Goal: Task Accomplishment & Management: Manage account settings

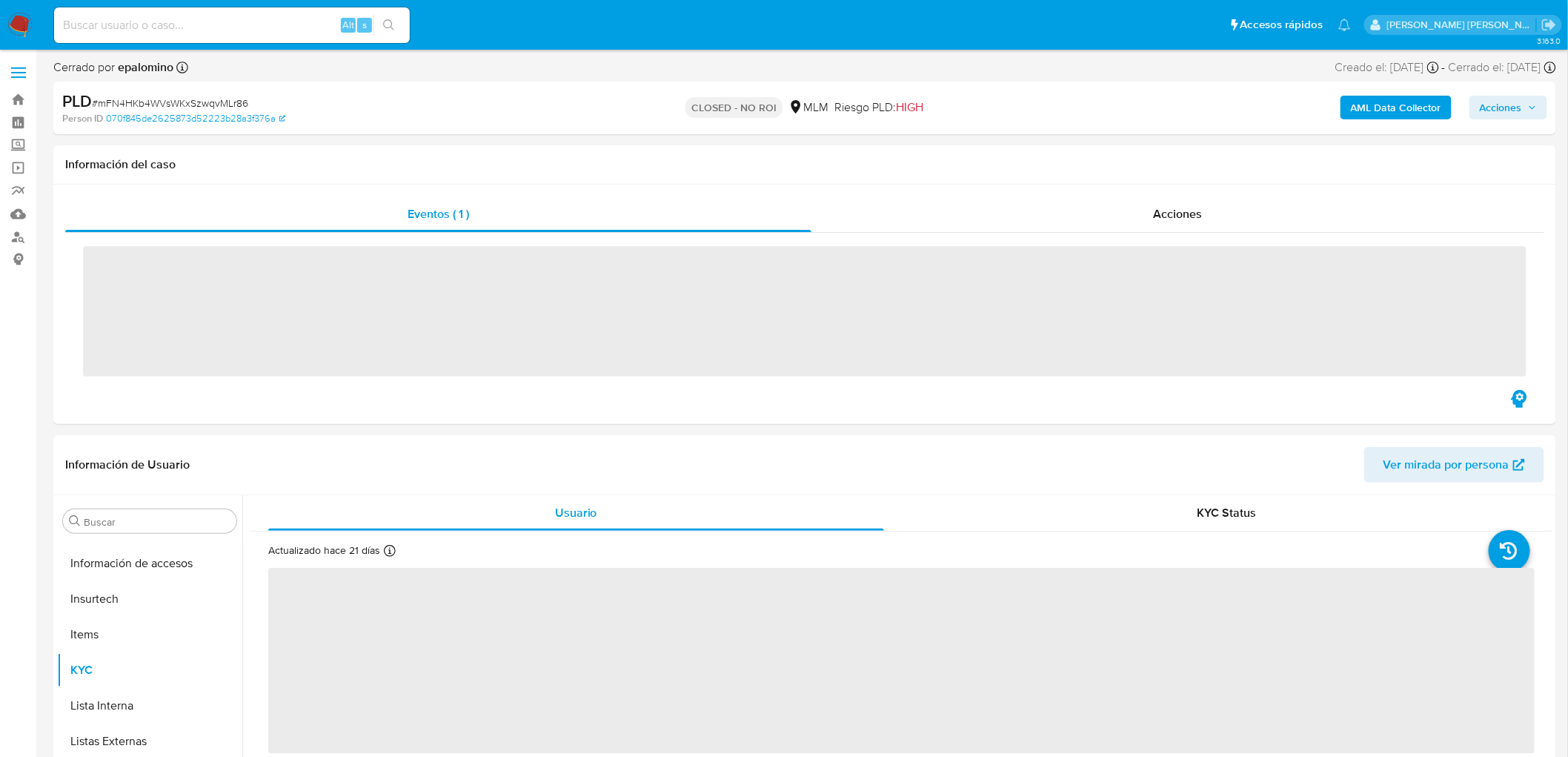
scroll to position [733, 0]
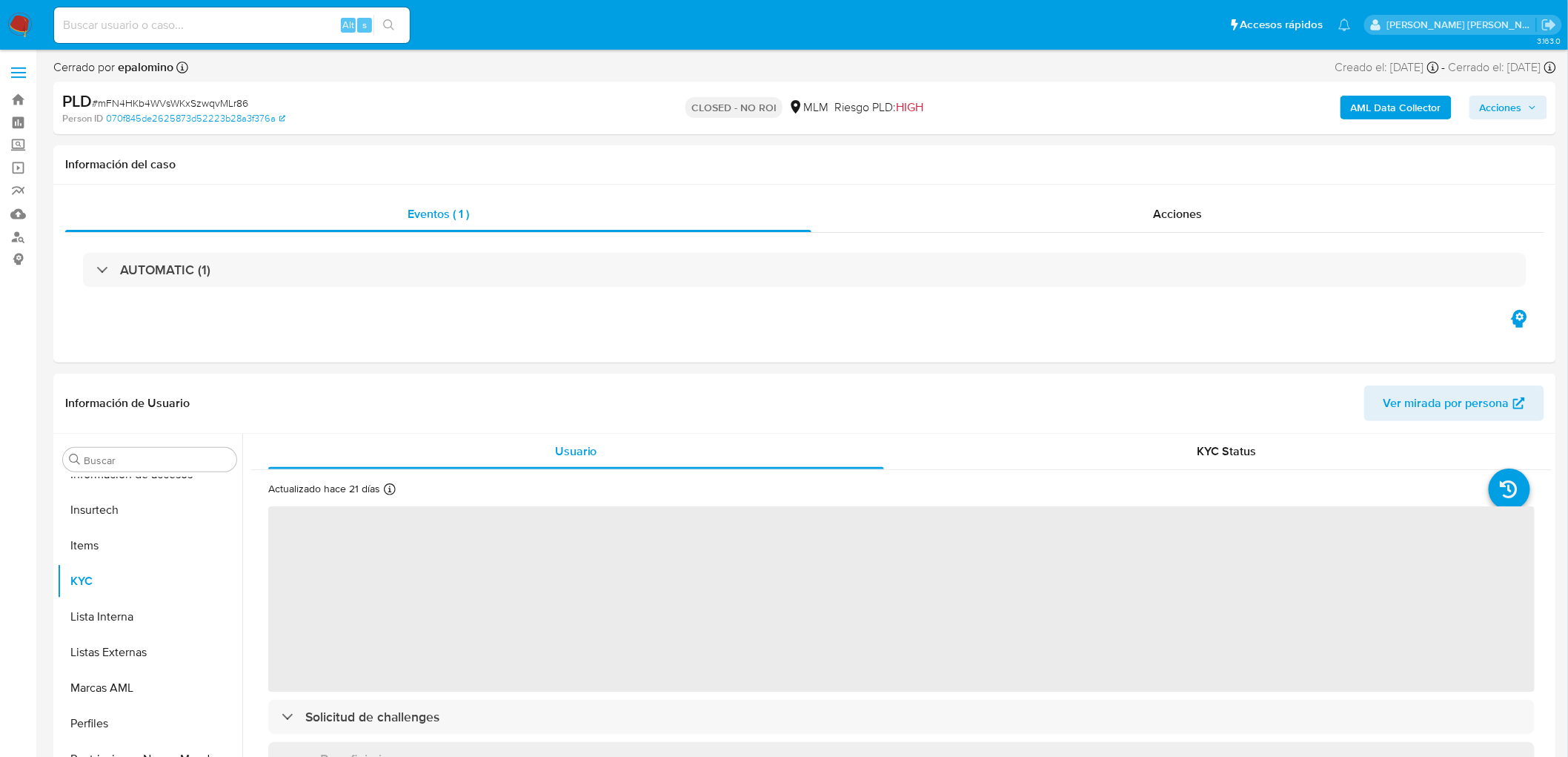
select select "10"
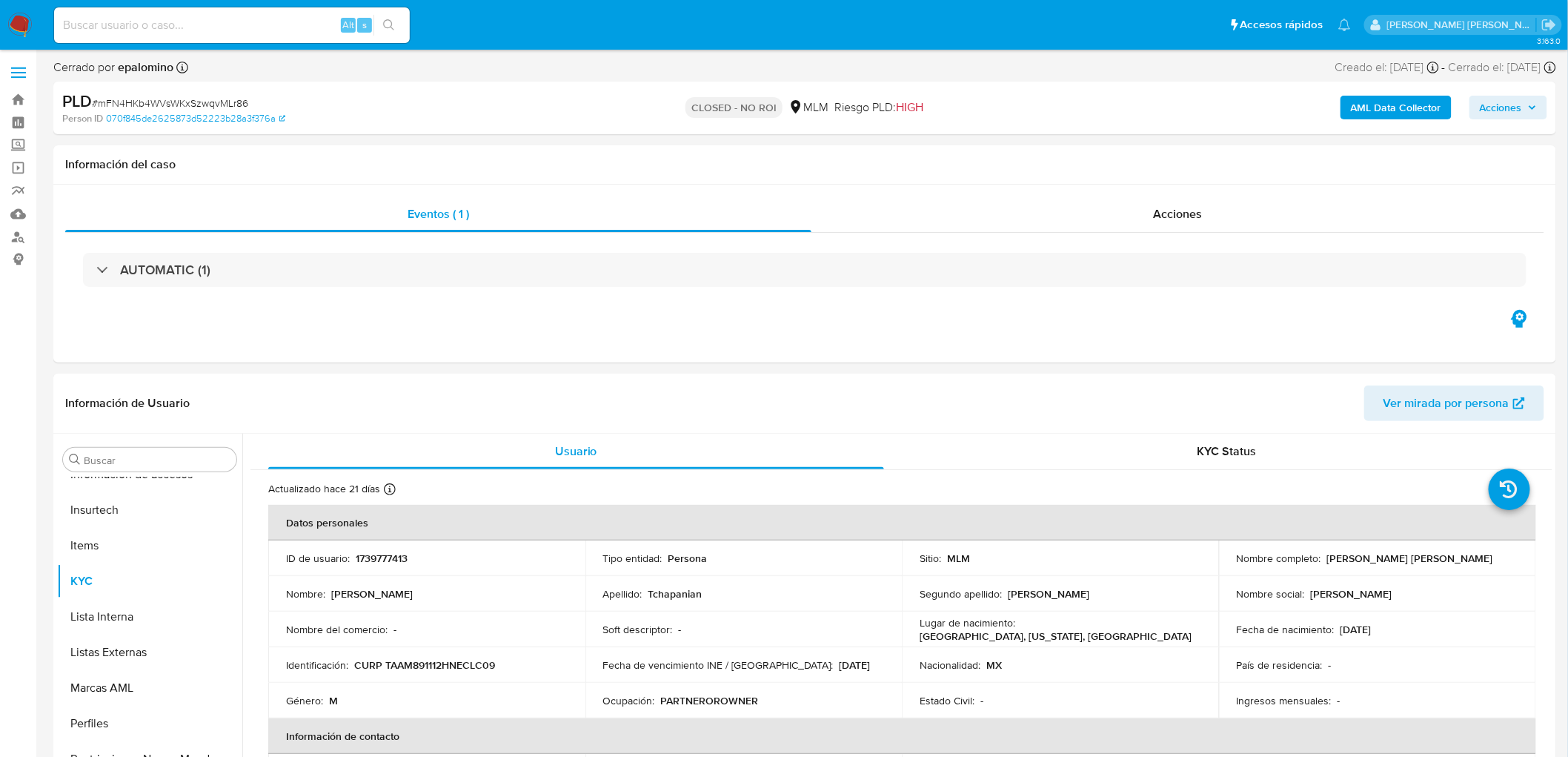
click at [201, 100] on span "# mFN4HKb4WVsWKxSzwqvMLr86" at bounding box center [170, 103] width 157 height 14
copy span "mFN4HKb4WVsWKxSzwqvMLr86"
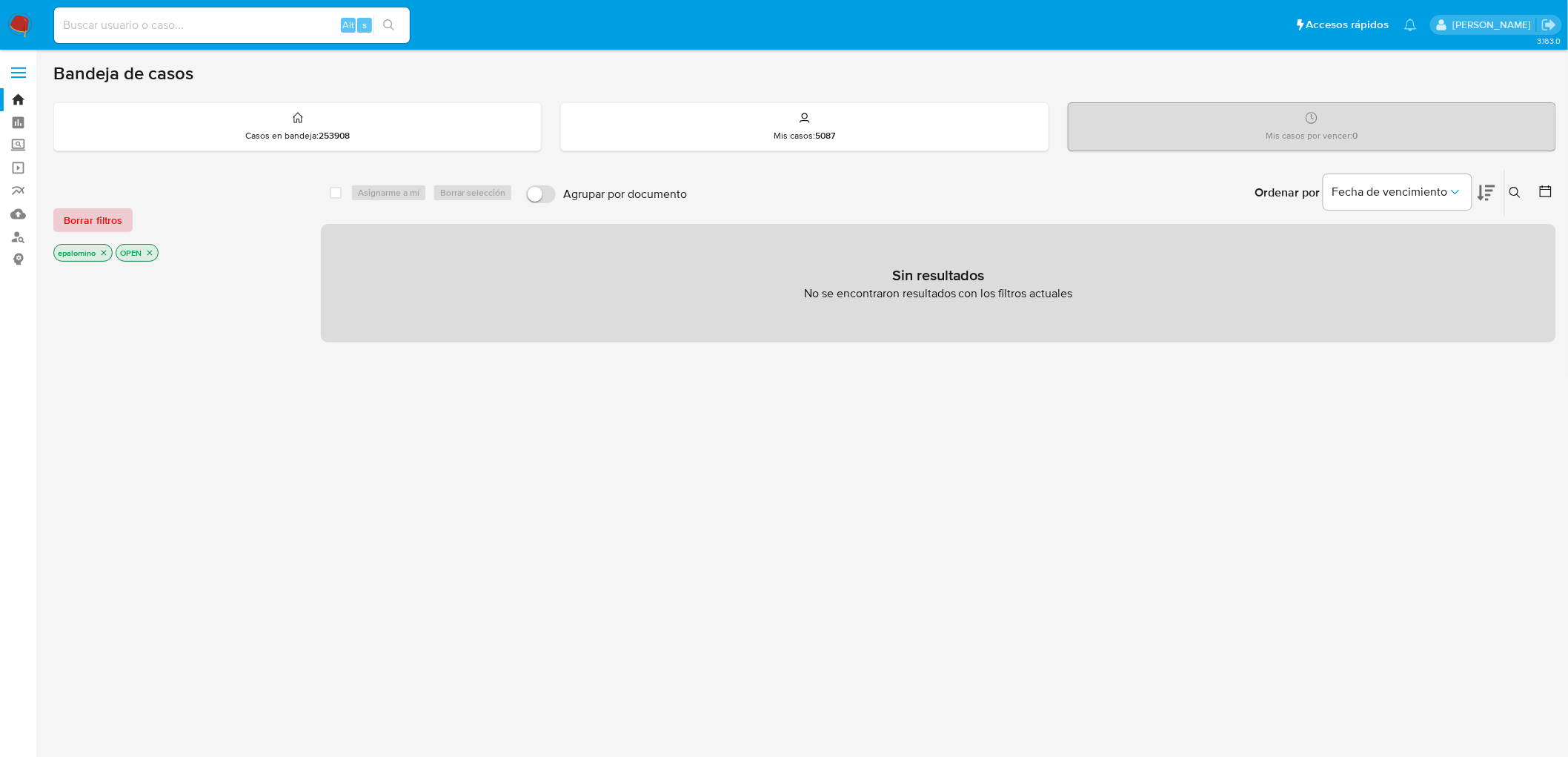
click at [115, 226] on span "Borrar filtros" at bounding box center [93, 220] width 59 height 21
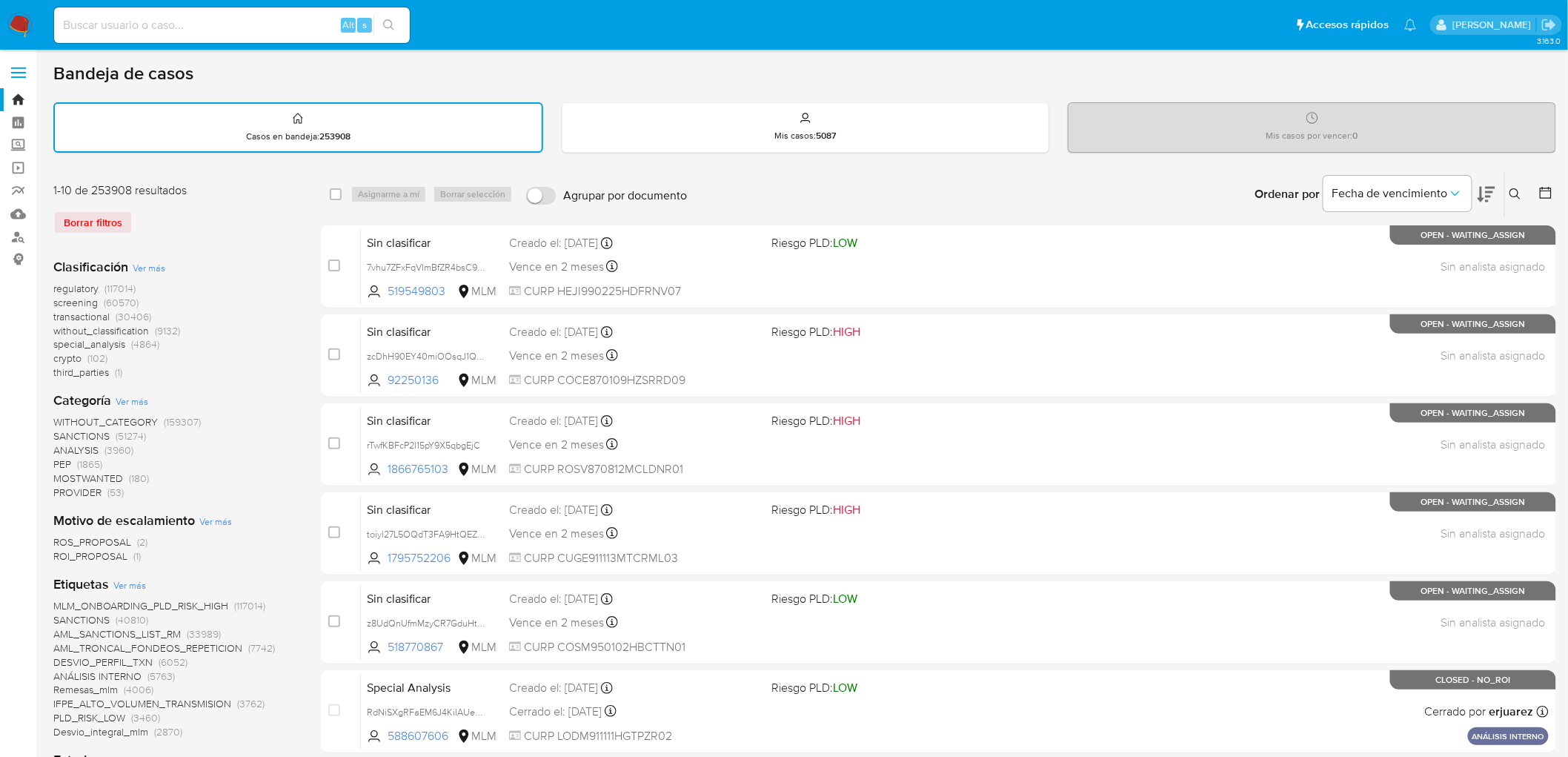
click at [1514, 190] on icon at bounding box center [1516, 195] width 12 height 12
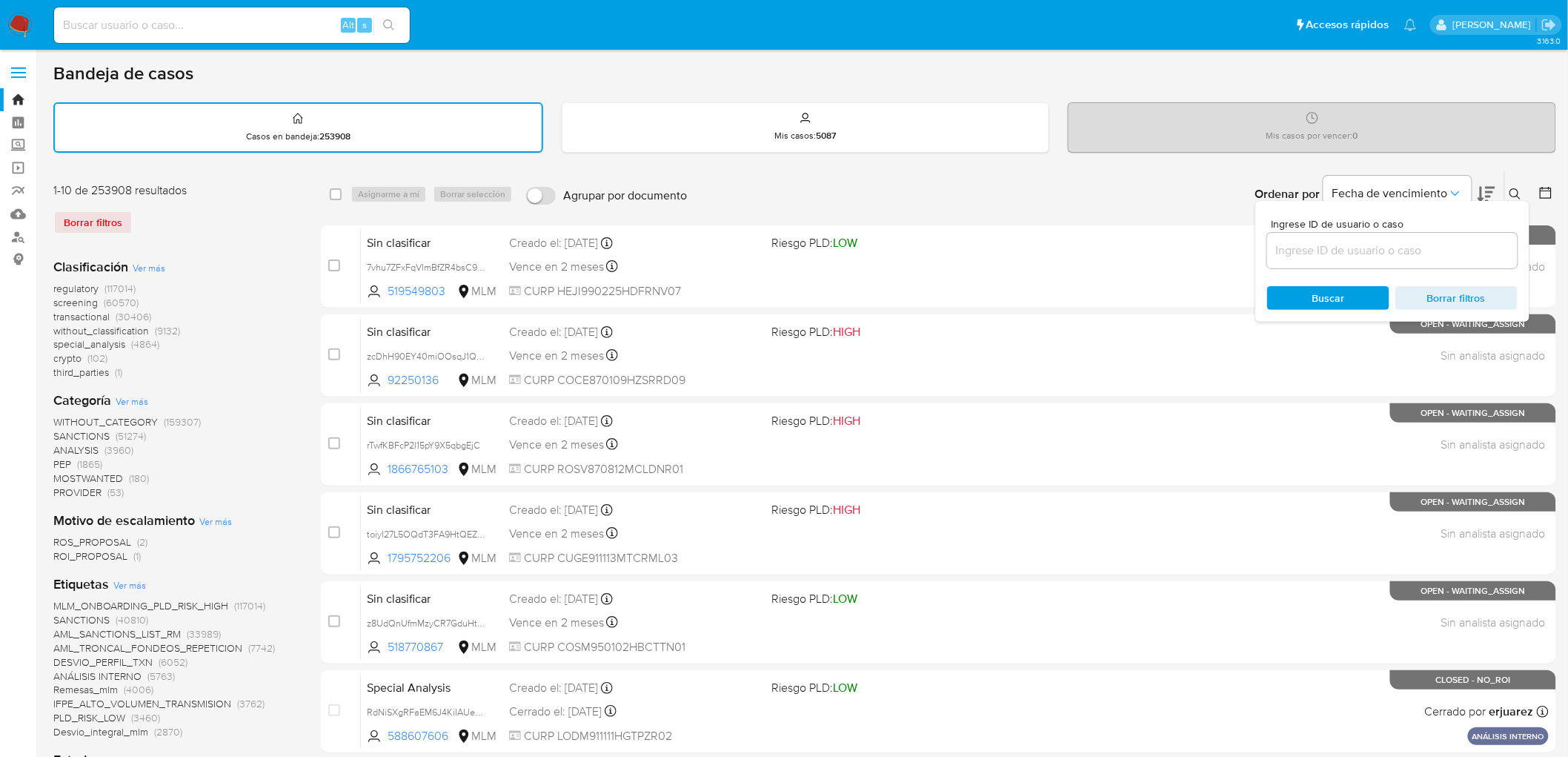
click at [1306, 248] on input at bounding box center [1392, 250] width 250 height 19
type input "715268598"
click at [1314, 286] on span "Buscar" at bounding box center [1328, 297] width 33 height 24
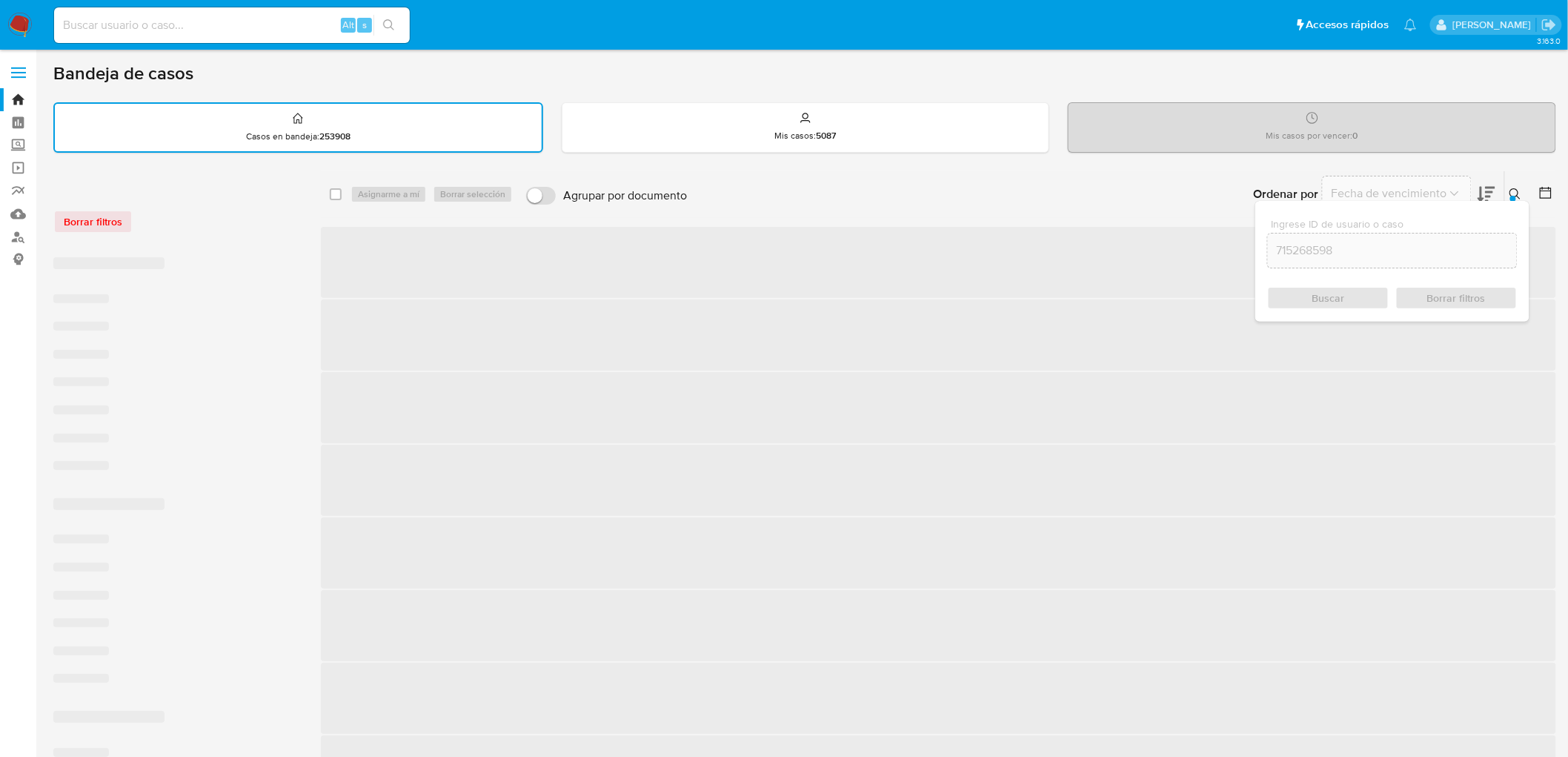
click at [1512, 189] on icon at bounding box center [1515, 194] width 11 height 11
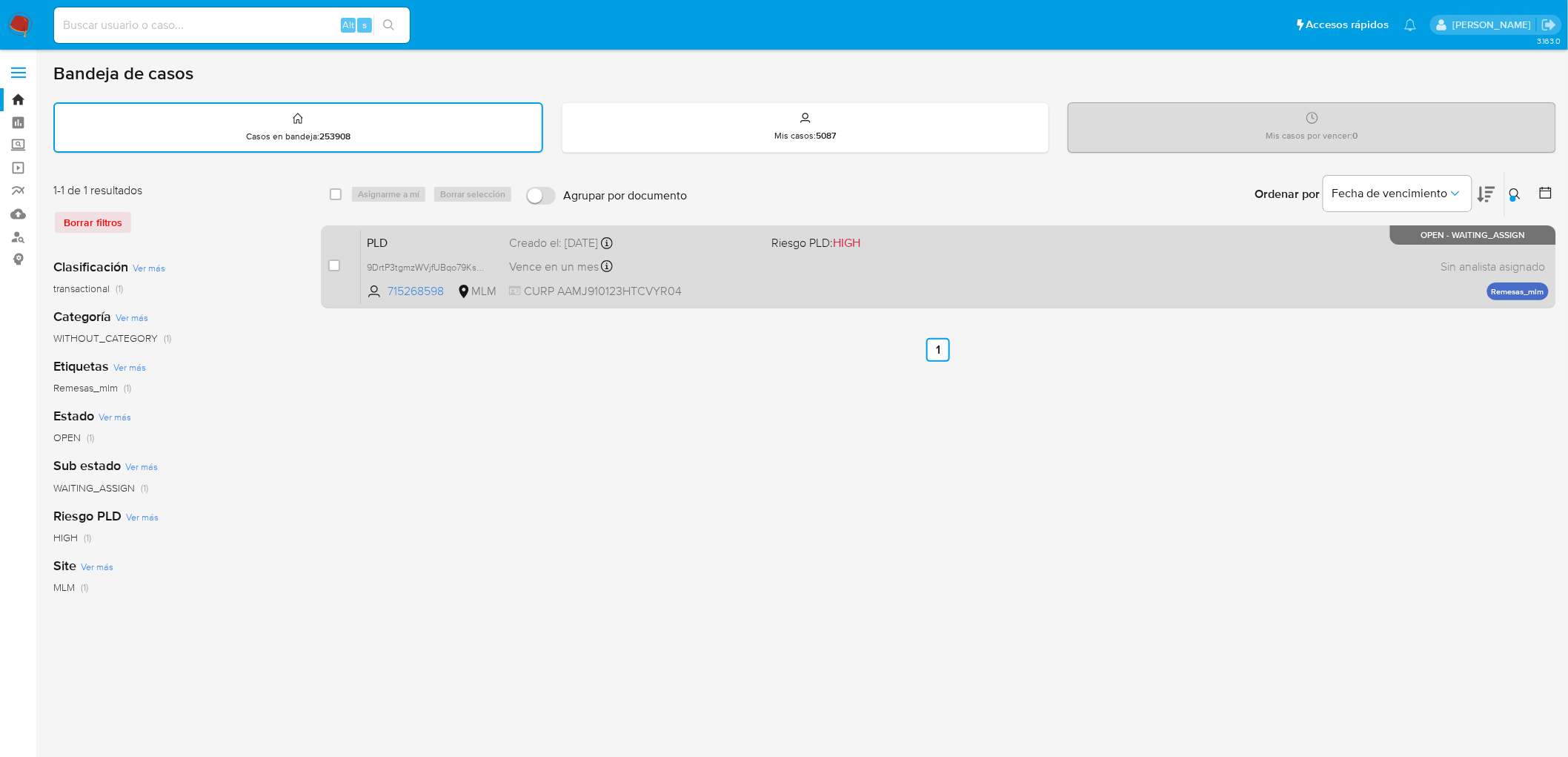
click at [397, 245] on span "PLD" at bounding box center [432, 241] width 131 height 19
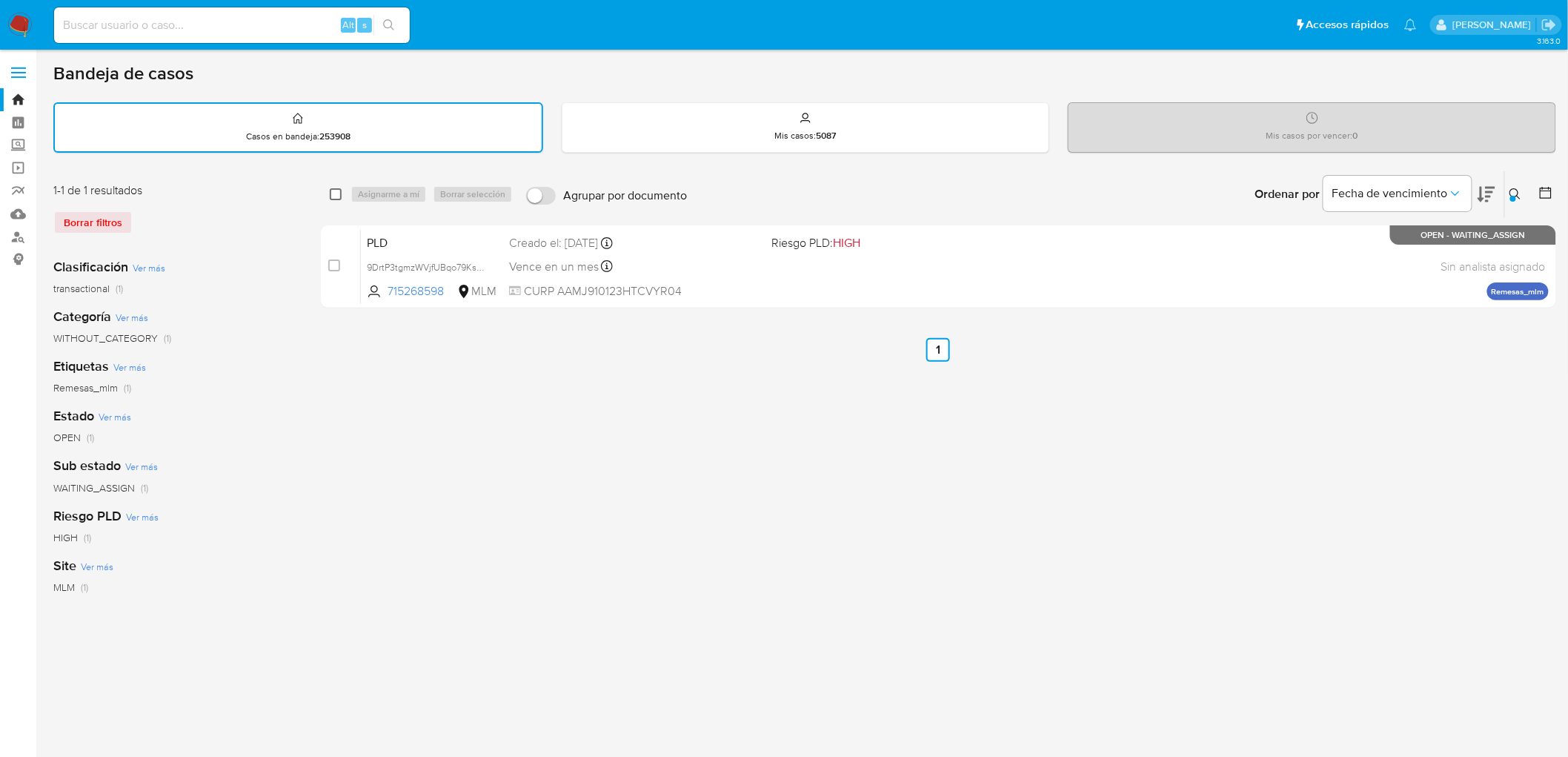
click at [338, 191] on input "checkbox" at bounding box center [336, 195] width 12 height 12
checkbox input "true"
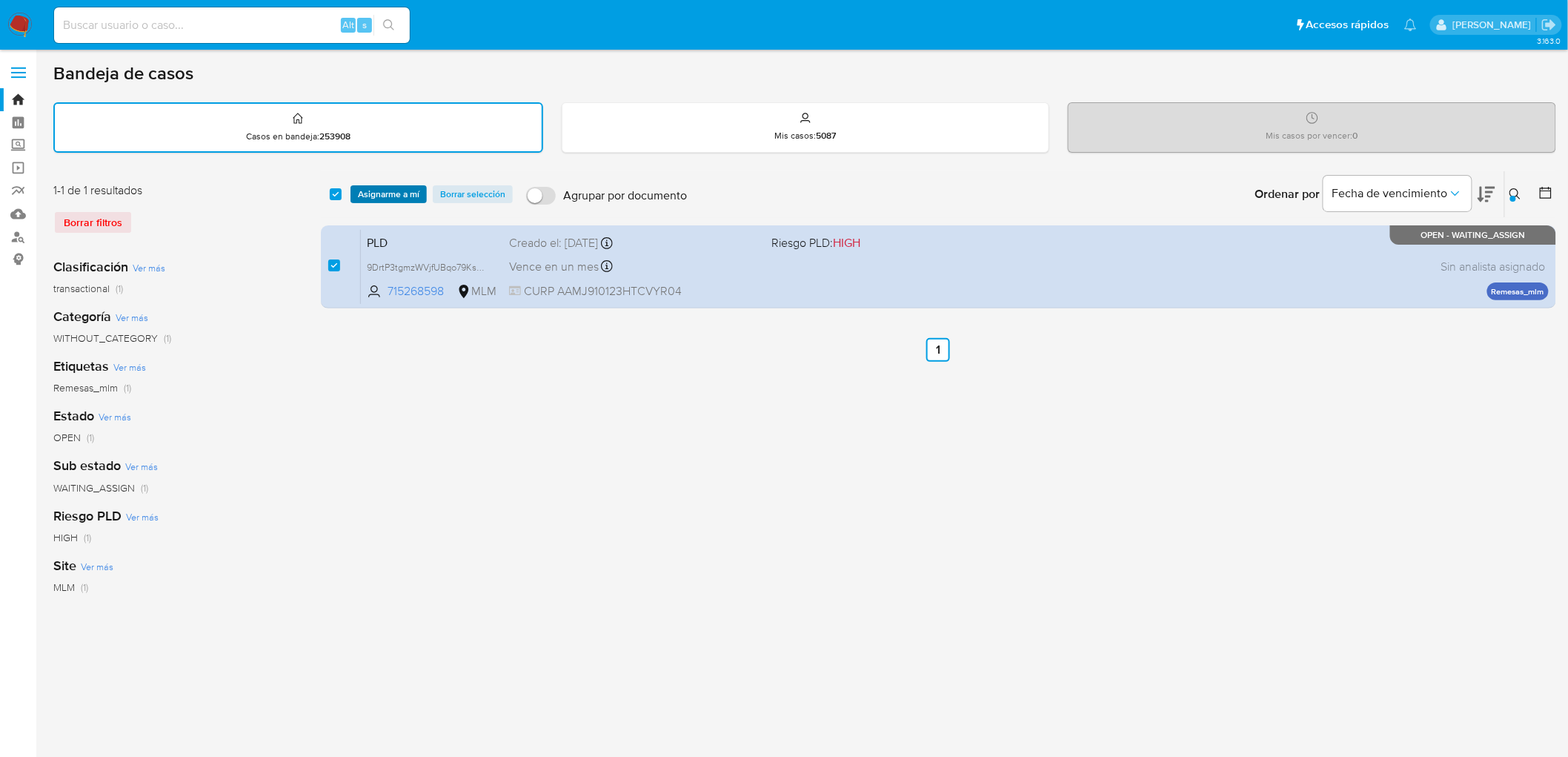
click at [376, 191] on span "Asignarme a mí" at bounding box center [389, 194] width 62 height 14
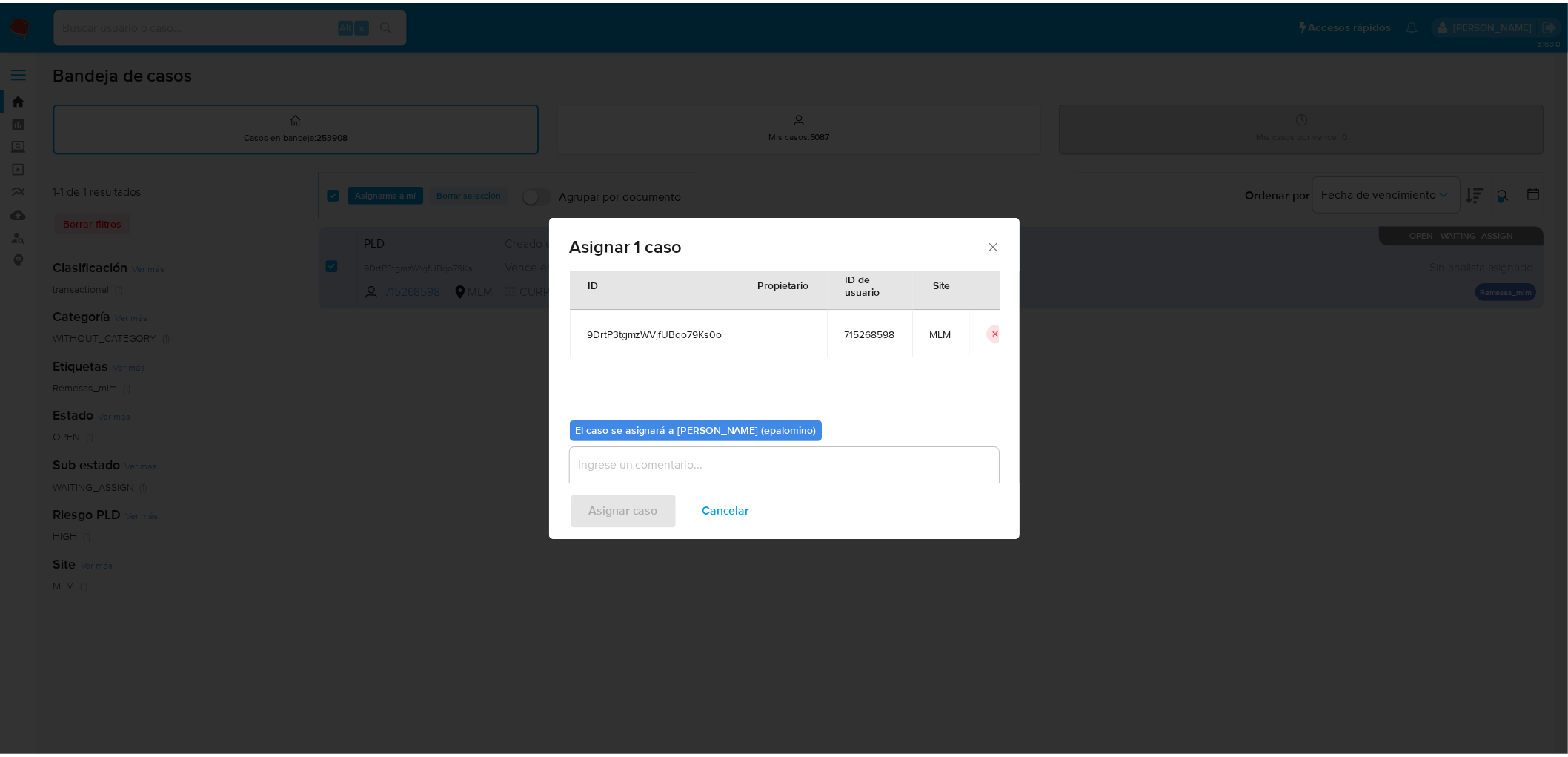
scroll to position [76, 0]
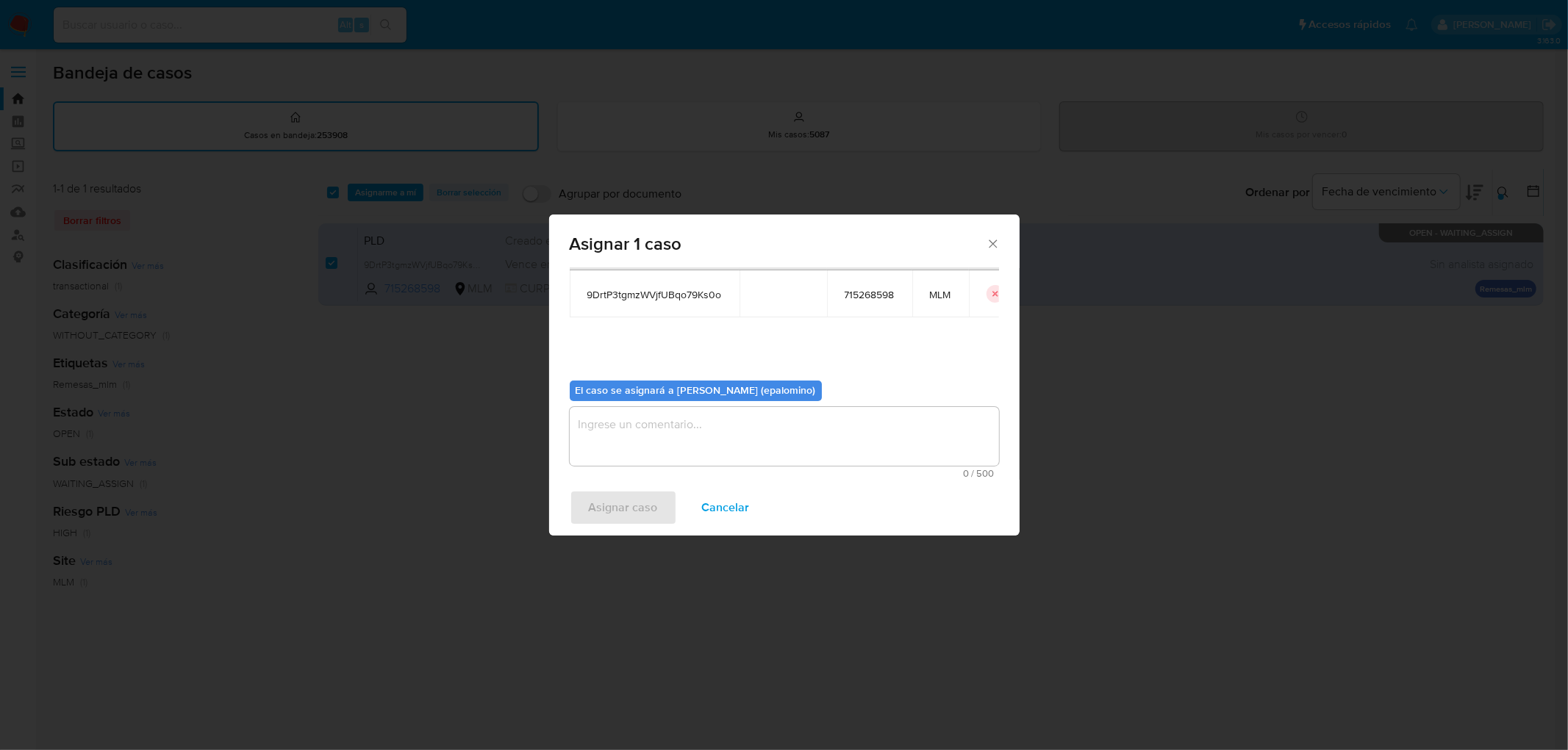
click at [664, 446] on textarea "assign-modal" at bounding box center [784, 436] width 429 height 59
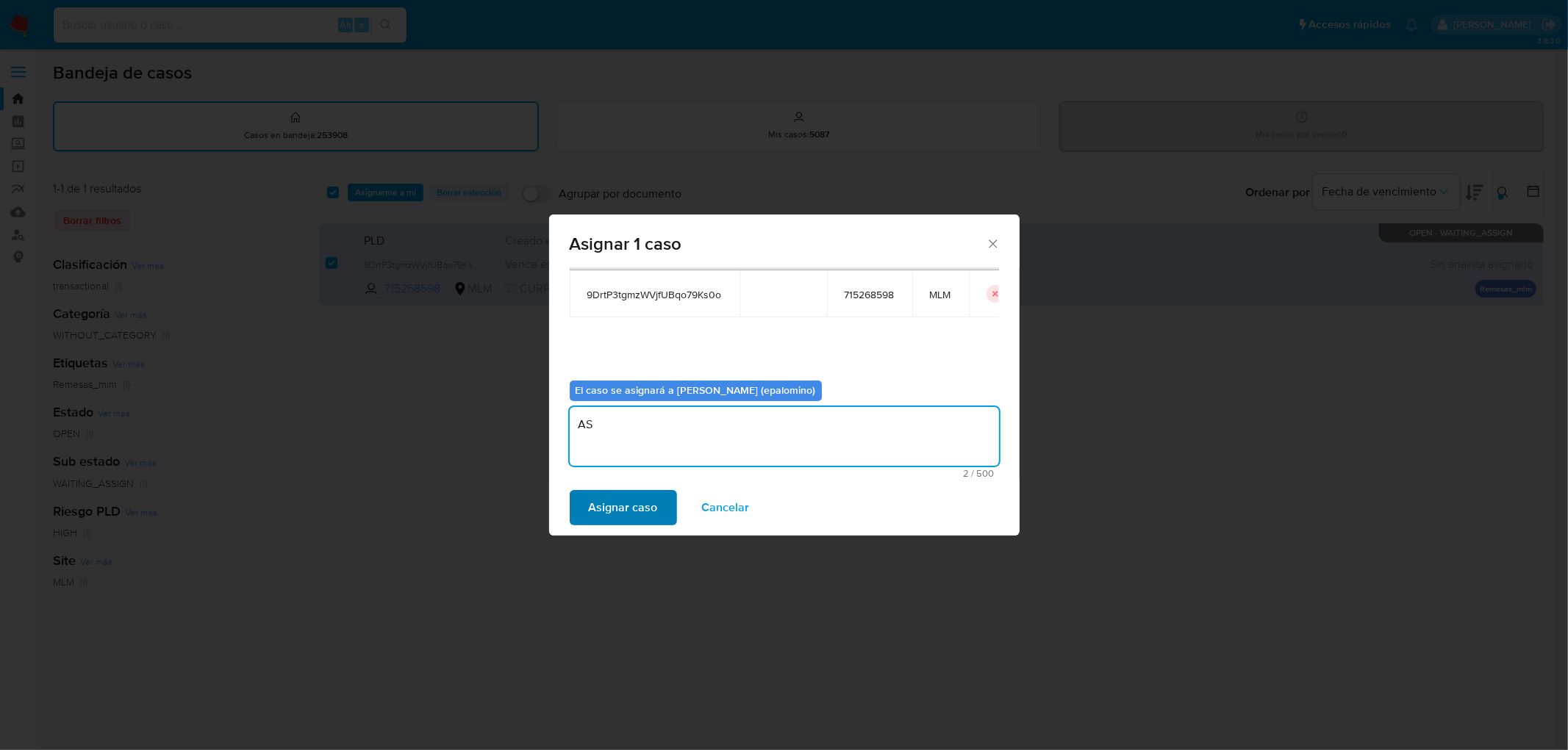
type textarea "AS"
click at [634, 498] on span "Asignar caso" at bounding box center [624, 507] width 69 height 32
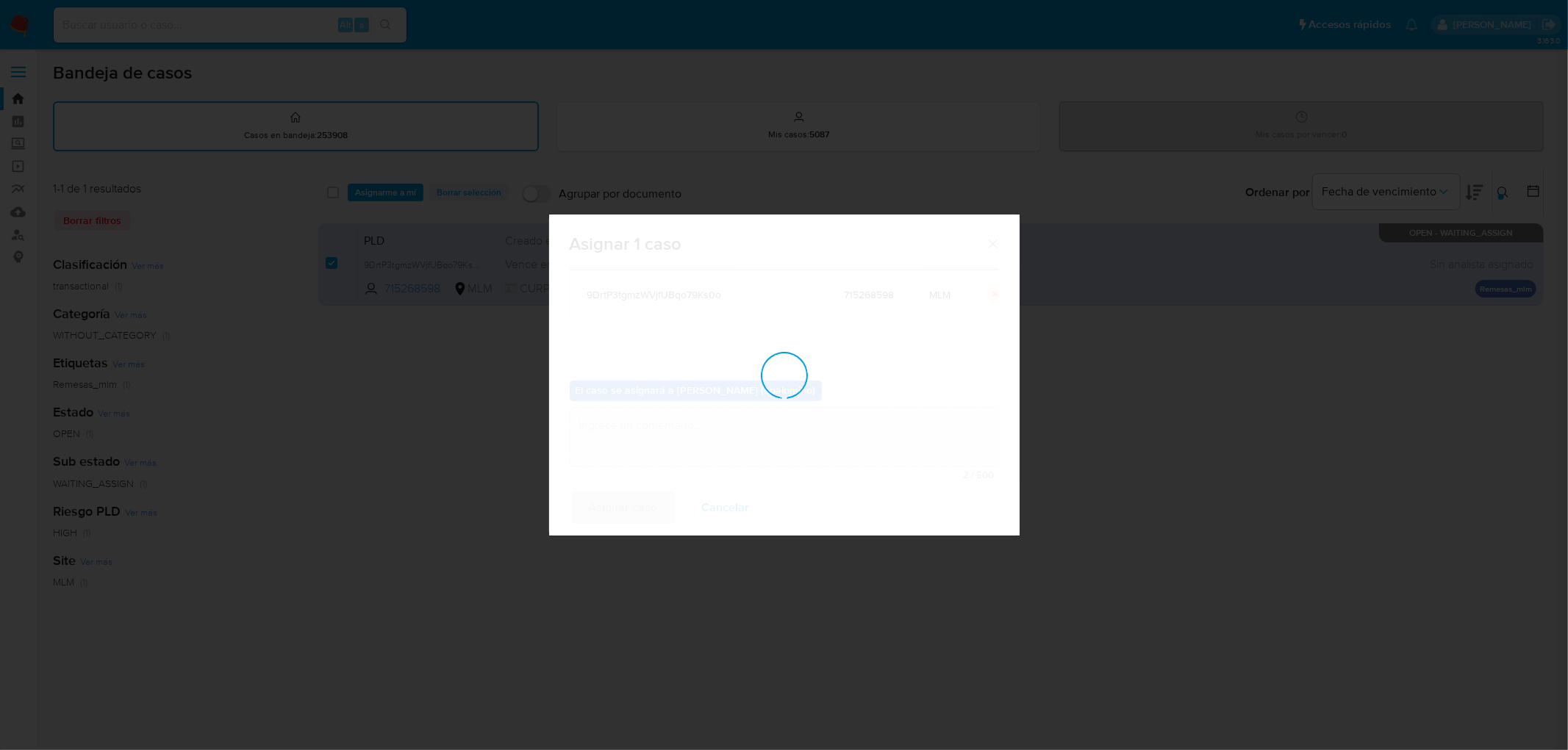
checkbox input "false"
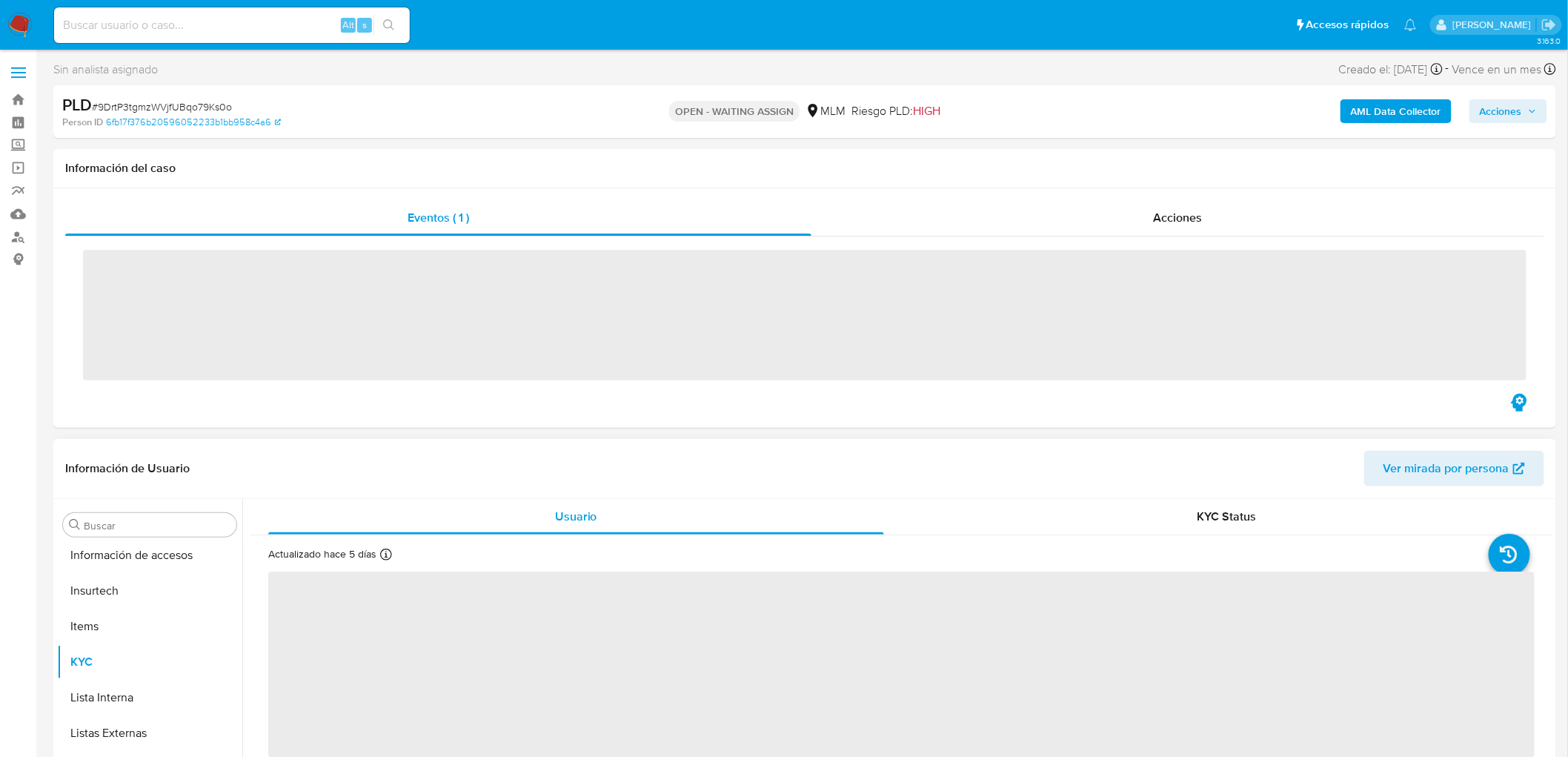
scroll to position [733, 0]
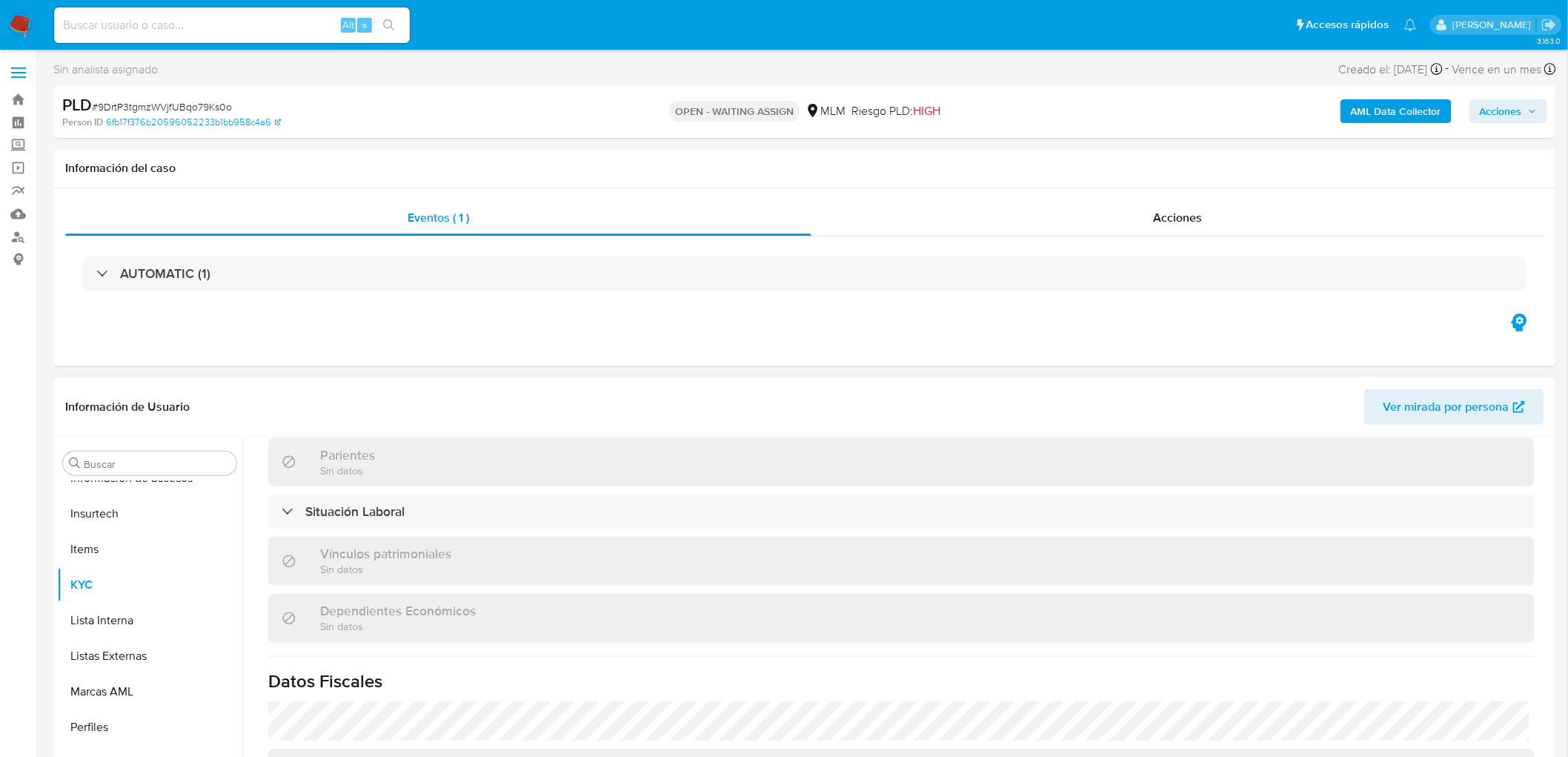
select select "10"
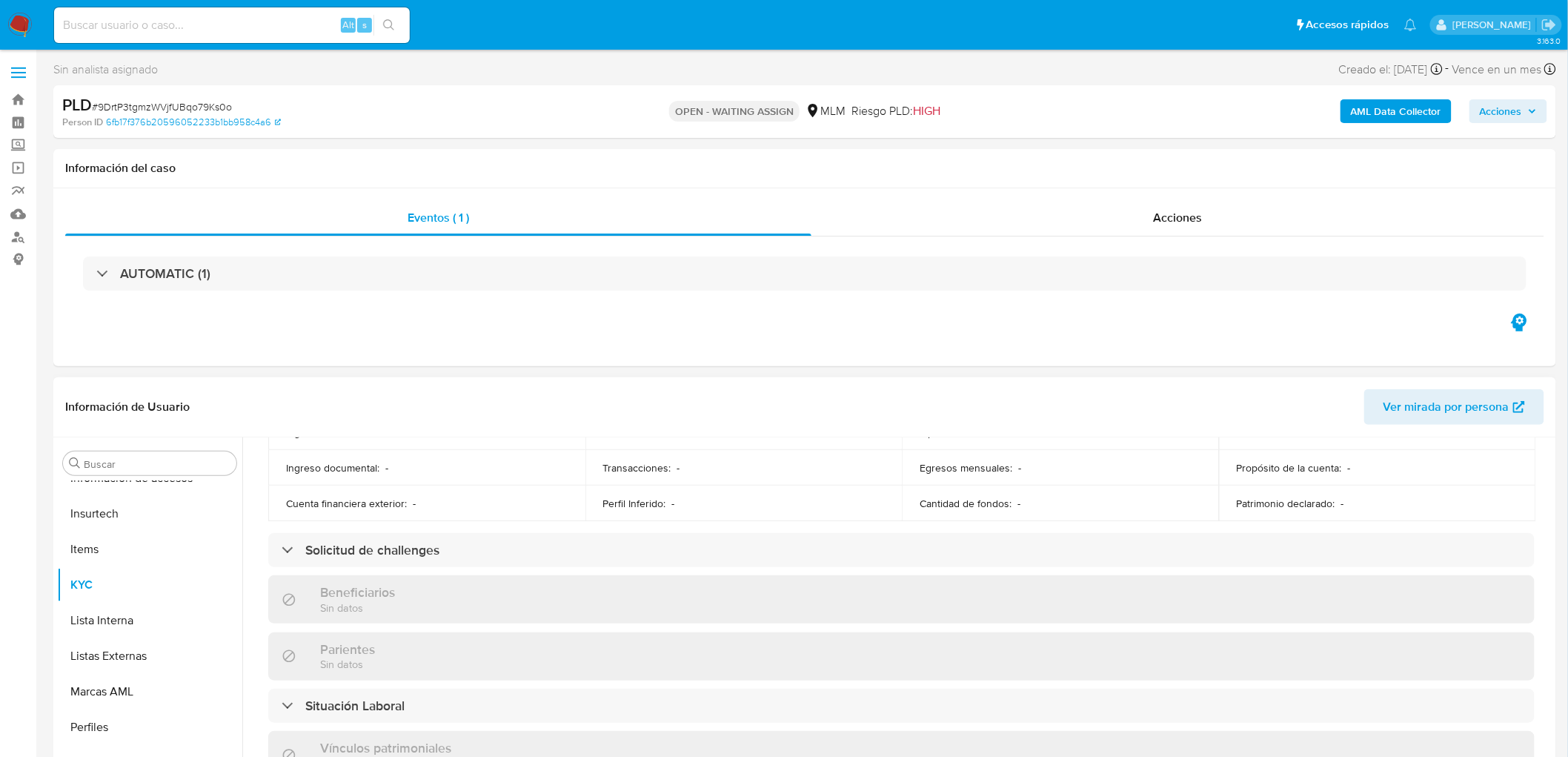
scroll to position [902, 0]
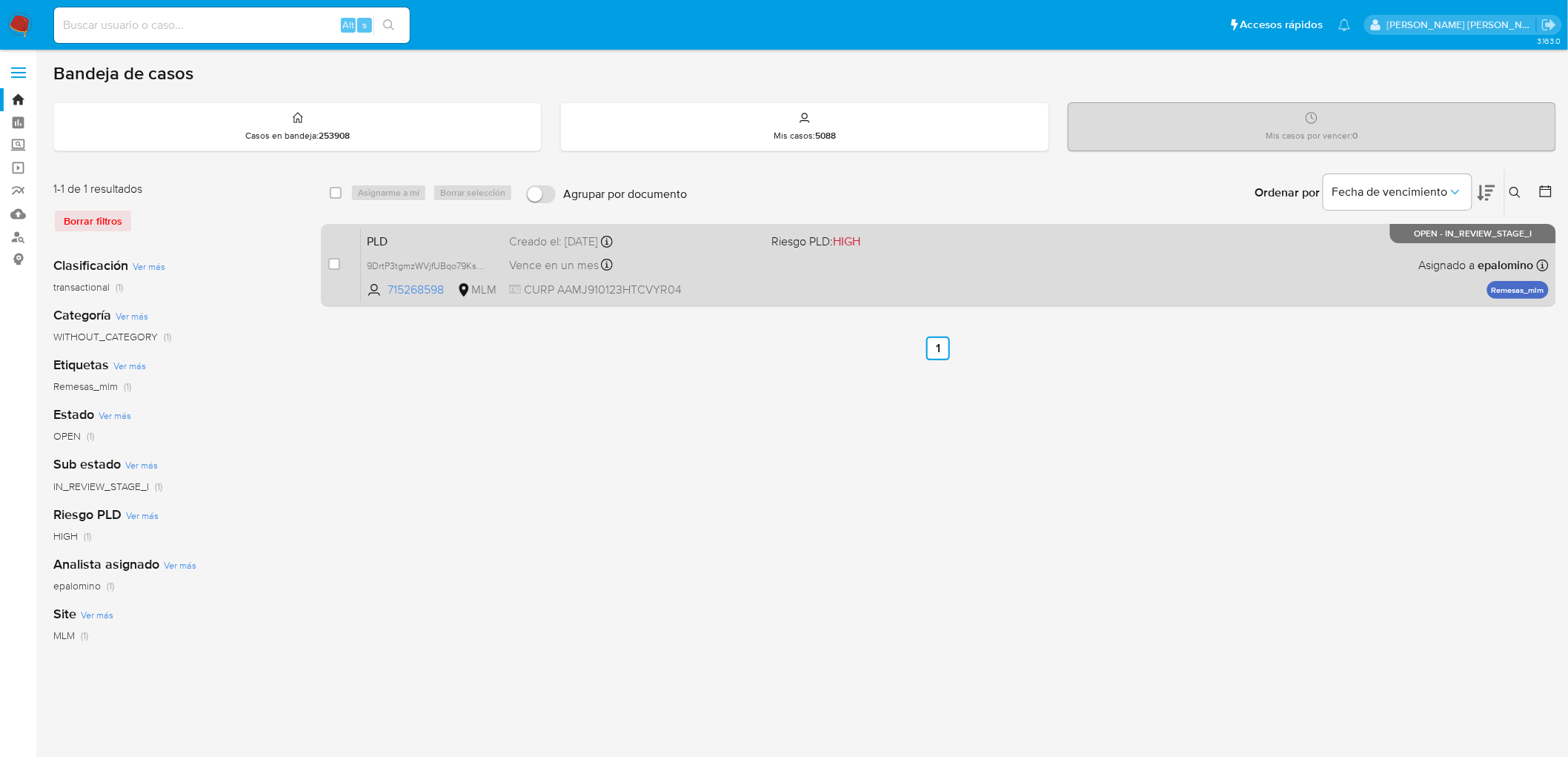
click at [398, 234] on span "PLD" at bounding box center [432, 240] width 131 height 19
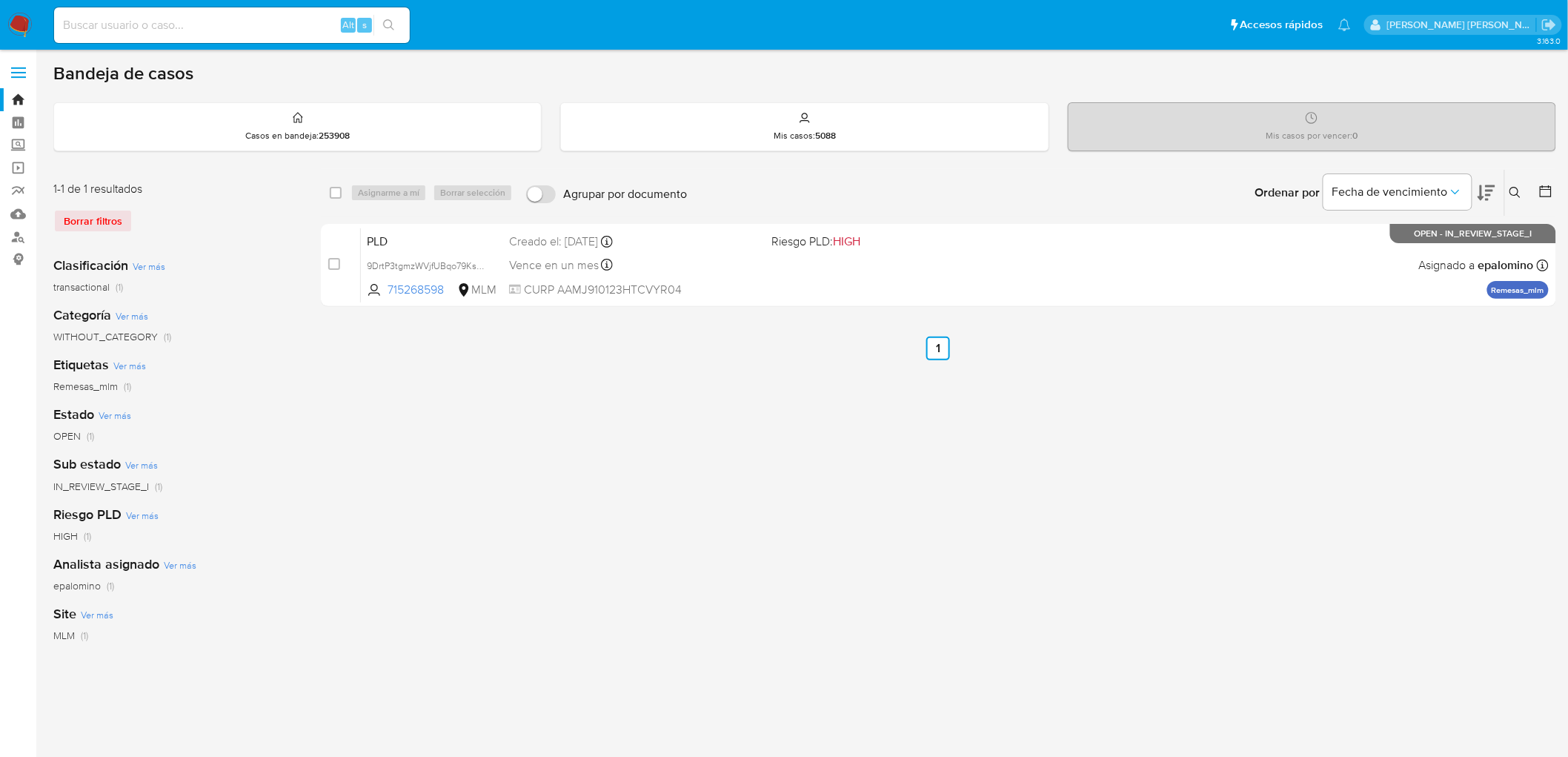
click at [19, 25] on img at bounding box center [20, 25] width 25 height 25
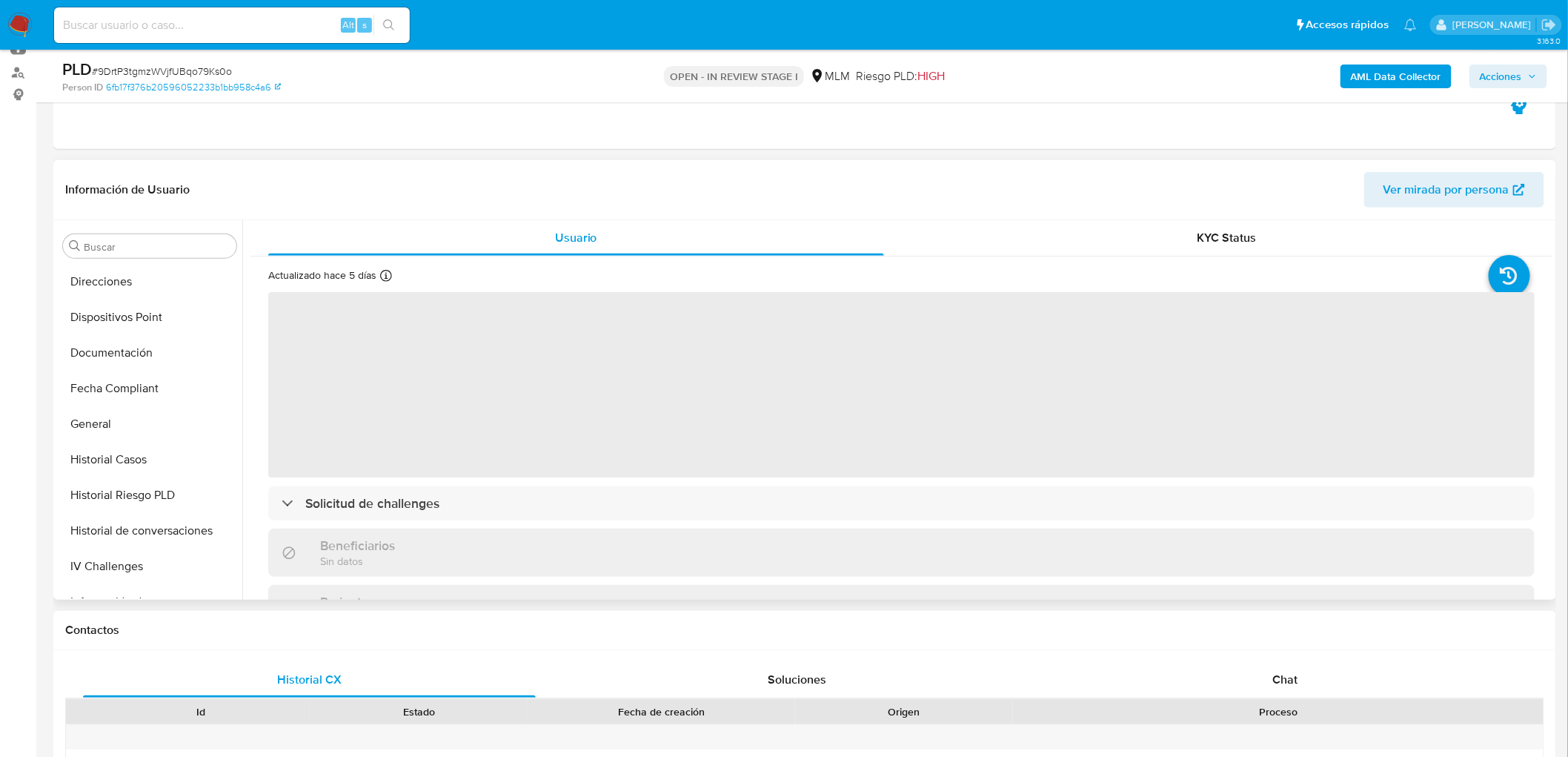
scroll to position [321, 0]
select select "10"
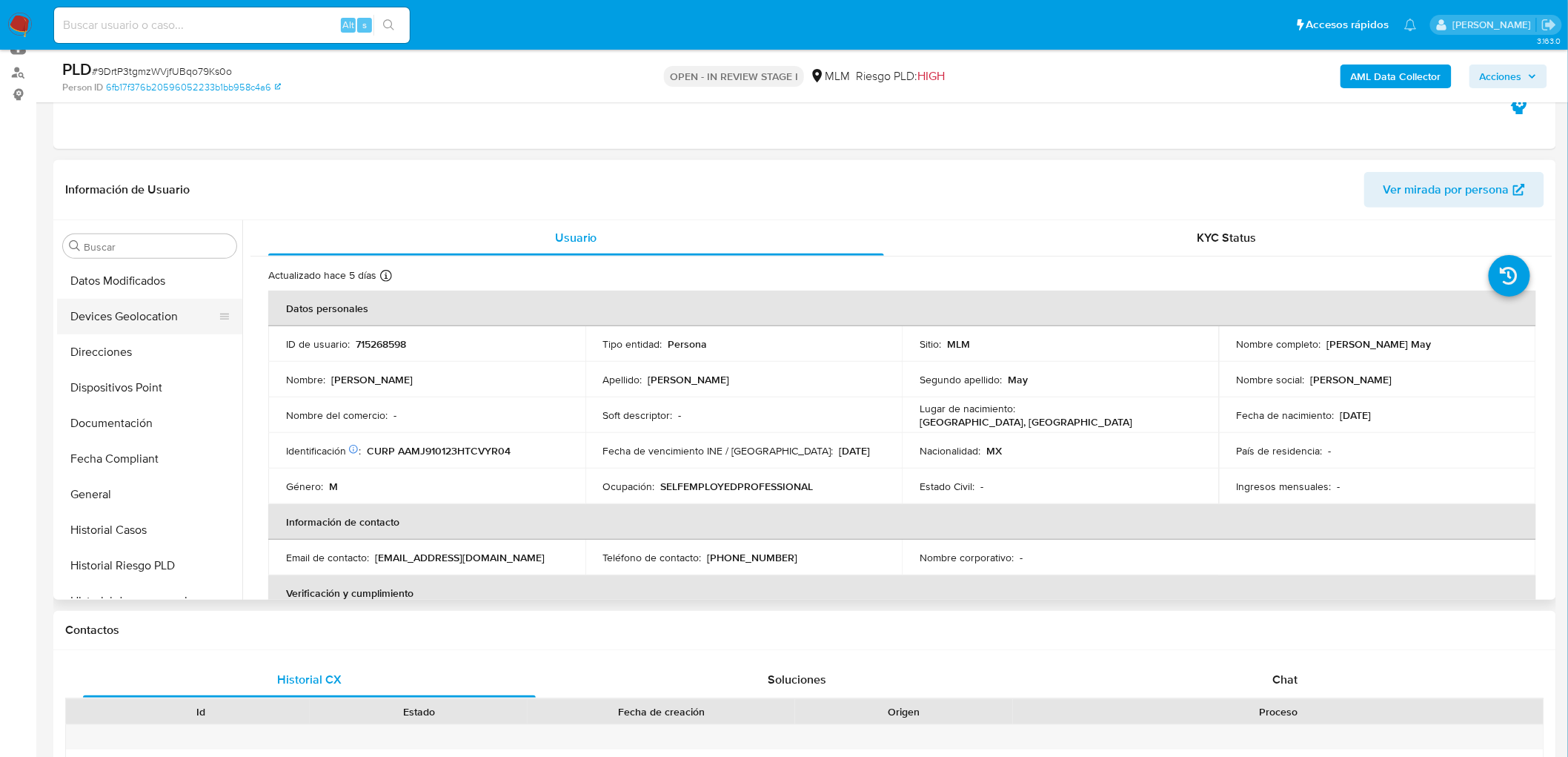
click at [176, 329] on button "Devices Geolocation" at bounding box center [144, 316] width 173 height 36
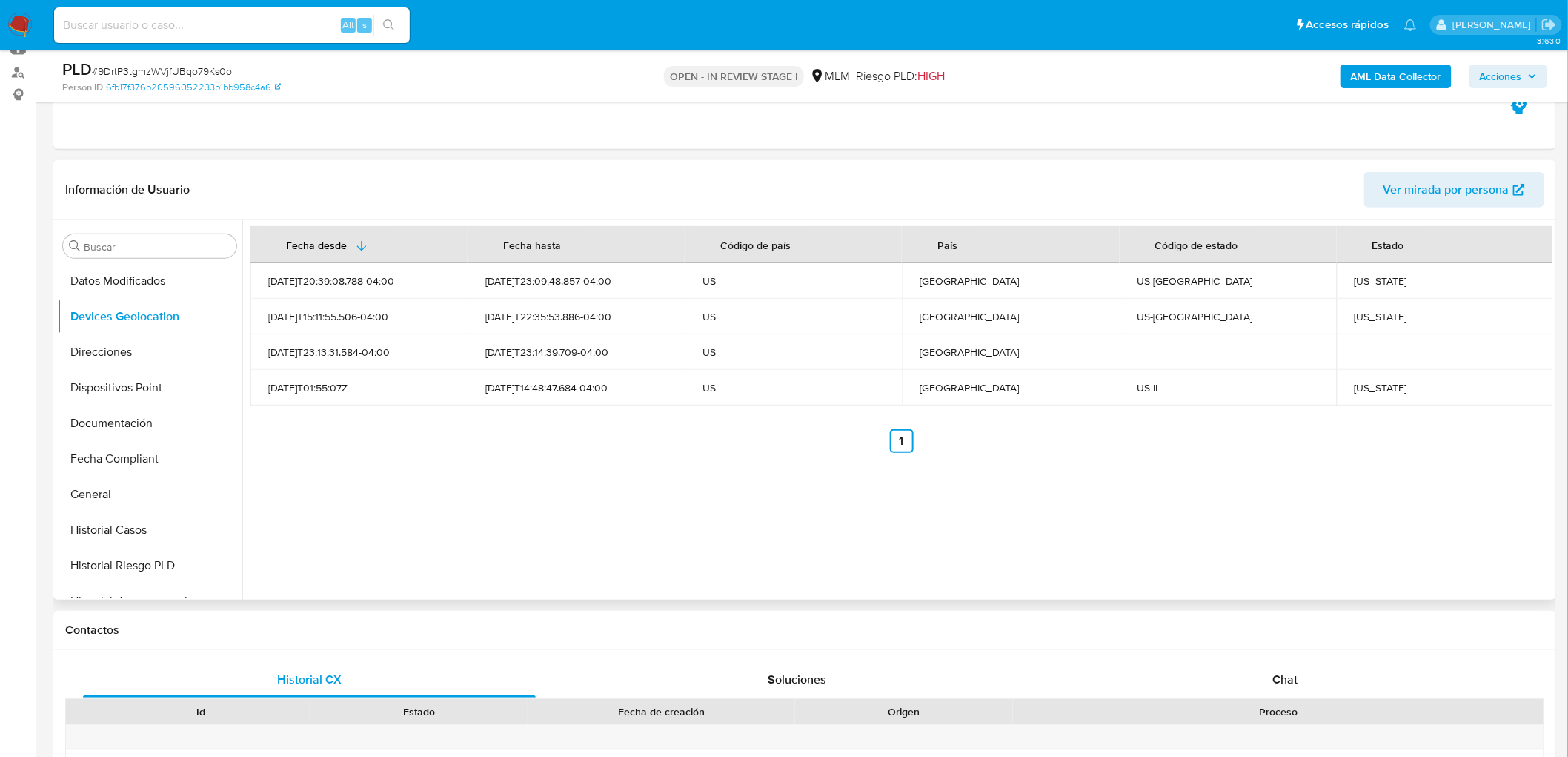
click at [580, 488] on div "Fecha desde Fecha hasta Código de país País Código de estado Estado 2024-11-19T…" at bounding box center [897, 409] width 1310 height 380
click at [1366, 281] on div "Iowa" at bounding box center [1446, 281] width 182 height 14
copy div "Iowa"
click at [1375, 321] on div "Wisconsin" at bounding box center [1446, 316] width 182 height 14
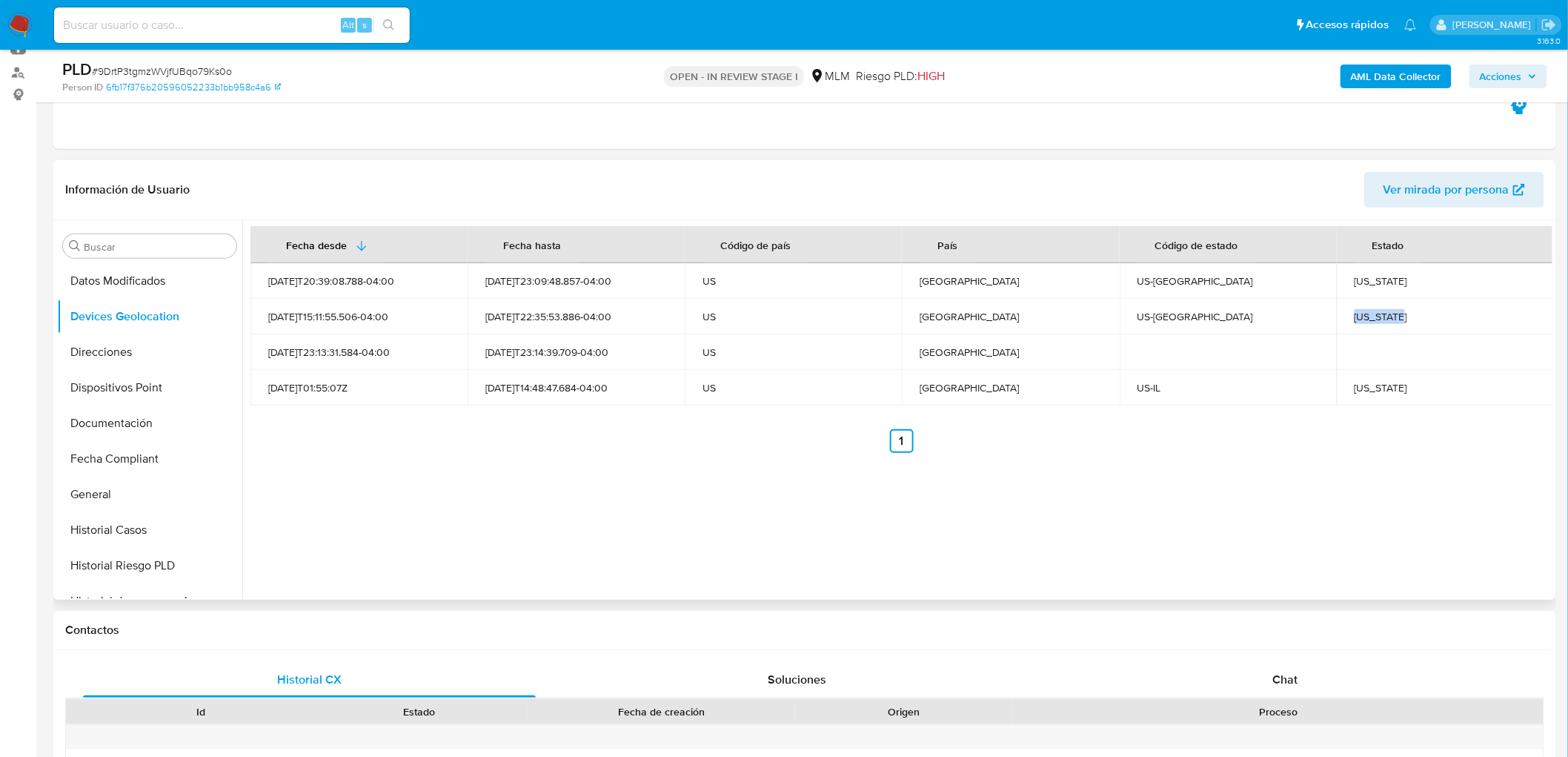
click at [1375, 321] on div "Wisconsin" at bounding box center [1446, 316] width 182 height 14
copy div "Wisconsin"
click at [1352, 395] on td "Illinois" at bounding box center [1446, 387] width 217 height 36
click at [1357, 395] on td "Illinois" at bounding box center [1446, 387] width 217 height 36
click at [1357, 381] on div "Illinois" at bounding box center [1446, 388] width 182 height 14
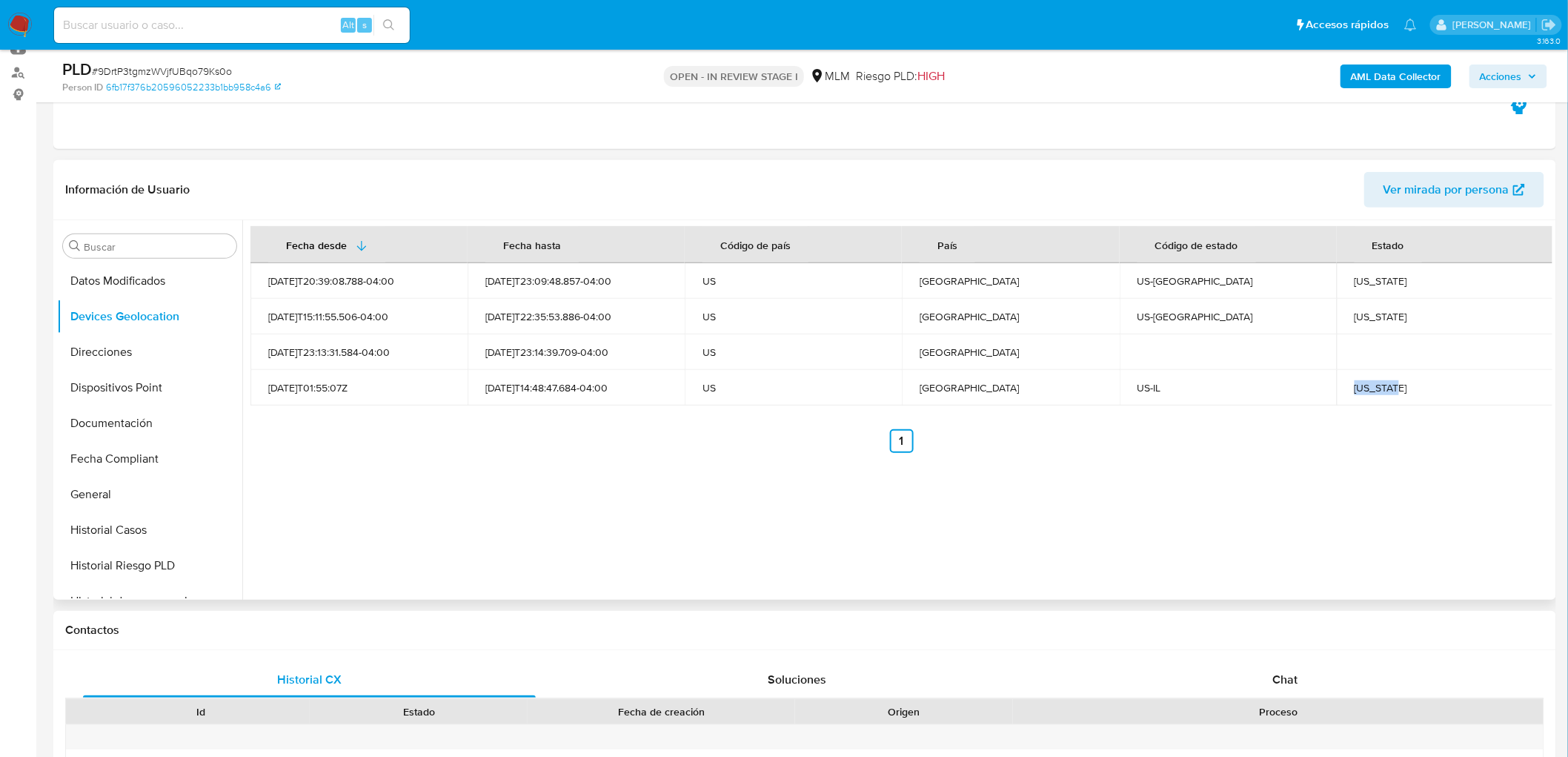
click at [1357, 381] on div "Illinois" at bounding box center [1446, 388] width 182 height 14
copy div "Illinois"
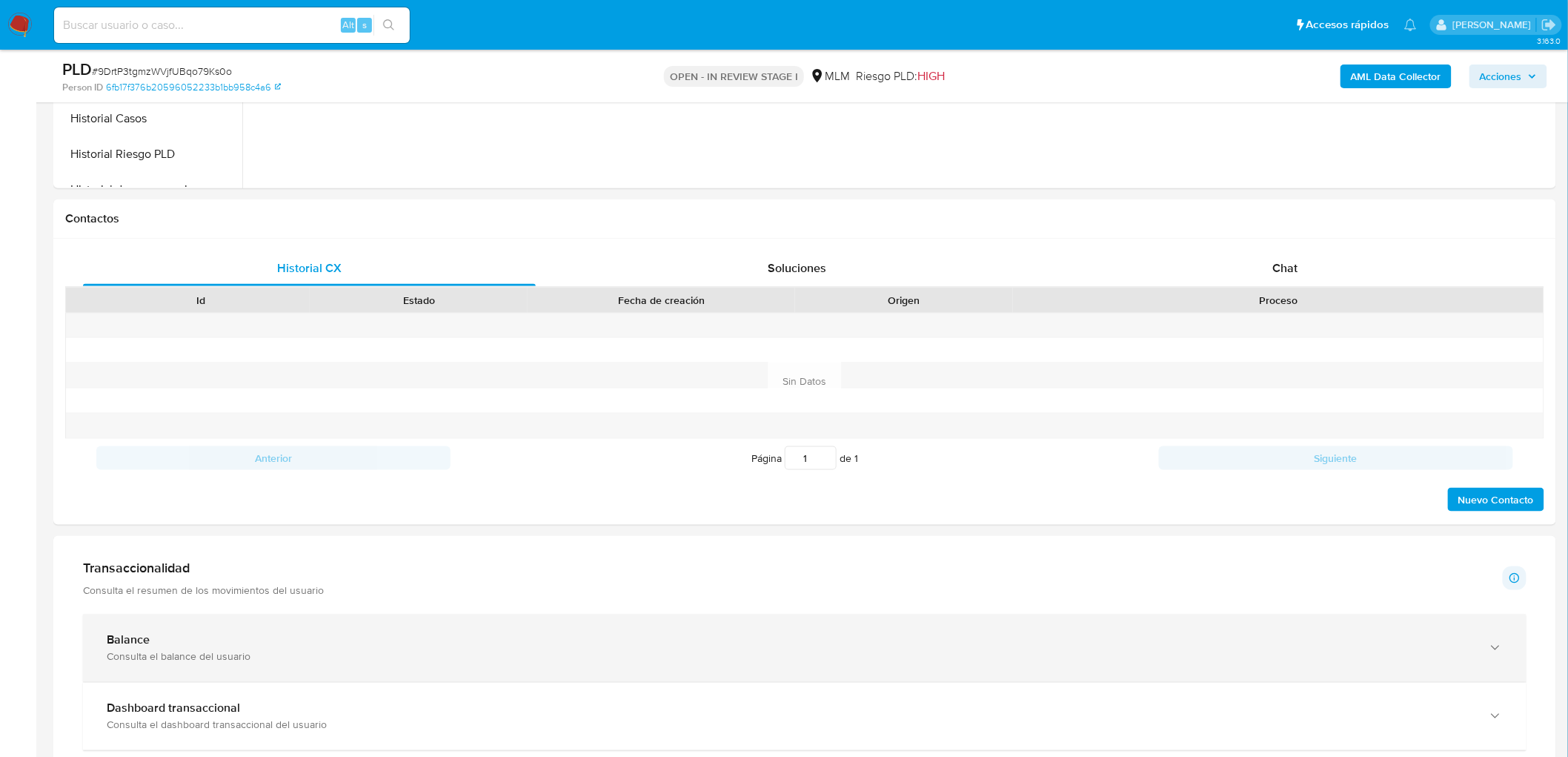
click at [176, 638] on div "Balance" at bounding box center [789, 640] width 1366 height 14
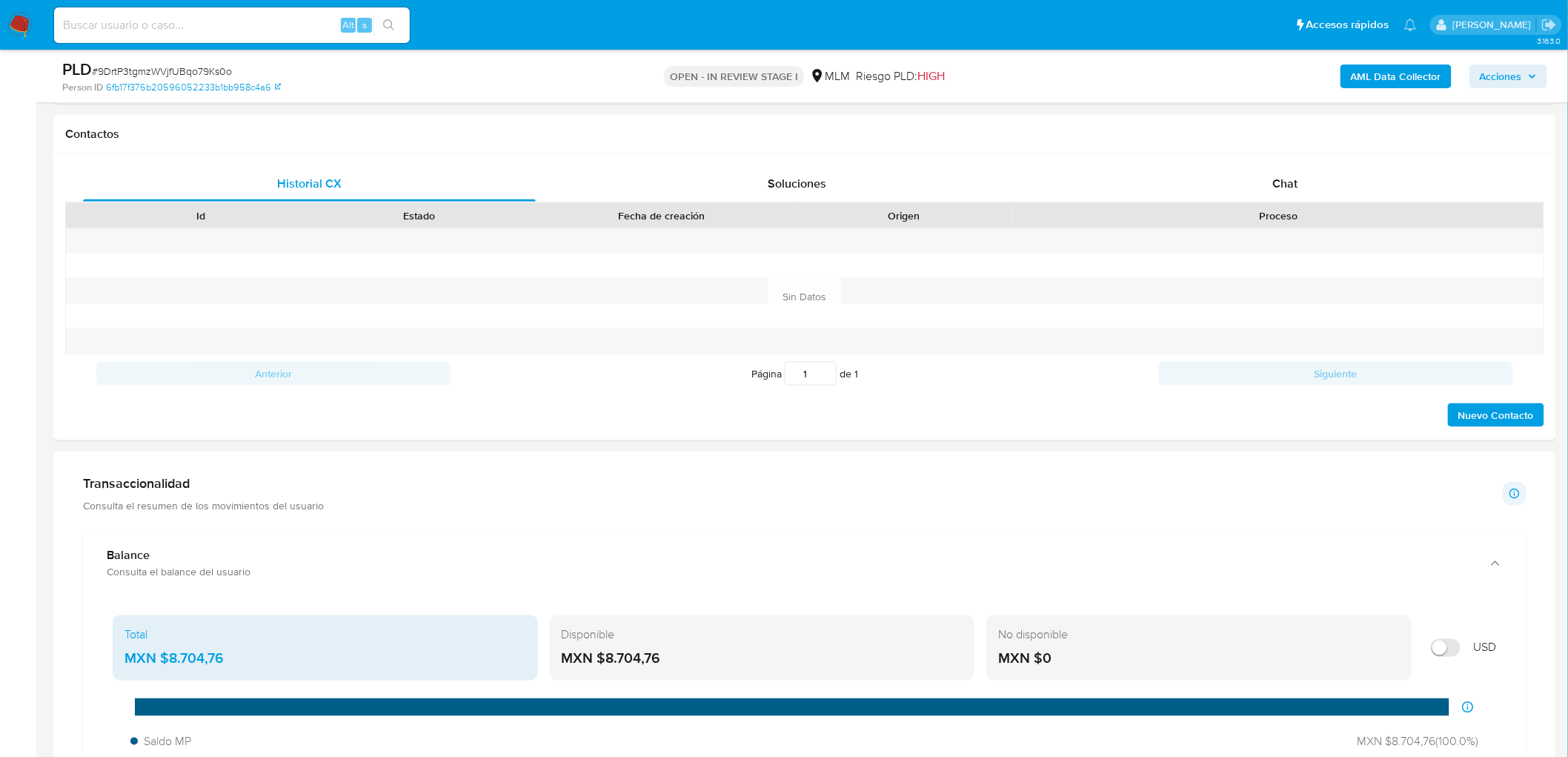
scroll to position [742, 0]
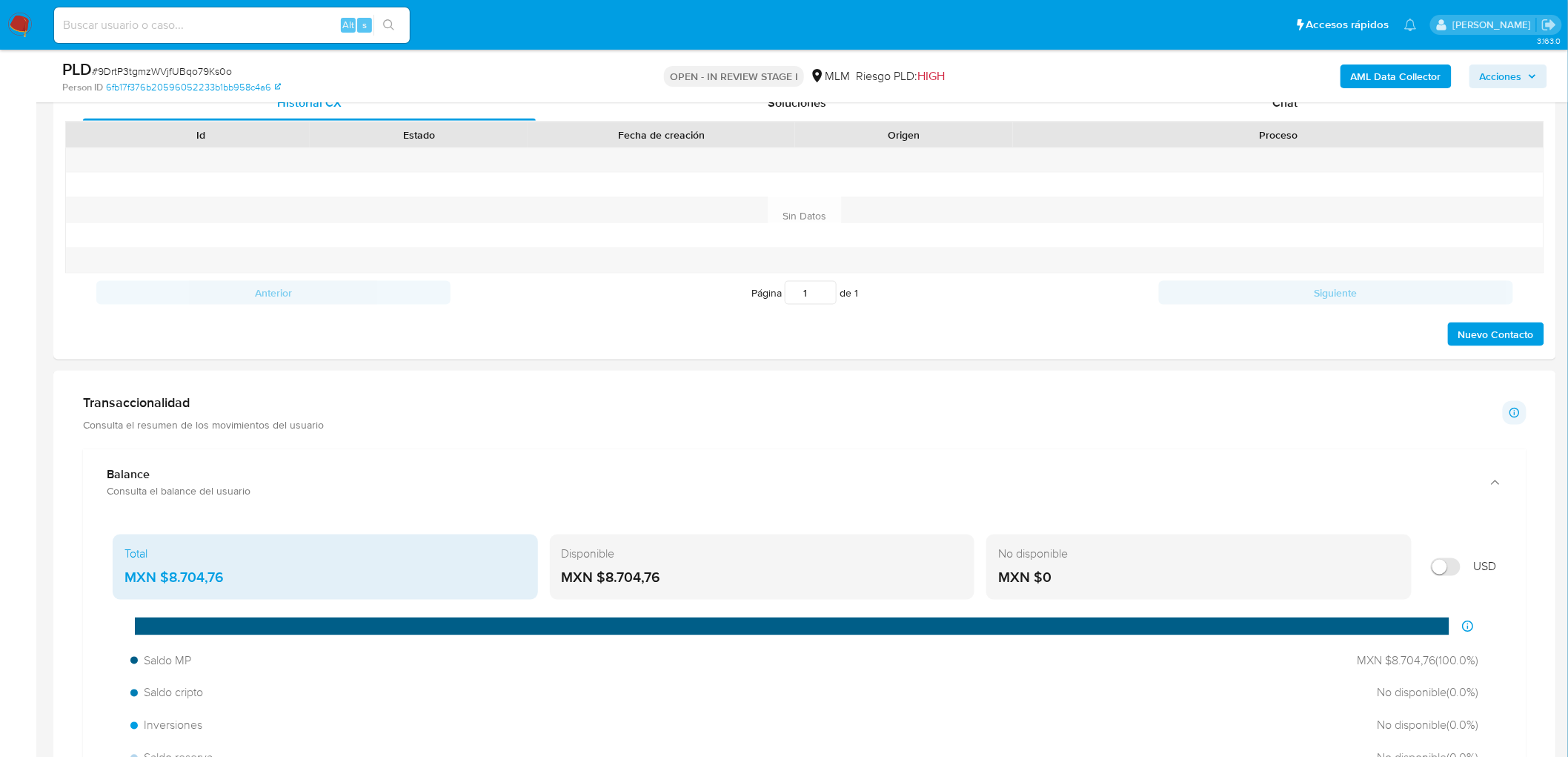
drag, startPoint x: 668, startPoint y: 583, endPoint x: 604, endPoint y: 582, distance: 64.0
click at [604, 582] on div "MXN $8.704,76" at bounding box center [763, 578] width 402 height 19
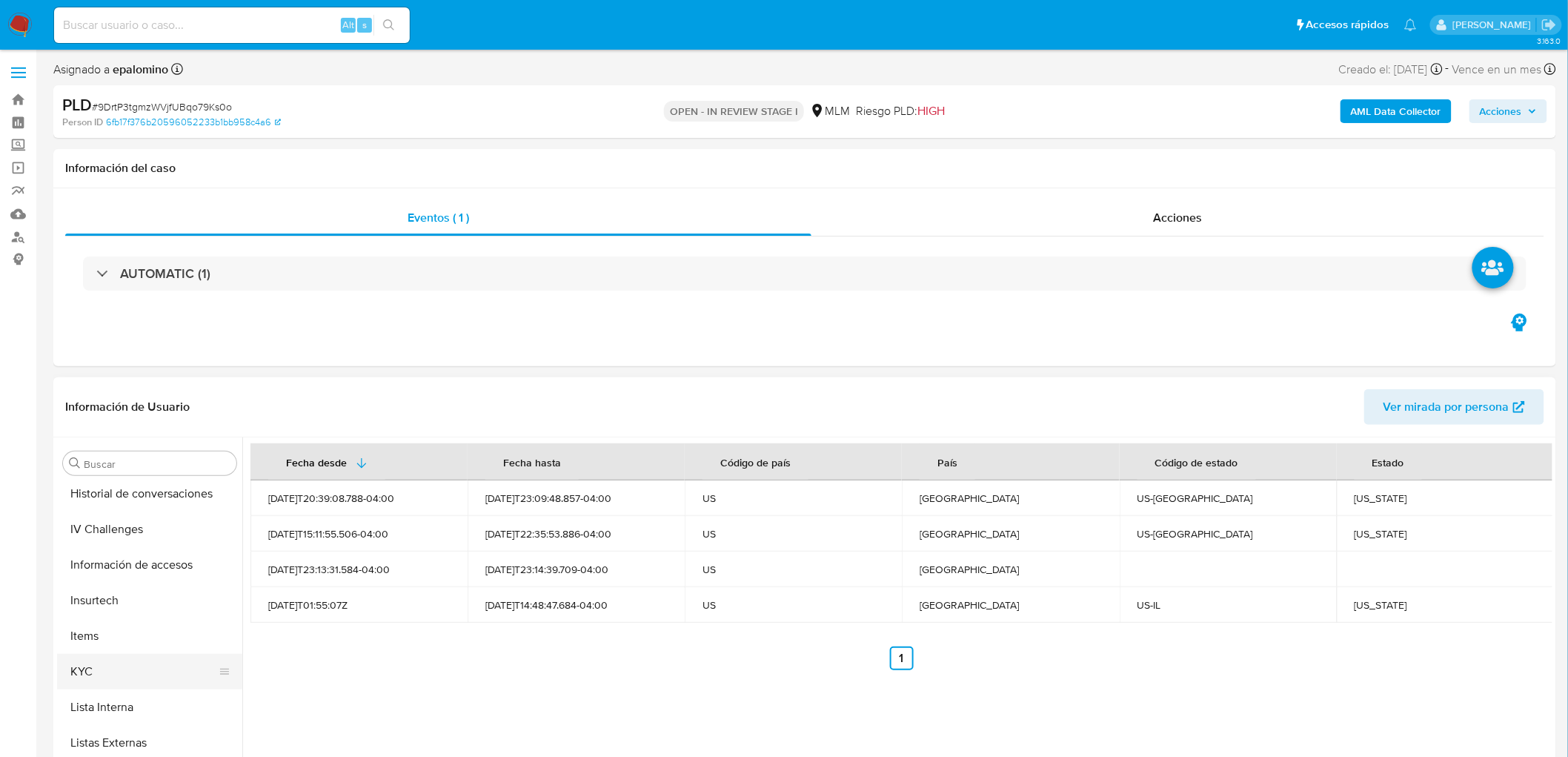
scroll to position [733, 0]
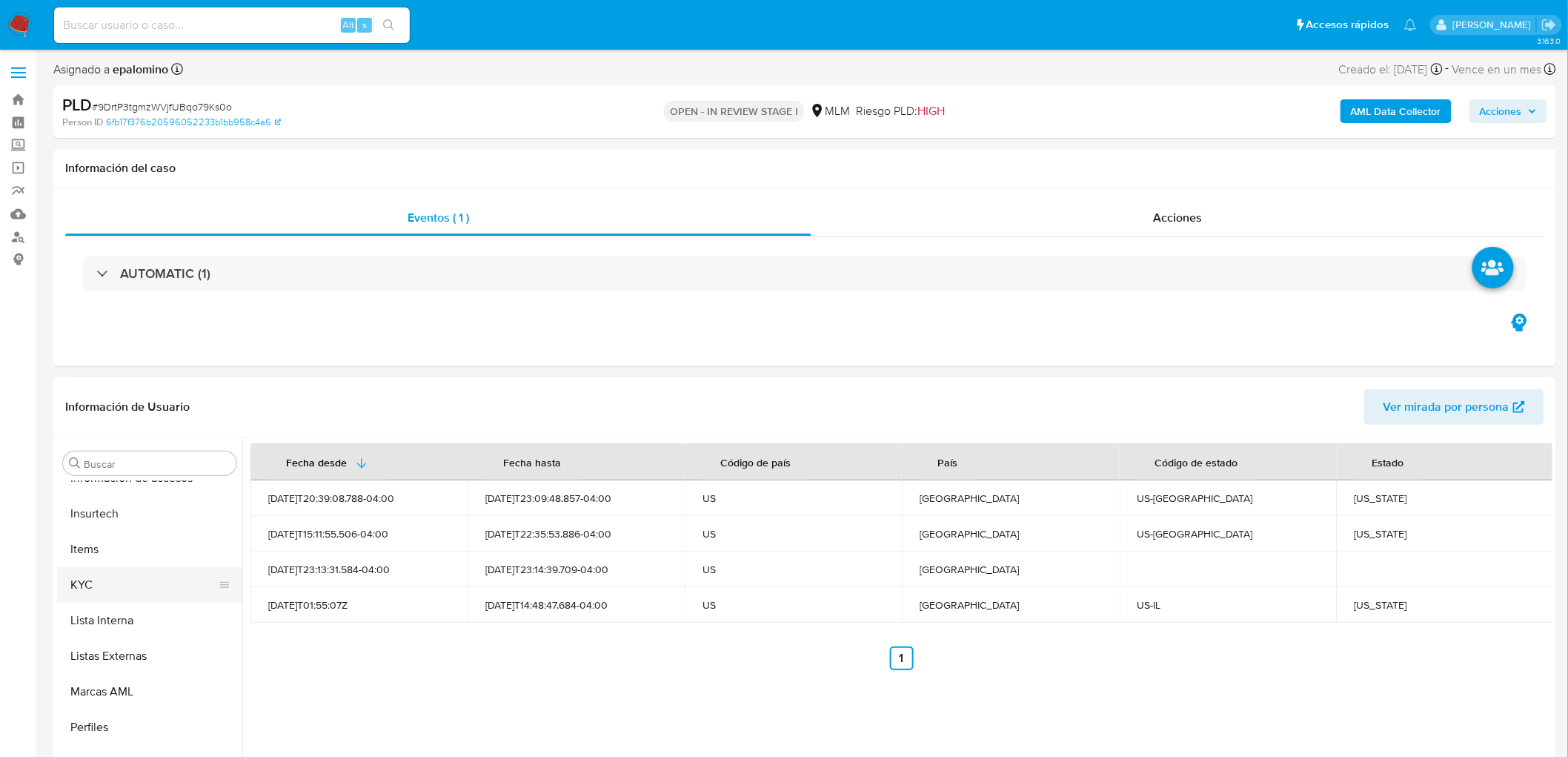
click at [98, 574] on button "KYC" at bounding box center [144, 585] width 173 height 36
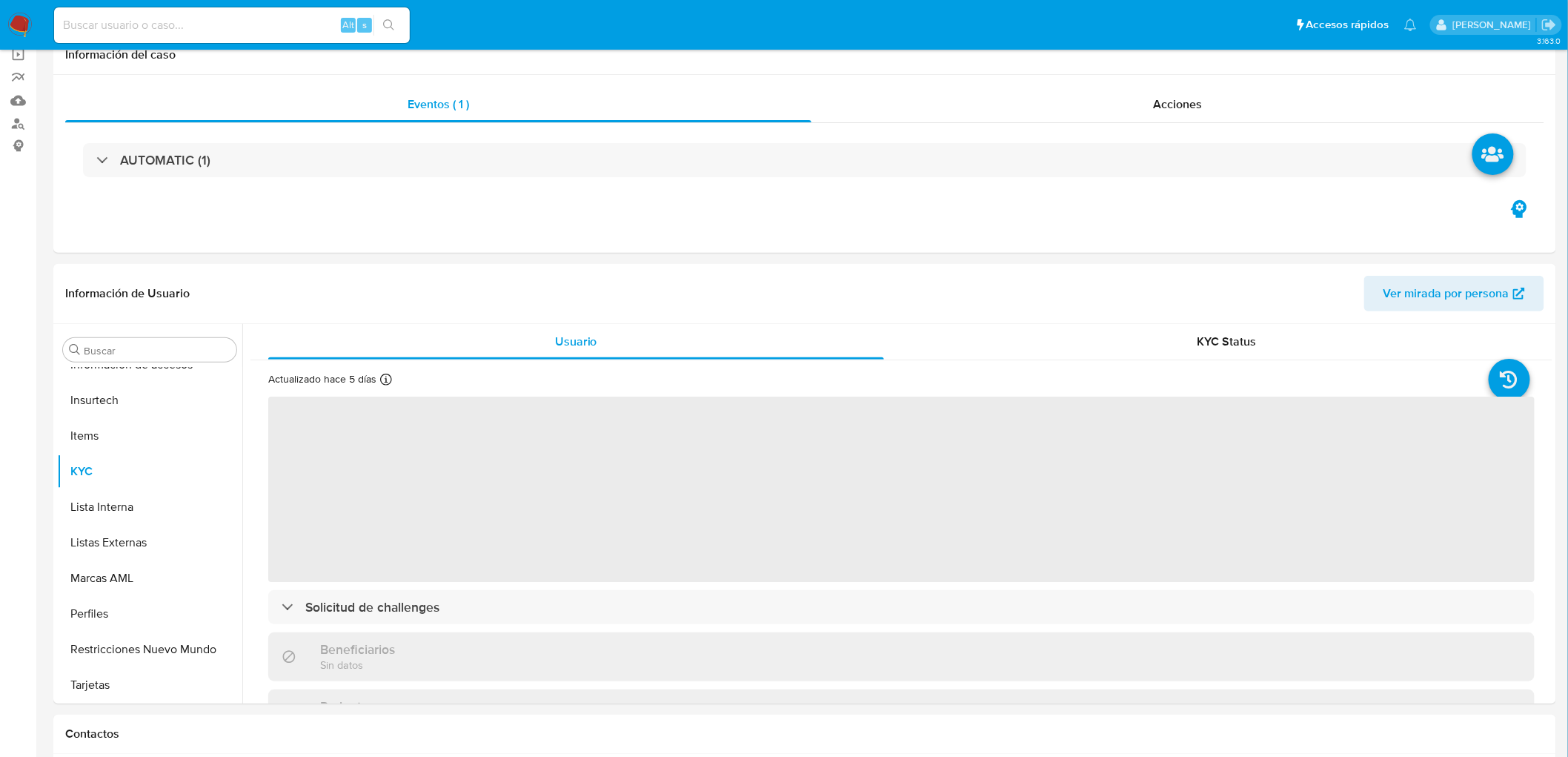
scroll to position [186, 0]
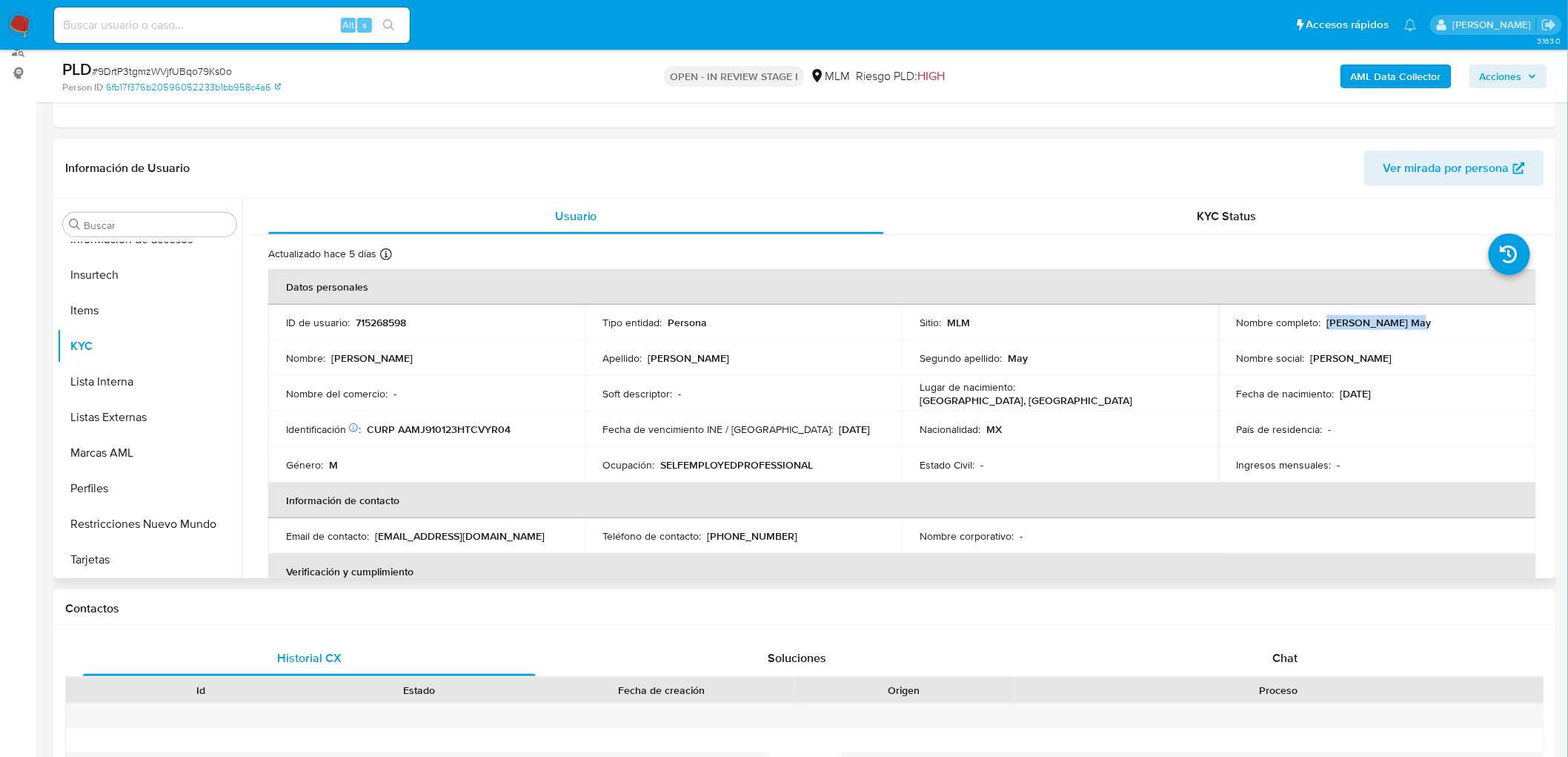
drag, startPoint x: 1401, startPoint y: 325, endPoint x: 1322, endPoint y: 323, distance: 79.0
click at [1322, 323] on div "Nombre completo : Jairo Avalos May" at bounding box center [1378, 323] width 281 height 14
click at [588, 383] on td "Soft descriptor : -" at bounding box center [744, 393] width 317 height 36
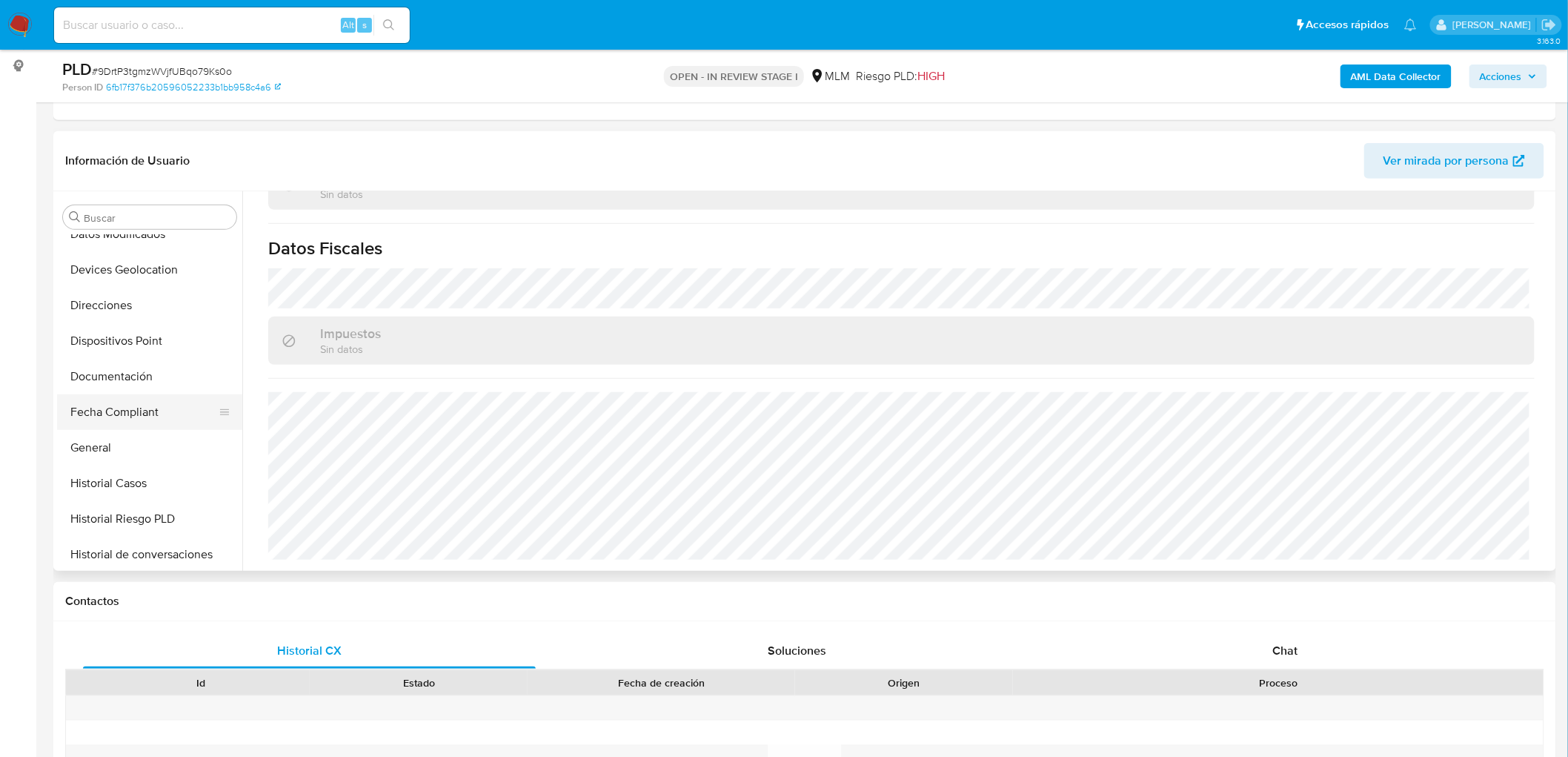
scroll to position [321, 0]
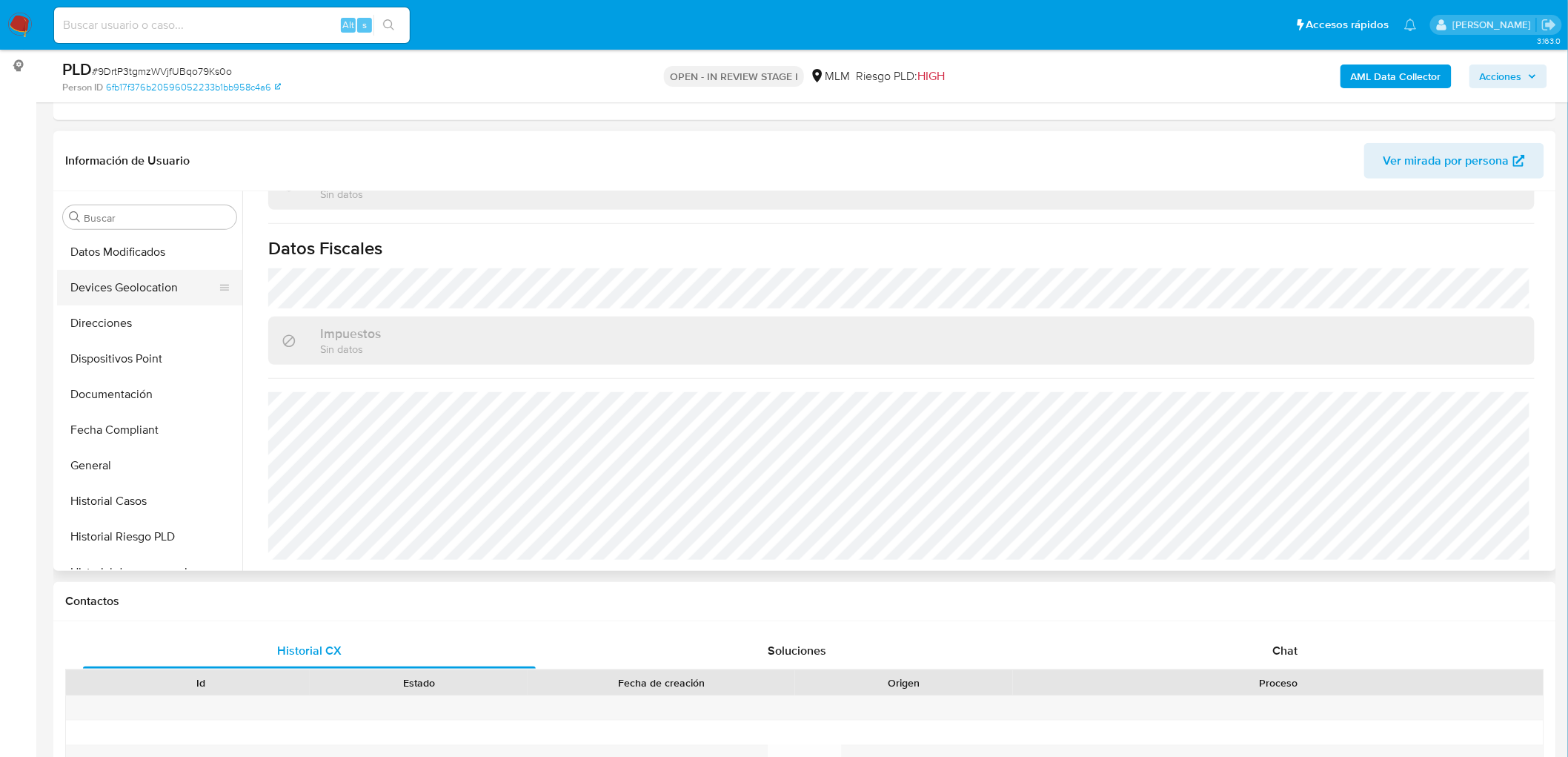
click at [141, 282] on button "Devices Geolocation" at bounding box center [144, 288] width 173 height 36
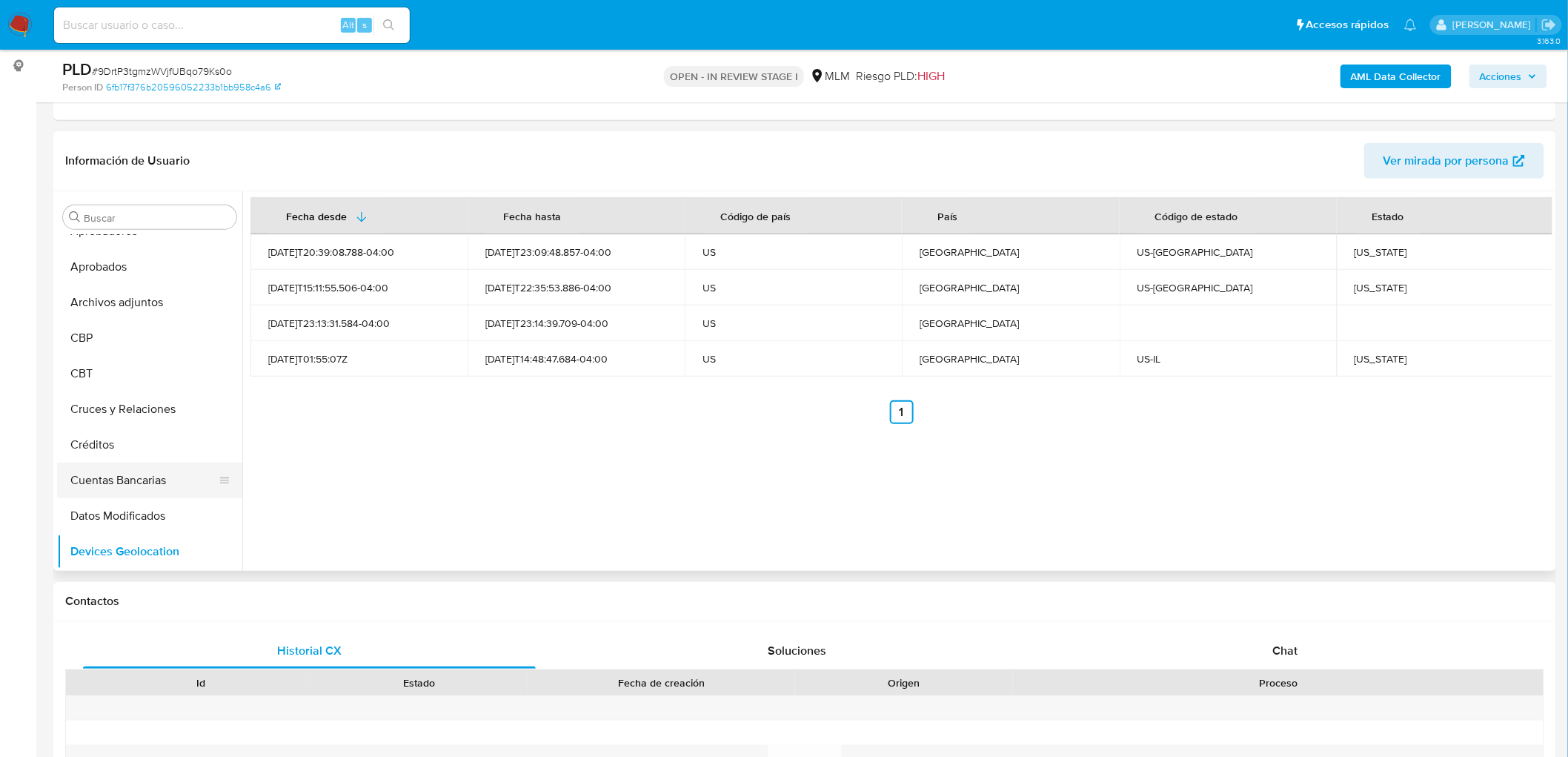
scroll to position [0, 0]
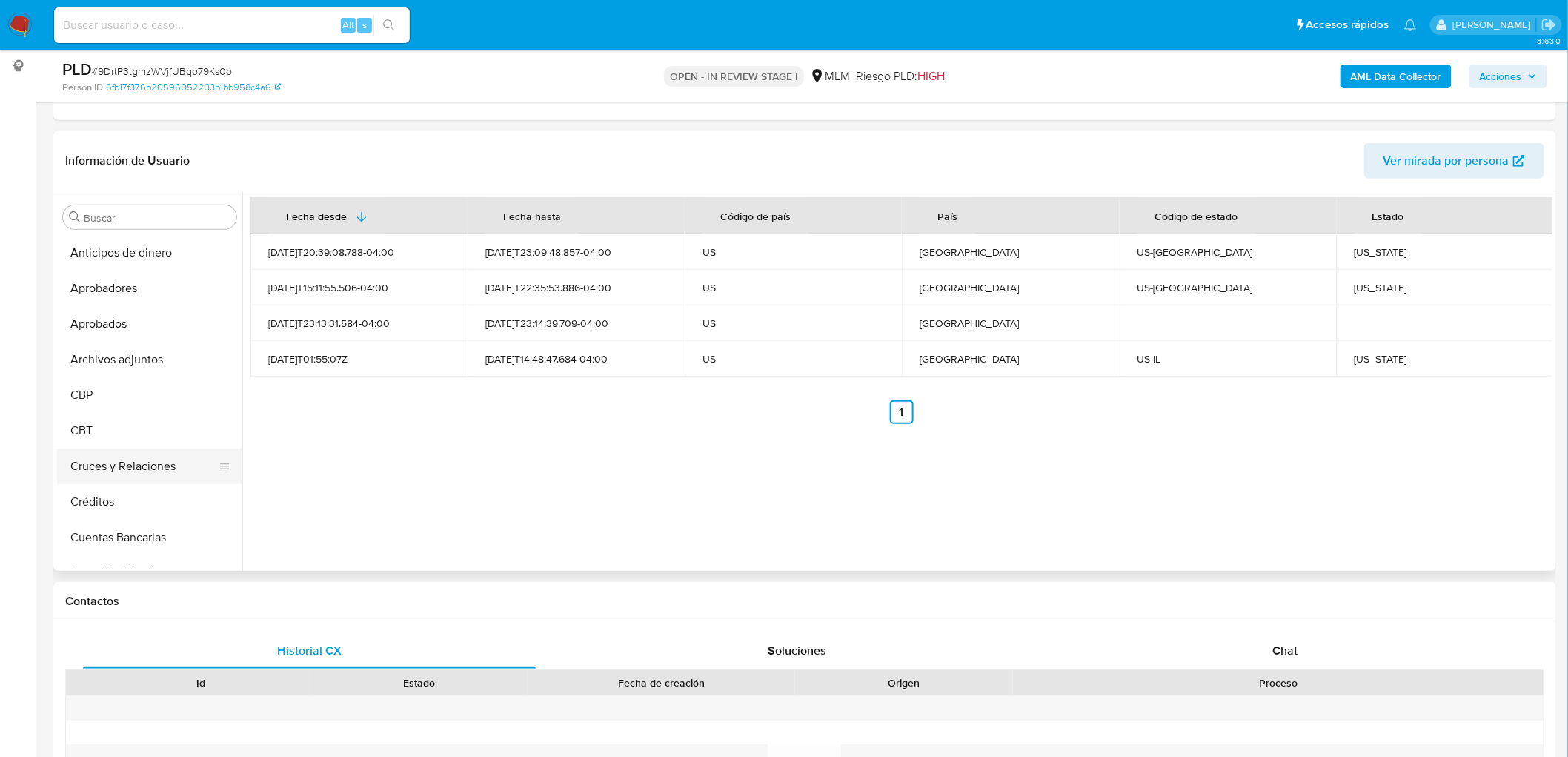
click at [144, 453] on button "Cruces y Relaciones" at bounding box center [144, 466] width 173 height 36
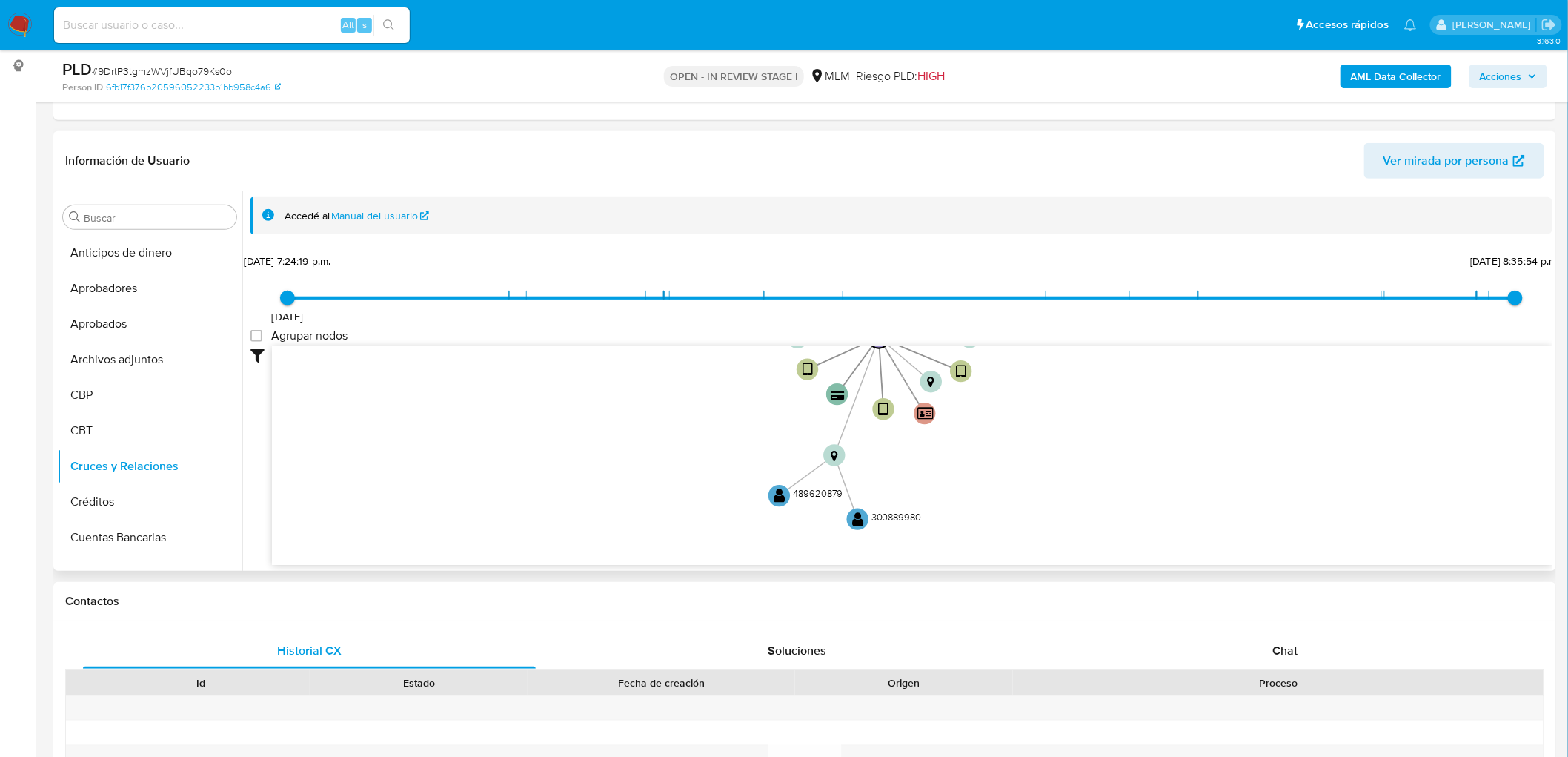
drag, startPoint x: 660, startPoint y: 524, endPoint x: 664, endPoint y: 264, distance: 260.0
click at [668, 262] on div "21/9/2020 21/9/2020, 7:24:19 p.m. 5/10/2025, 8:35:54 p.m. Agrupar nodos Filtros…" at bounding box center [901, 434] width 1302 height 368
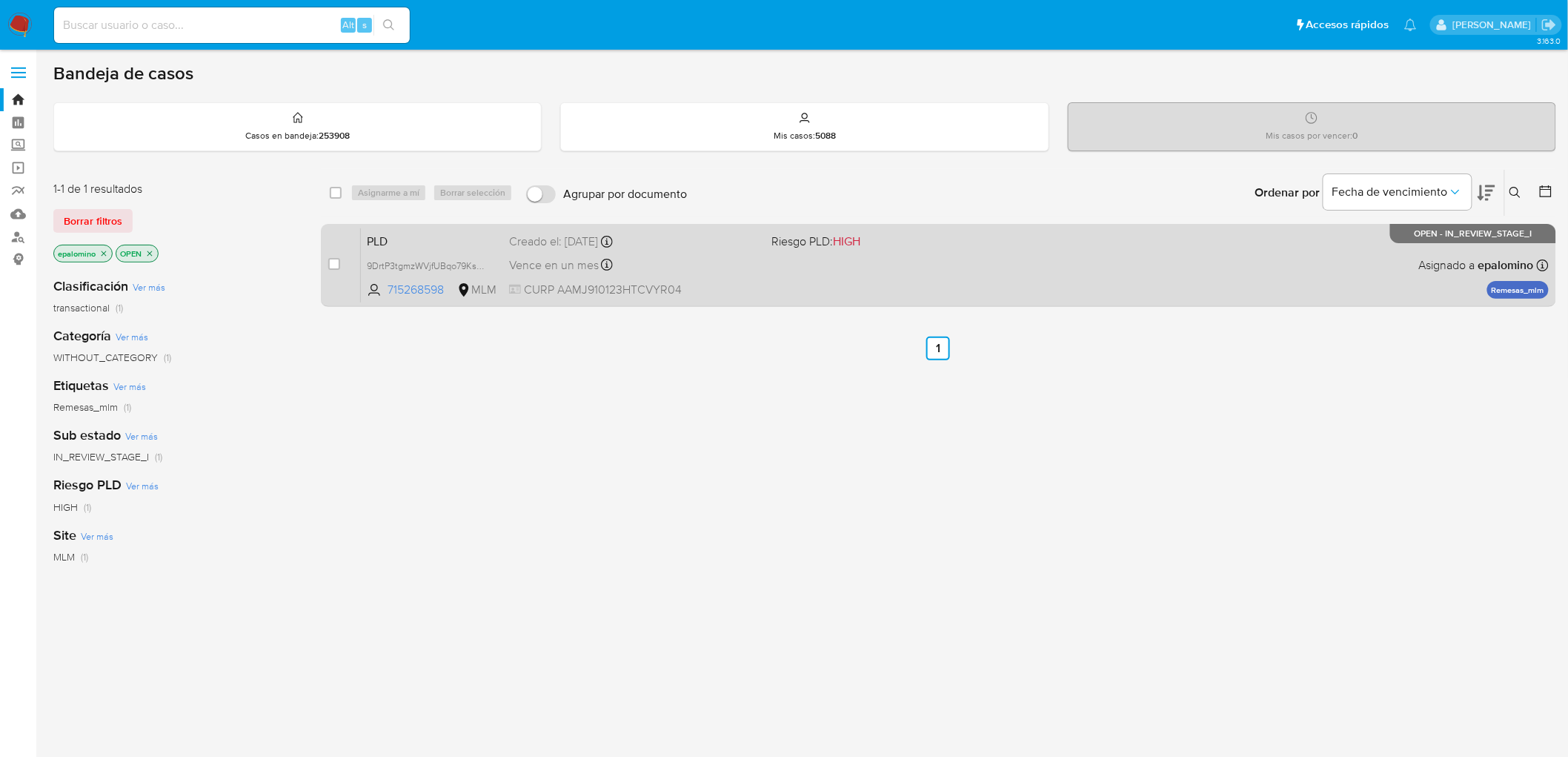
click at [396, 232] on span "PLD" at bounding box center [432, 240] width 131 height 19
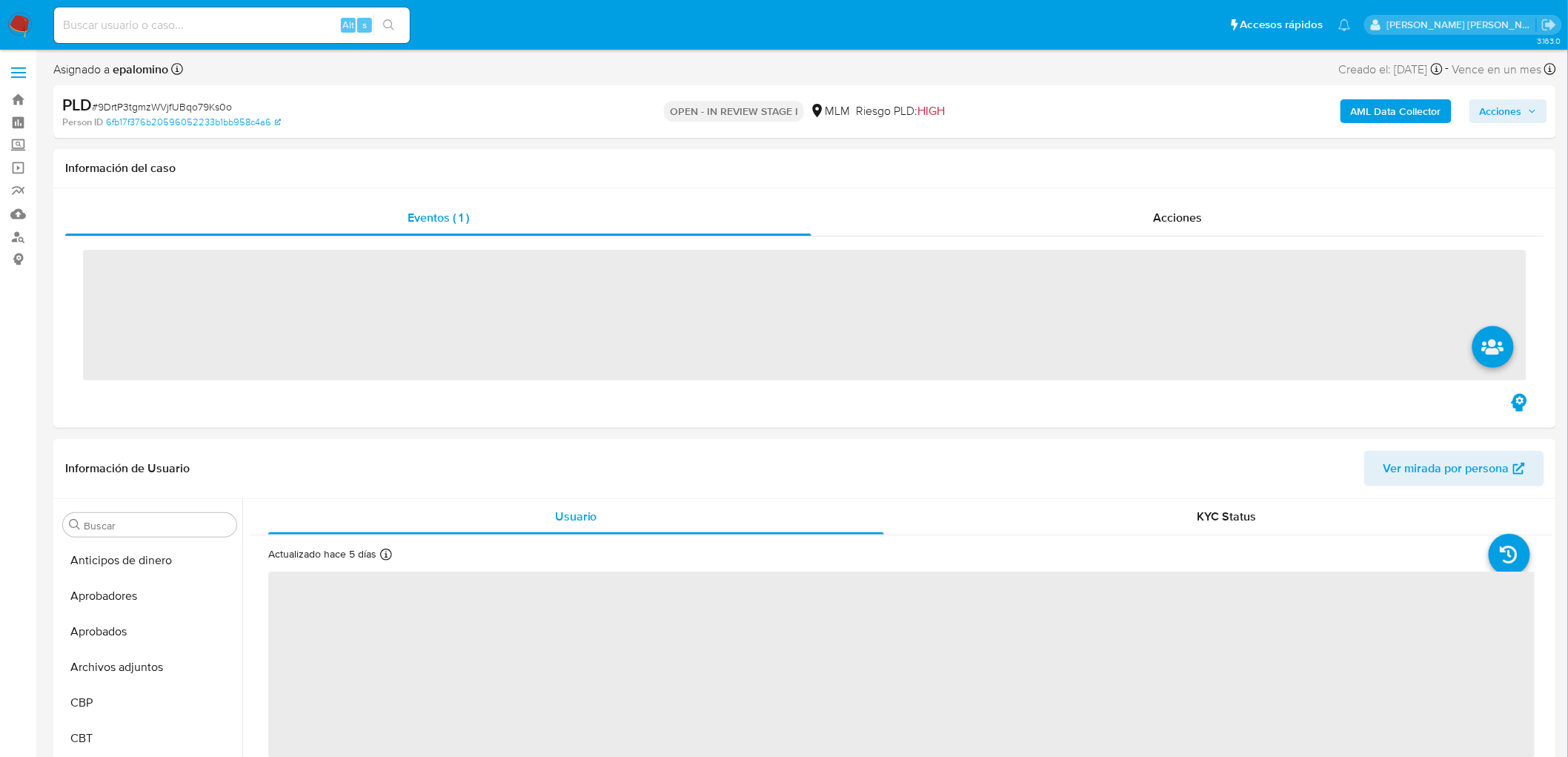
scroll to position [733, 0]
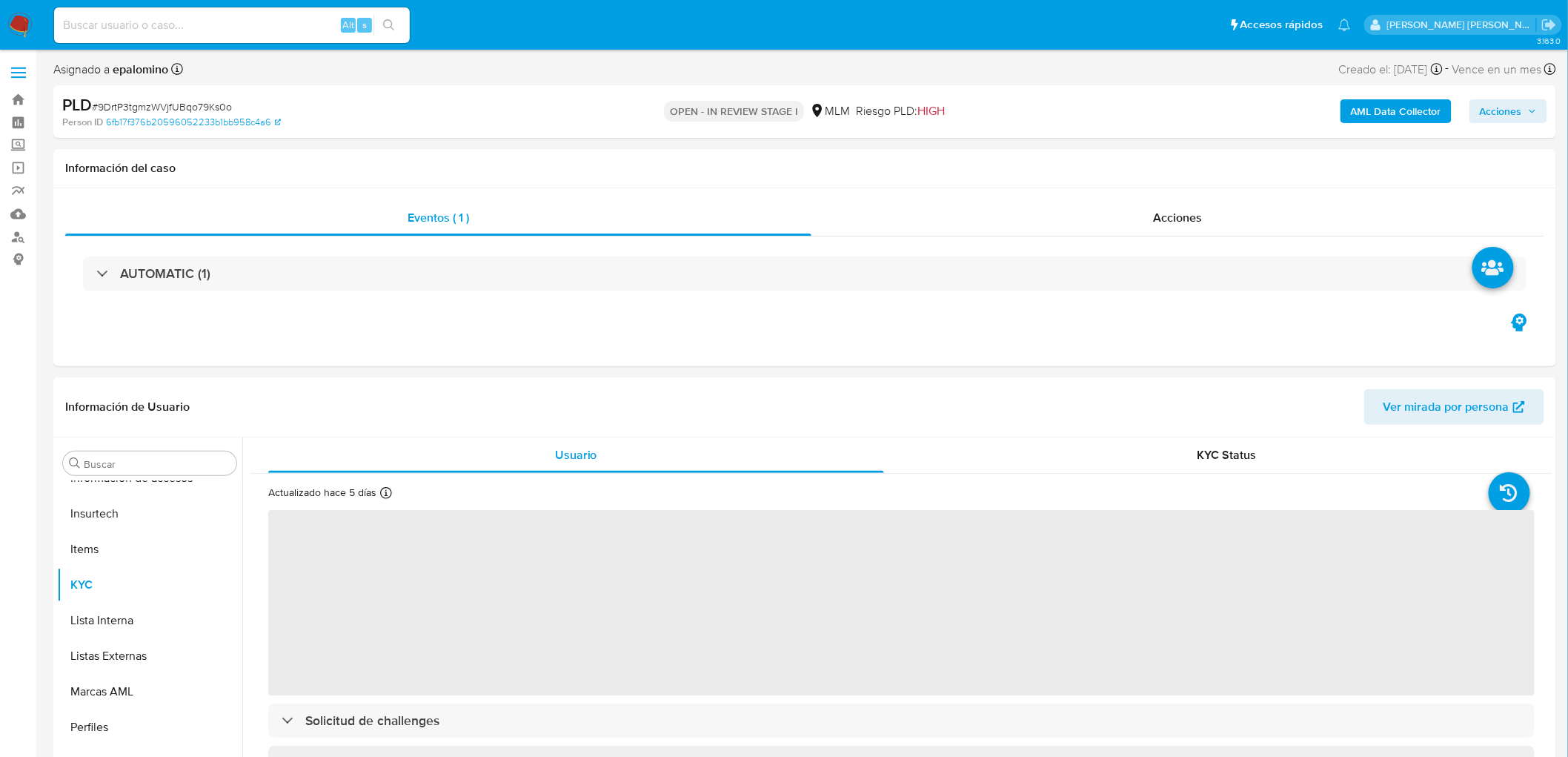
select select "10"
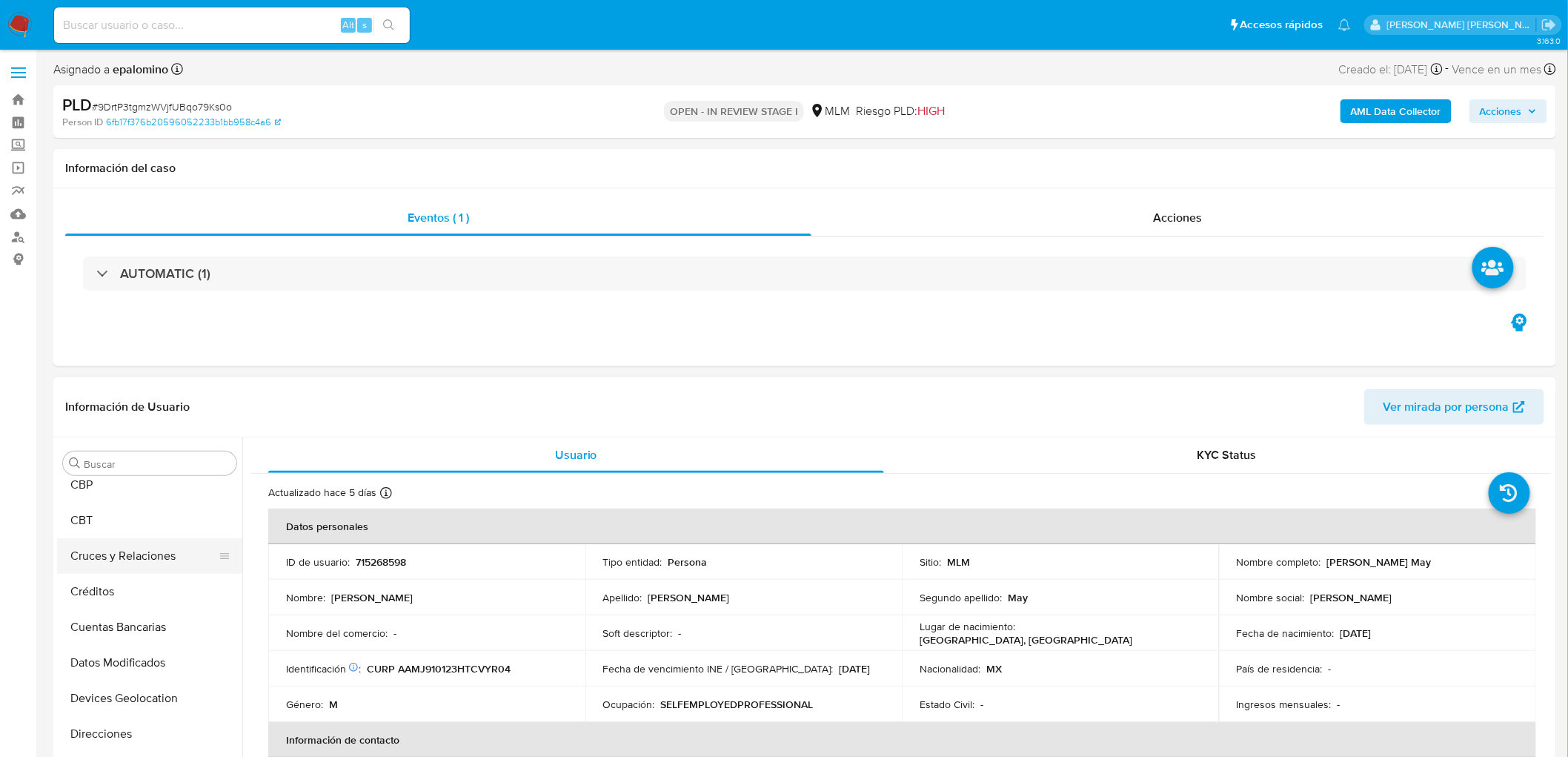
scroll to position [0, 0]
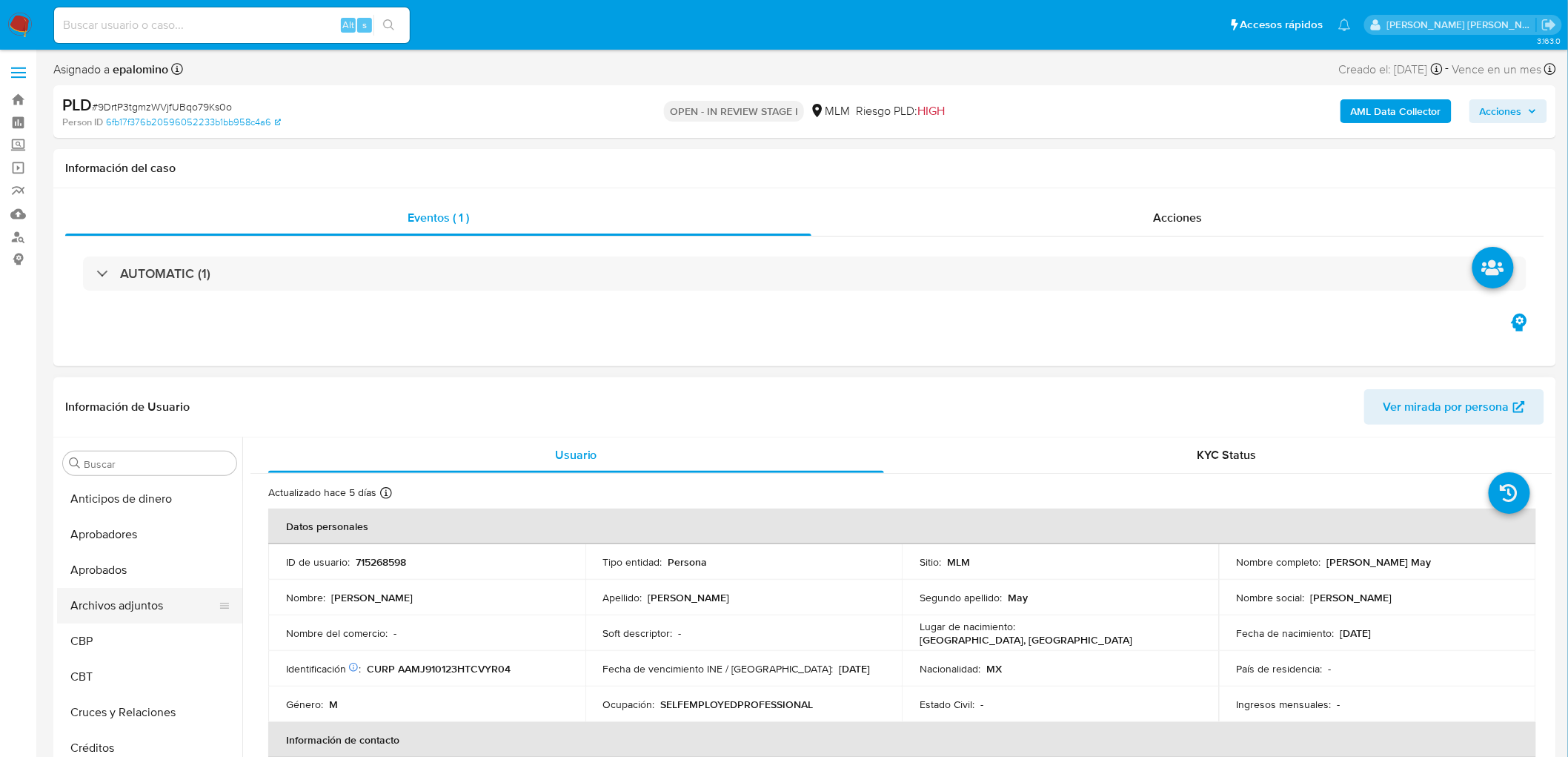
click at [151, 609] on button "Archivos adjuntos" at bounding box center [144, 606] width 173 height 36
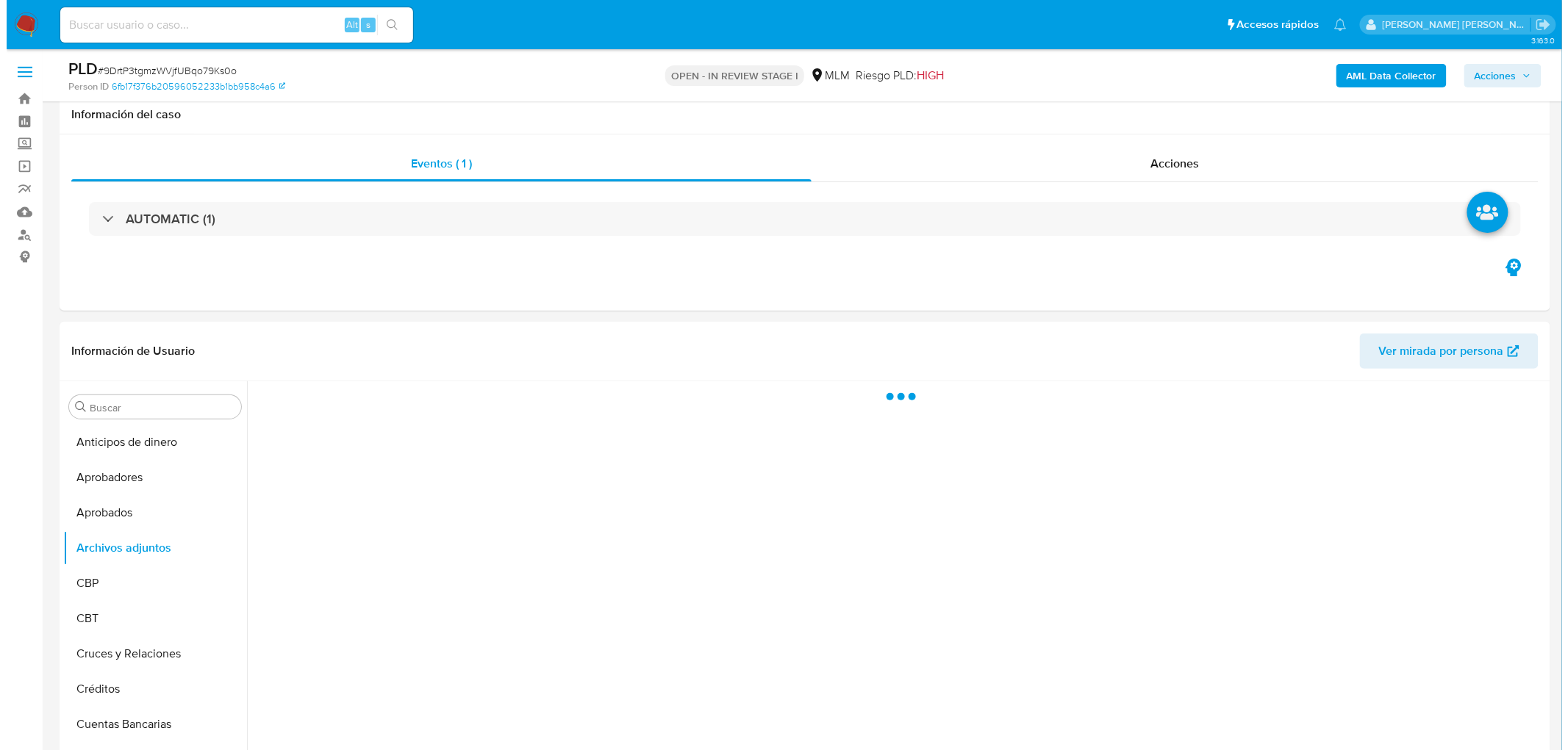
scroll to position [107, 0]
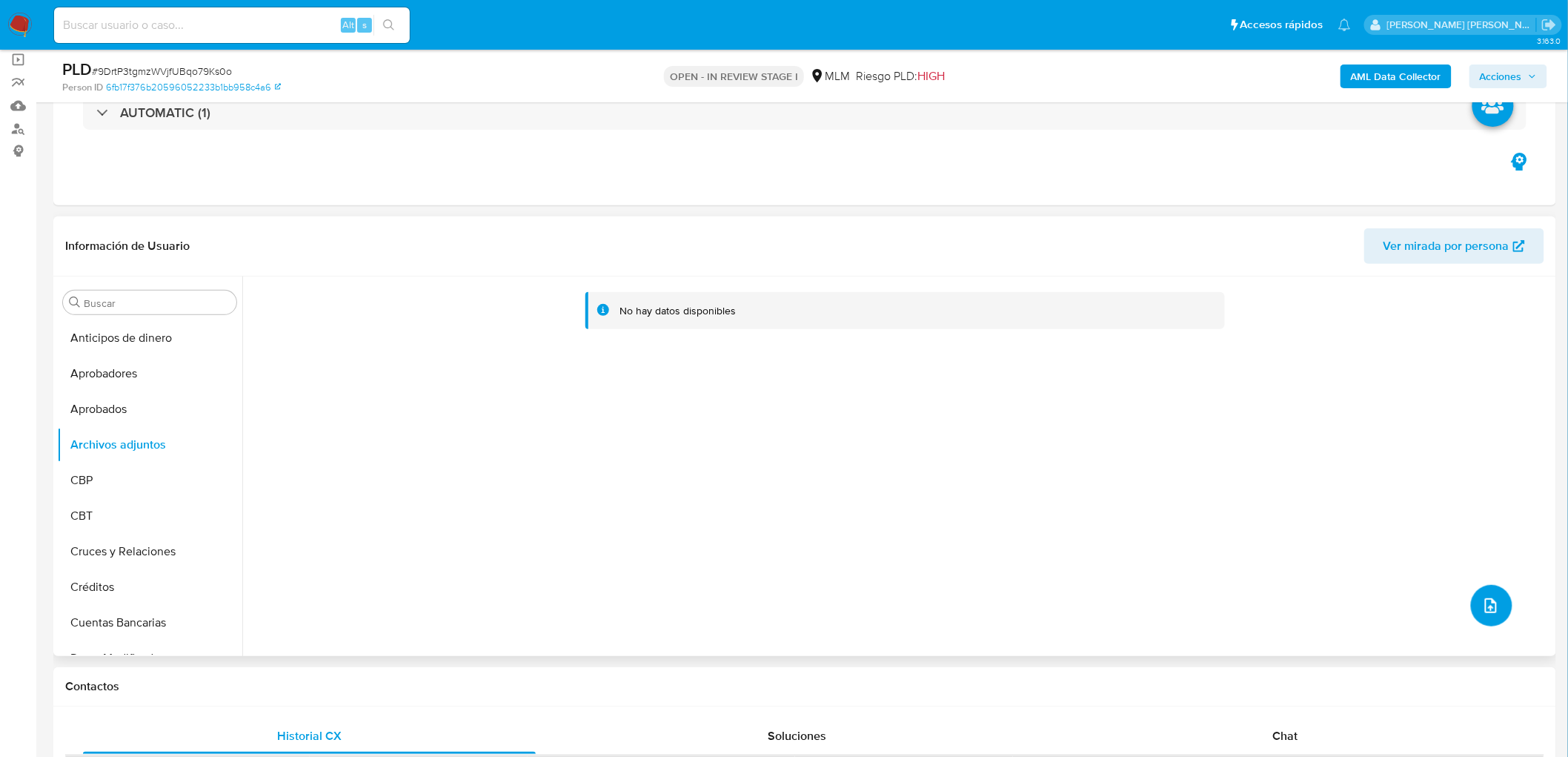
click at [1488, 603] on icon "upload-file" at bounding box center [1491, 606] width 12 height 14
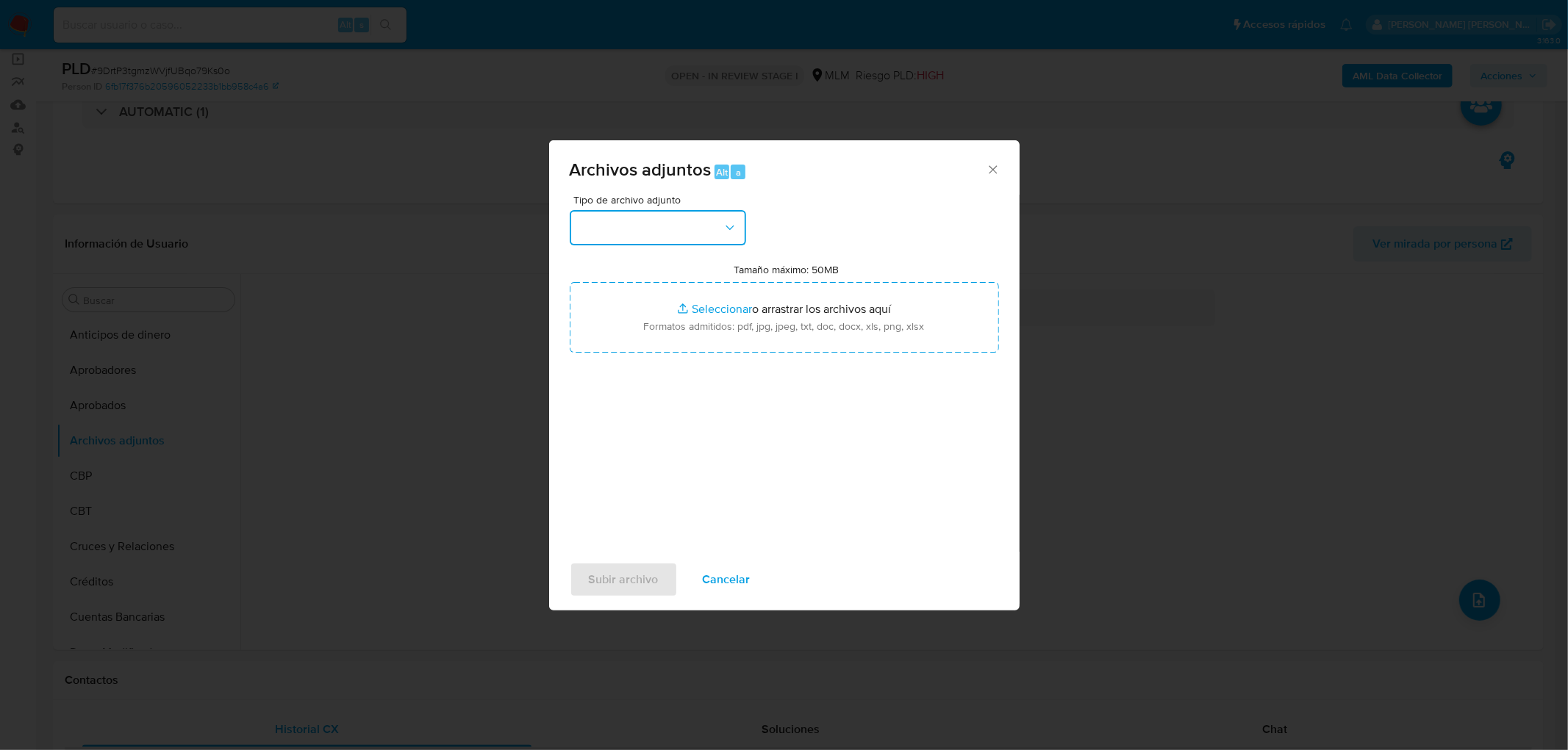
click at [701, 210] on button "button" at bounding box center [658, 228] width 176 height 35
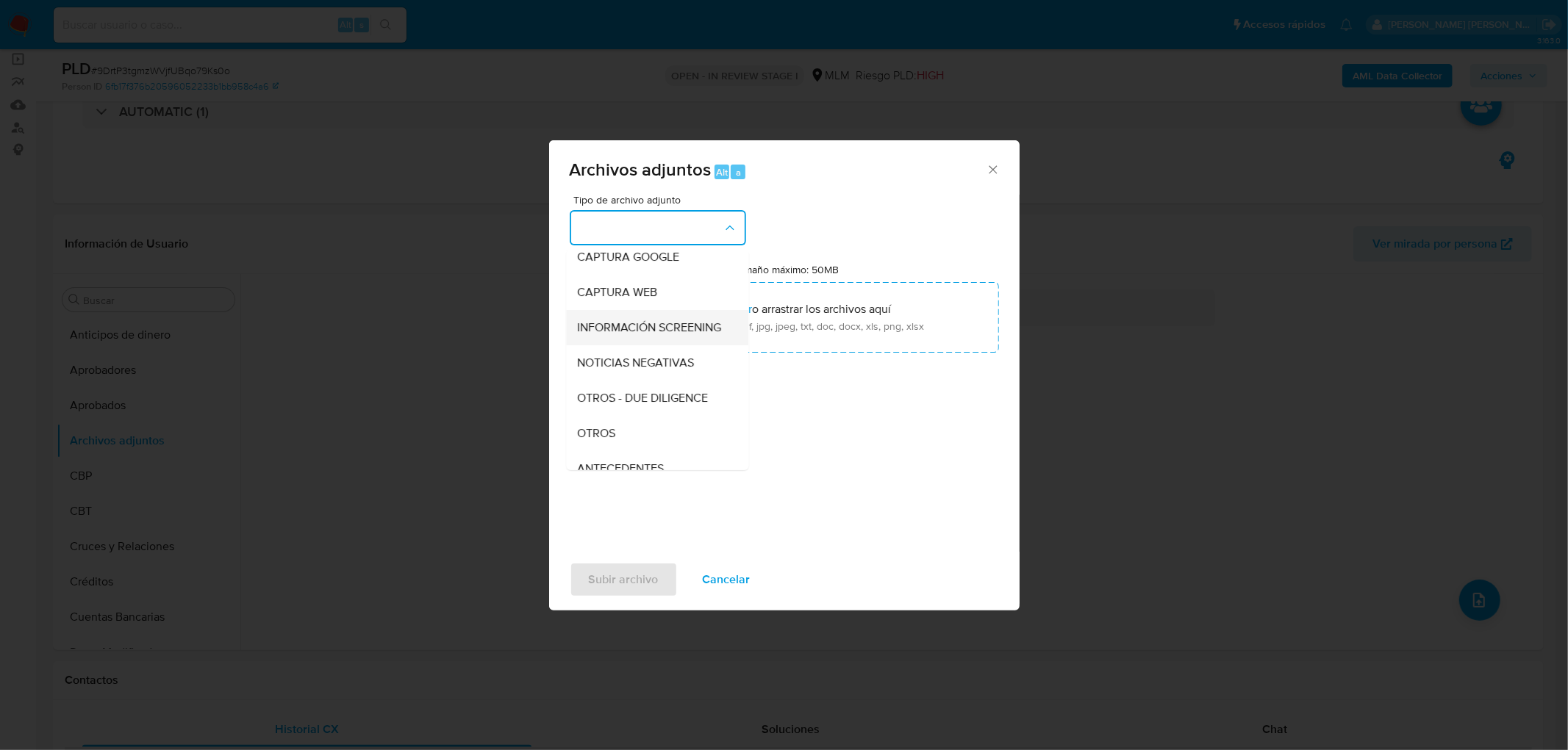
scroll to position [81, 0]
click at [632, 442] on div "OTROS" at bounding box center [652, 433] width 150 height 35
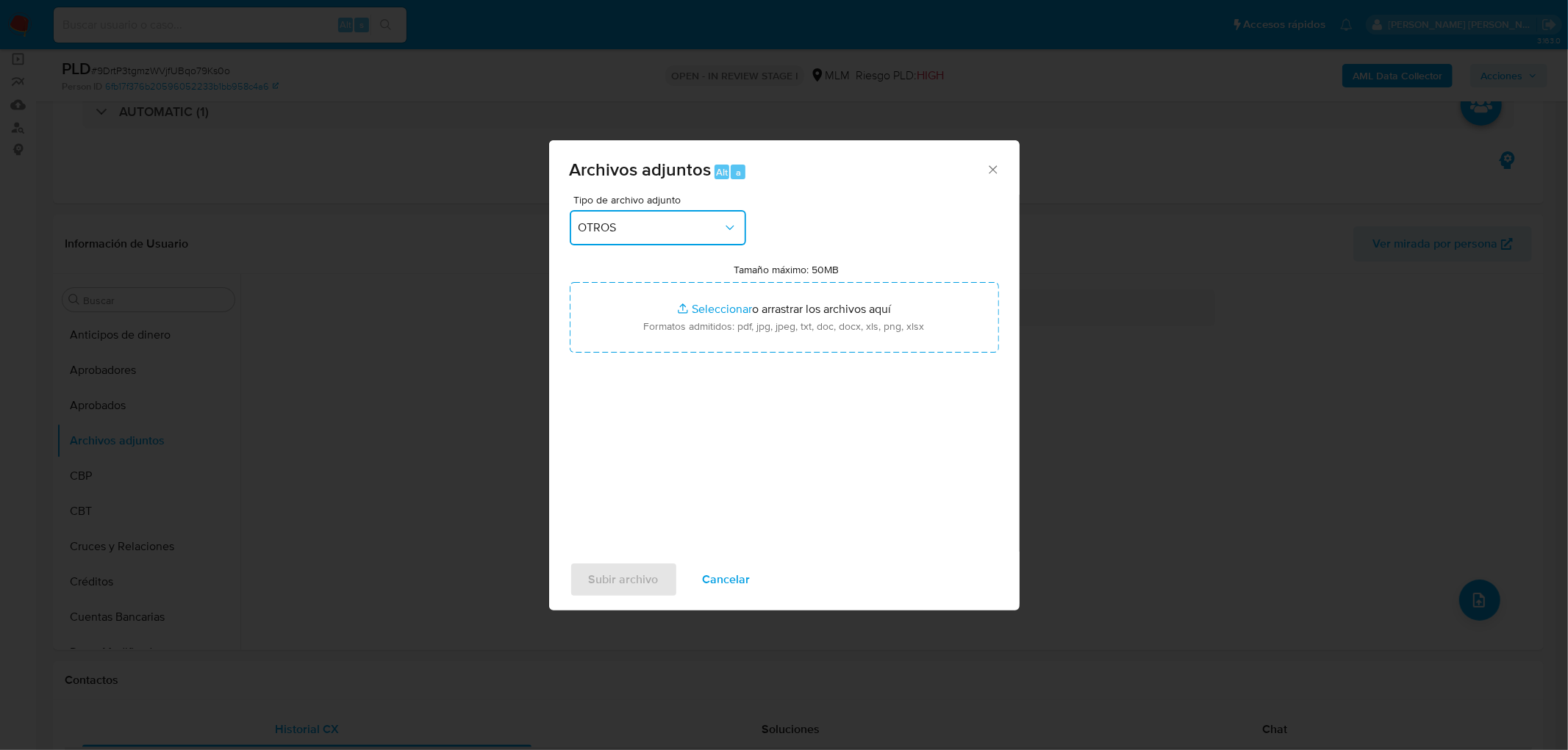
click at [824, 298] on div "Archivos adjuntos Alt a Tipo de archivo adjunto OTROS Tamaño máximo: 50MB Selec…" at bounding box center [784, 375] width 1568 height 750
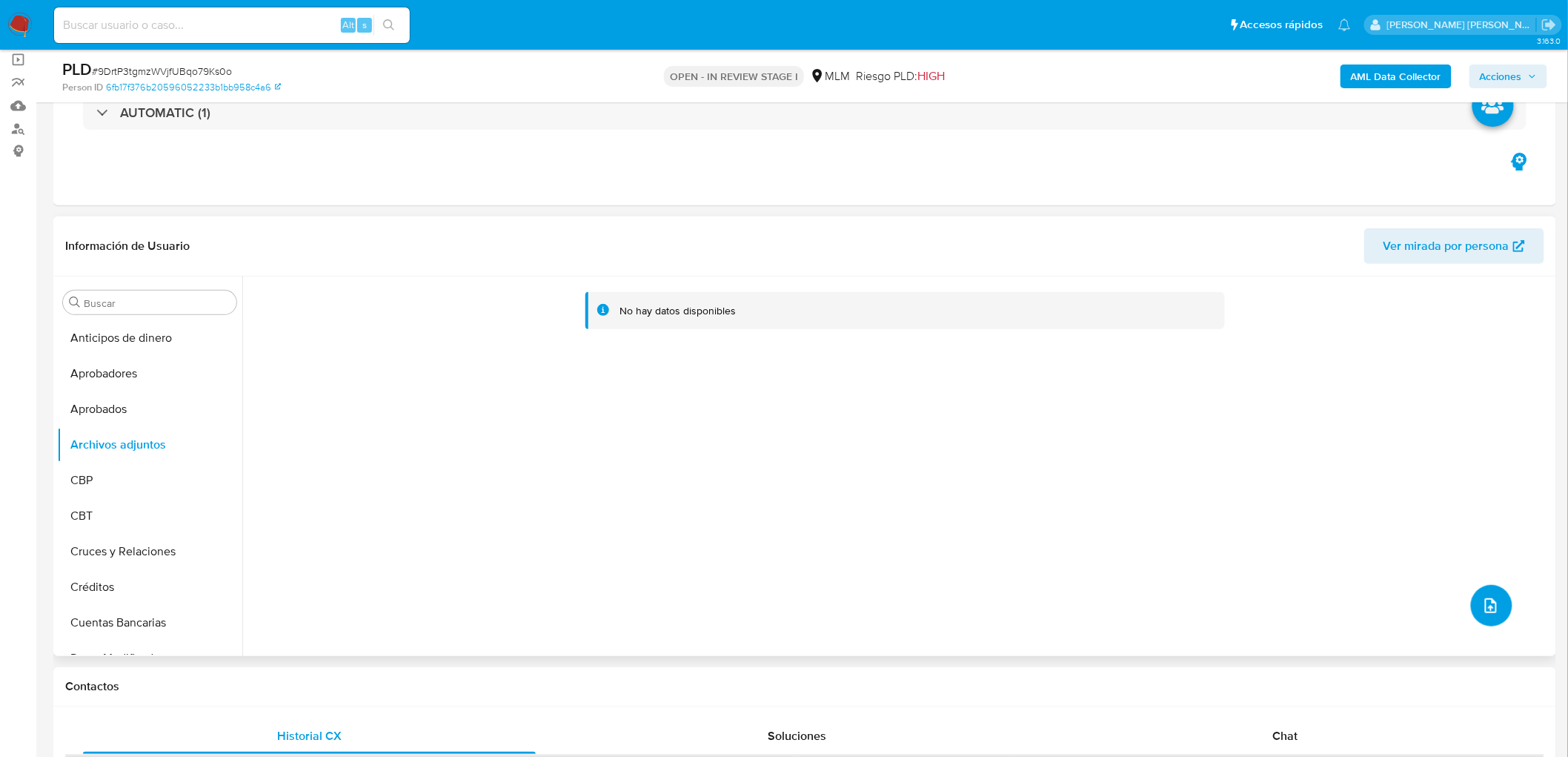
click at [1487, 600] on icon "upload-file" at bounding box center [1491, 606] width 12 height 14
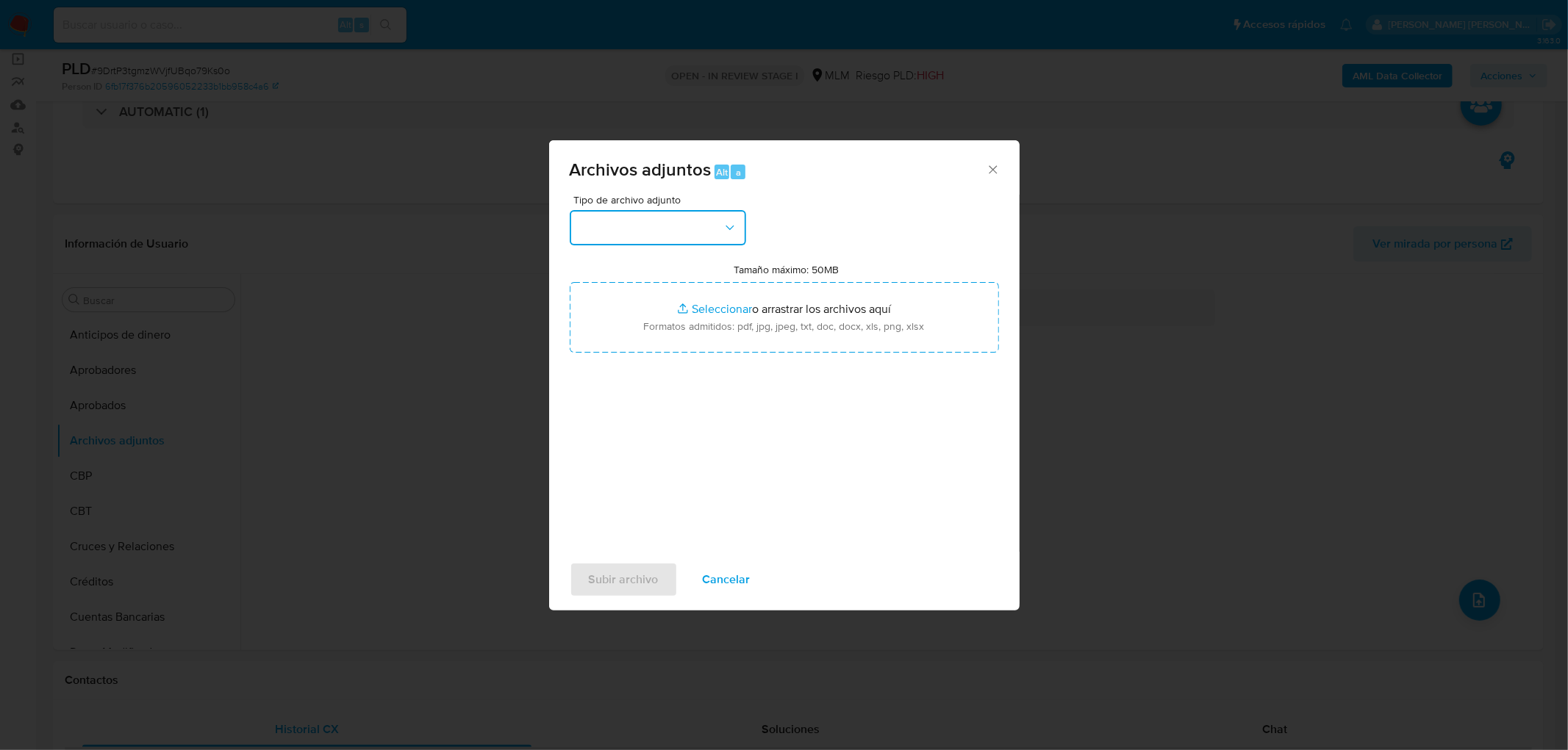
click at [729, 235] on button "button" at bounding box center [658, 228] width 176 height 35
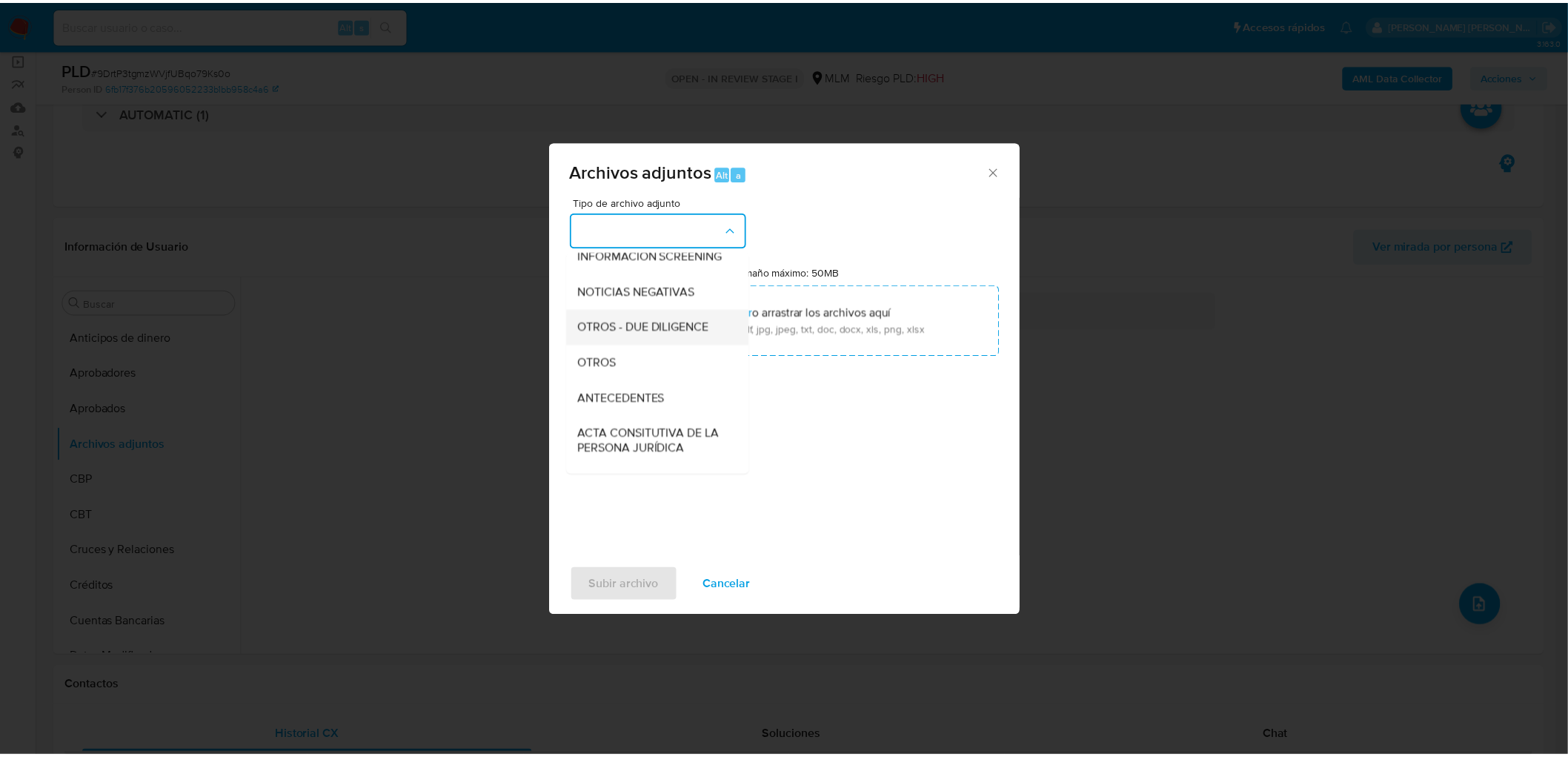
scroll to position [164, 0]
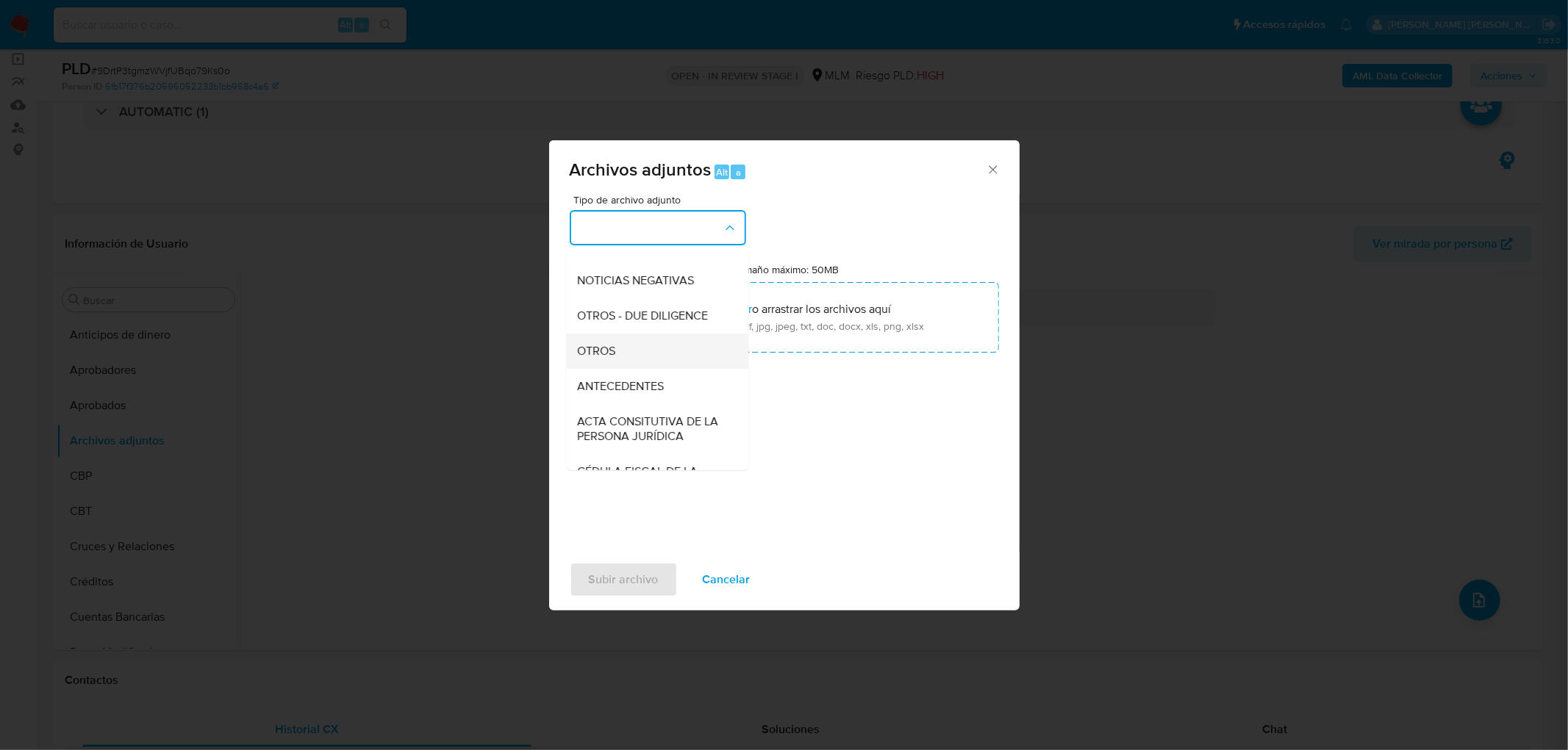
click at [630, 353] on div "OTROS" at bounding box center [652, 351] width 150 height 35
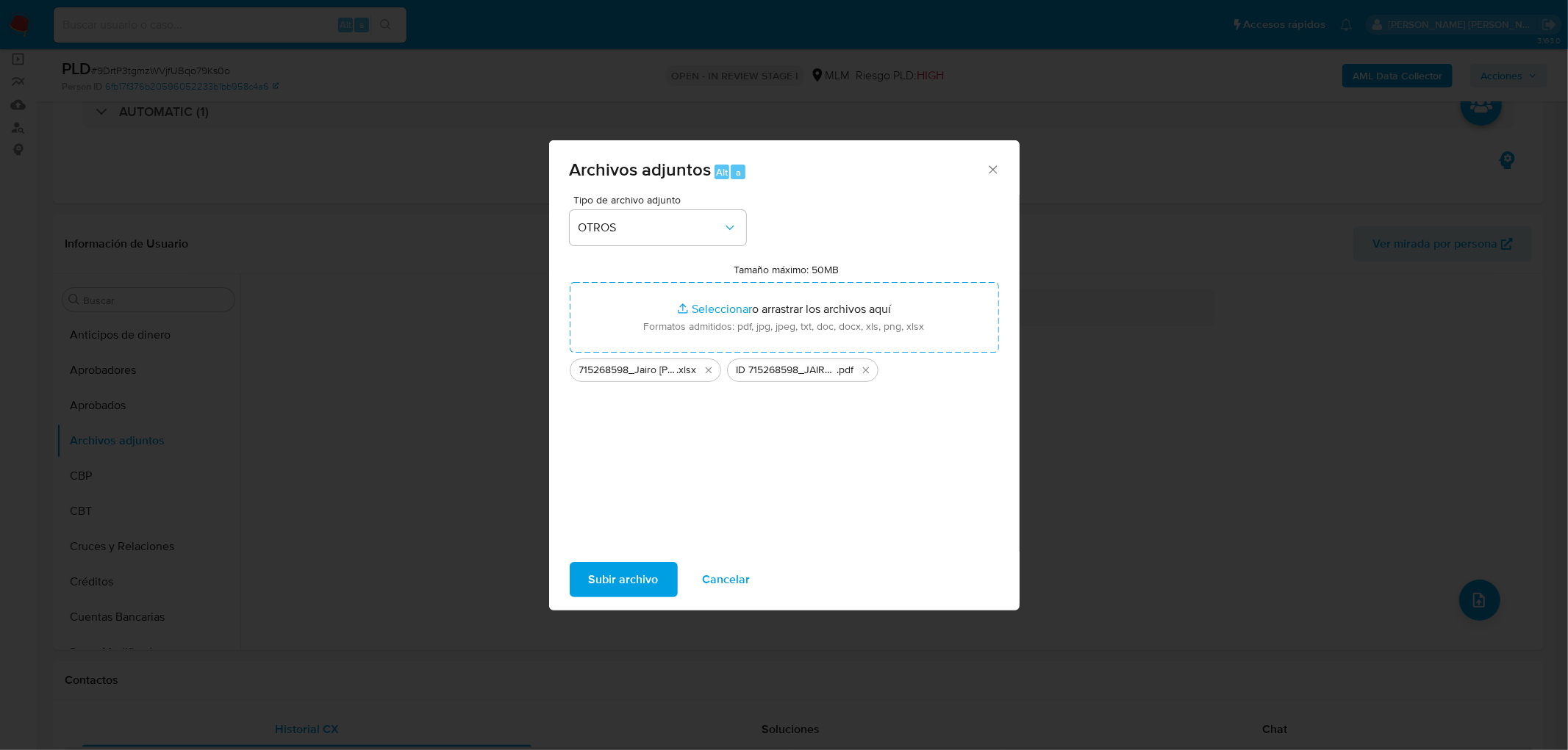
click at [620, 553] on div "Subir archivo Cancelar" at bounding box center [784, 580] width 471 height 56
click at [614, 577] on span "Subir archivo" at bounding box center [624, 580] width 70 height 32
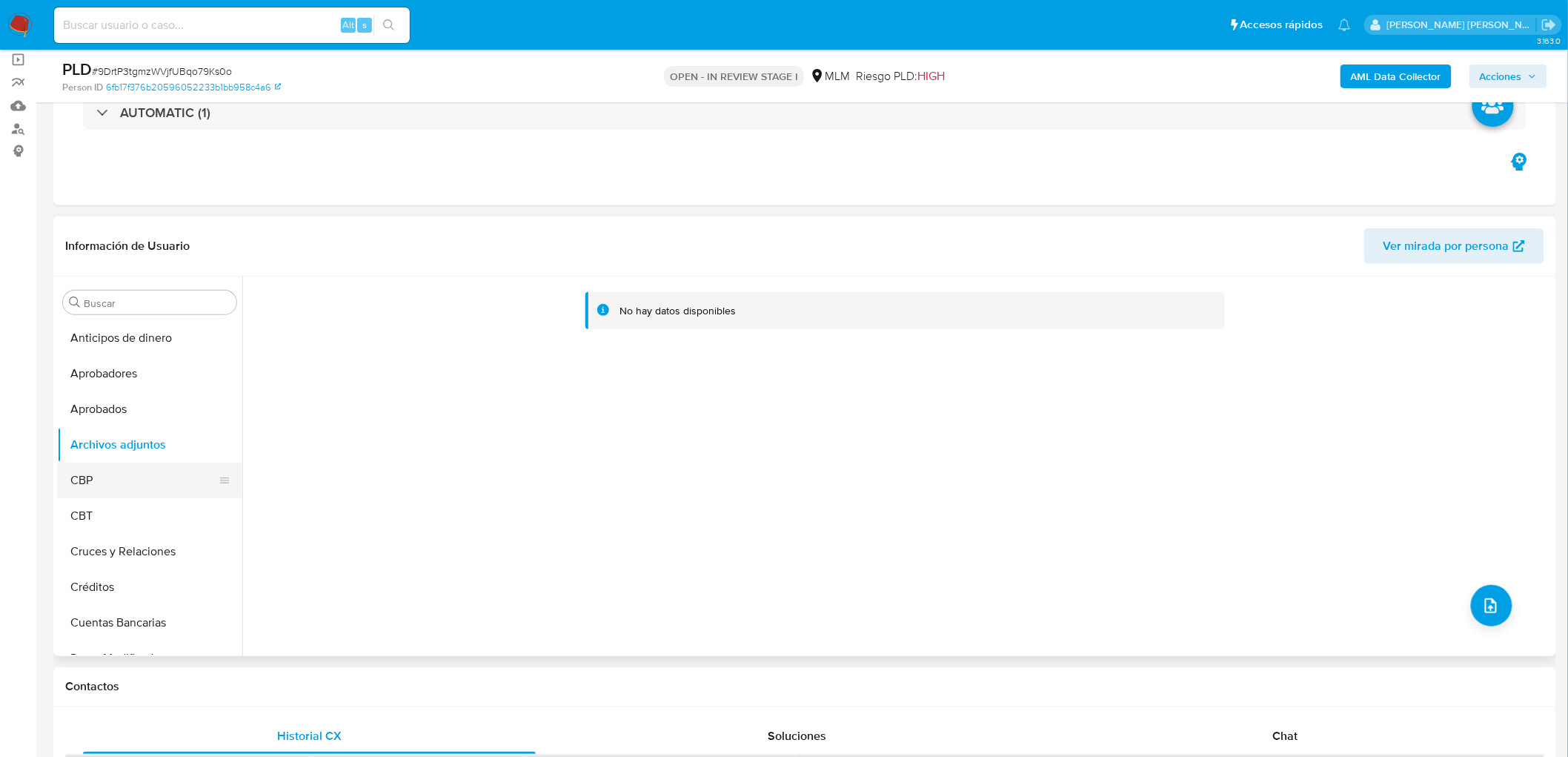
click at [161, 492] on button "CBP" at bounding box center [144, 480] width 173 height 36
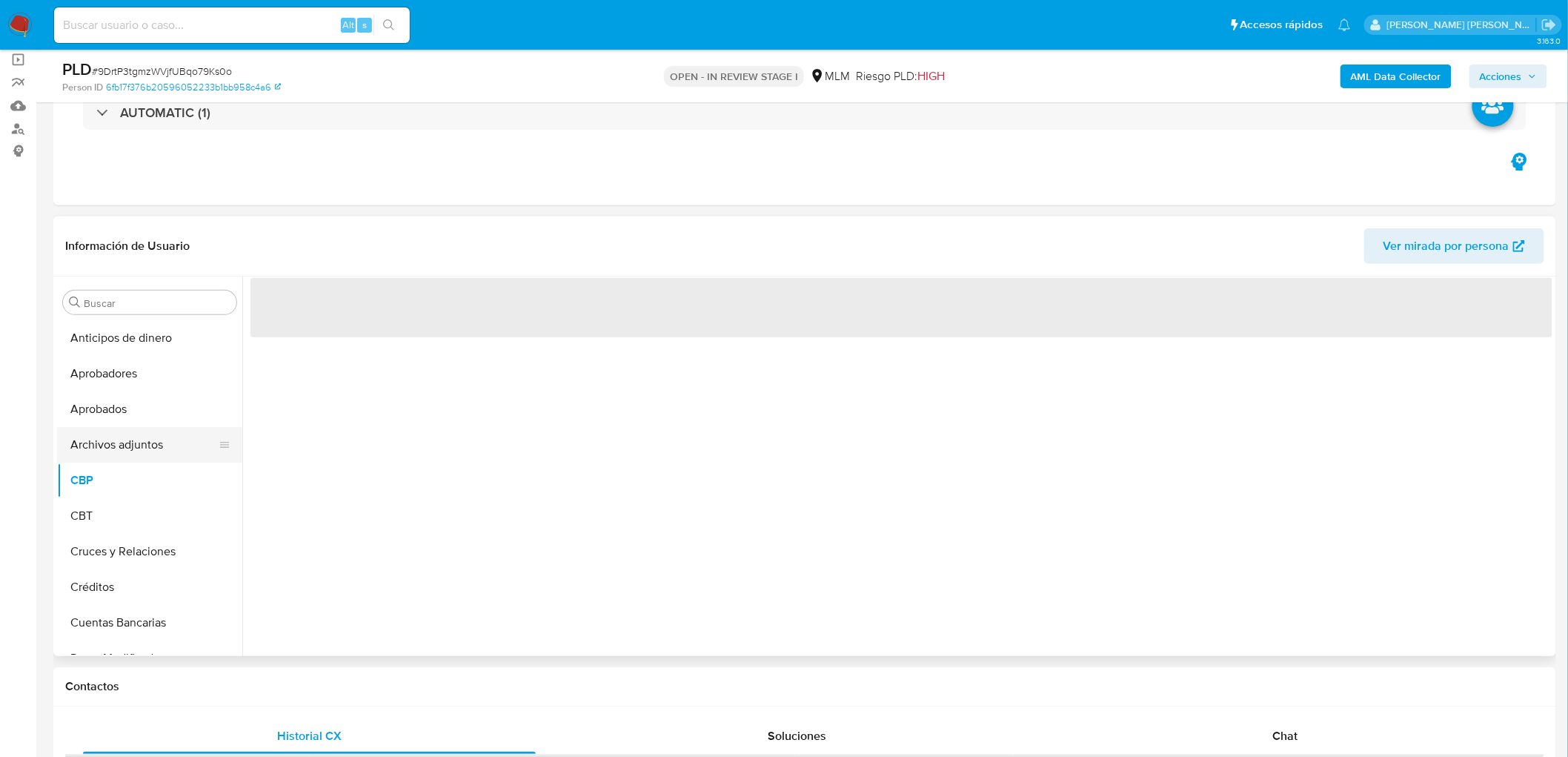
click at [163, 451] on button "Archivos adjuntos" at bounding box center [144, 444] width 173 height 36
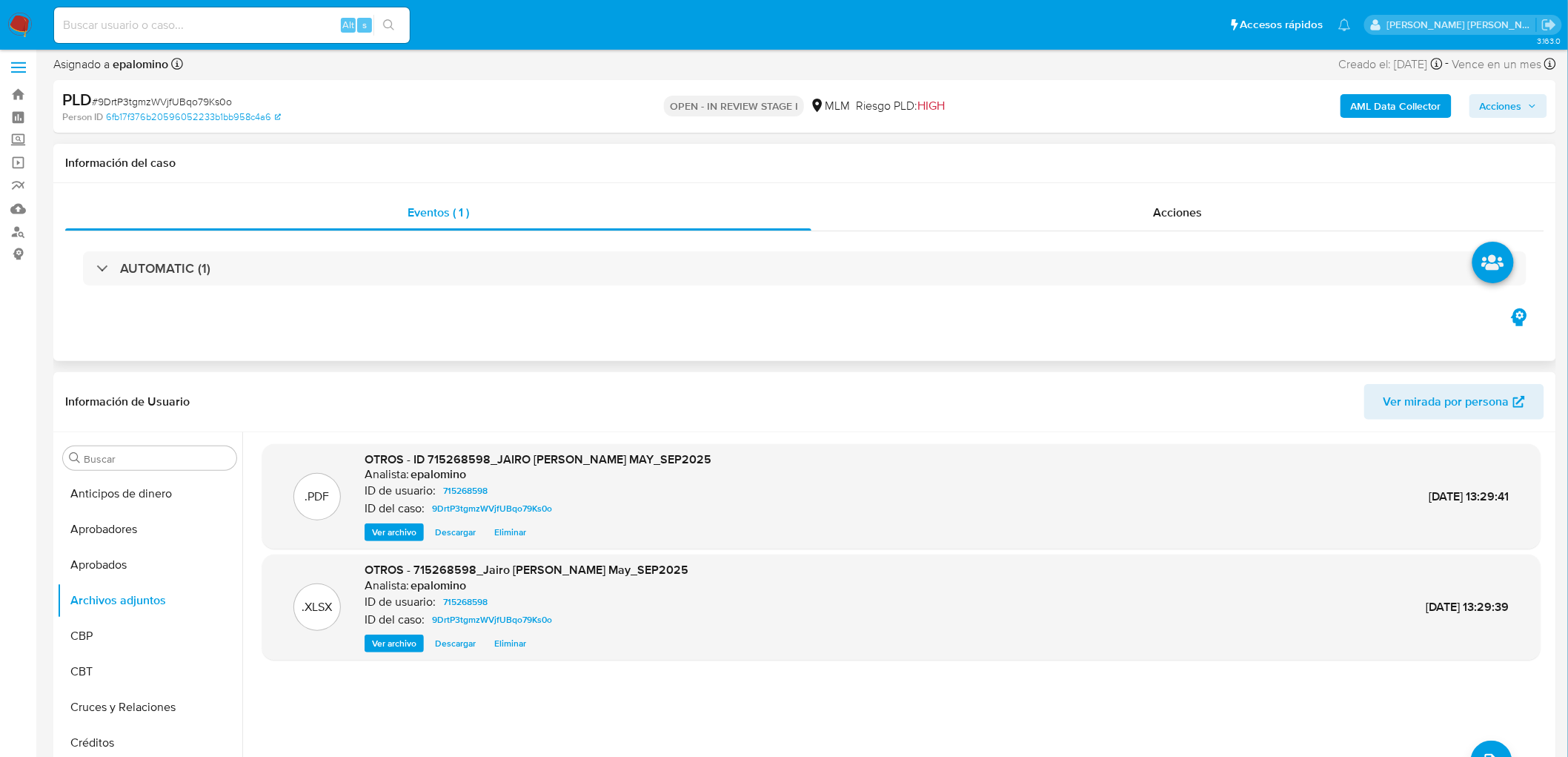
scroll to position [0, 0]
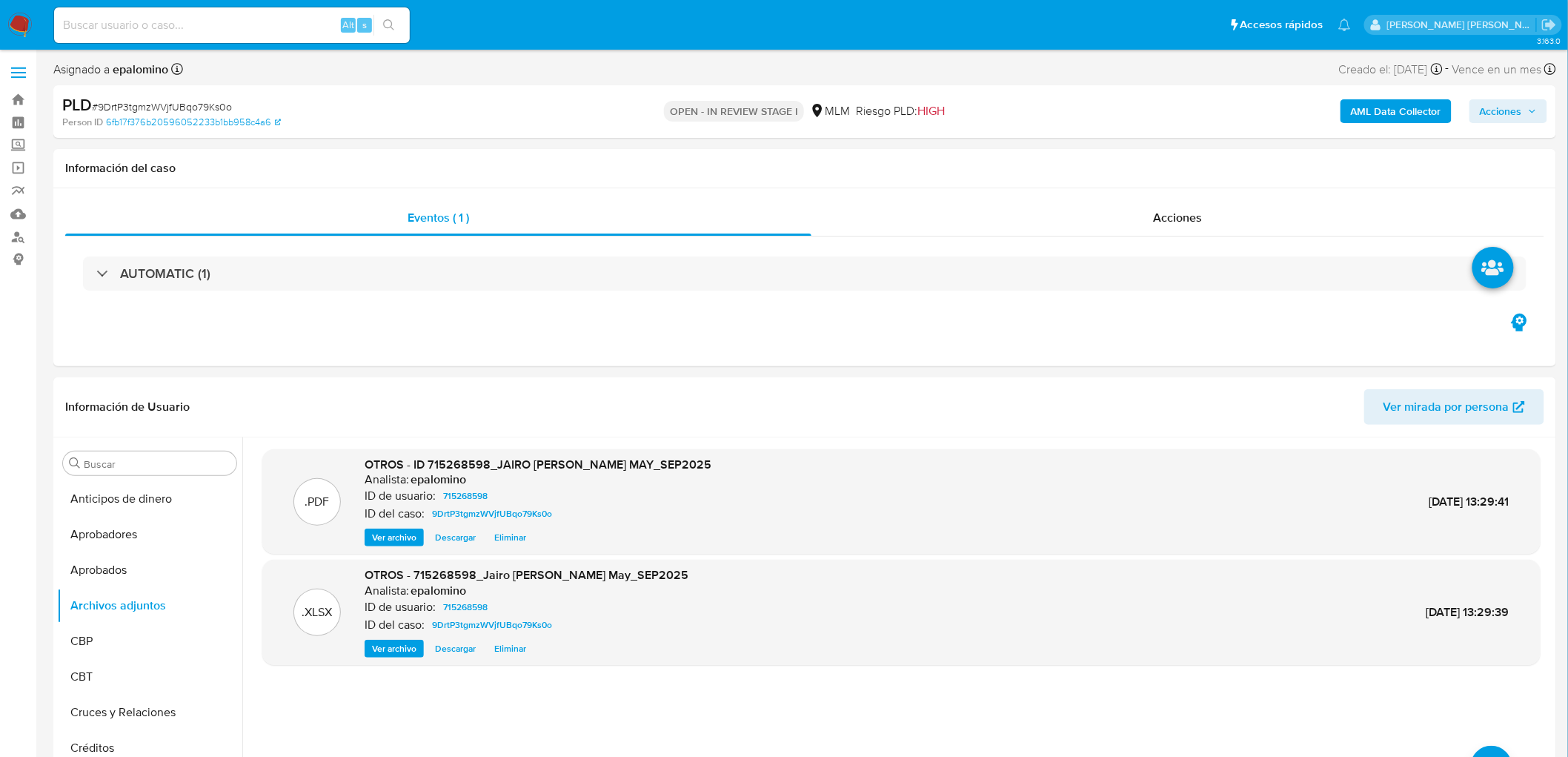
drag, startPoint x: 1532, startPoint y: 107, endPoint x: 1512, endPoint y: 114, distance: 21.2
click at [1531, 107] on icon "button" at bounding box center [1533, 111] width 9 height 9
click at [1465, 336] on div "Enviar" at bounding box center [1192, 275] width 649 height 170
click at [1472, 341] on button "Enviar" at bounding box center [1491, 348] width 49 height 24
click at [1108, 167] on div "Resolución del caso Alt r" at bounding box center [1106, 158] width 141 height 39
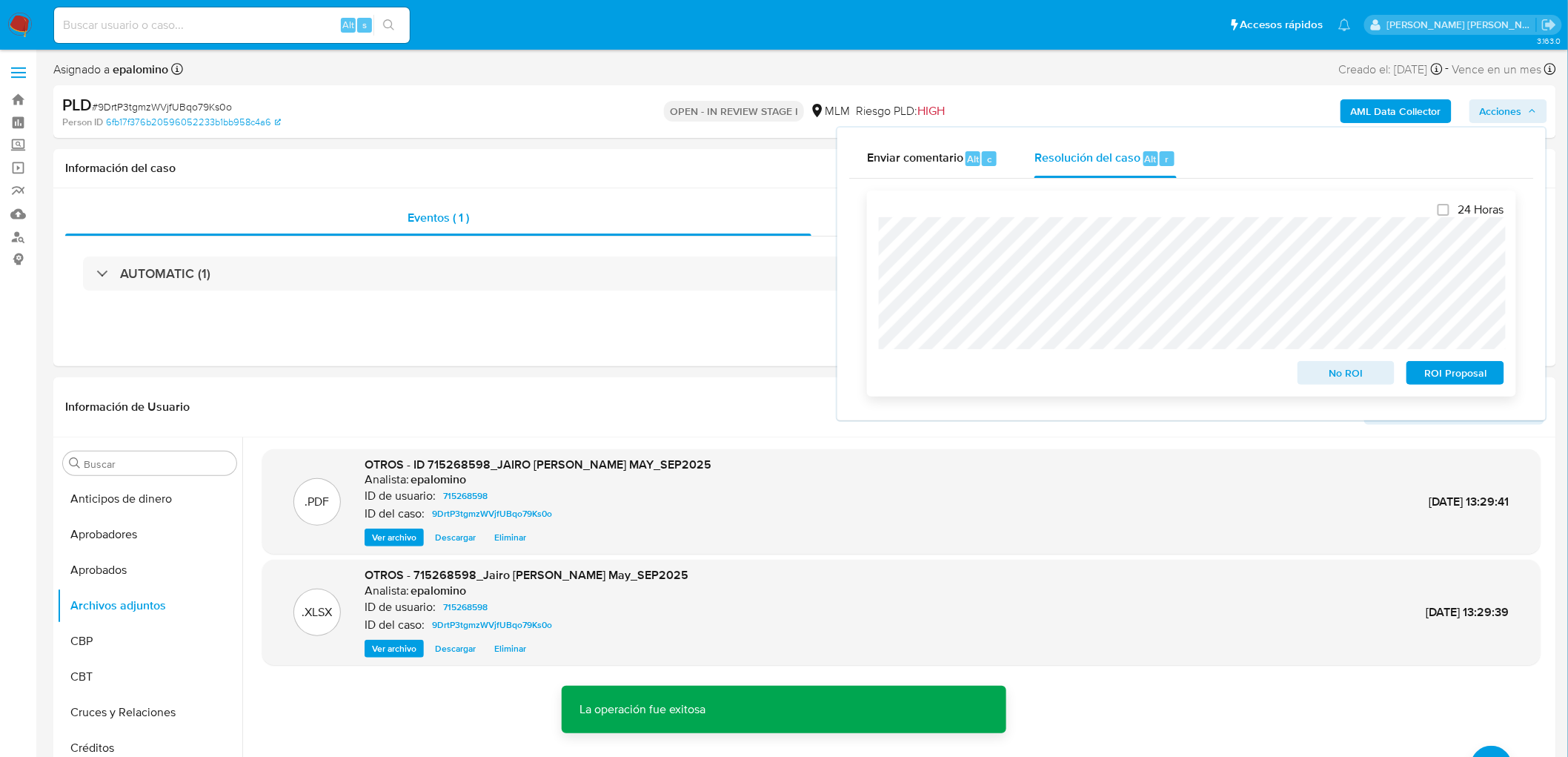
click at [1362, 372] on span "No ROI" at bounding box center [1346, 373] width 77 height 21
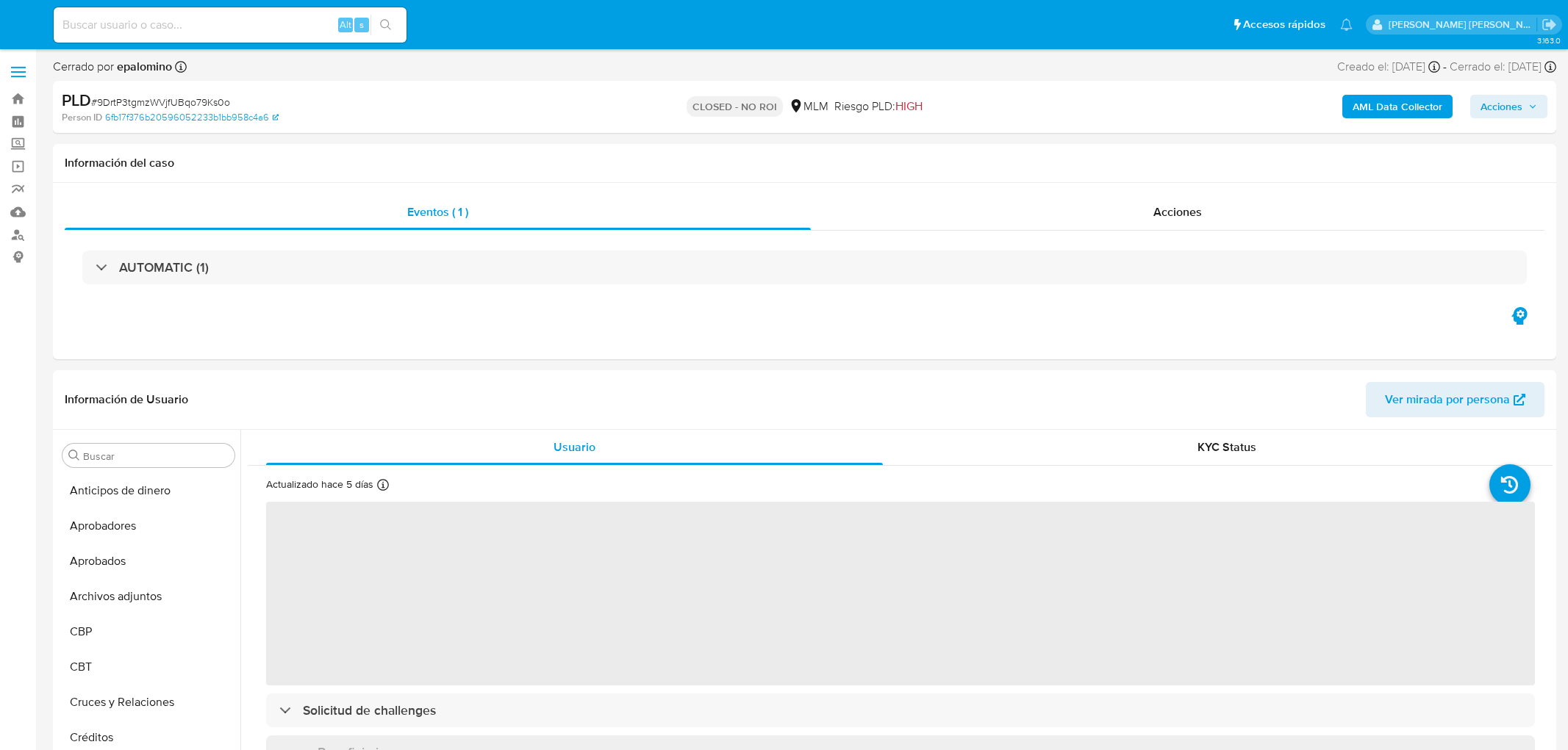
select select "10"
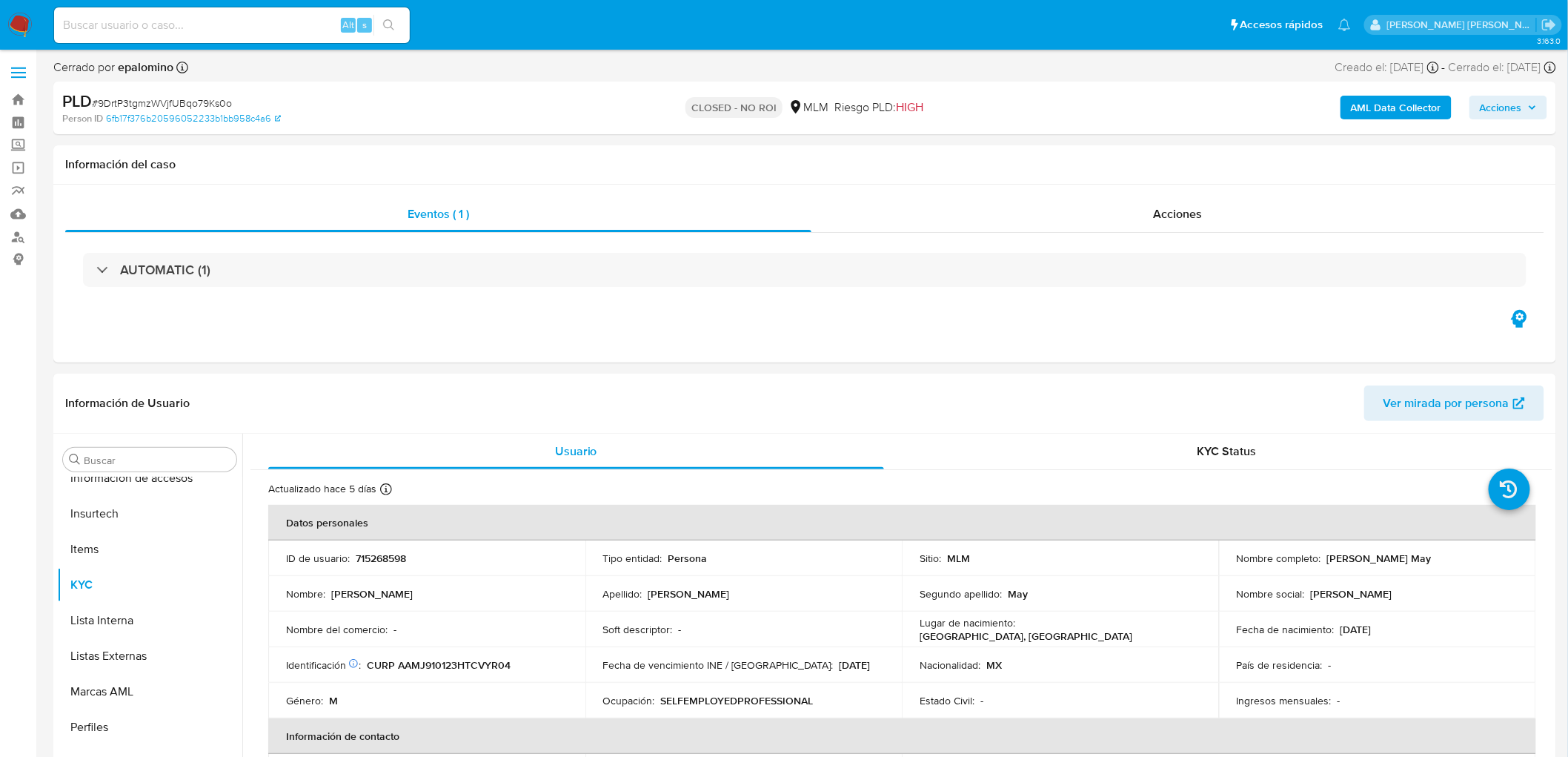
scroll to position [733, 0]
click at [188, 101] on span "# 9DrtP3tgmzWVjfUBqo79Ks0o" at bounding box center [162, 103] width 140 height 14
copy span "9DrtP3tgmzWVjfUBqo79Ks0o"
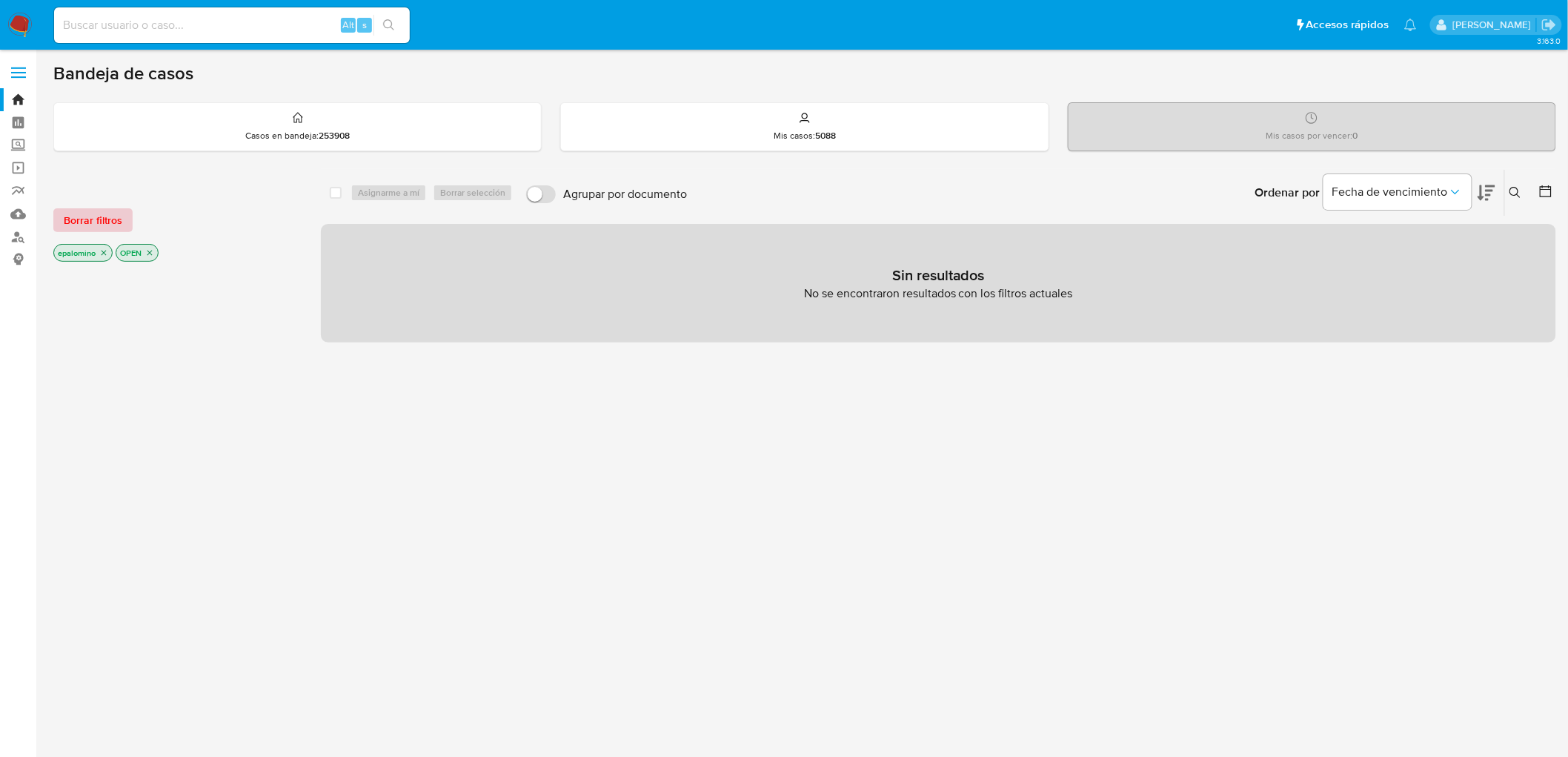
click at [102, 224] on span "Borrar filtros" at bounding box center [93, 220] width 59 height 21
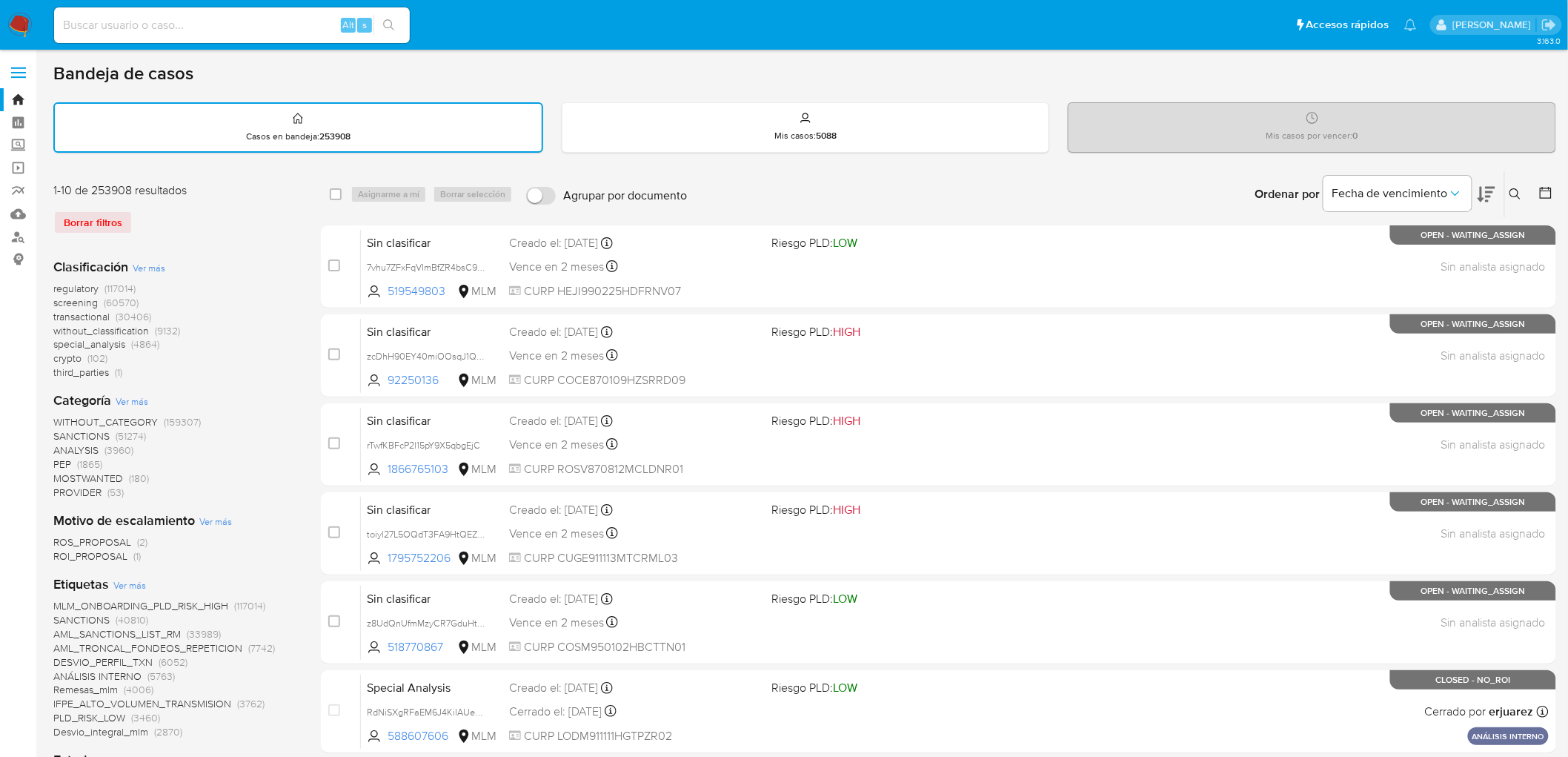
click at [11, 18] on img at bounding box center [20, 25] width 25 height 25
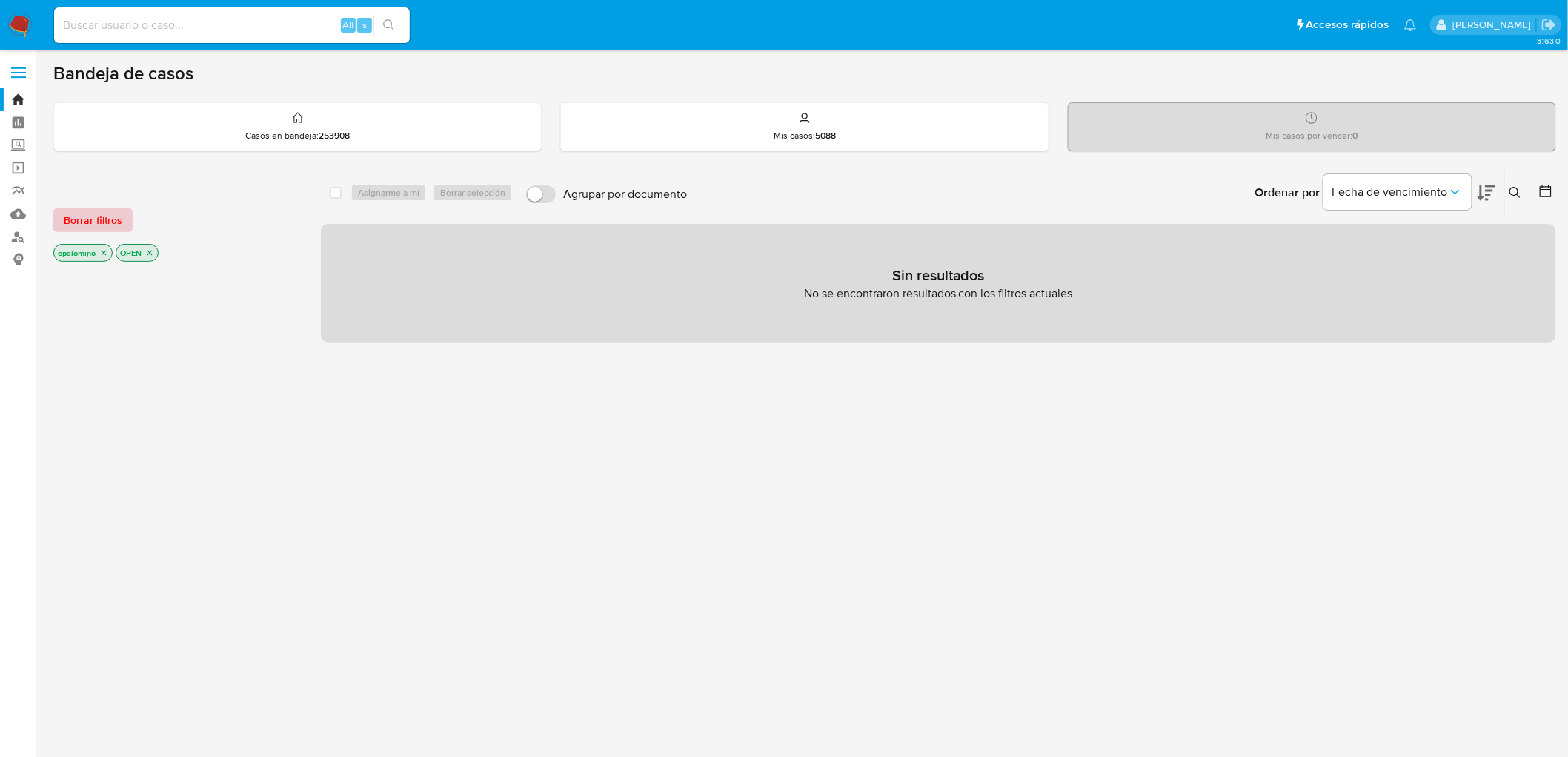
click at [75, 222] on span "Borrar filtros" at bounding box center [93, 220] width 59 height 21
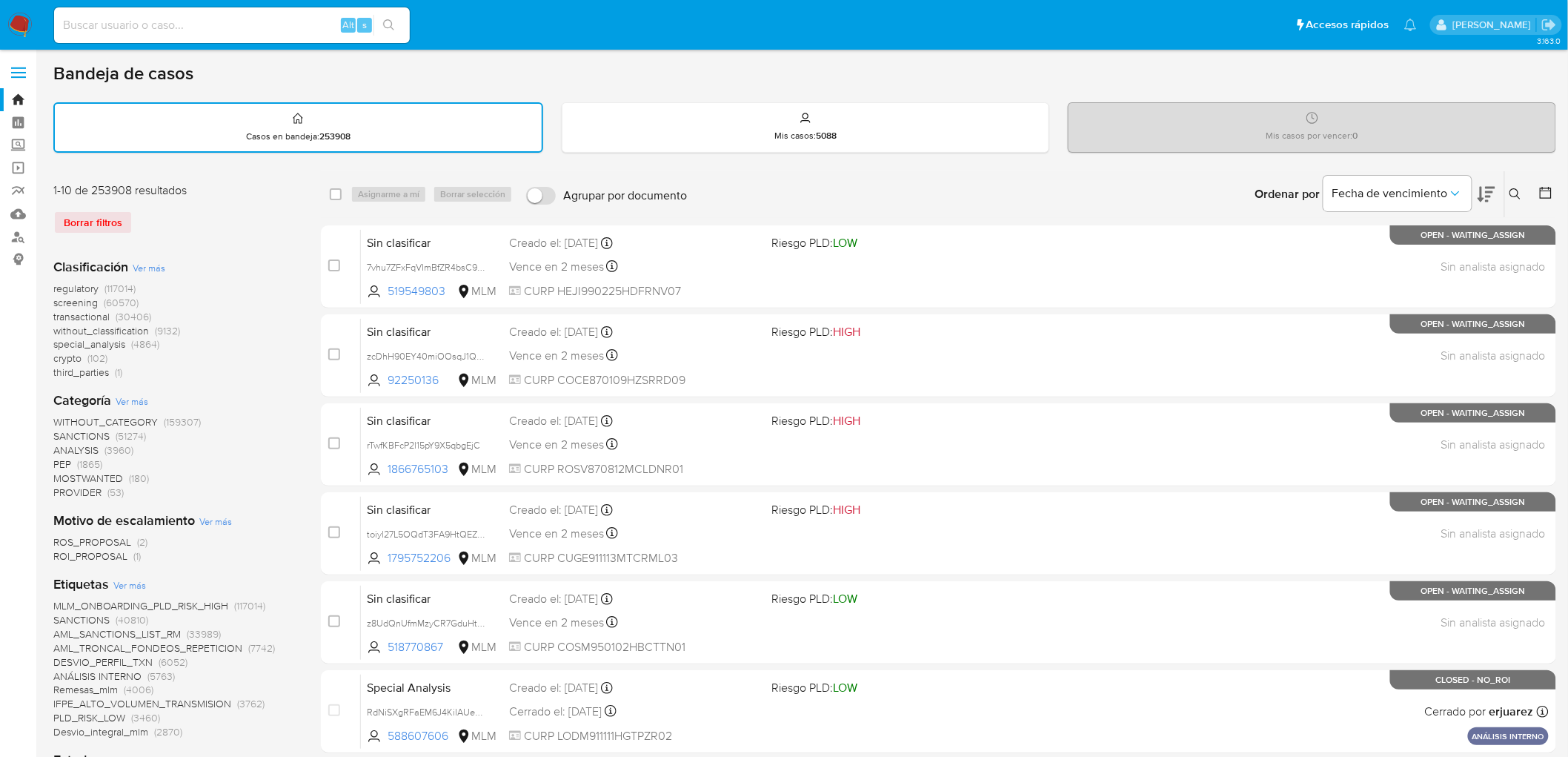
click at [1512, 190] on icon at bounding box center [1516, 195] width 12 height 12
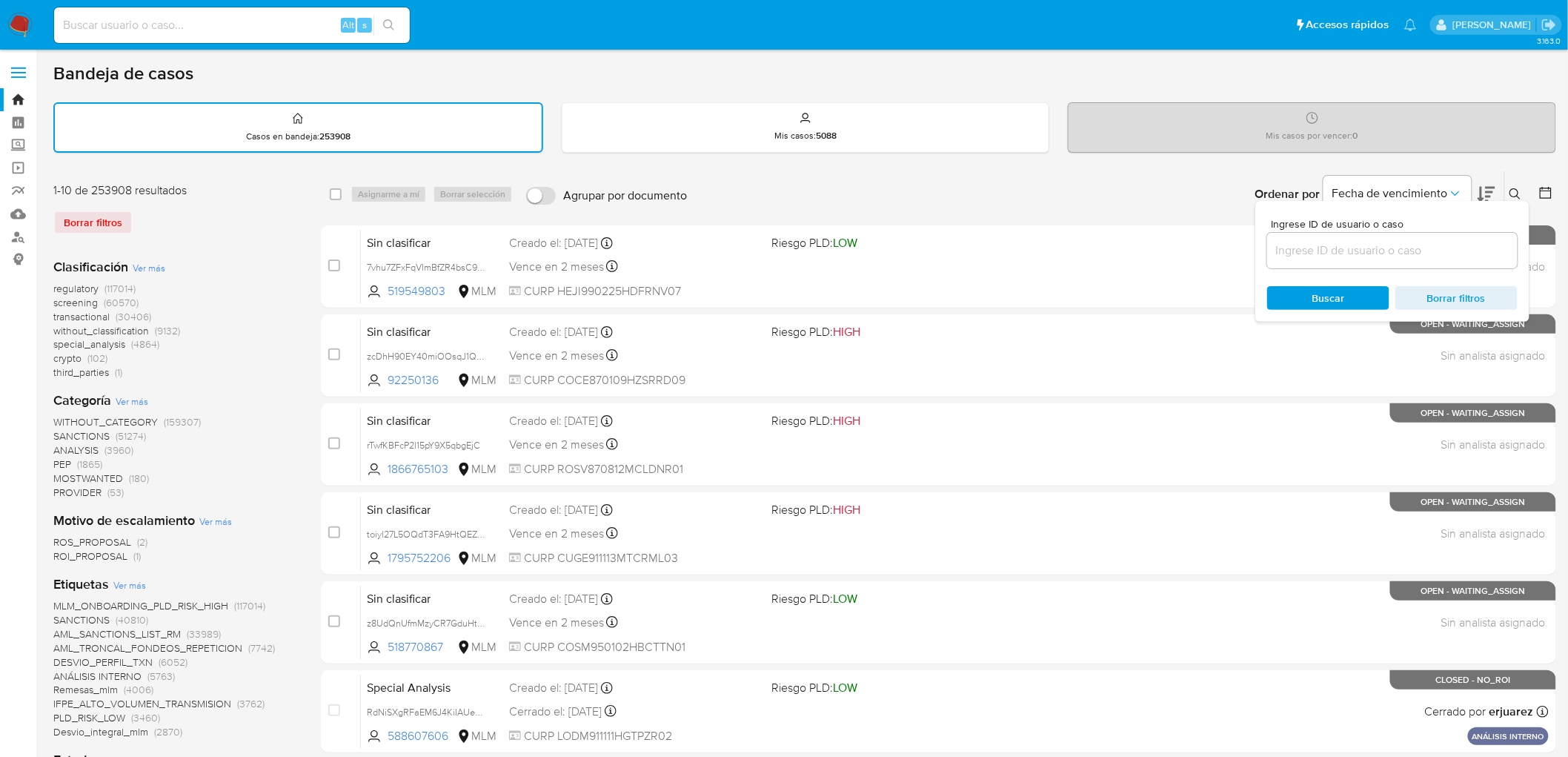
click at [1340, 246] on input at bounding box center [1392, 250] width 250 height 19
type input "1449453165"
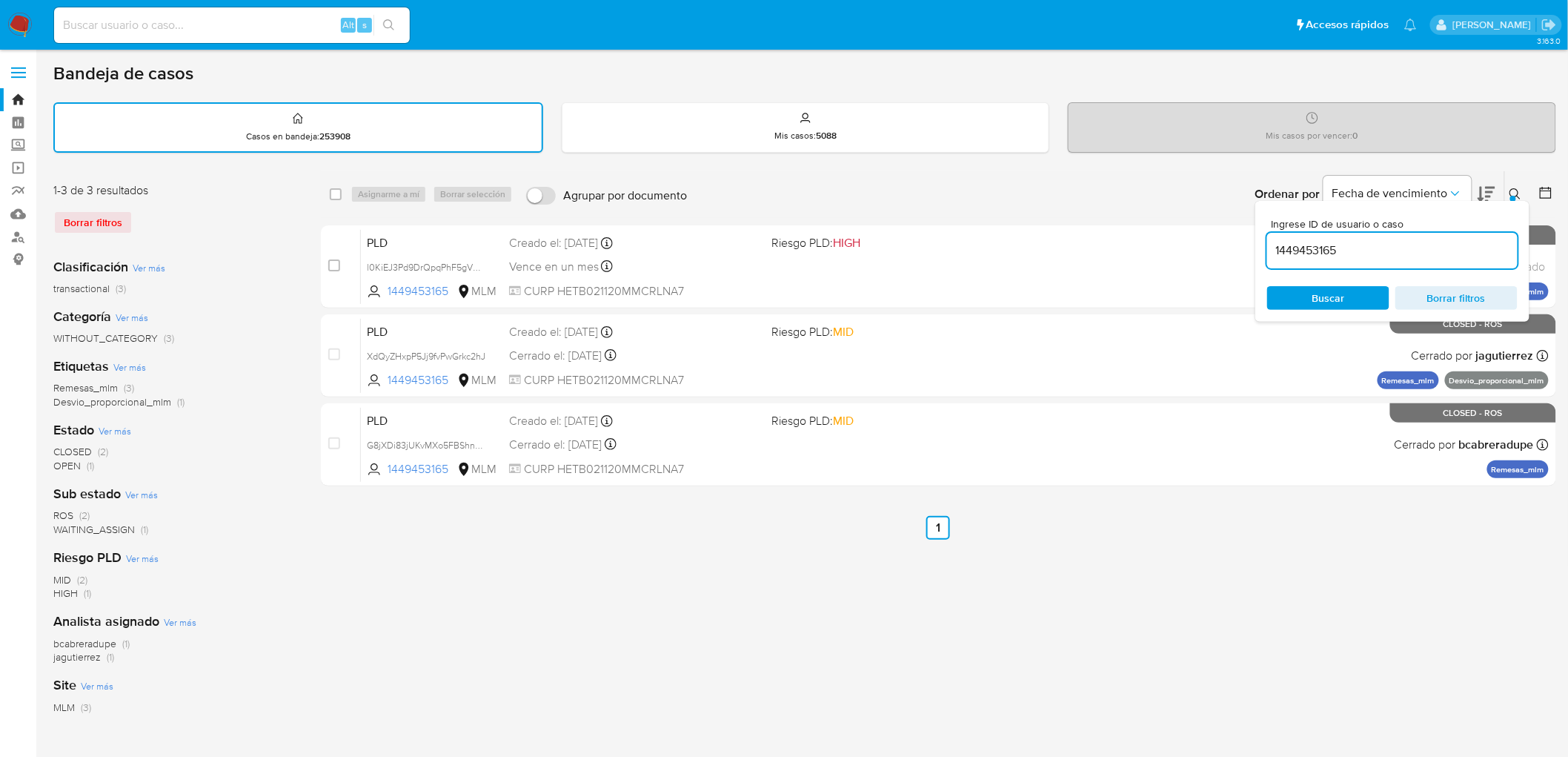
click at [1522, 181] on div "Ingrese ID de usuario o caso 1449453165 Buscar Borrar filtros" at bounding box center [1516, 194] width 25 height 46
click at [1516, 189] on icon at bounding box center [1515, 194] width 11 height 11
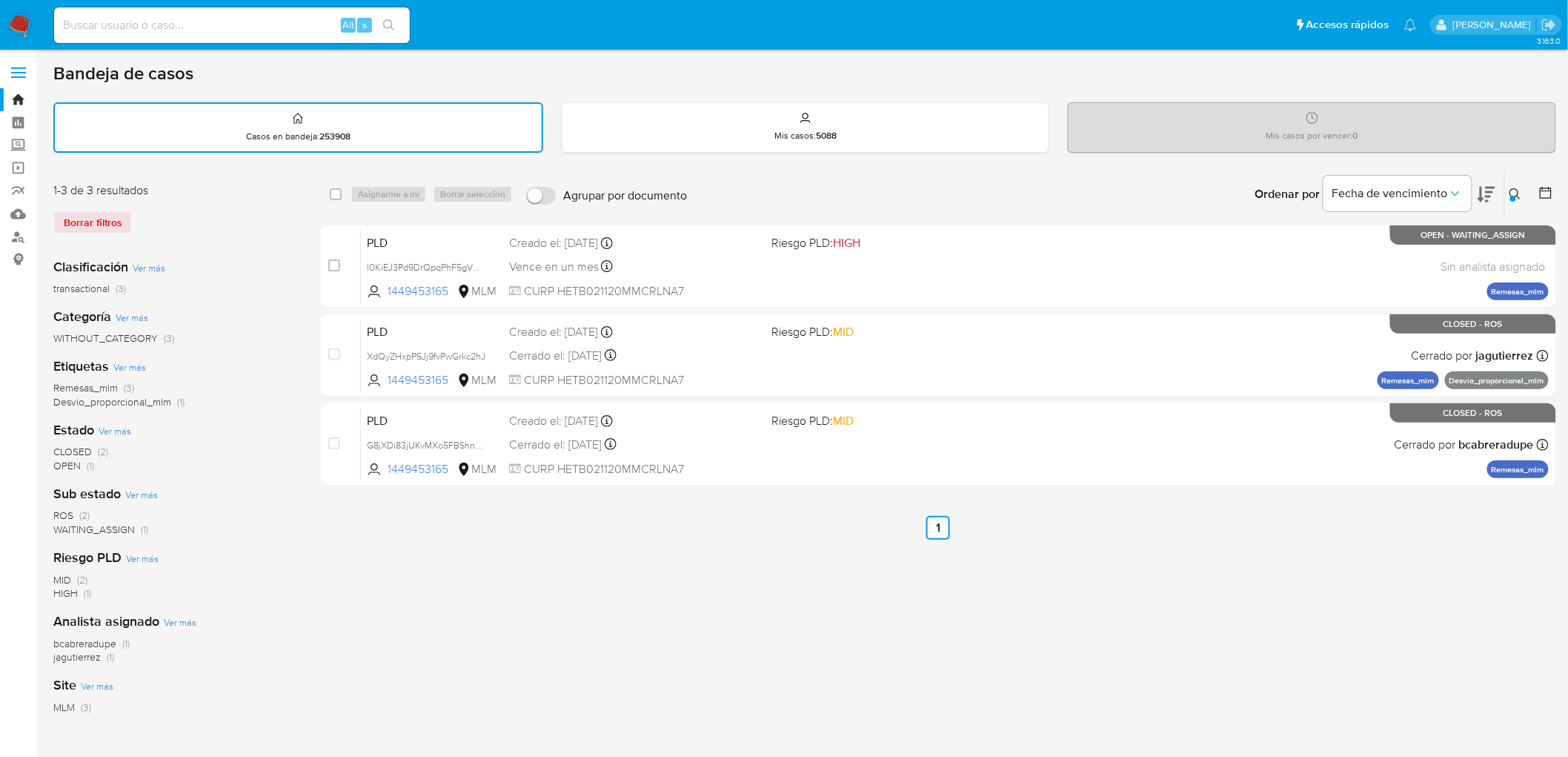
click at [25, 22] on img at bounding box center [20, 25] width 25 height 25
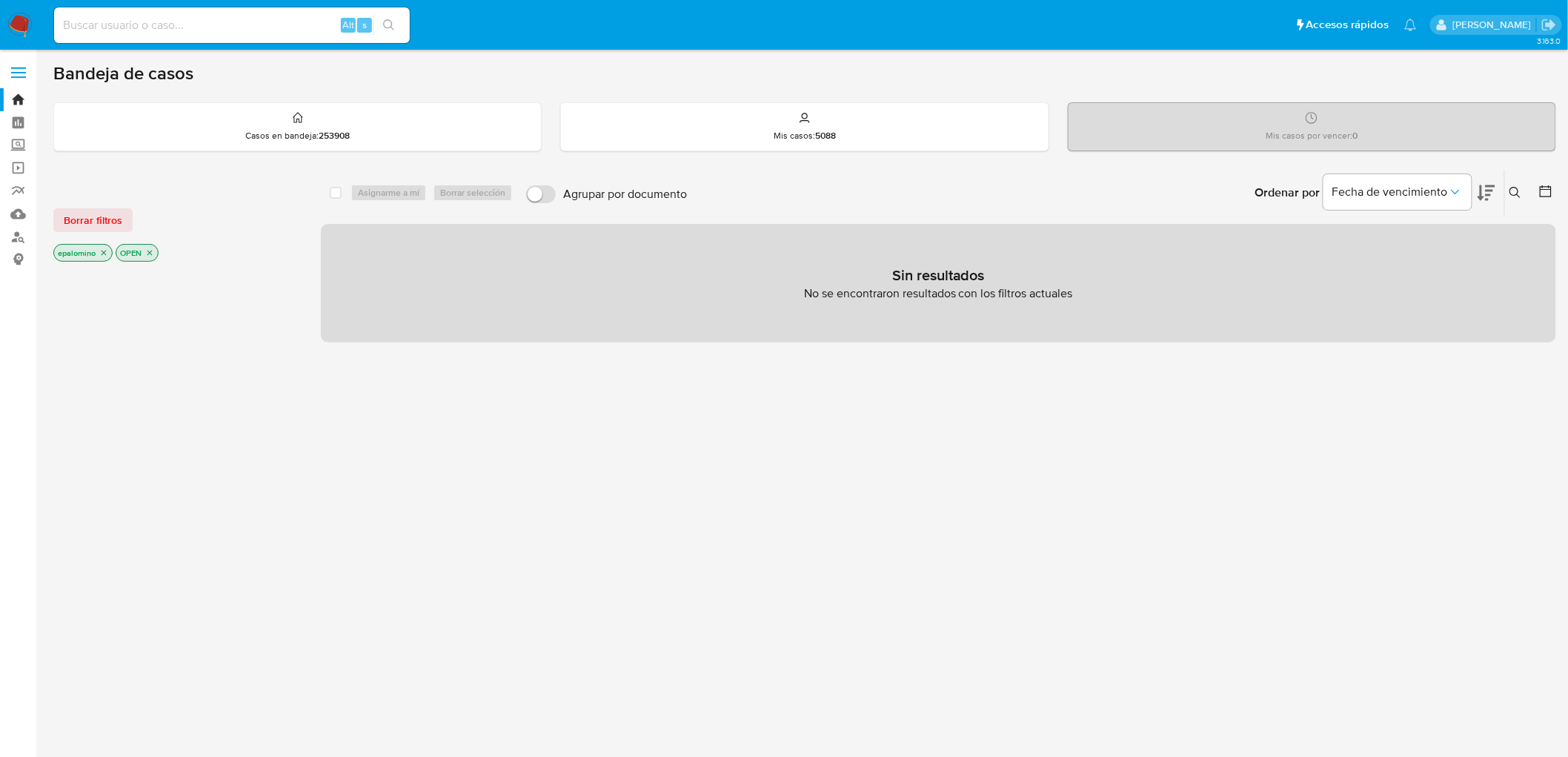
click at [112, 227] on span "Borrar filtros" at bounding box center [93, 220] width 59 height 21
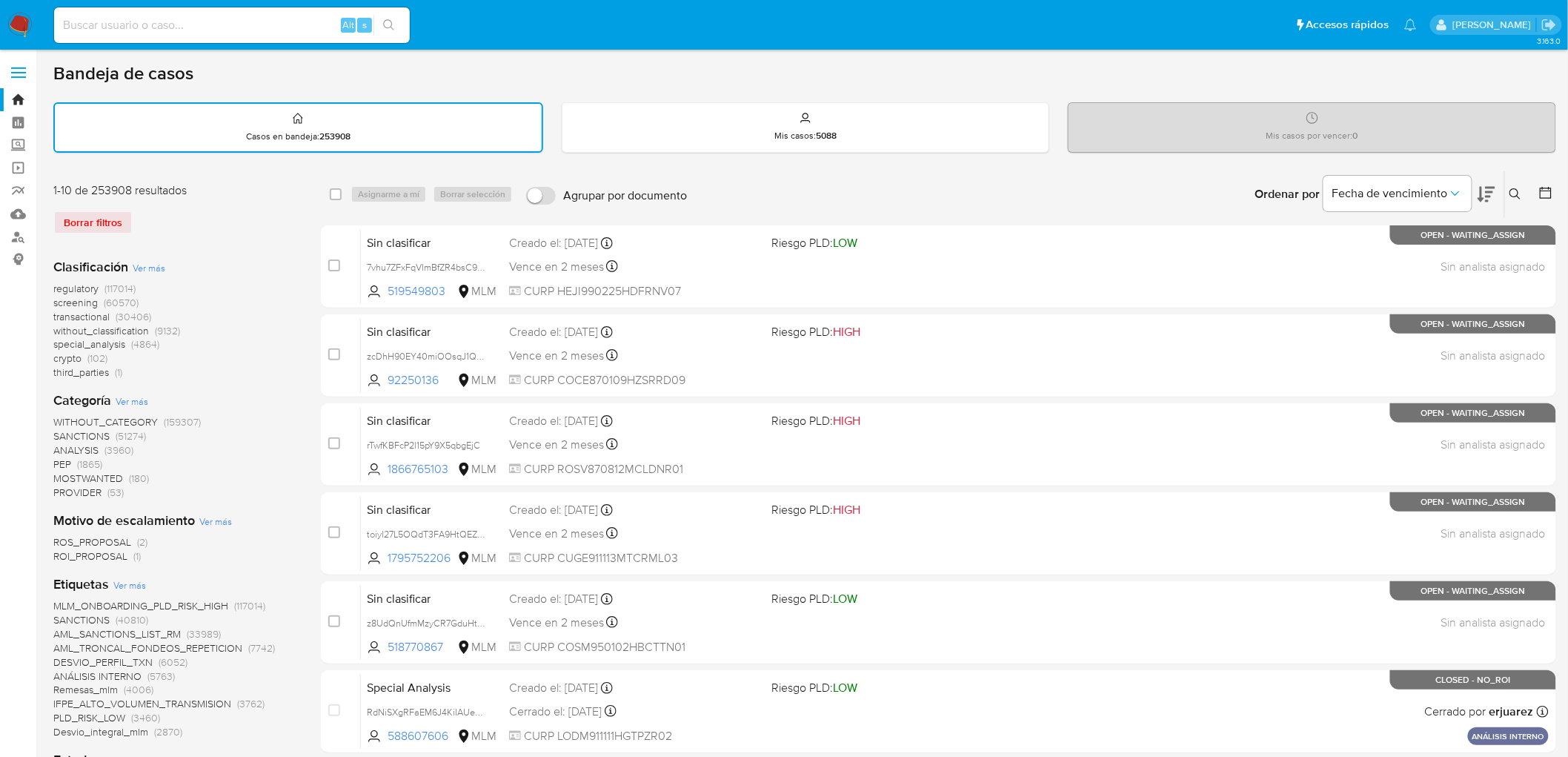
click at [1514, 189] on icon at bounding box center [1516, 195] width 12 height 12
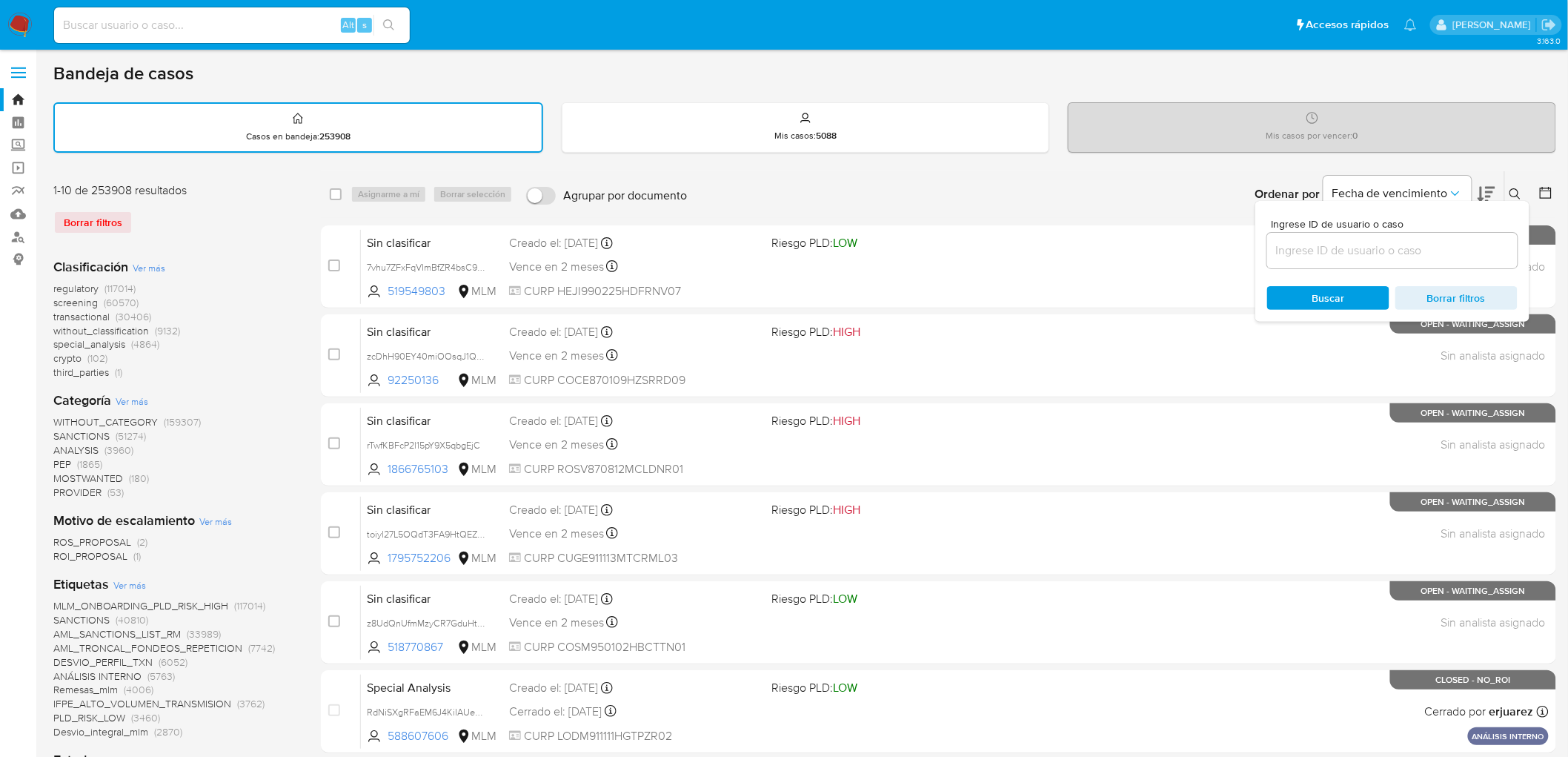
click at [1374, 225] on span "Ingrese ID de usuario o caso" at bounding box center [1396, 224] width 250 height 11
click at [1374, 241] on input at bounding box center [1392, 250] width 250 height 19
click at [1343, 257] on input at bounding box center [1392, 250] width 250 height 19
paste input "1449453165"
type input "1449453165"
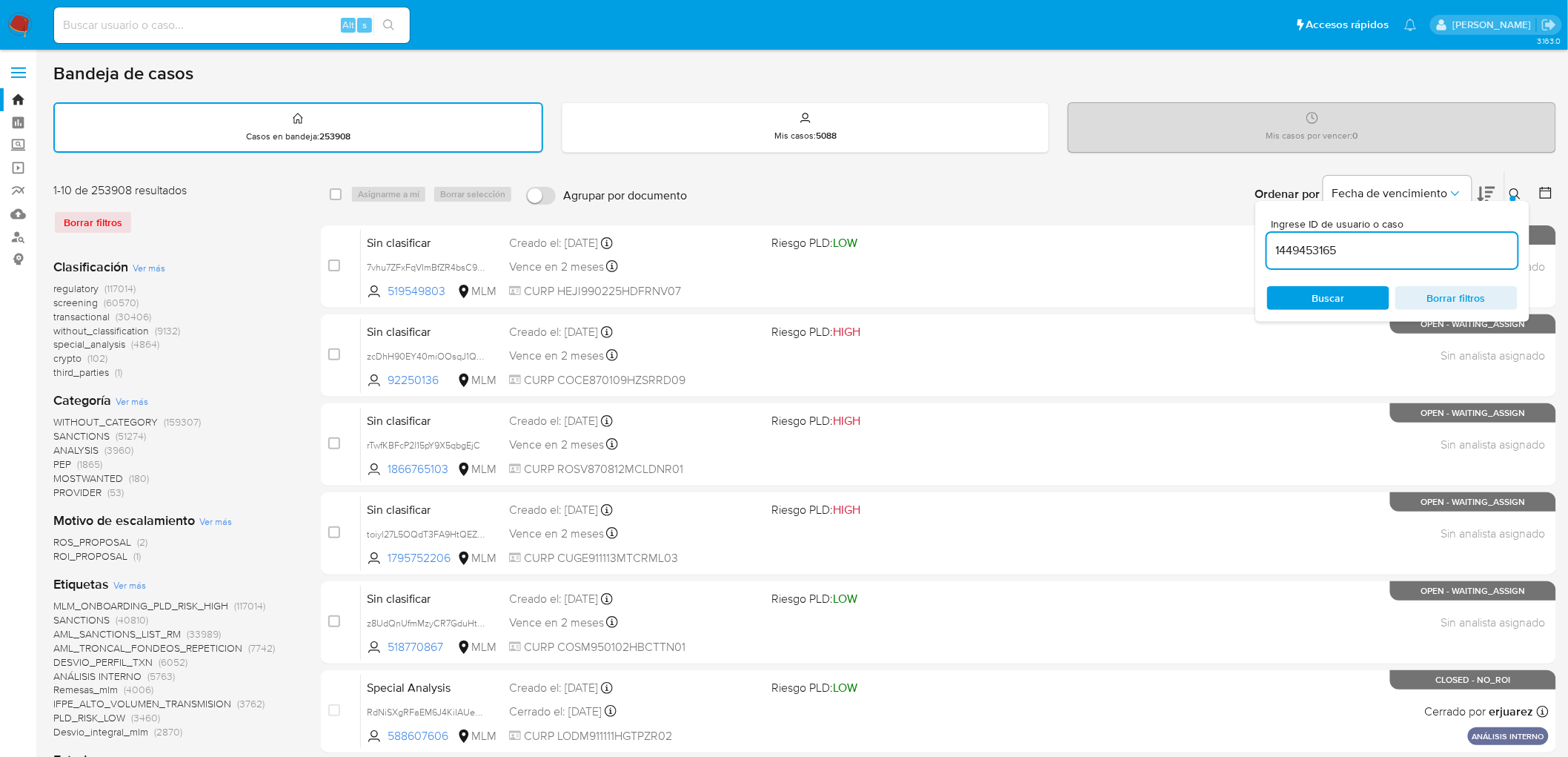
drag, startPoint x: 1313, startPoint y: 301, endPoint x: 1361, endPoint y: 278, distance: 53.2
click at [1313, 301] on span "Buscar" at bounding box center [1328, 297] width 33 height 24
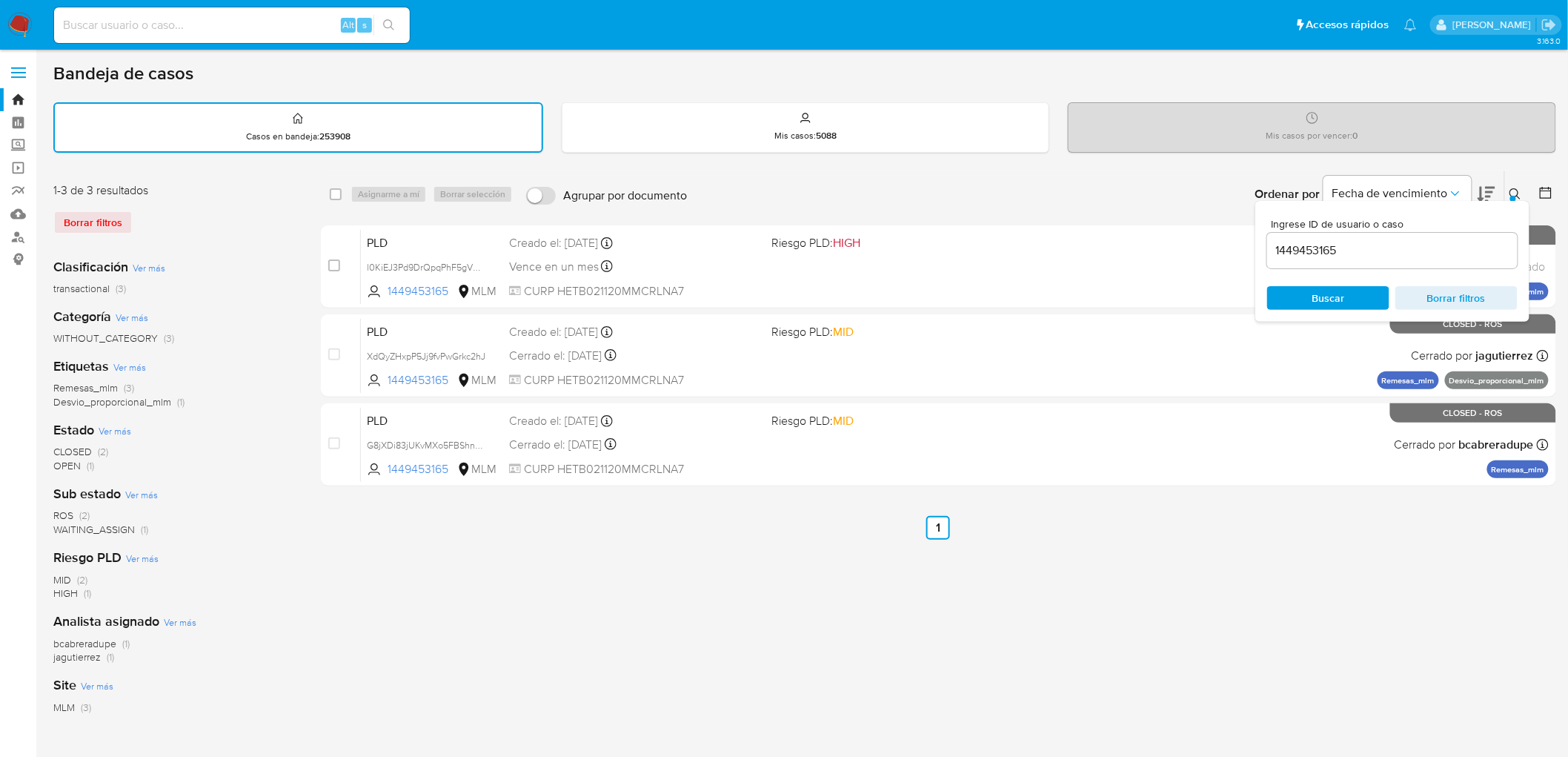
click at [1520, 195] on icon at bounding box center [1516, 195] width 12 height 12
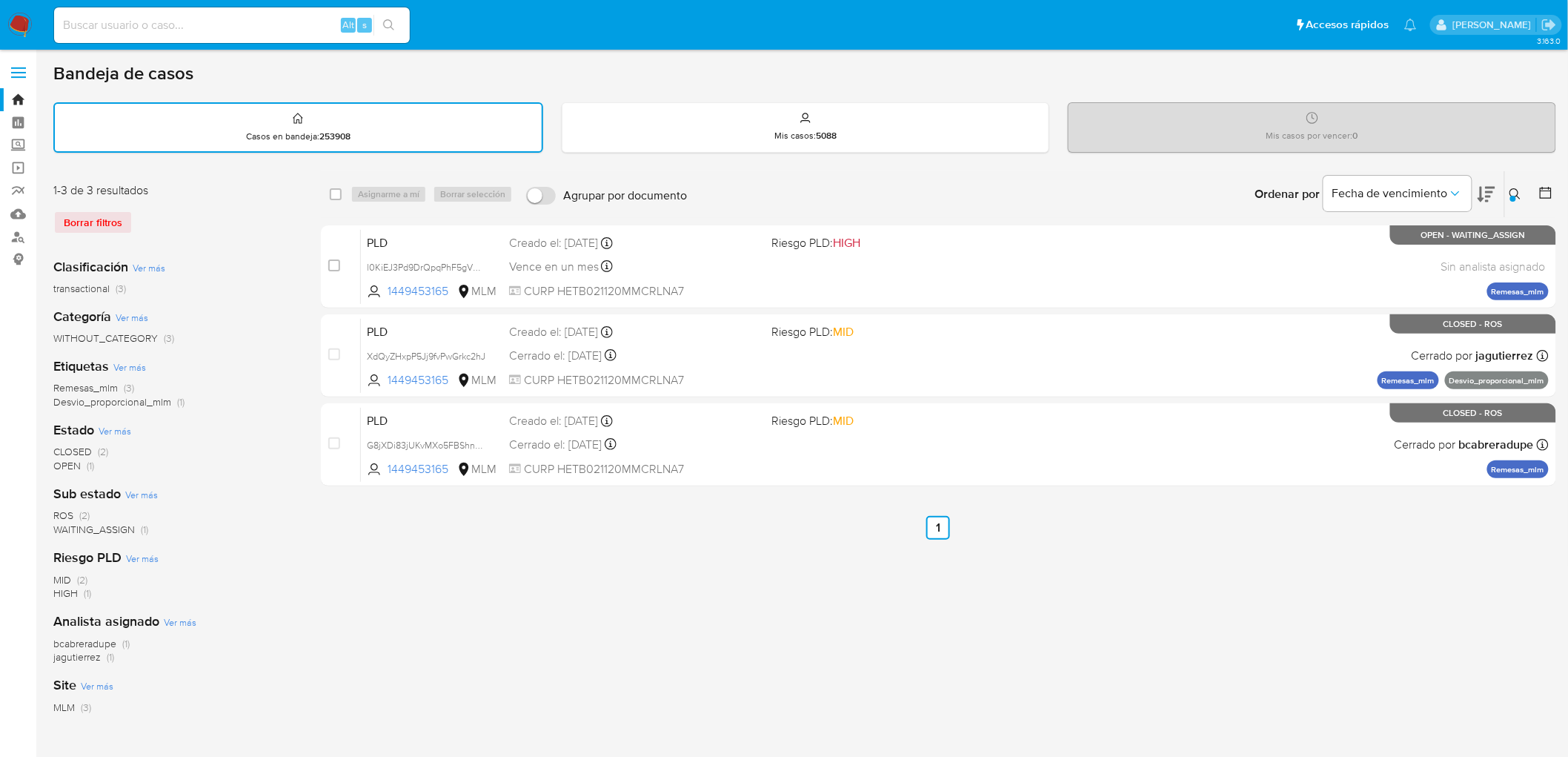
click at [341, 186] on div "select-all-cases-checkbox" at bounding box center [338, 194] width 17 height 17
click at [336, 189] on input "checkbox" at bounding box center [336, 195] width 12 height 12
checkbox input "true"
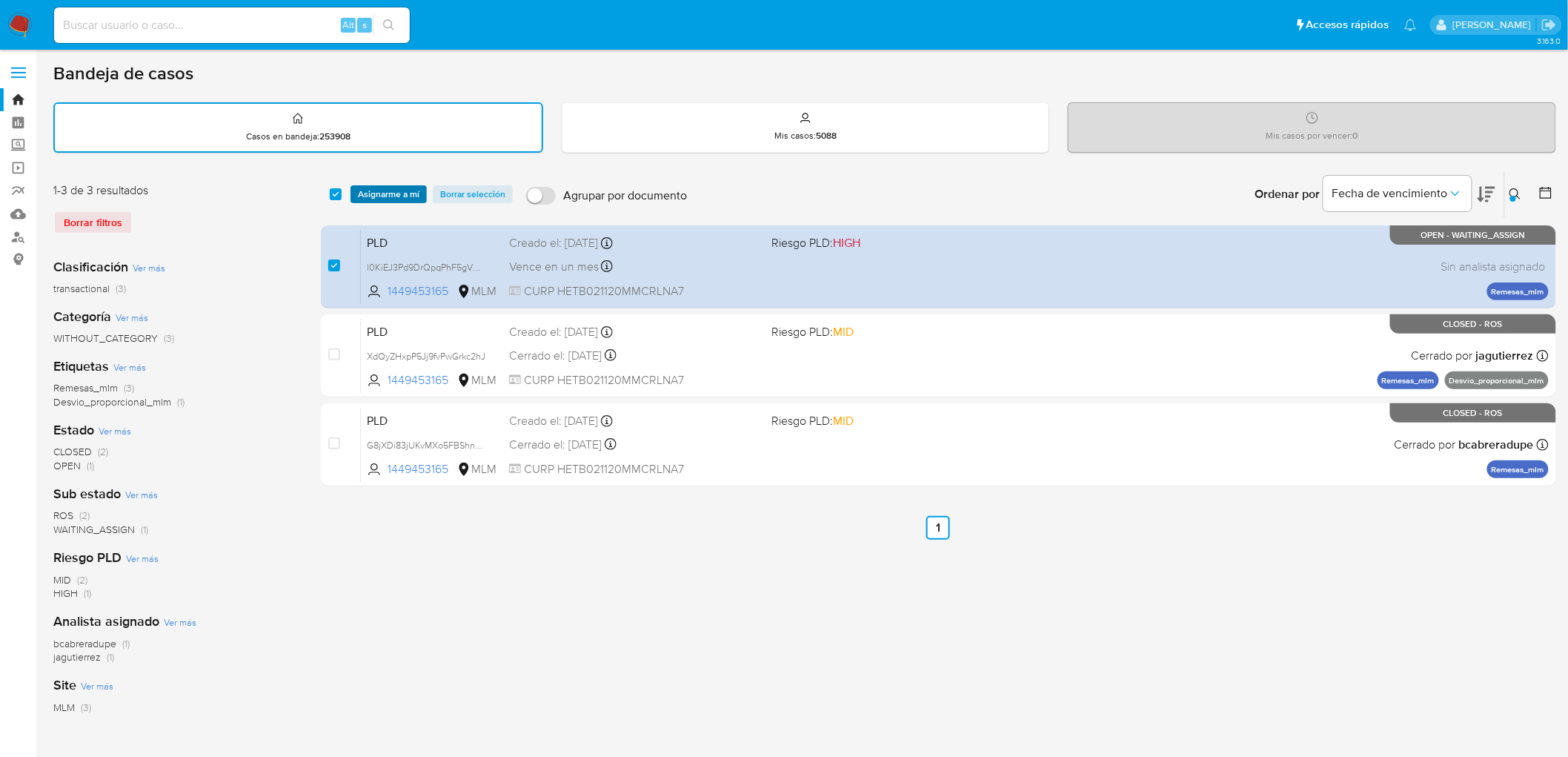
click at [384, 190] on span "Asignarme a mí" at bounding box center [389, 194] width 62 height 14
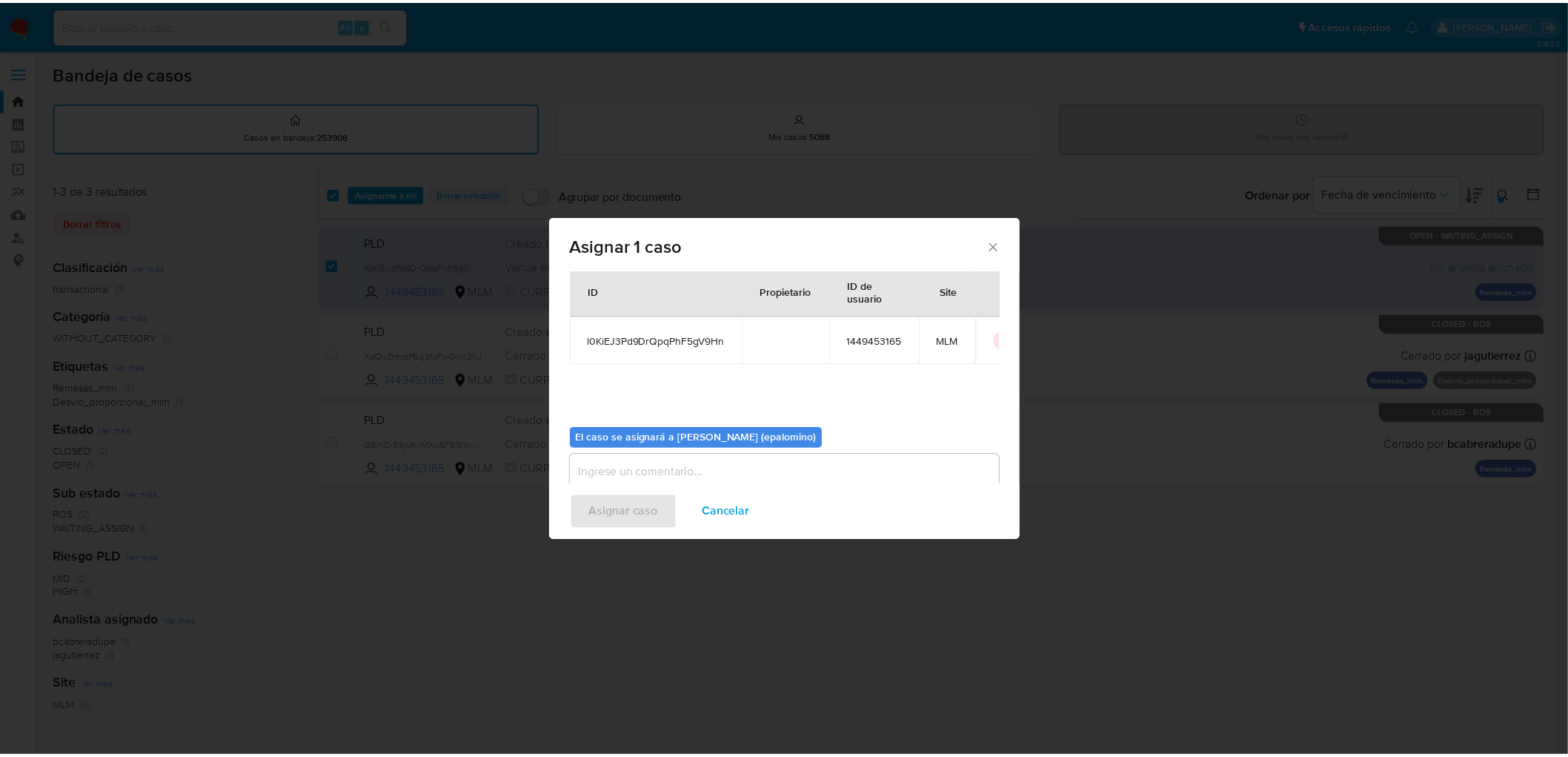
scroll to position [76, 0]
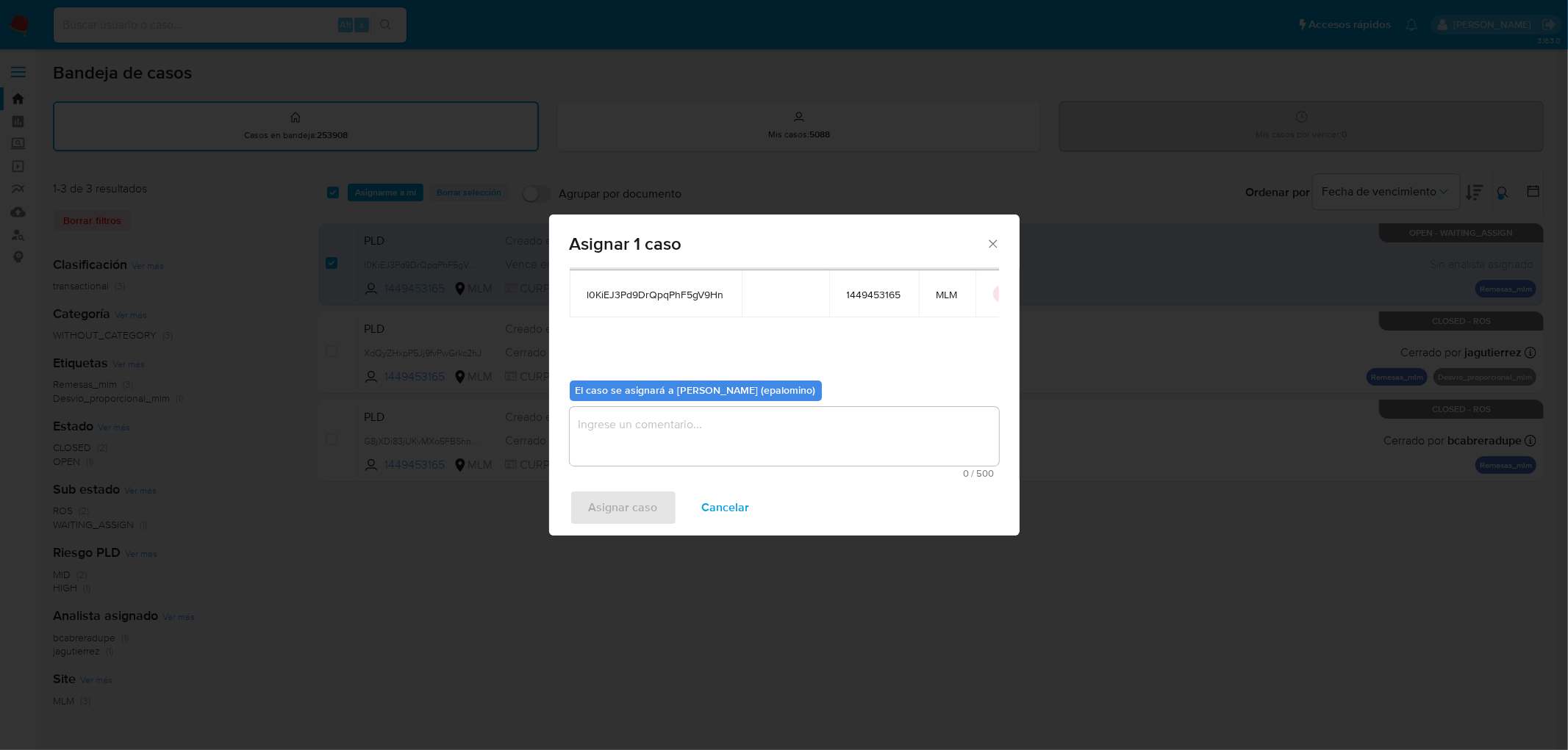
click at [618, 451] on textarea "assign-modal" at bounding box center [784, 436] width 429 height 59
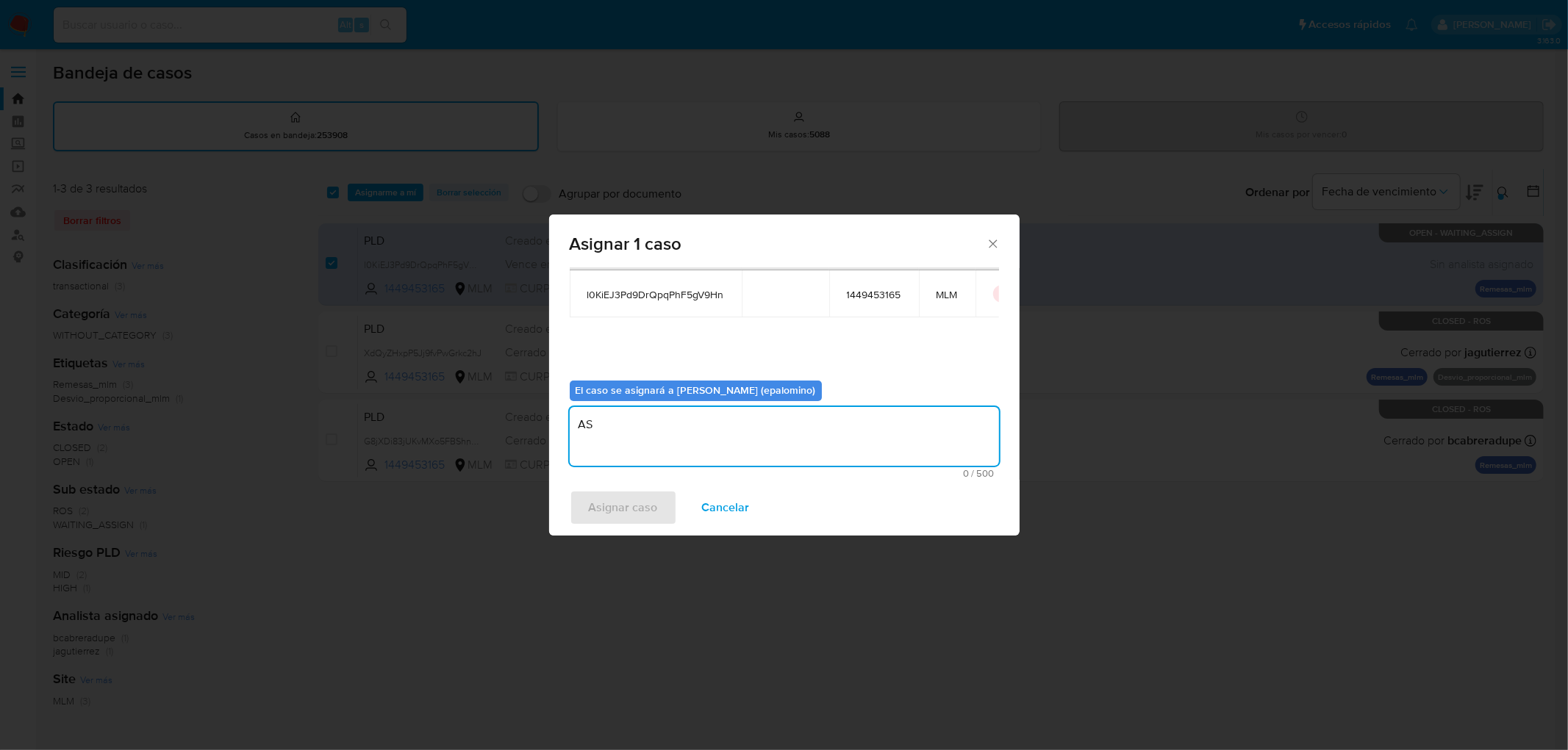
type textarea "AS"
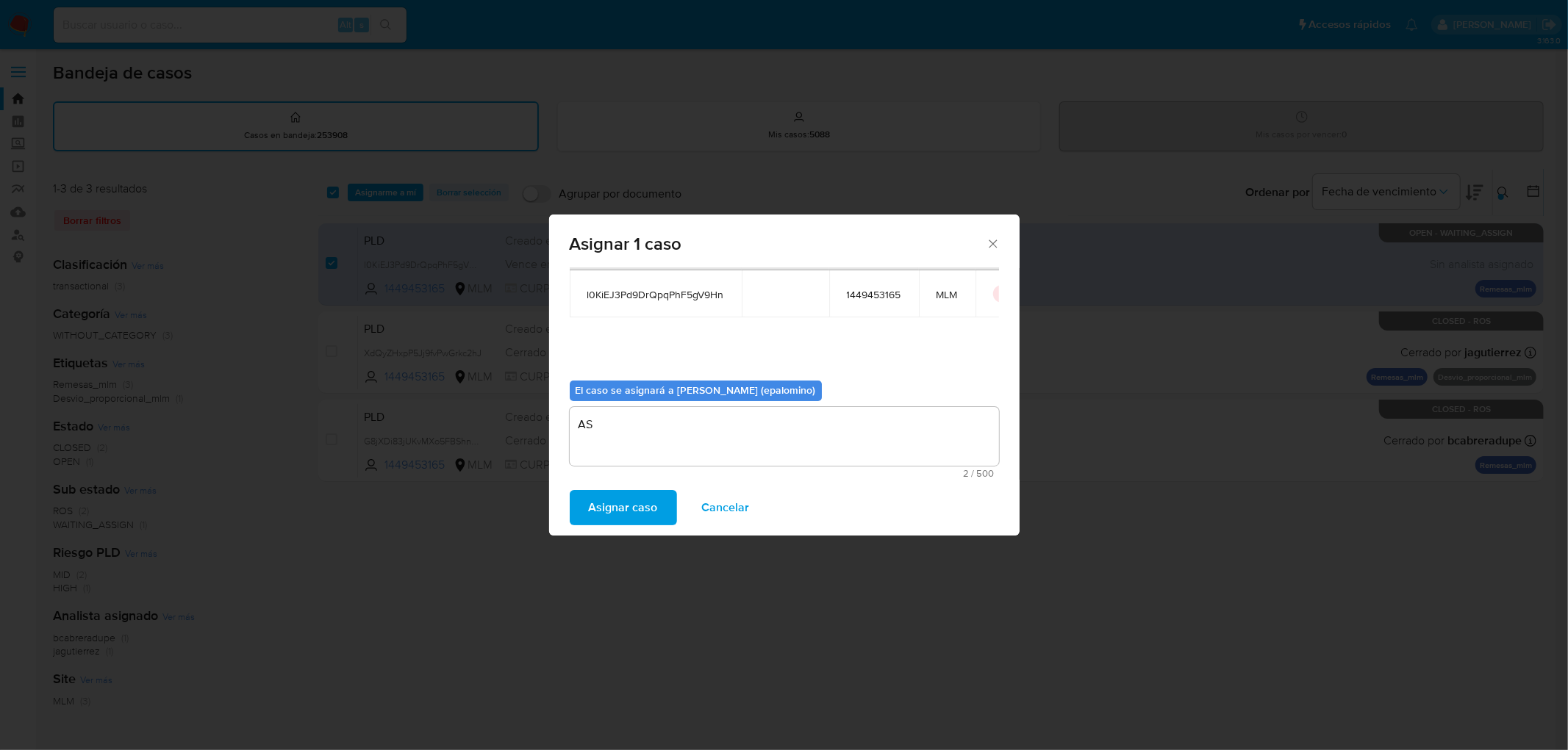
click at [615, 503] on span "Asignar caso" at bounding box center [624, 507] width 69 height 32
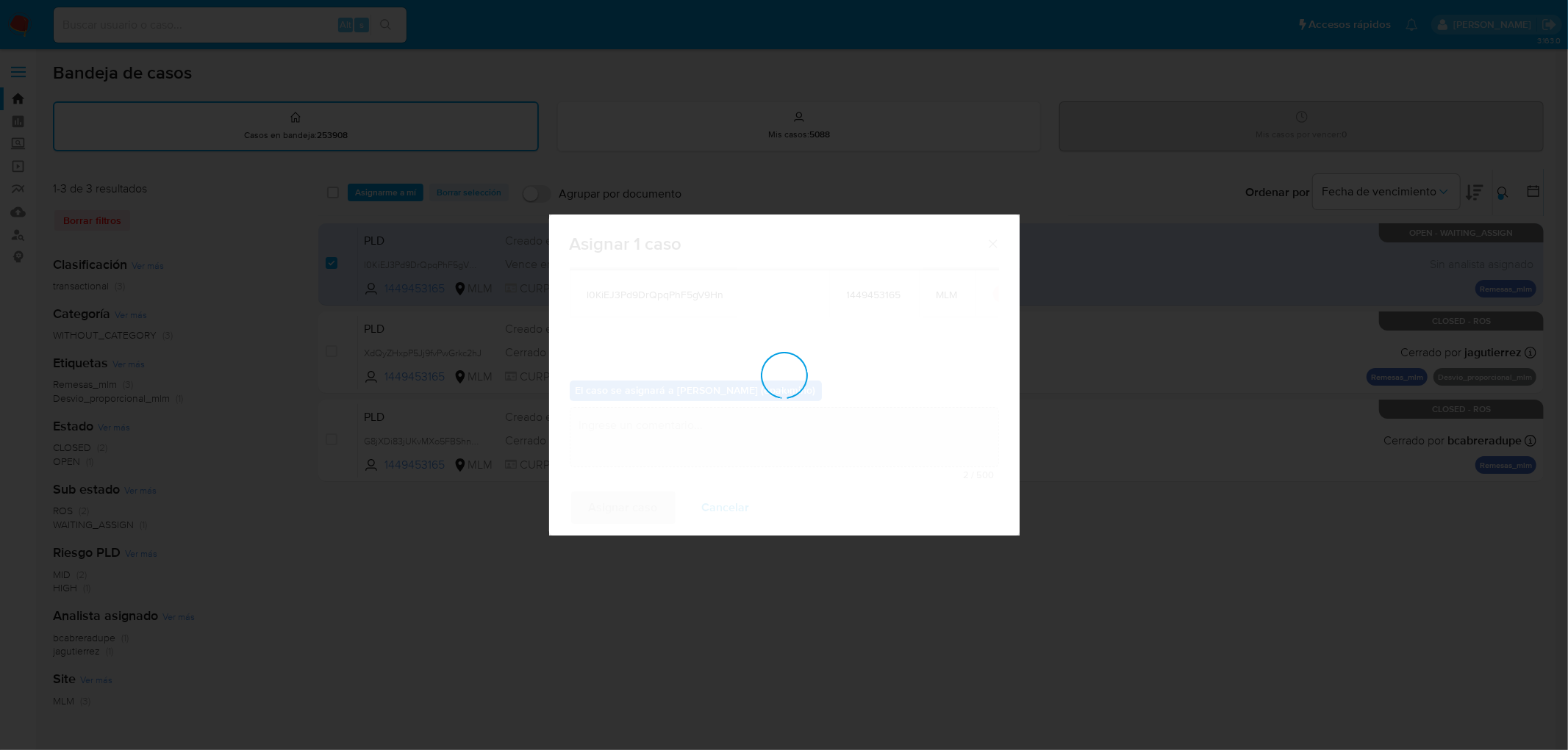
checkbox input "false"
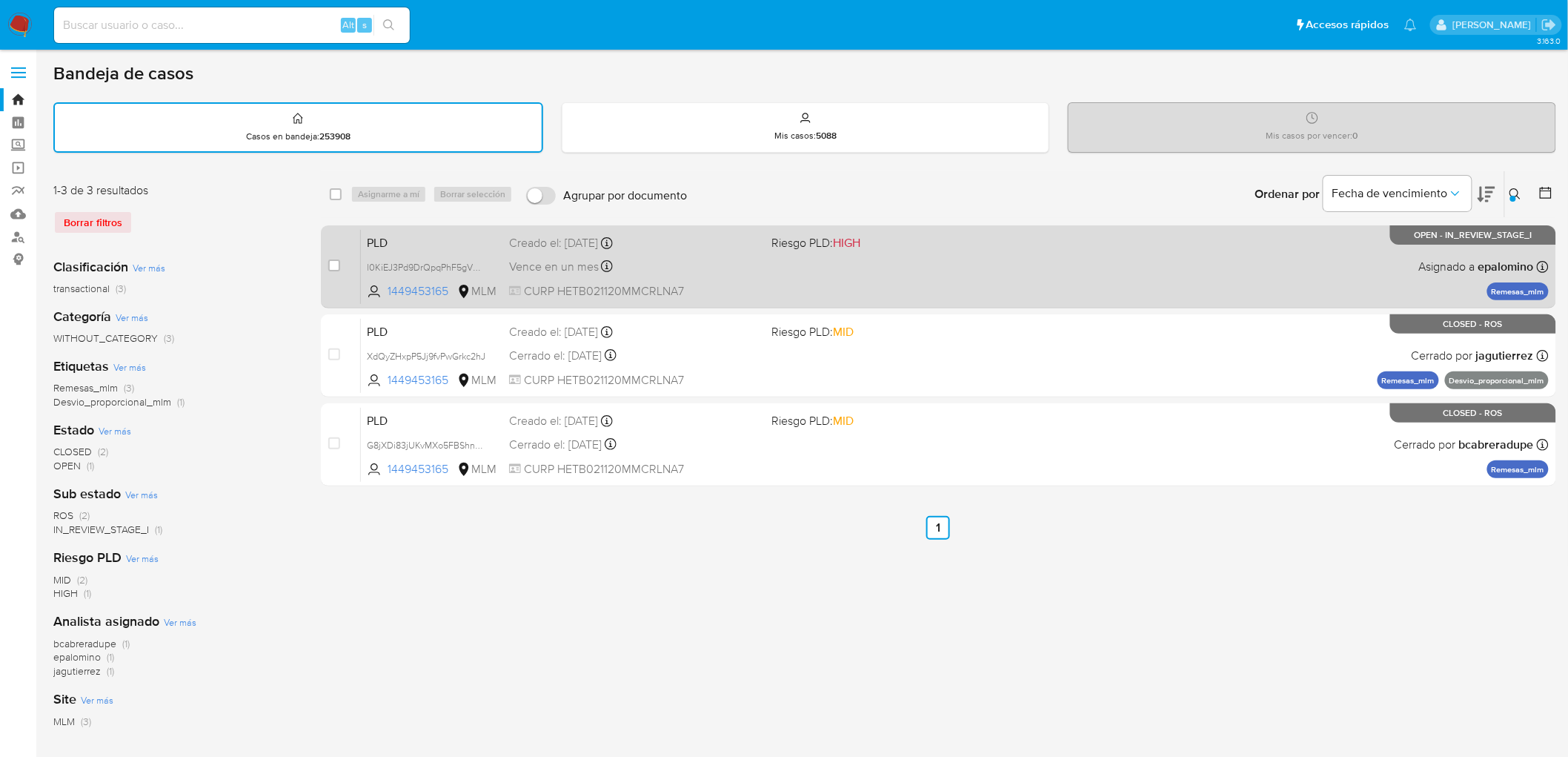
click at [378, 235] on span "PLD" at bounding box center [432, 241] width 131 height 19
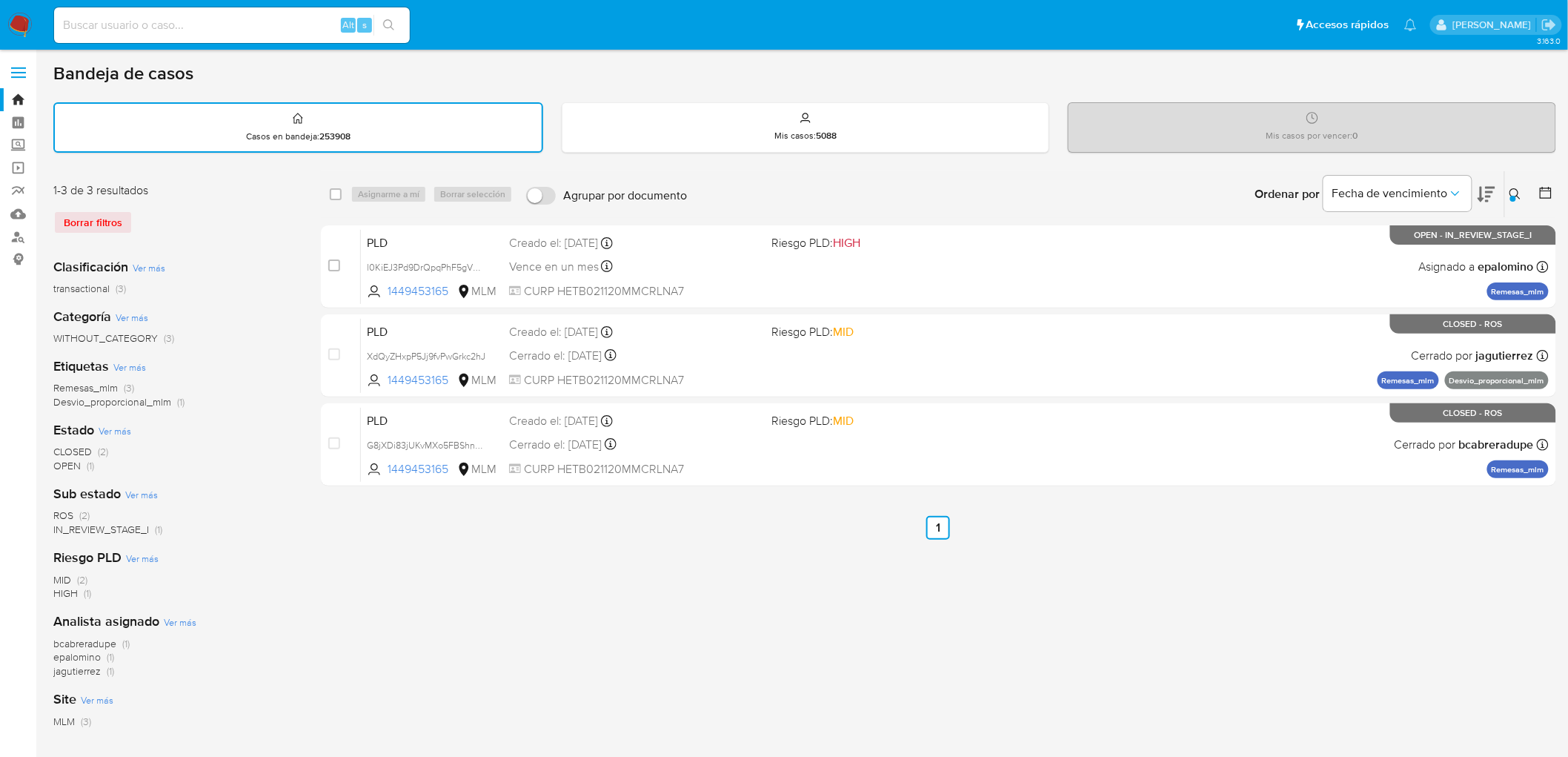
click at [21, 33] on img at bounding box center [20, 25] width 25 height 25
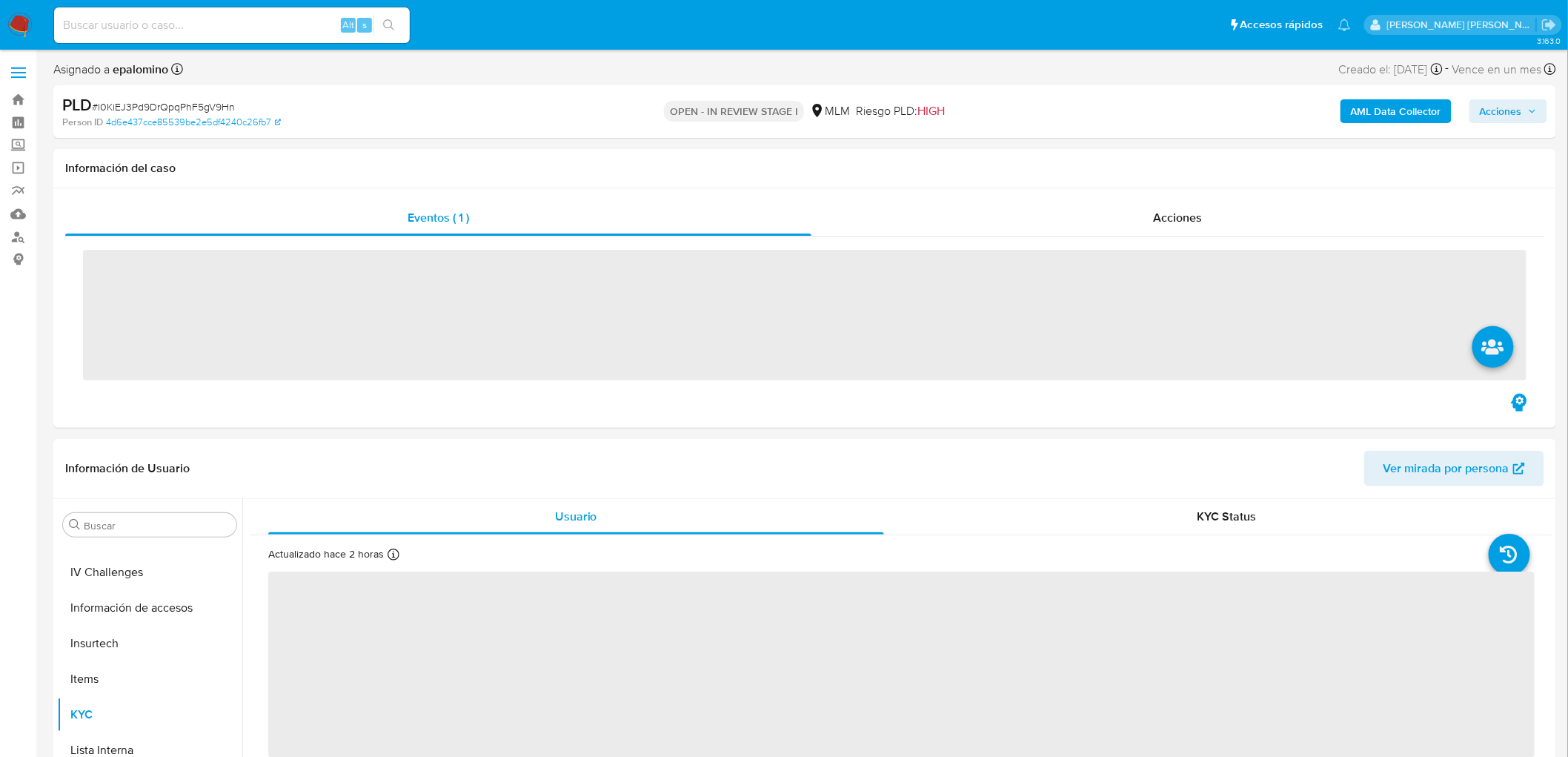
scroll to position [722, 0]
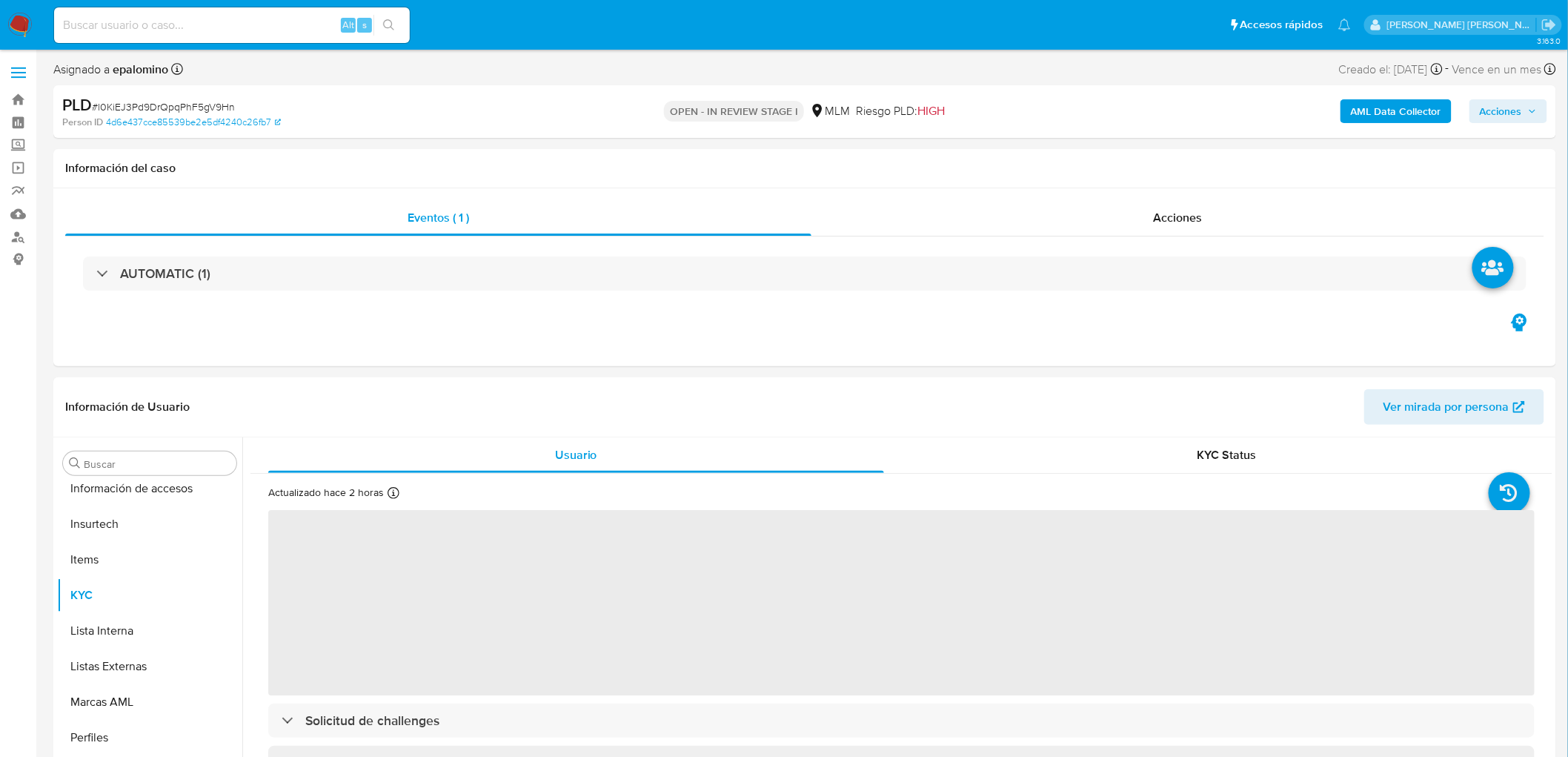
select select "10"
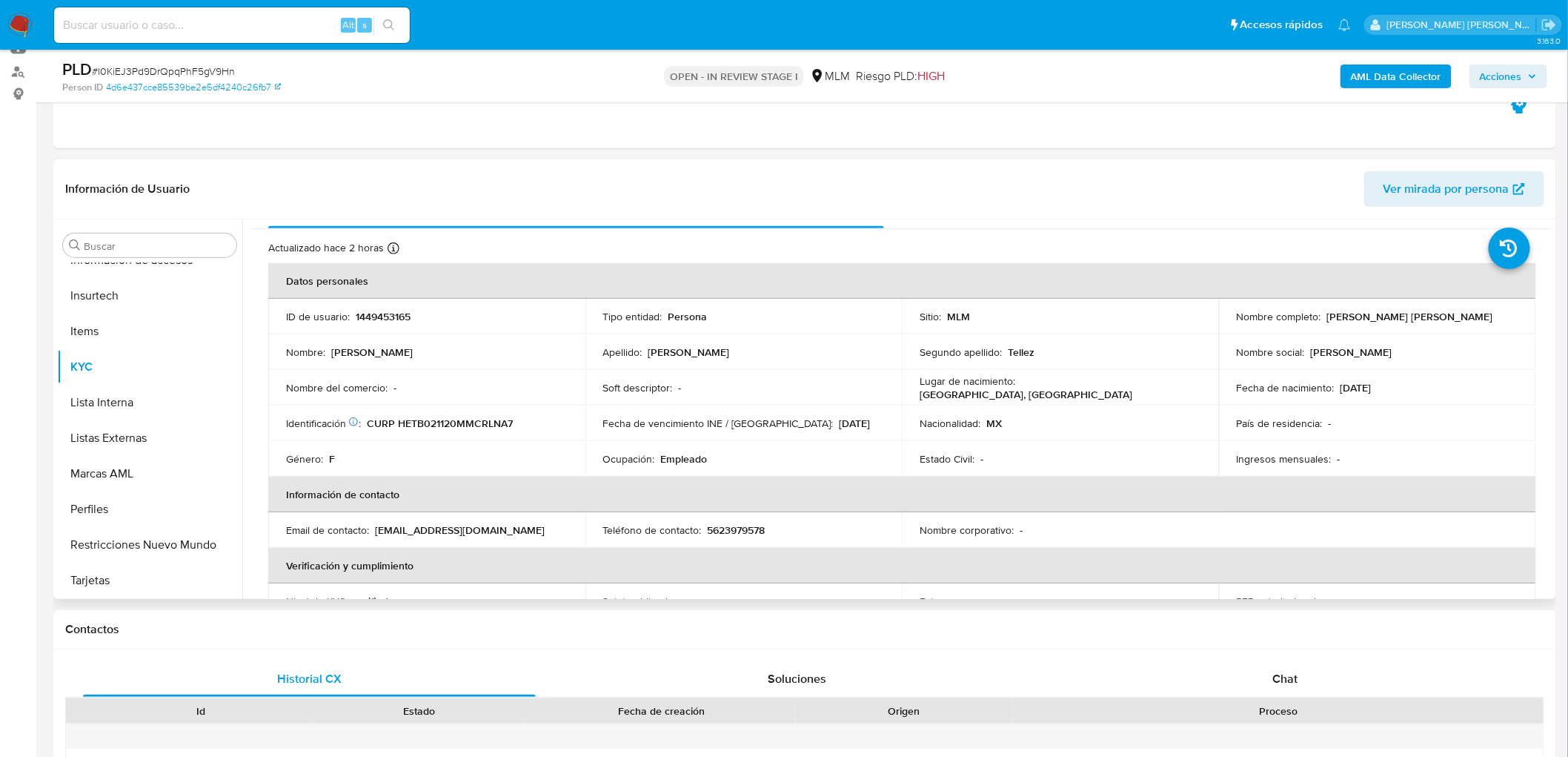
scroll to position [0, 0]
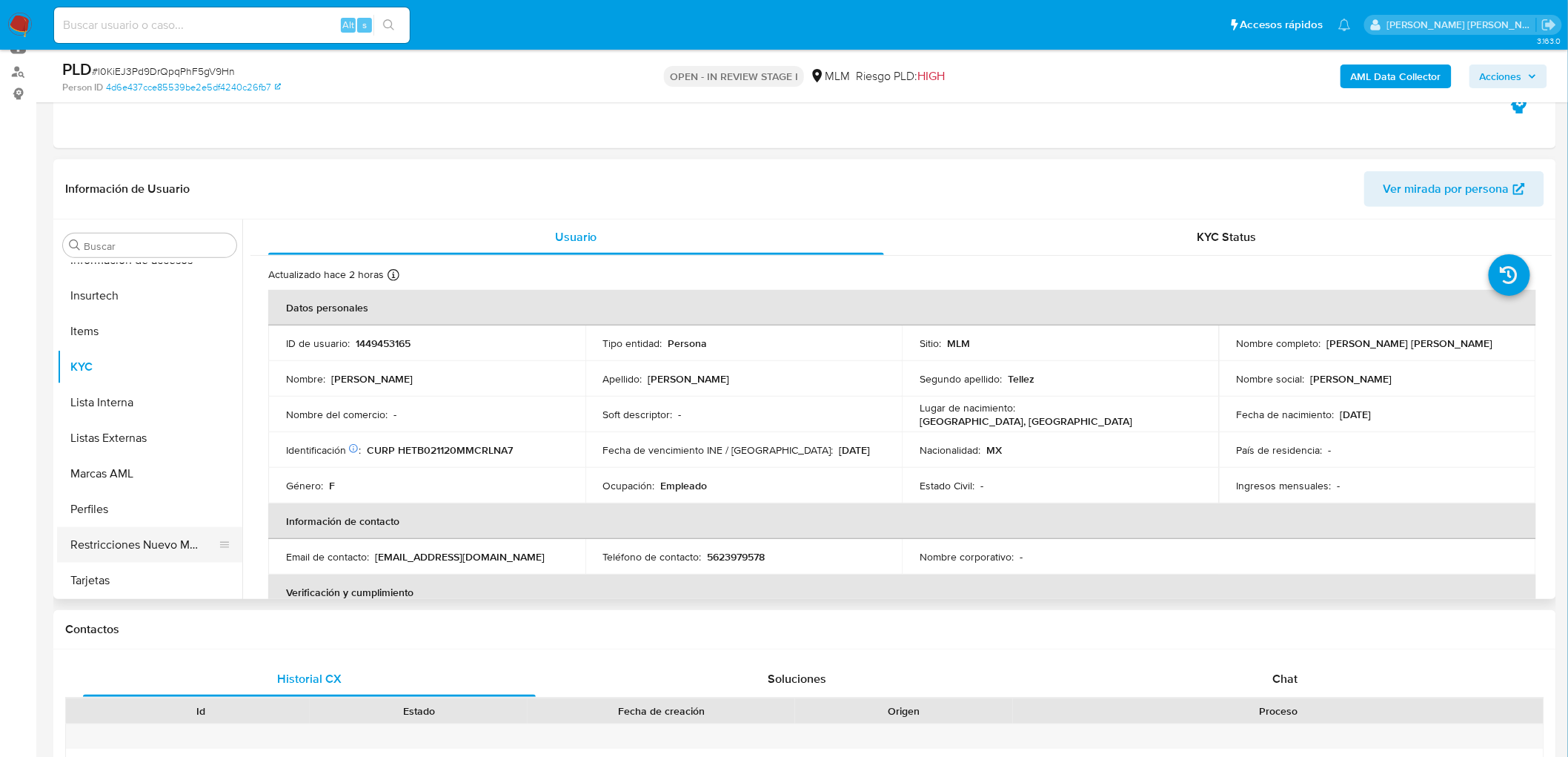
click at [114, 530] on button "Restricciones Nuevo Mundo" at bounding box center [144, 545] width 173 height 36
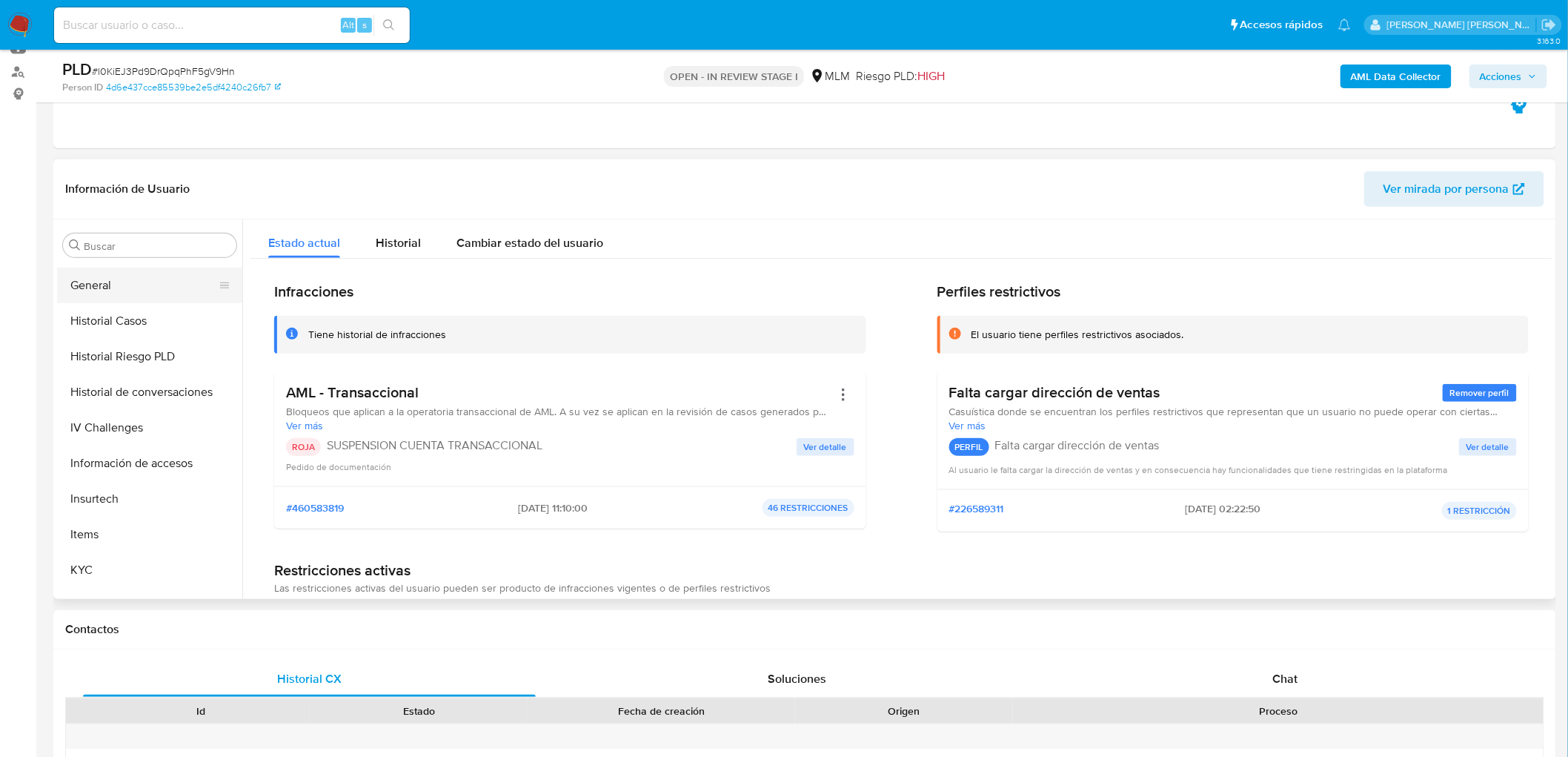
scroll to position [403, 0]
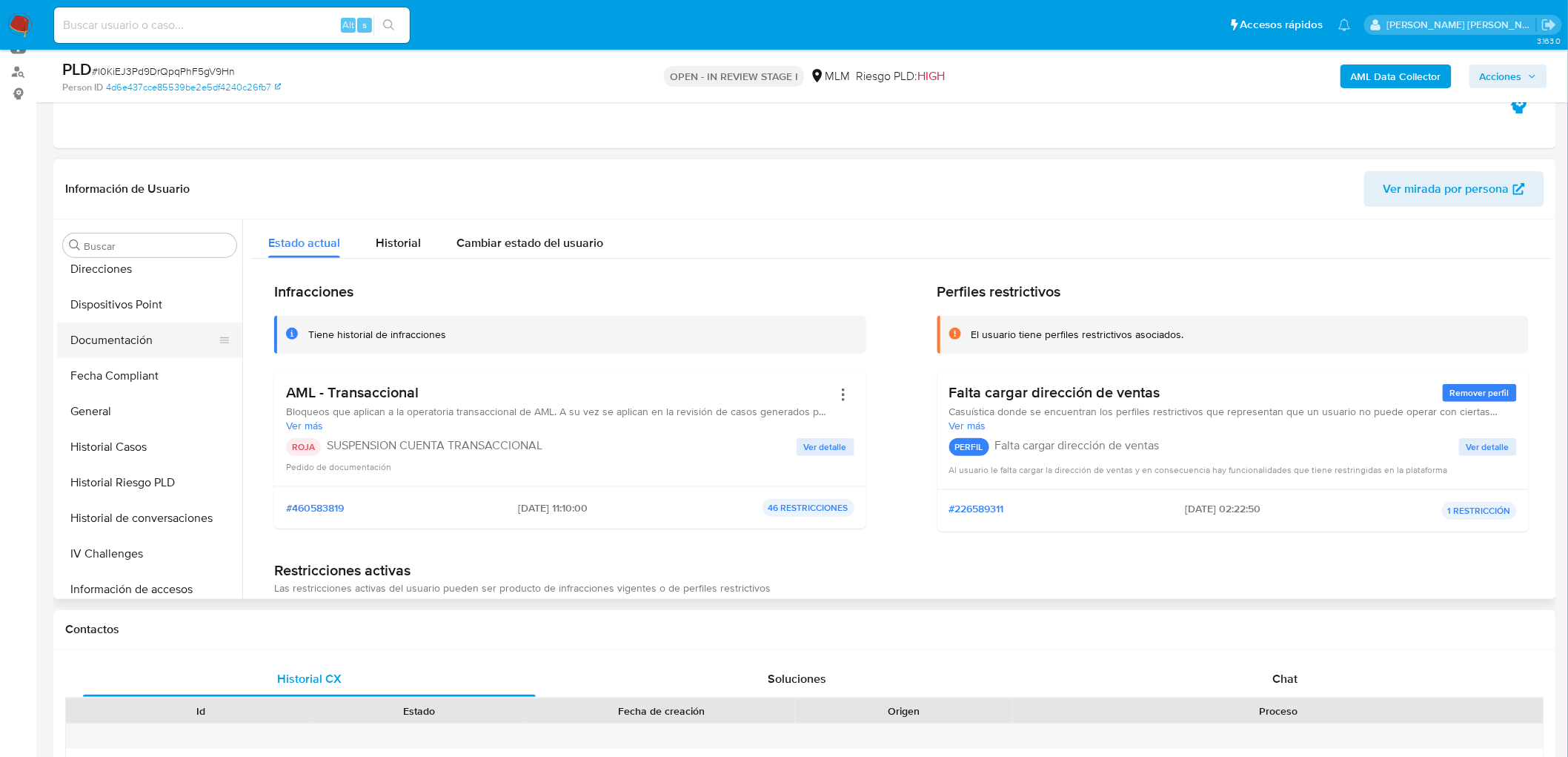
click at [152, 338] on button "Documentación" at bounding box center [144, 340] width 173 height 36
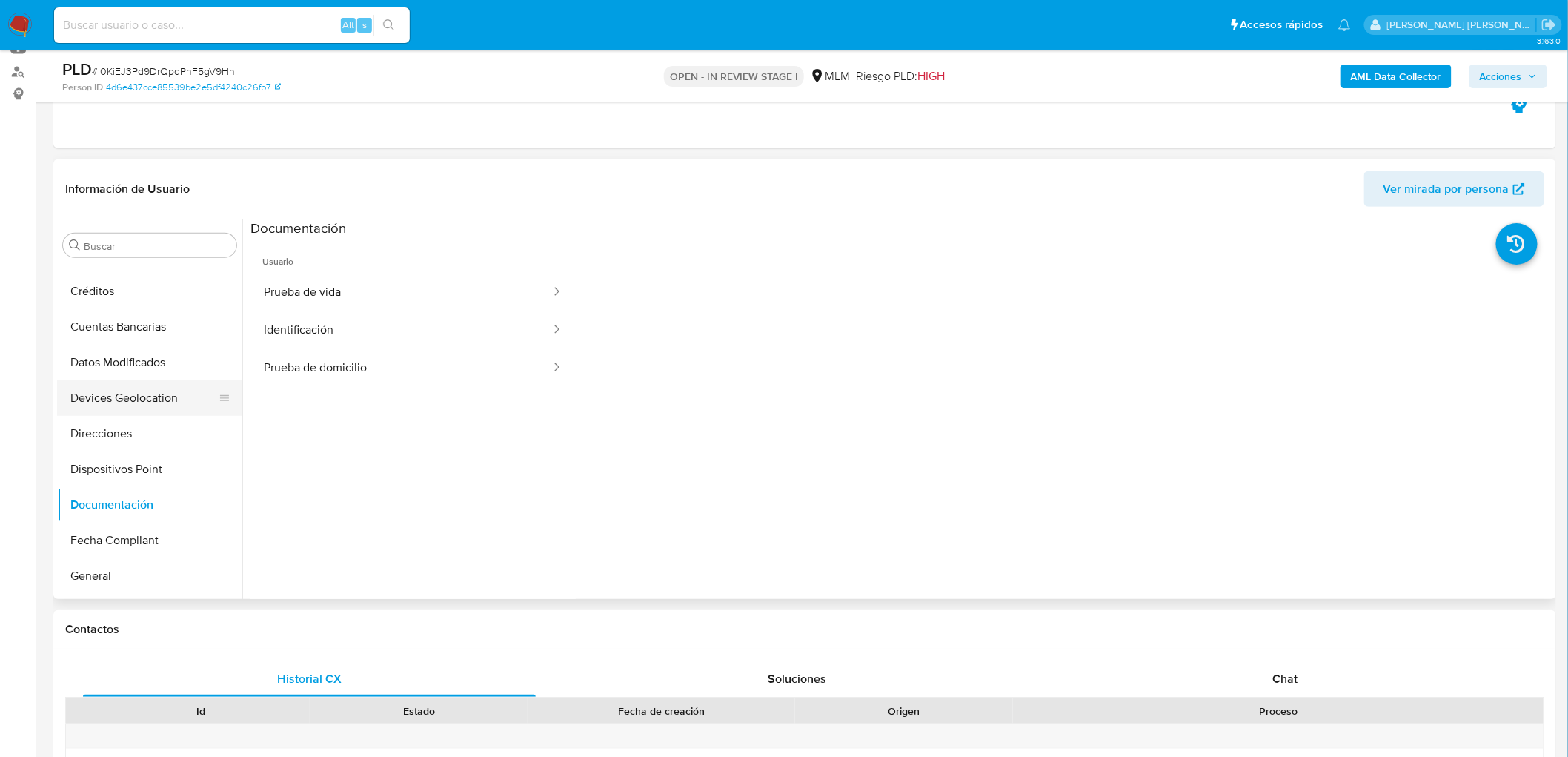
scroll to position [74, 0]
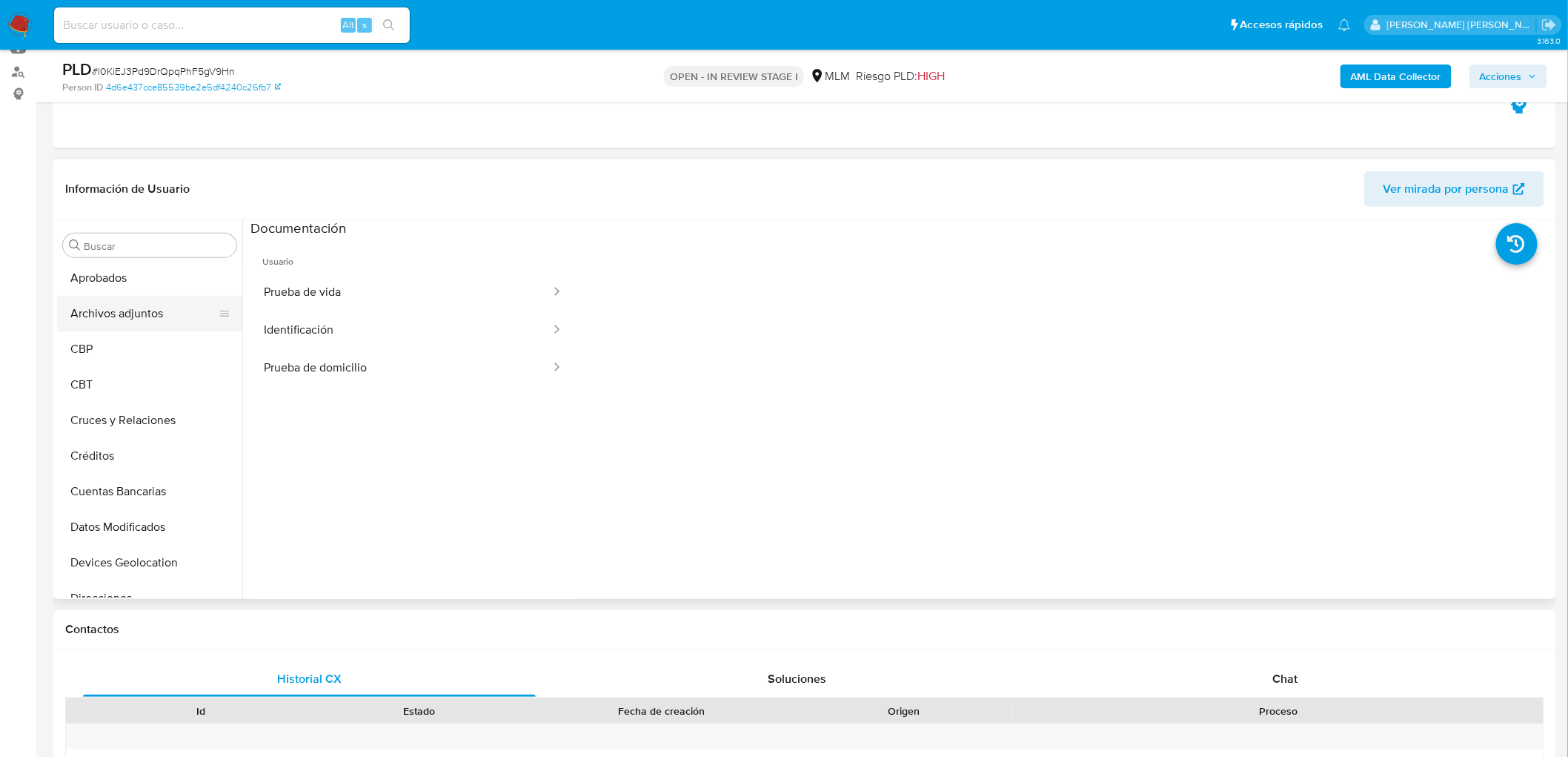
click at [147, 312] on button "Archivos adjuntos" at bounding box center [144, 313] width 173 height 36
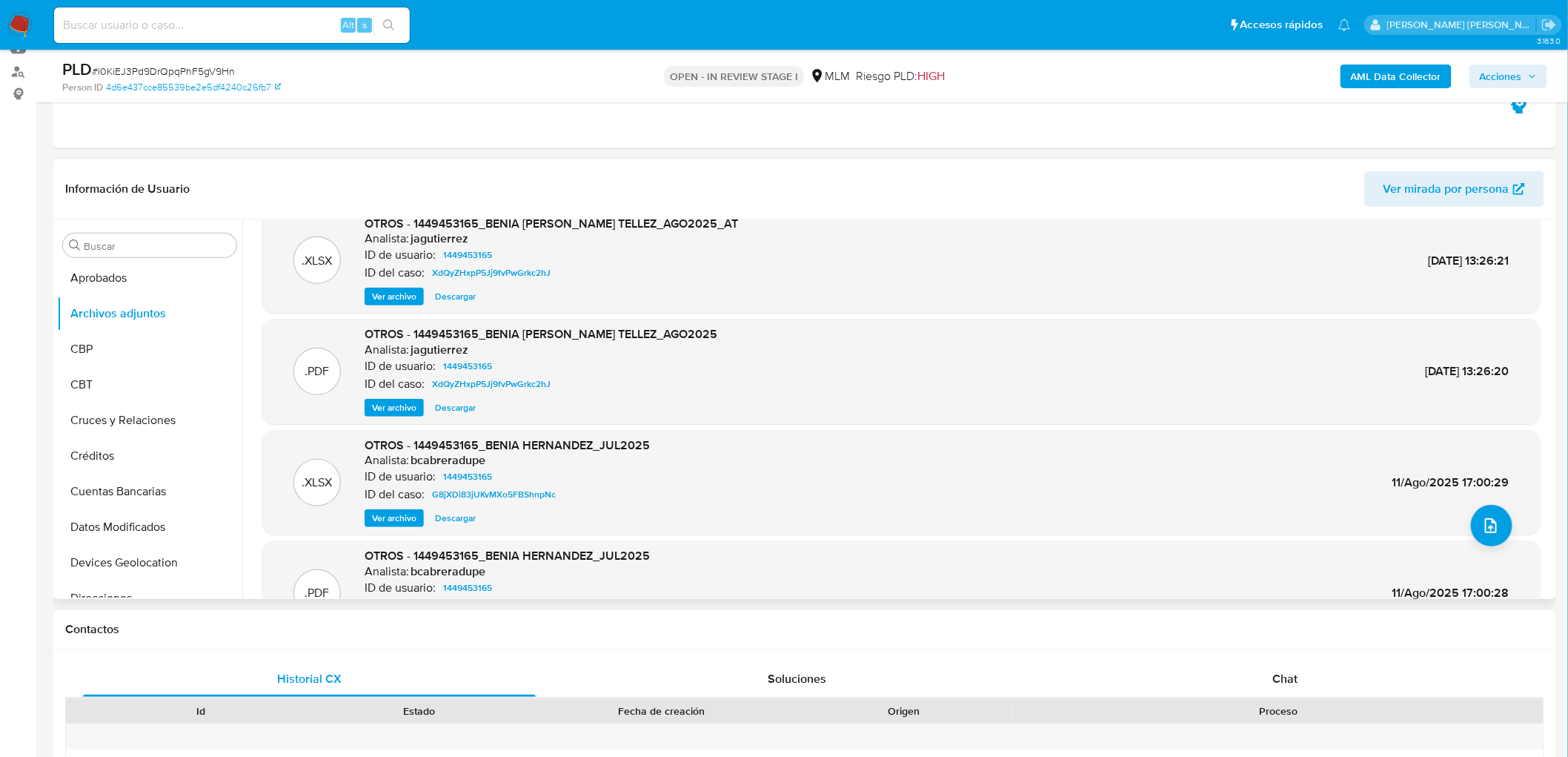
scroll to position [0, 0]
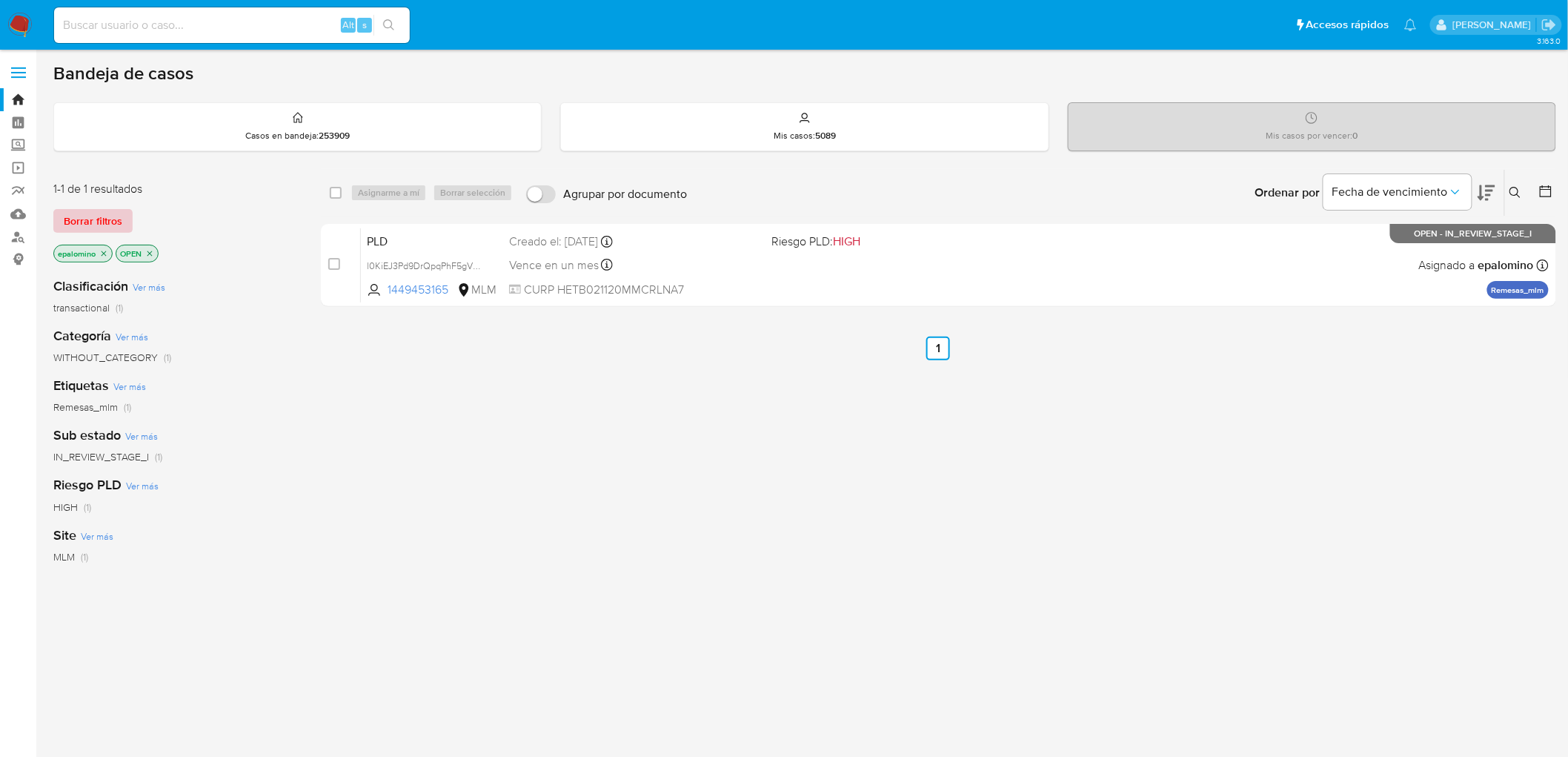
click at [83, 223] on span "Borrar filtros" at bounding box center [93, 221] width 59 height 21
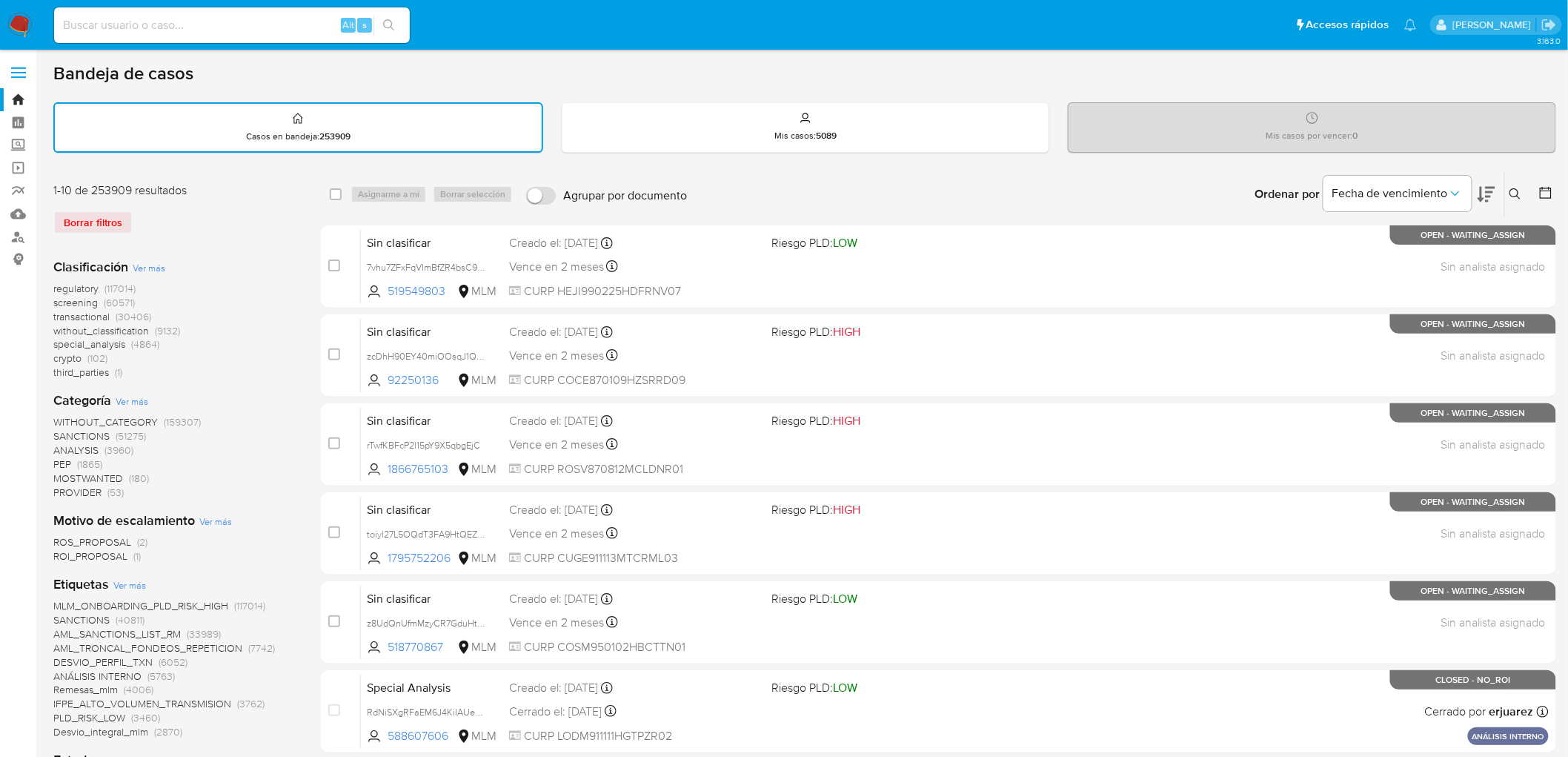
click at [23, 17] on img at bounding box center [20, 25] width 25 height 25
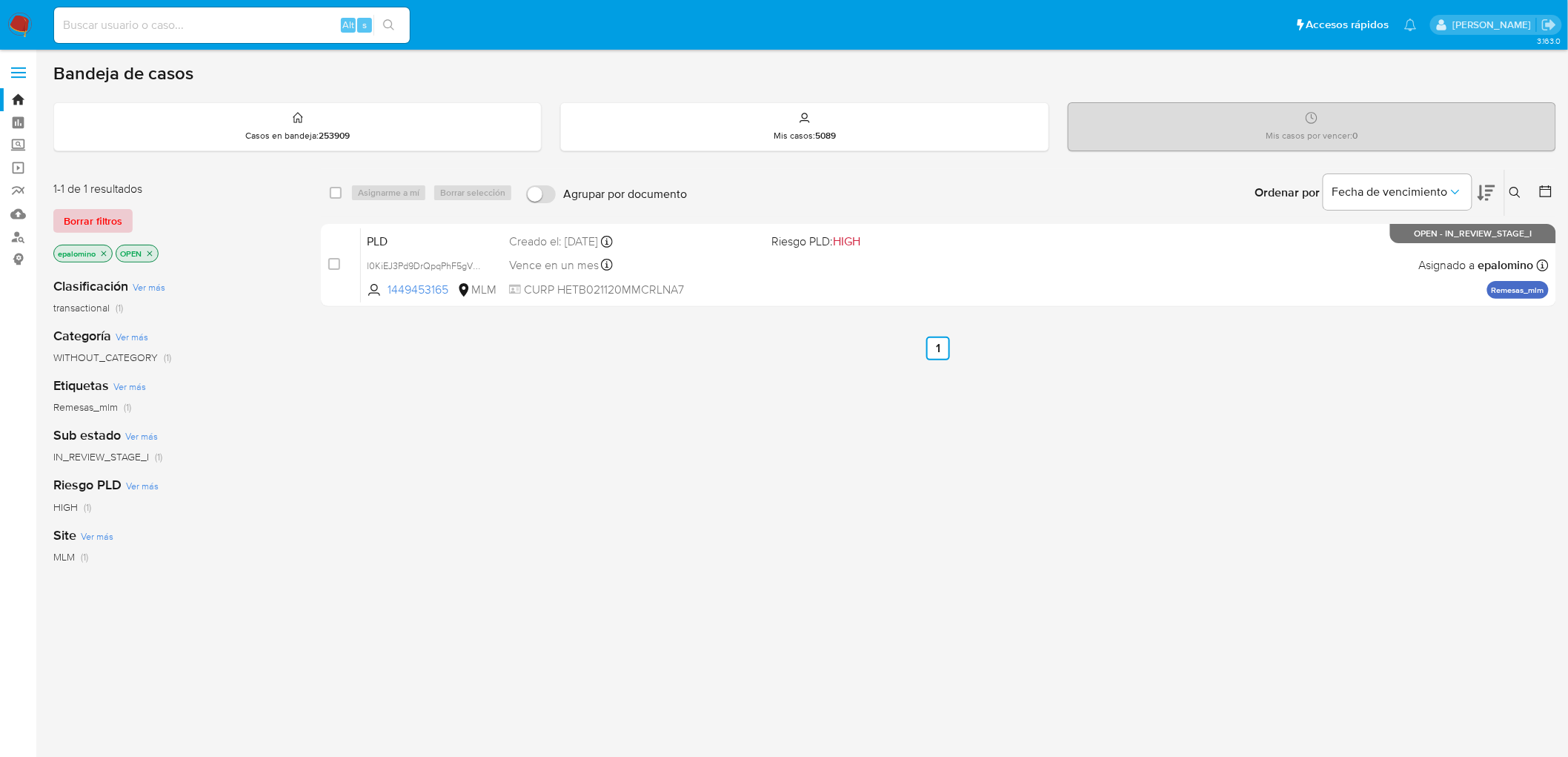
click at [93, 224] on span "Borrar filtros" at bounding box center [93, 221] width 59 height 21
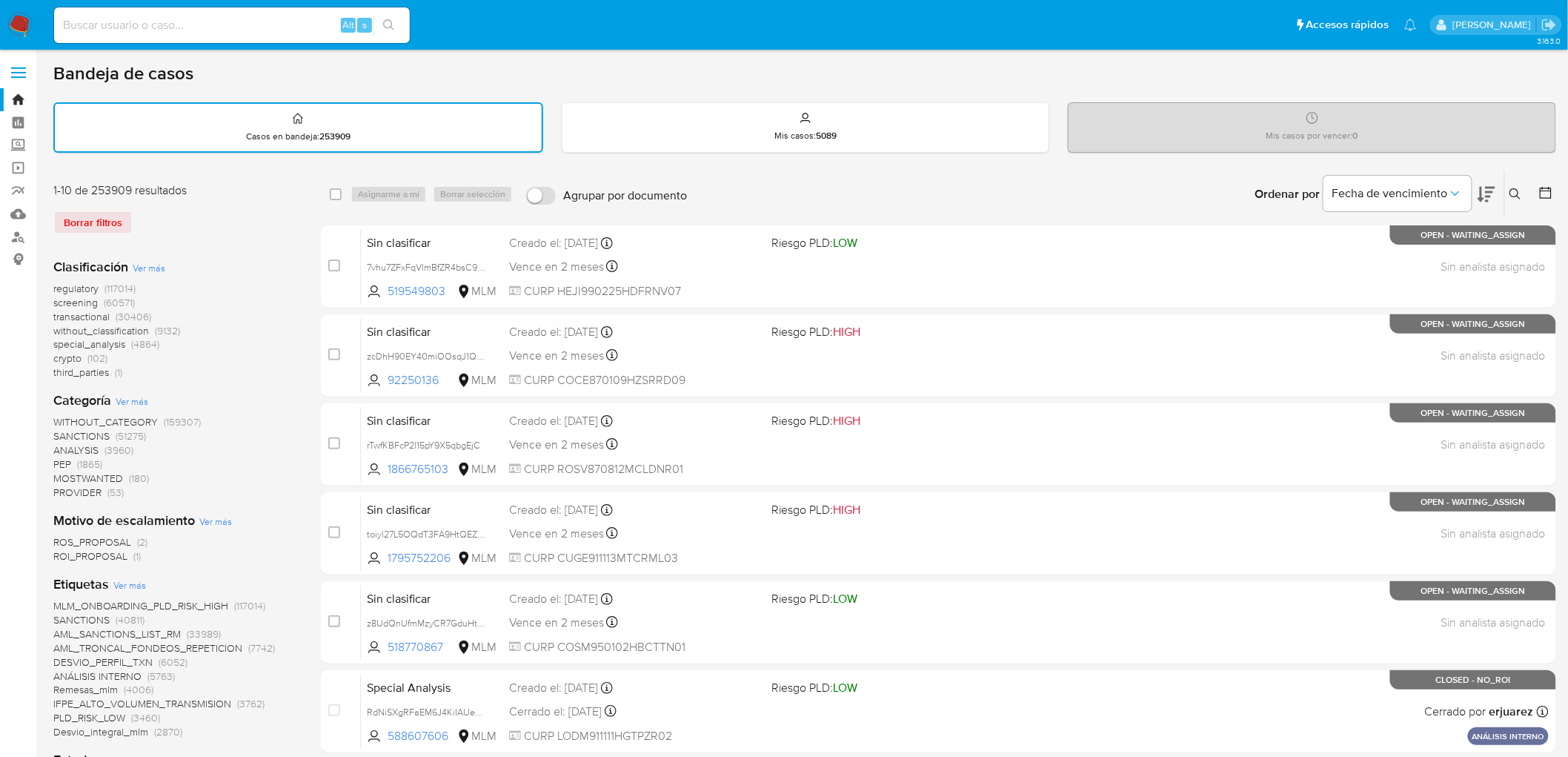
click at [1517, 192] on icon at bounding box center [1516, 195] width 12 height 12
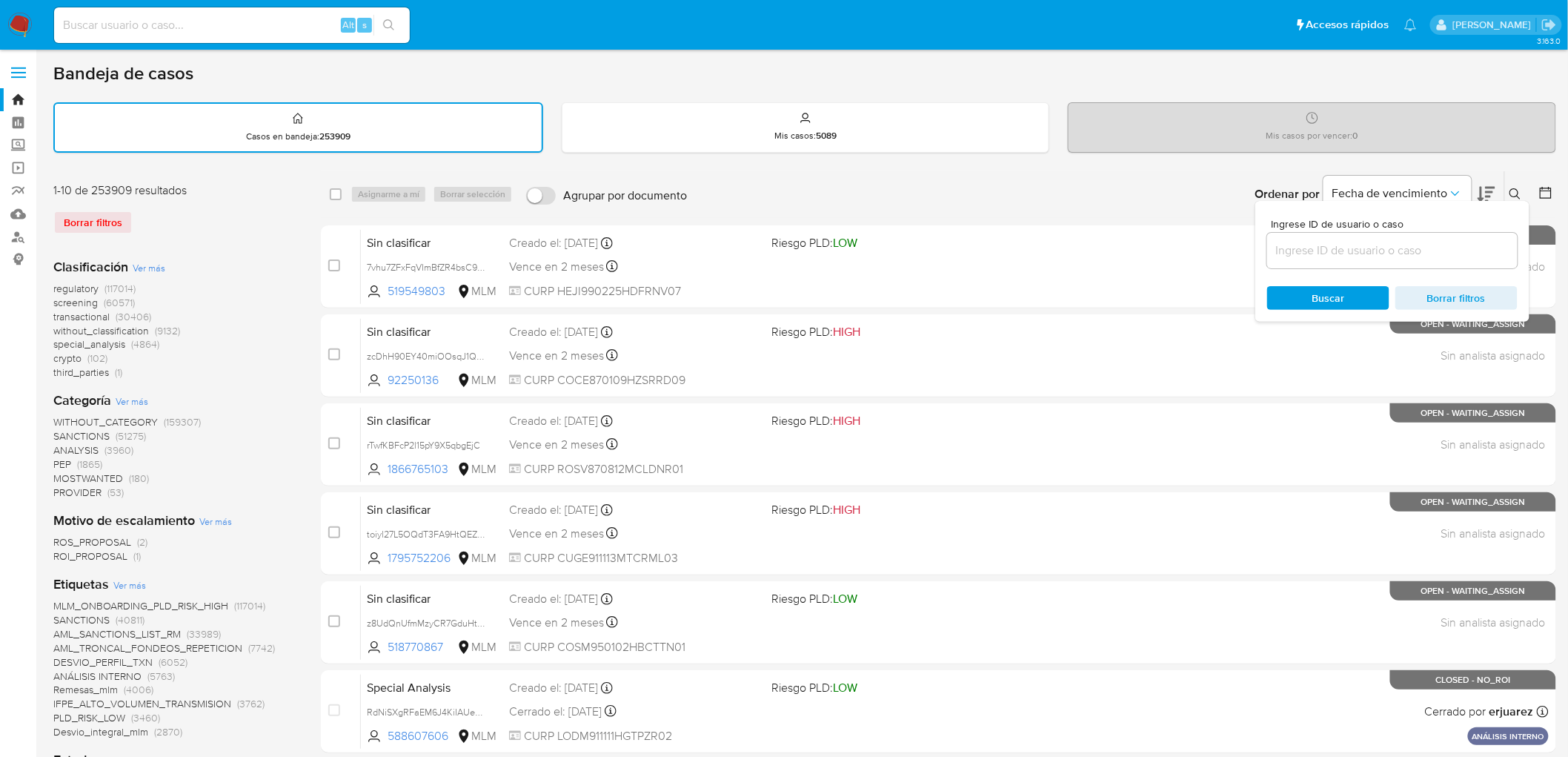
click at [1405, 243] on input at bounding box center [1392, 250] width 250 height 19
type input "1449453165"
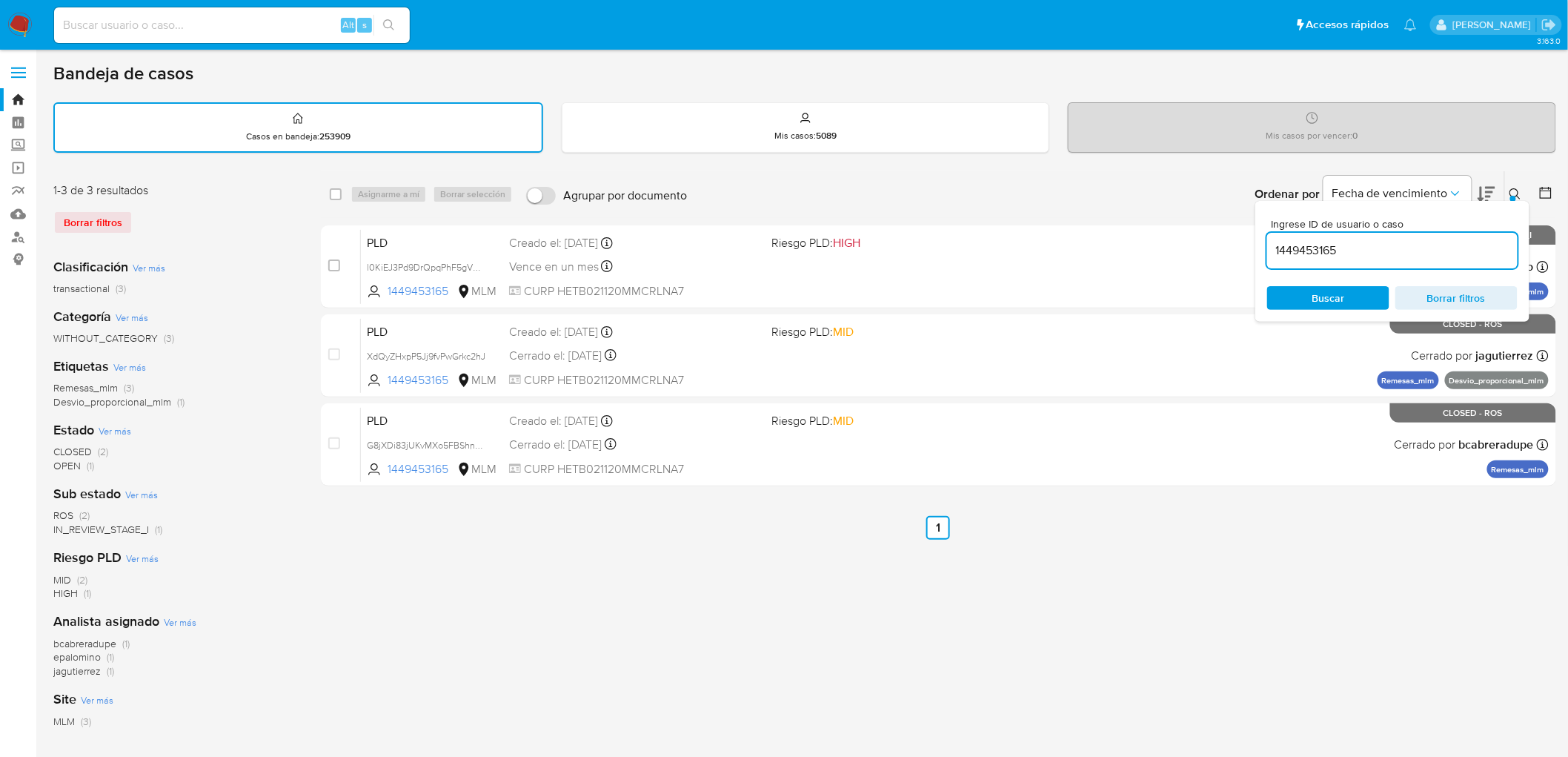
click at [1512, 196] on div at bounding box center [1513, 199] width 6 height 6
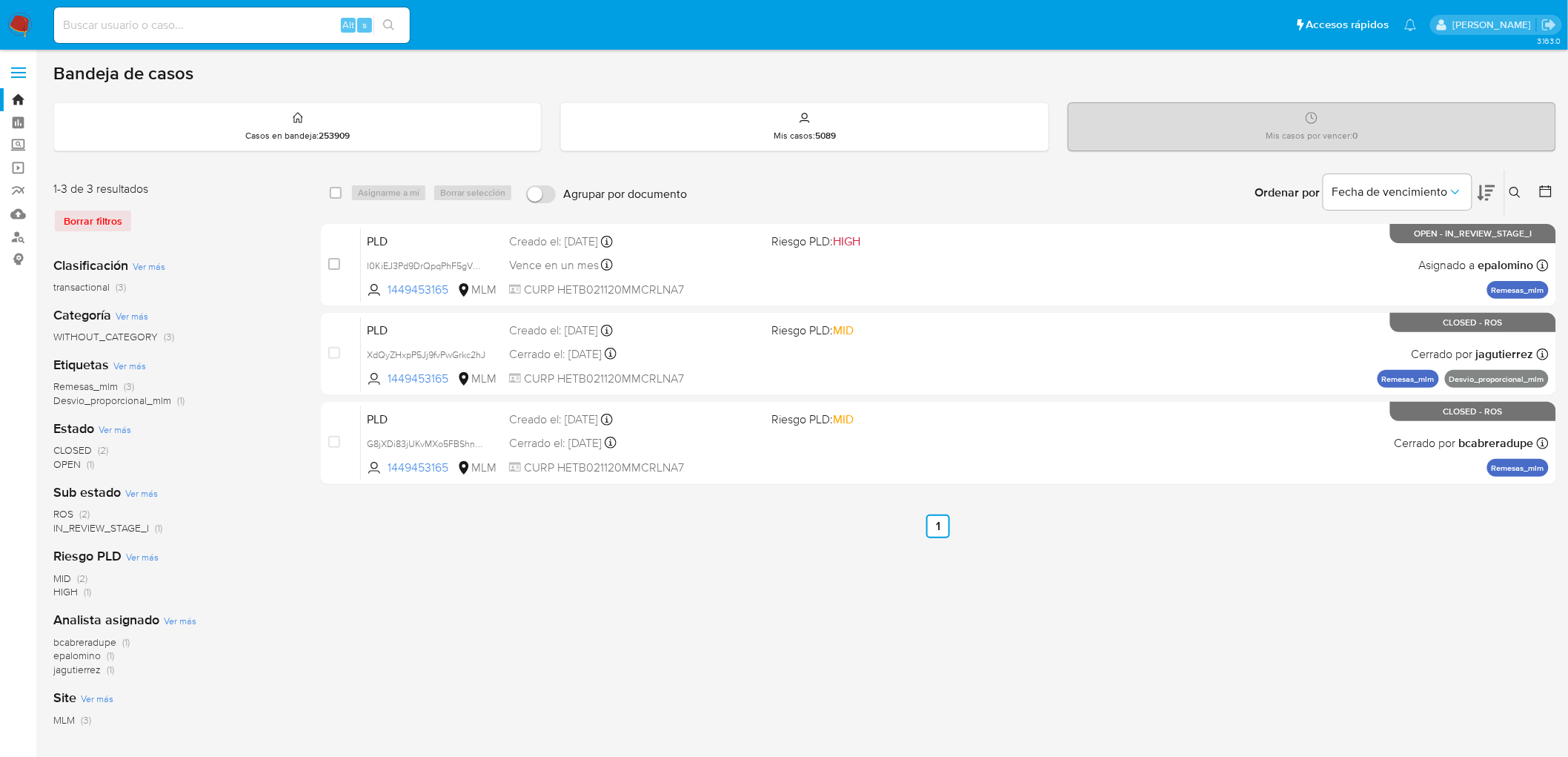
click at [1517, 190] on icon at bounding box center [1516, 193] width 12 height 12
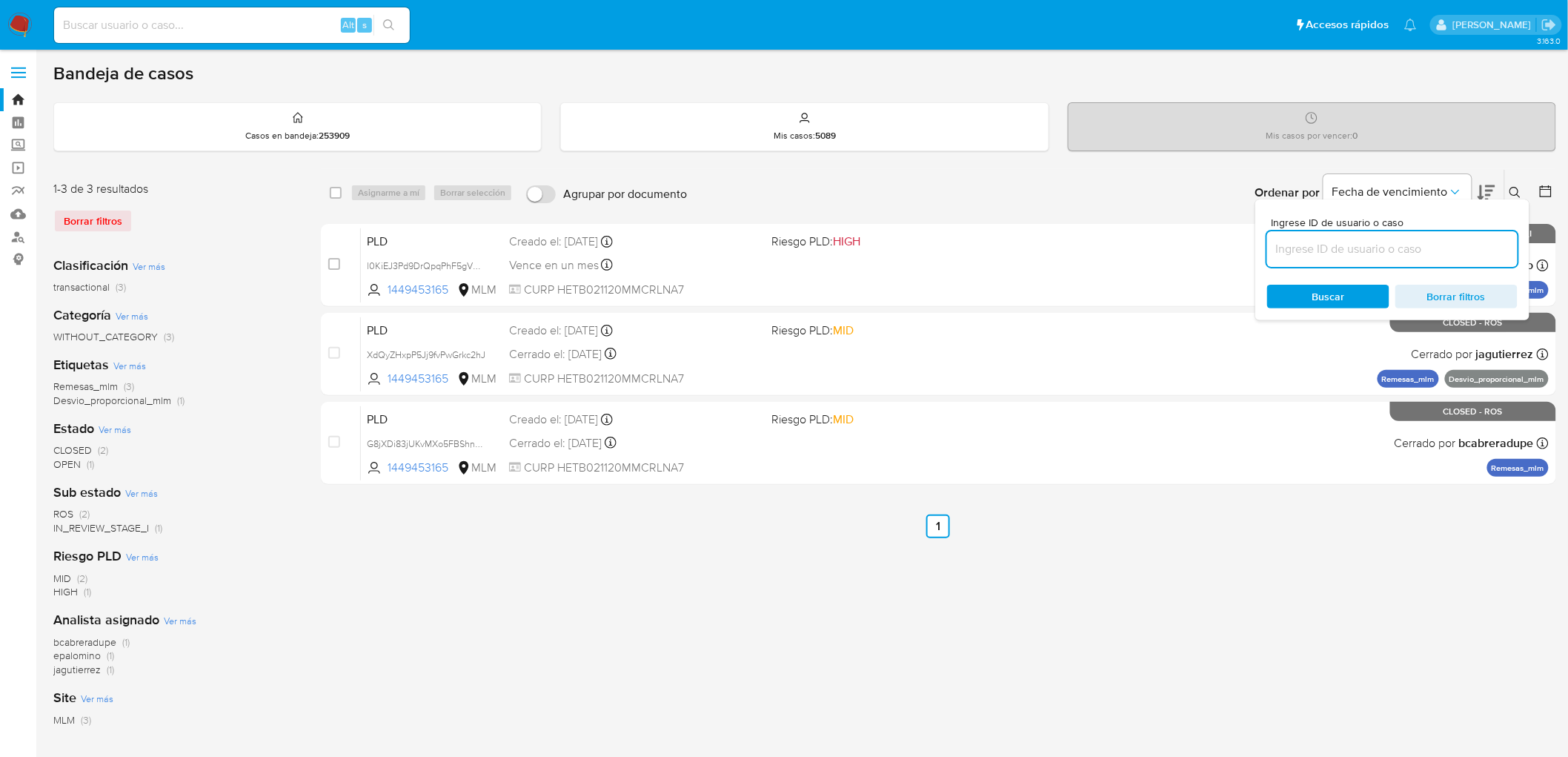
click at [1358, 246] on input at bounding box center [1392, 249] width 250 height 19
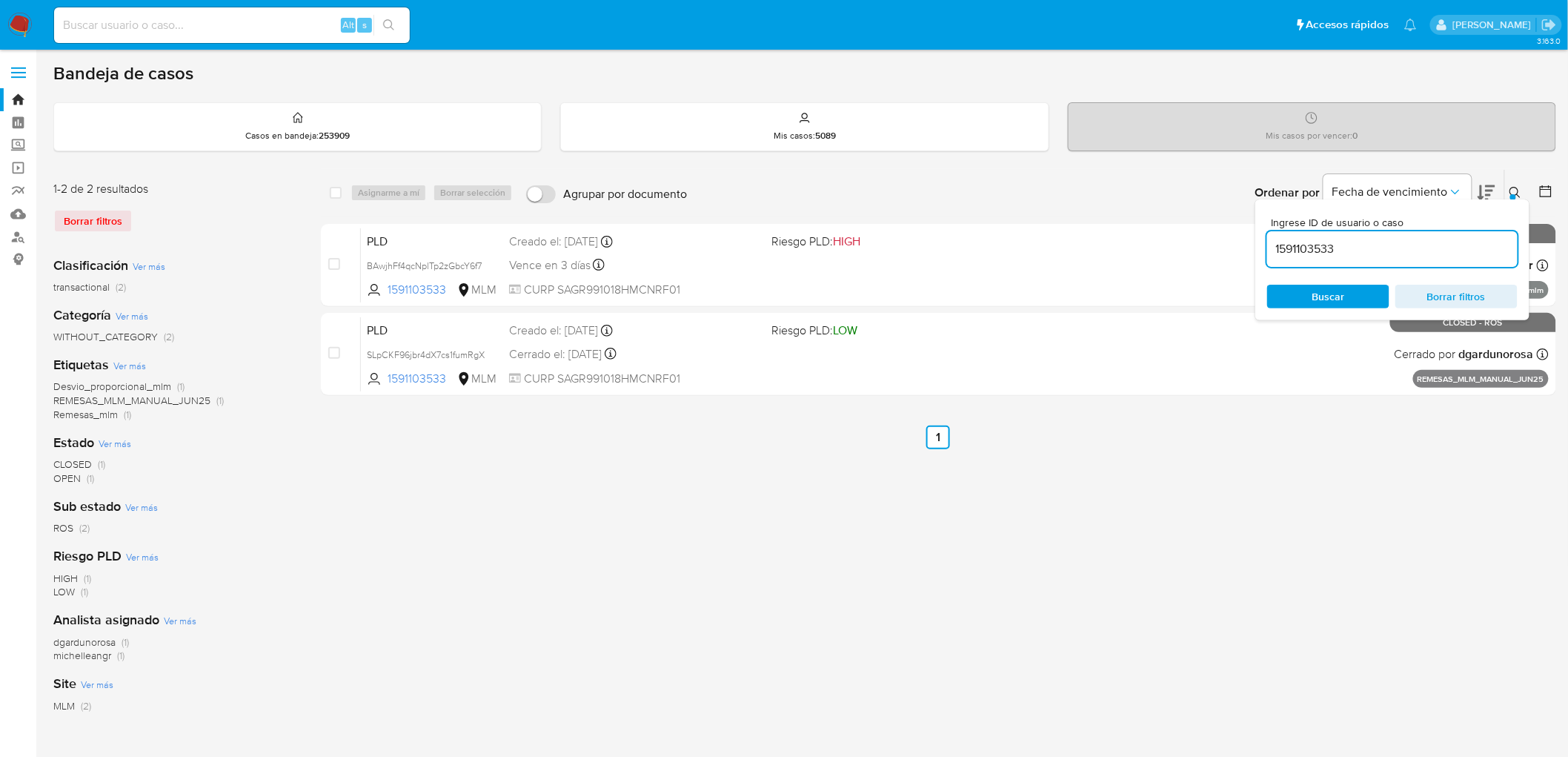
click at [1515, 190] on icon at bounding box center [1516, 193] width 12 height 12
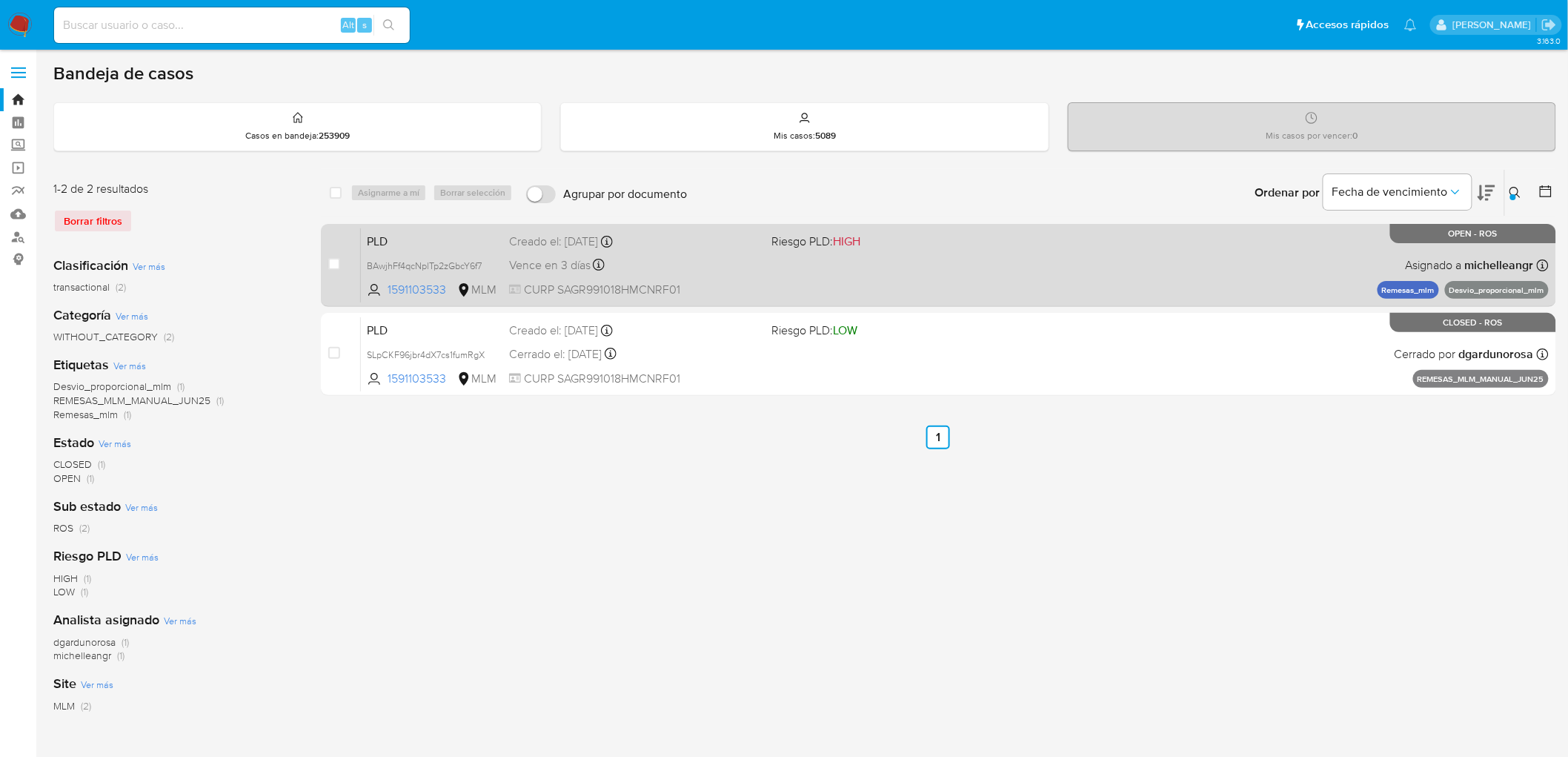
click at [405, 236] on span "PLD" at bounding box center [432, 240] width 131 height 19
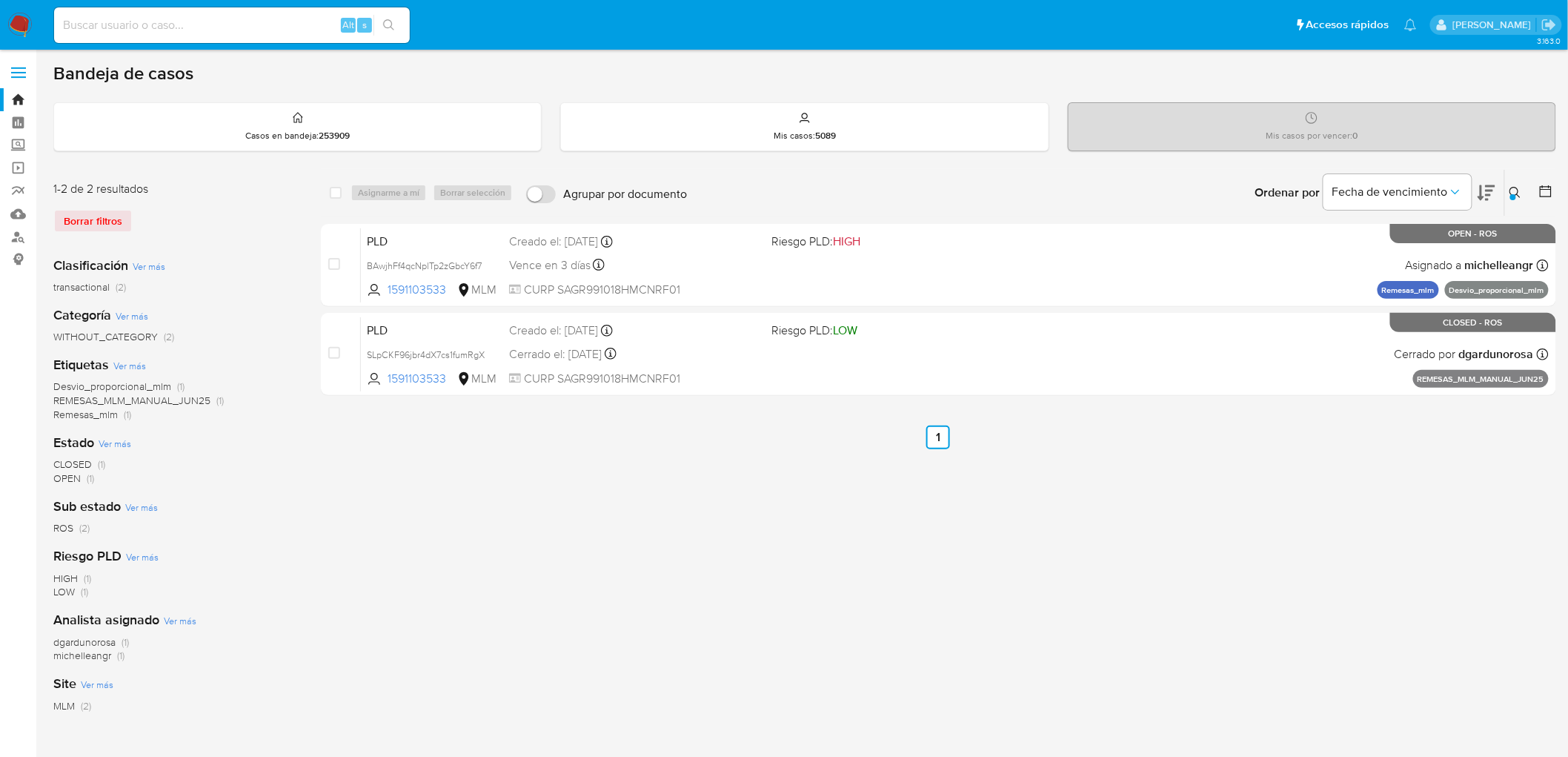
click at [1512, 189] on icon at bounding box center [1516, 193] width 12 height 12
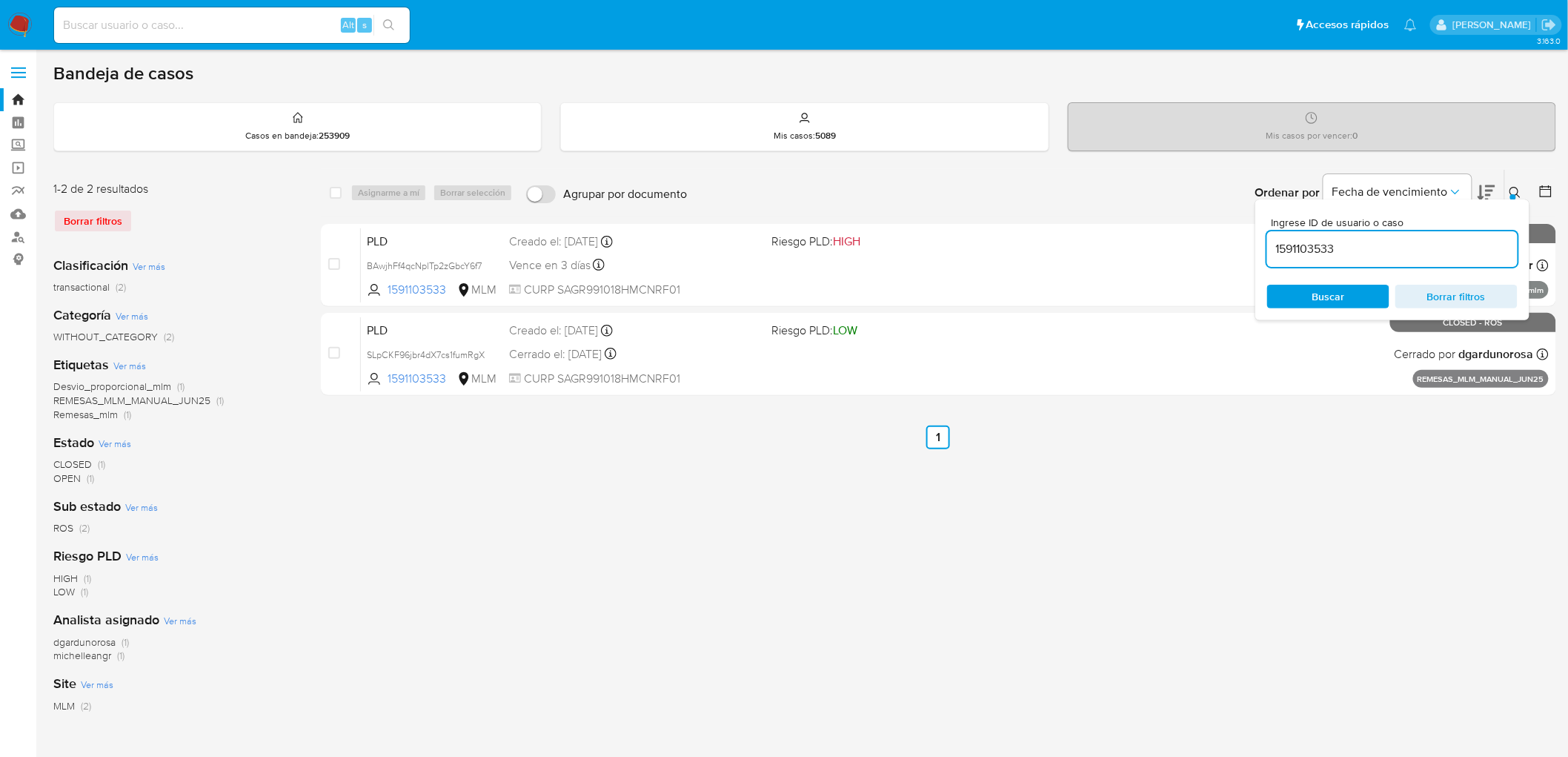
click at [1301, 249] on input "1591103533" at bounding box center [1392, 249] width 250 height 19
type input "1301642755"
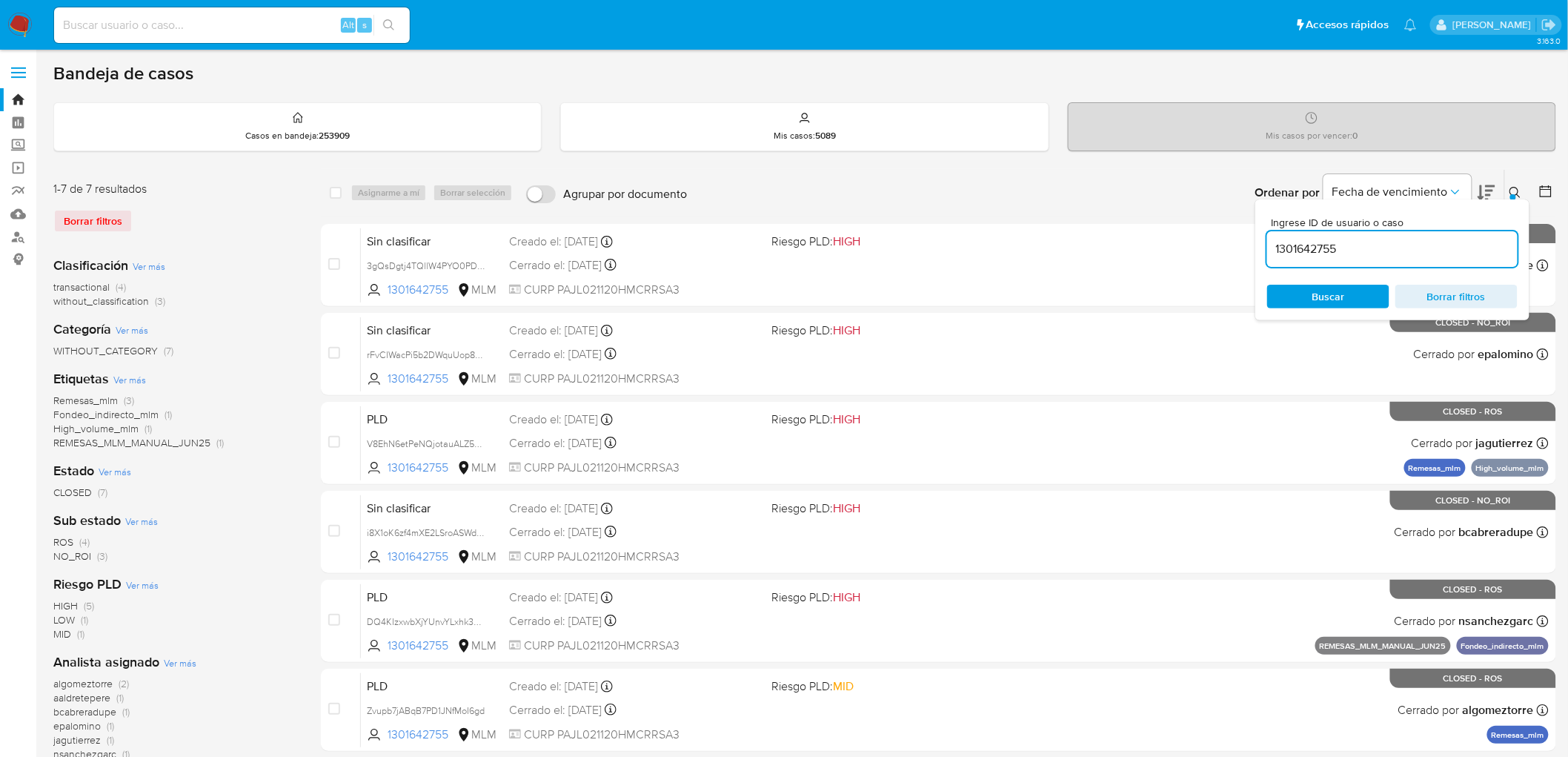
click at [1517, 194] on icon at bounding box center [1516, 193] width 12 height 12
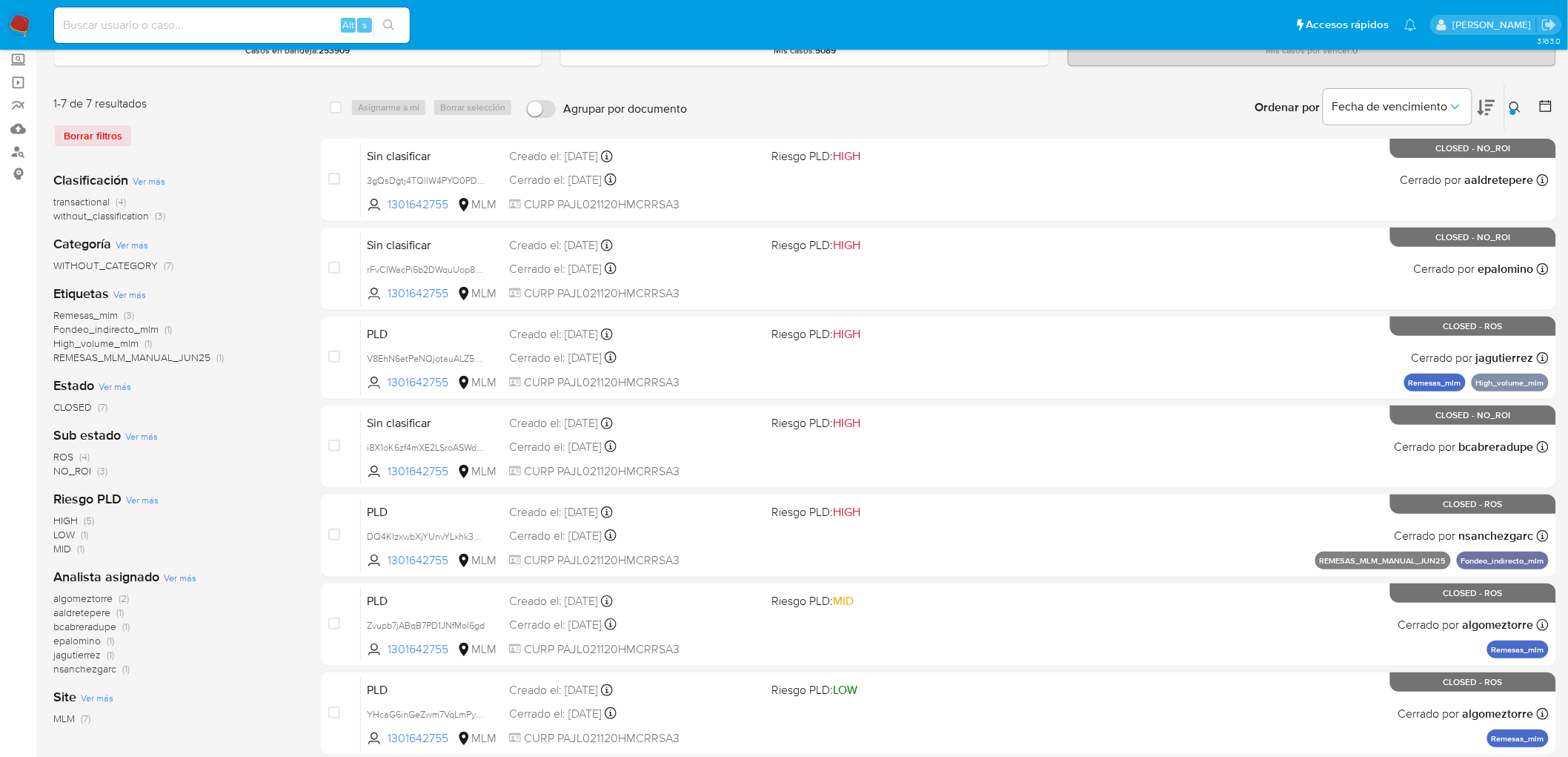
scroll to position [82, 0]
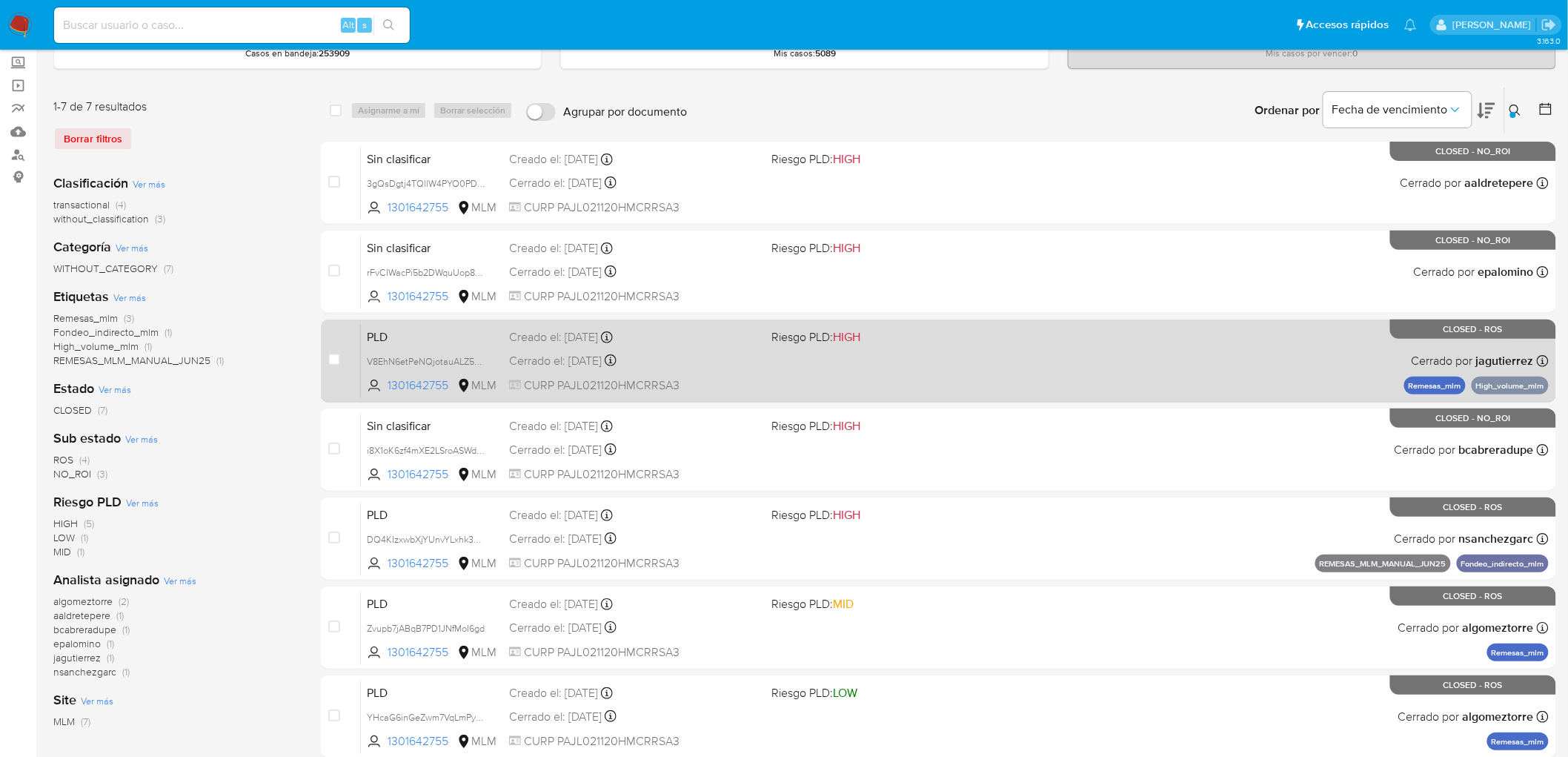
click at [376, 328] on span "PLD" at bounding box center [432, 336] width 131 height 19
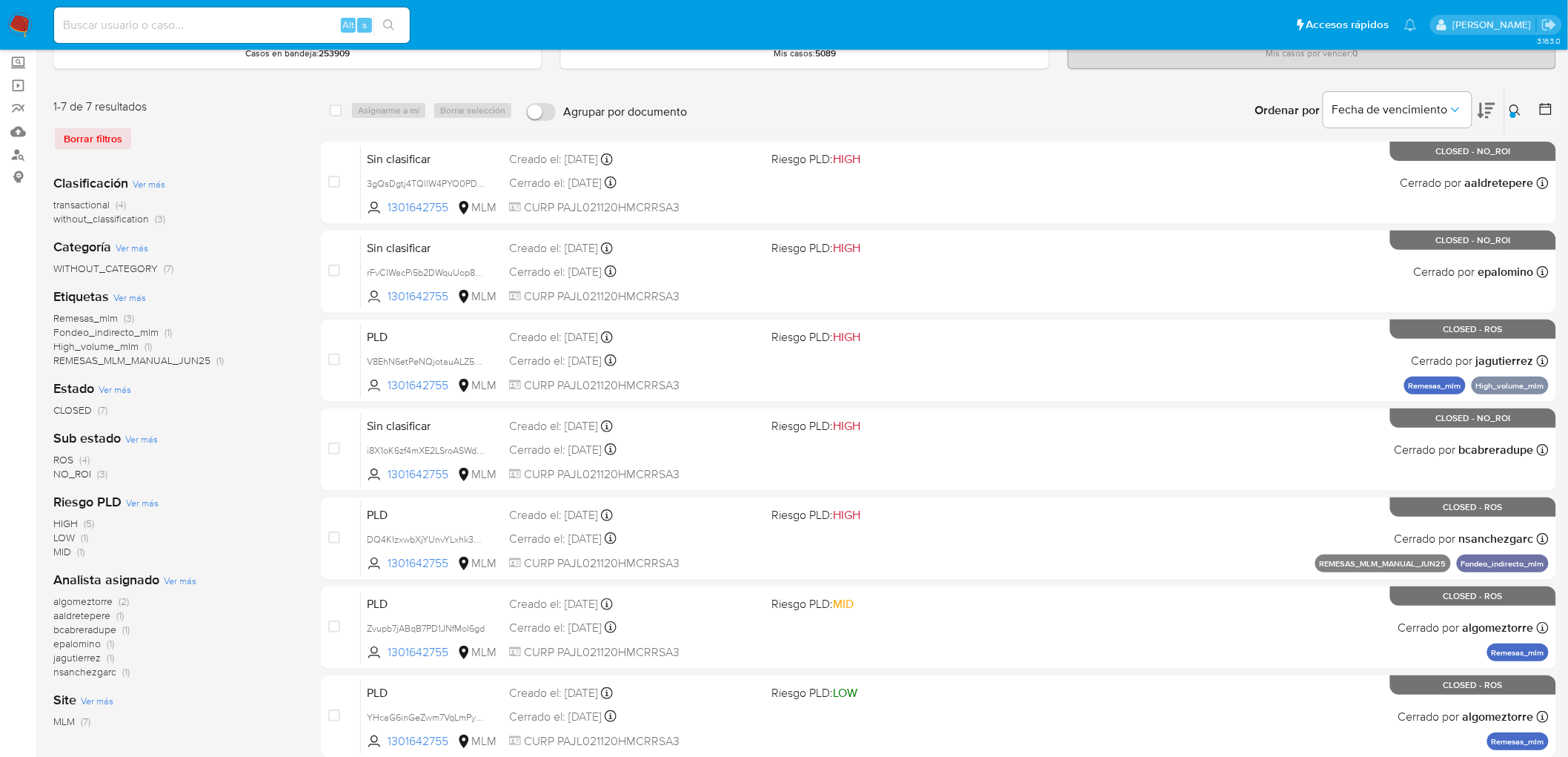
click at [28, 24] on img at bounding box center [20, 25] width 25 height 25
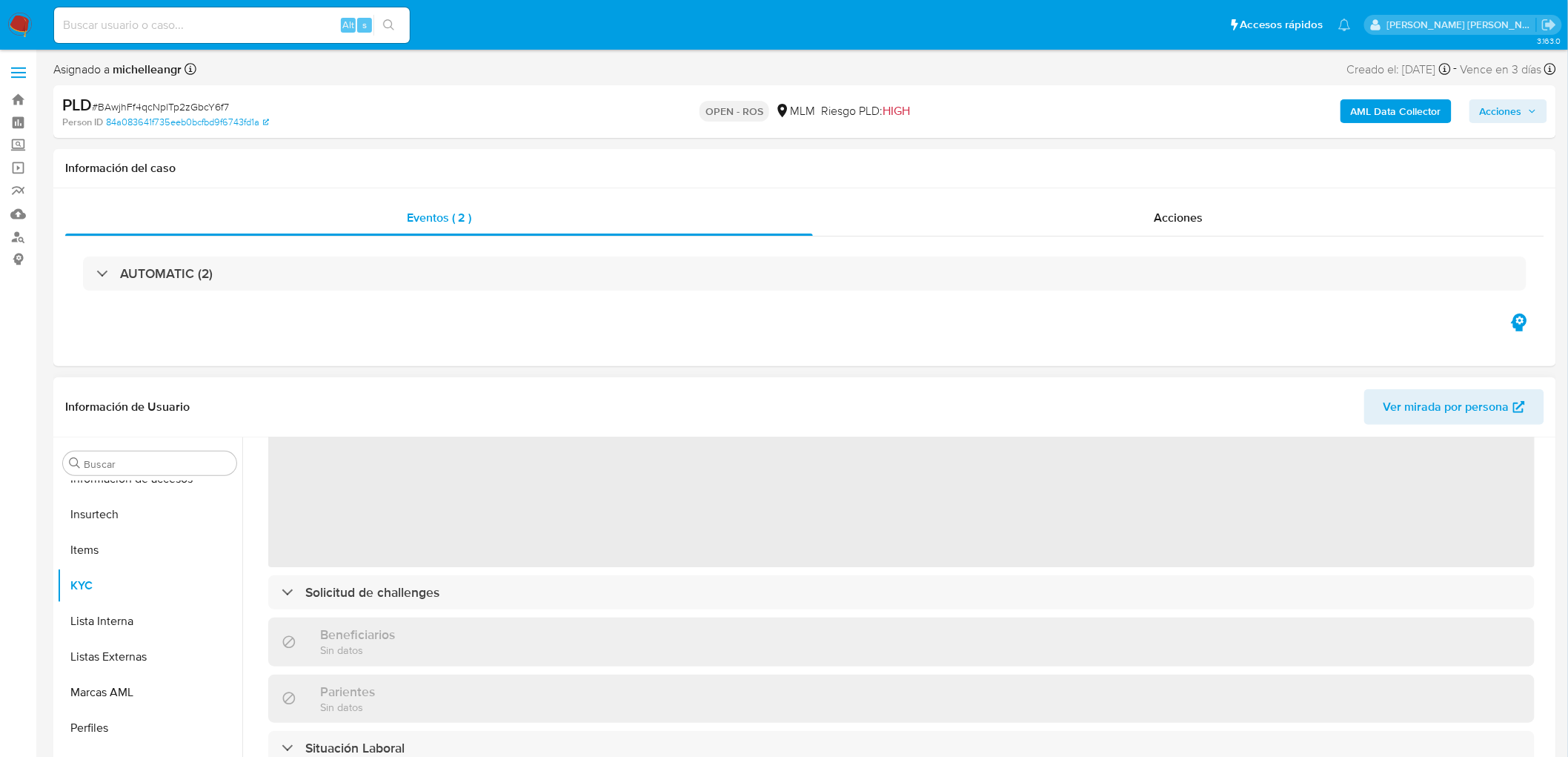
scroll to position [733, 0]
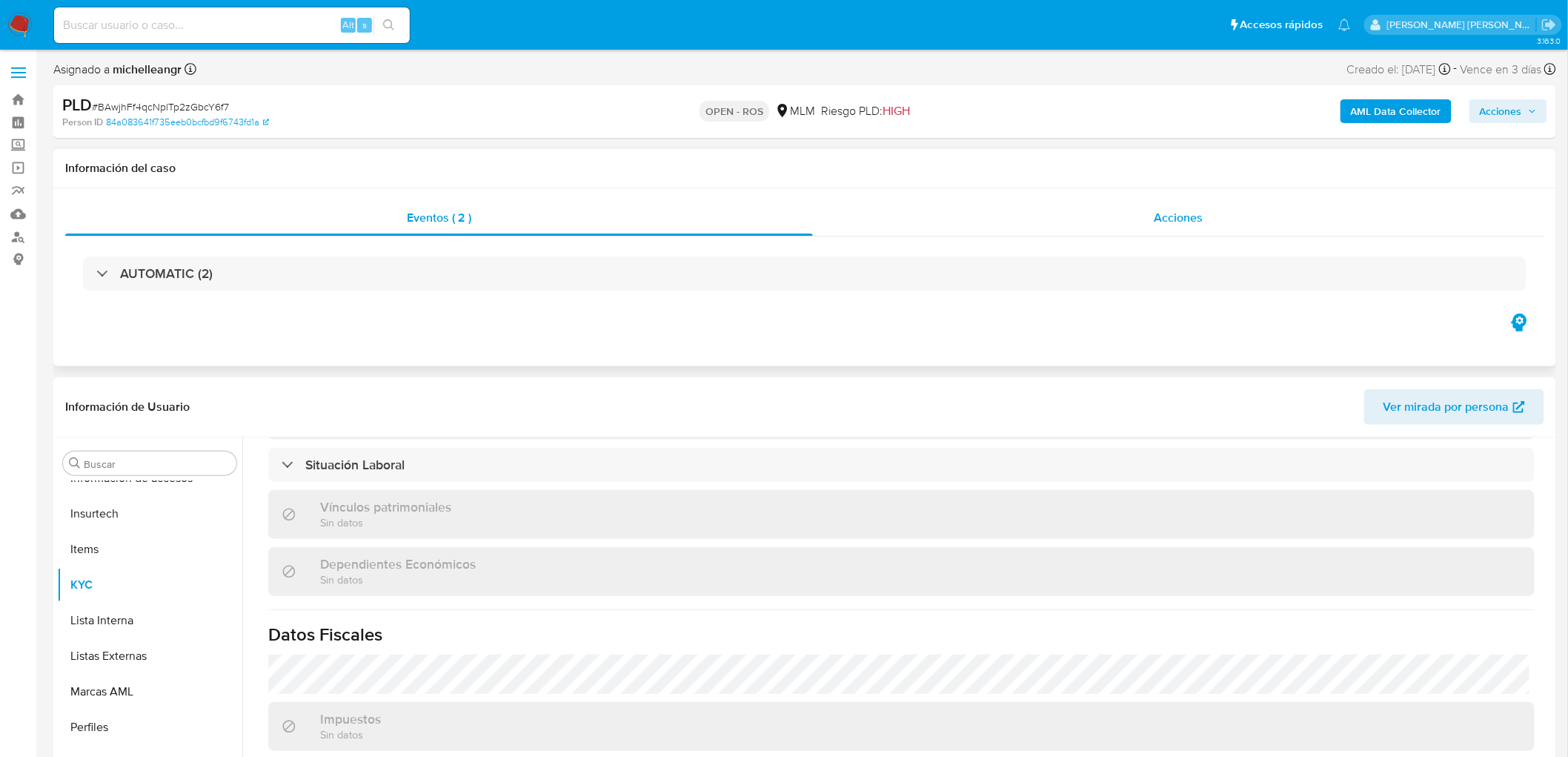
select select "10"
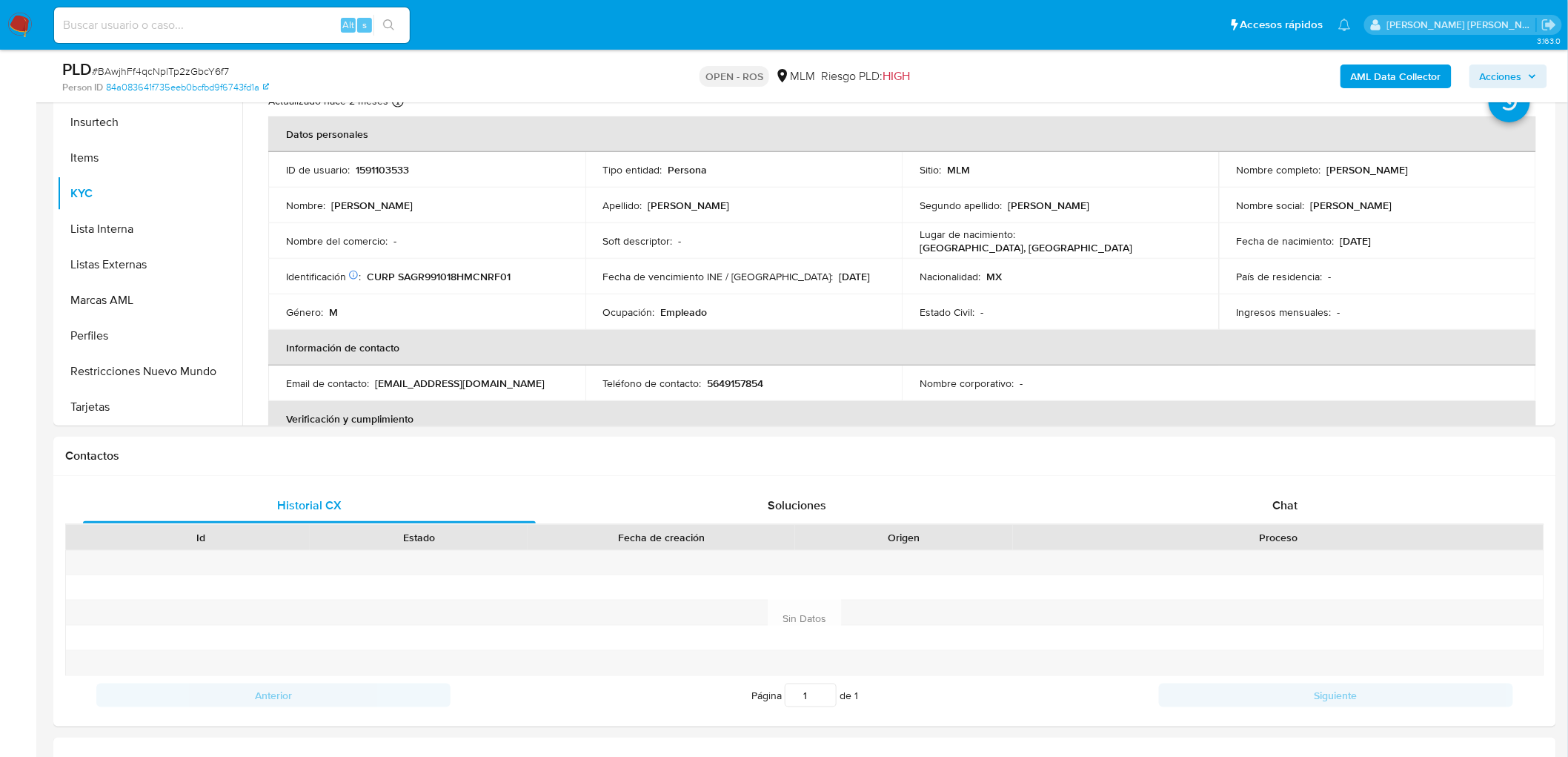
scroll to position [301, 0]
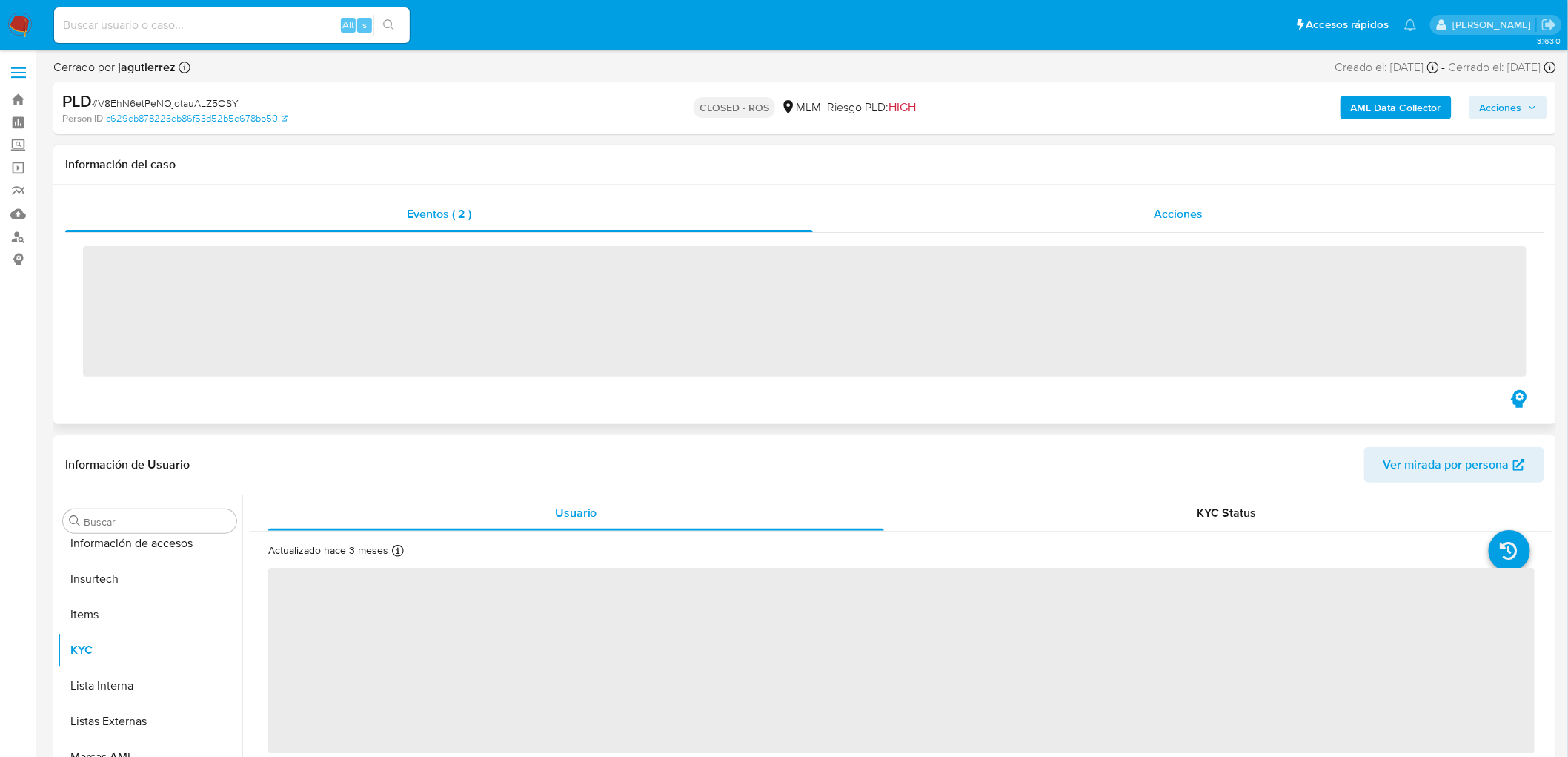
scroll to position [733, 0]
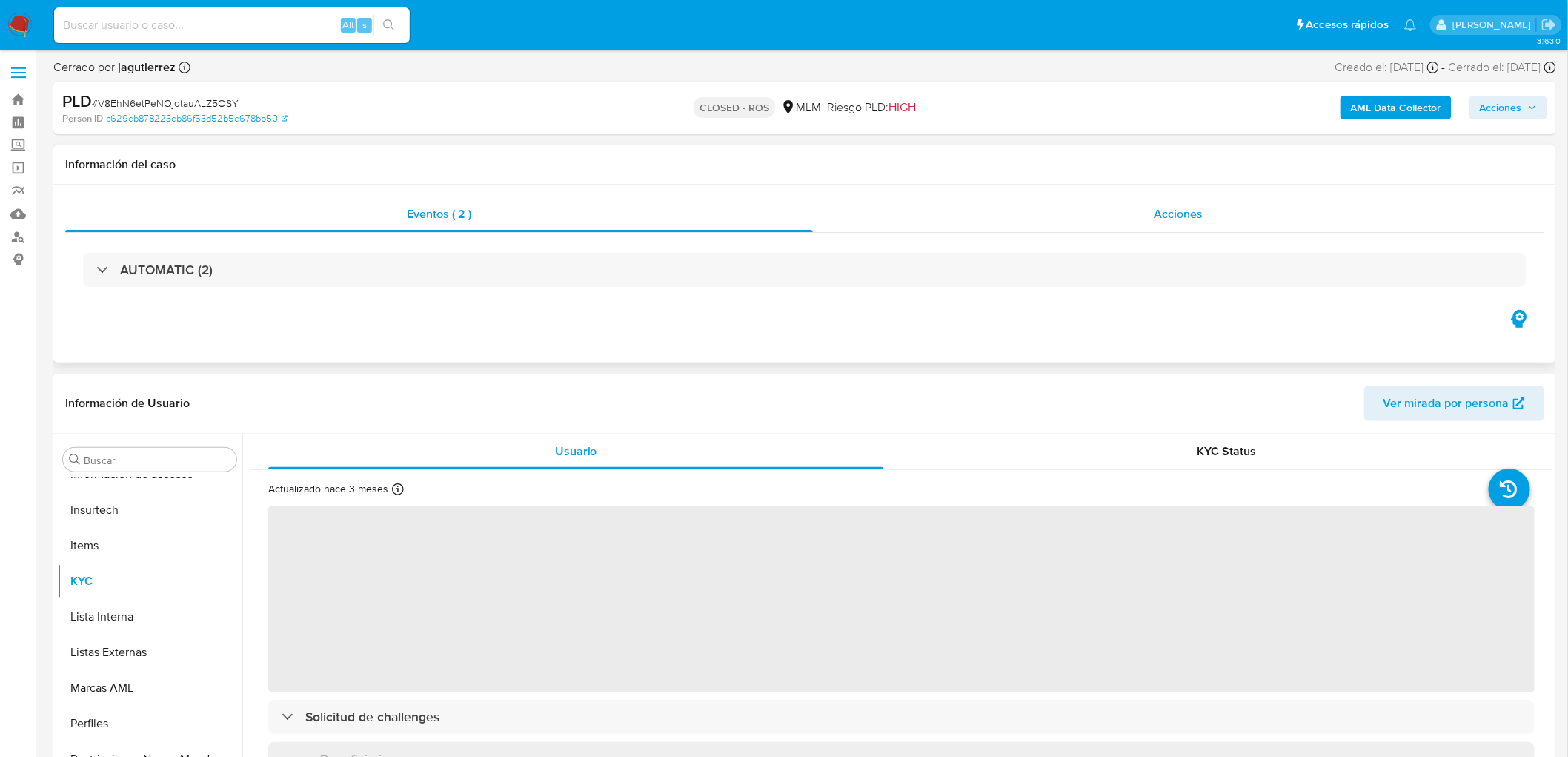
click at [1195, 213] on span "Acciones" at bounding box center [1178, 214] width 49 height 17
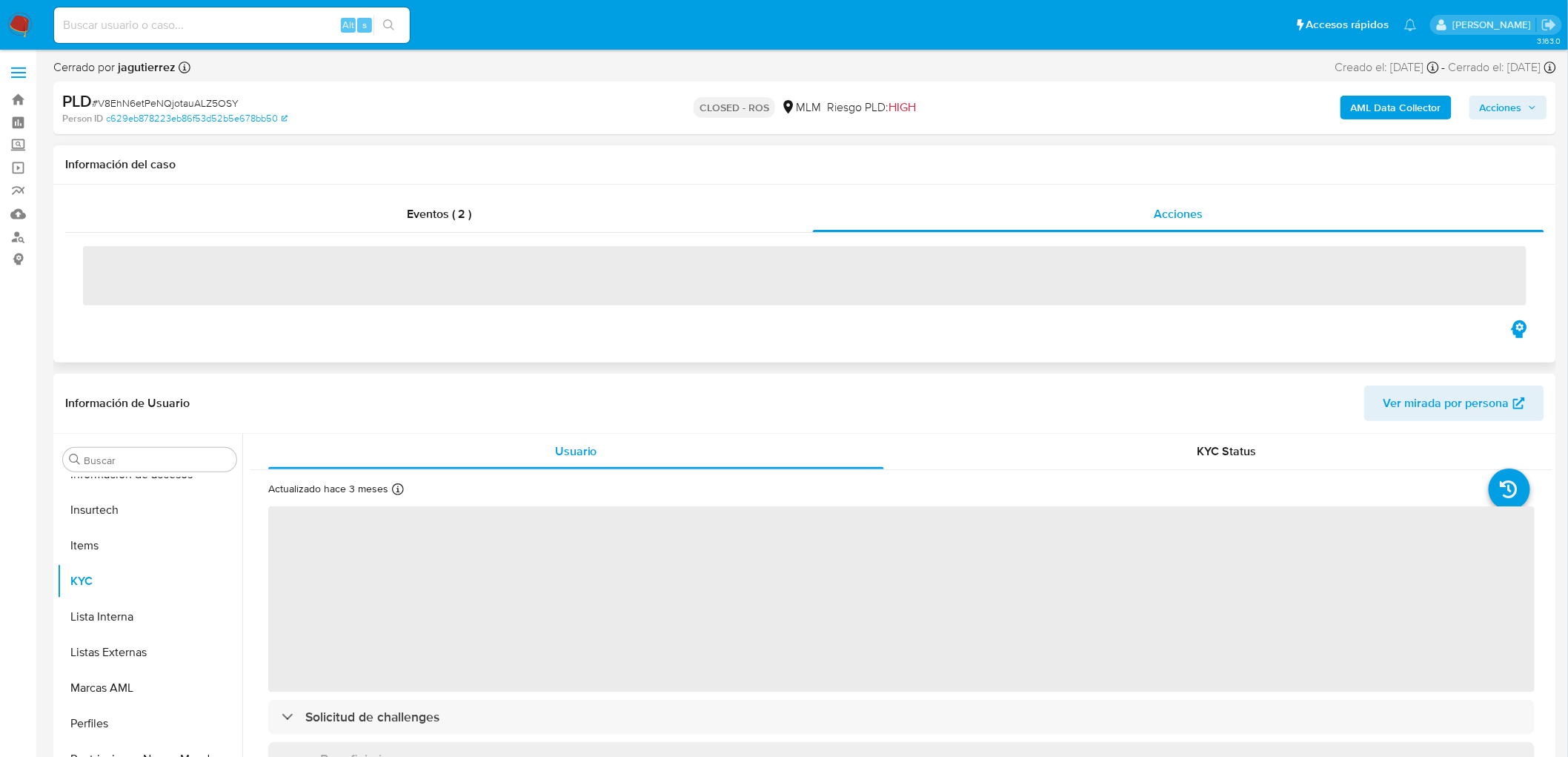
select select "10"
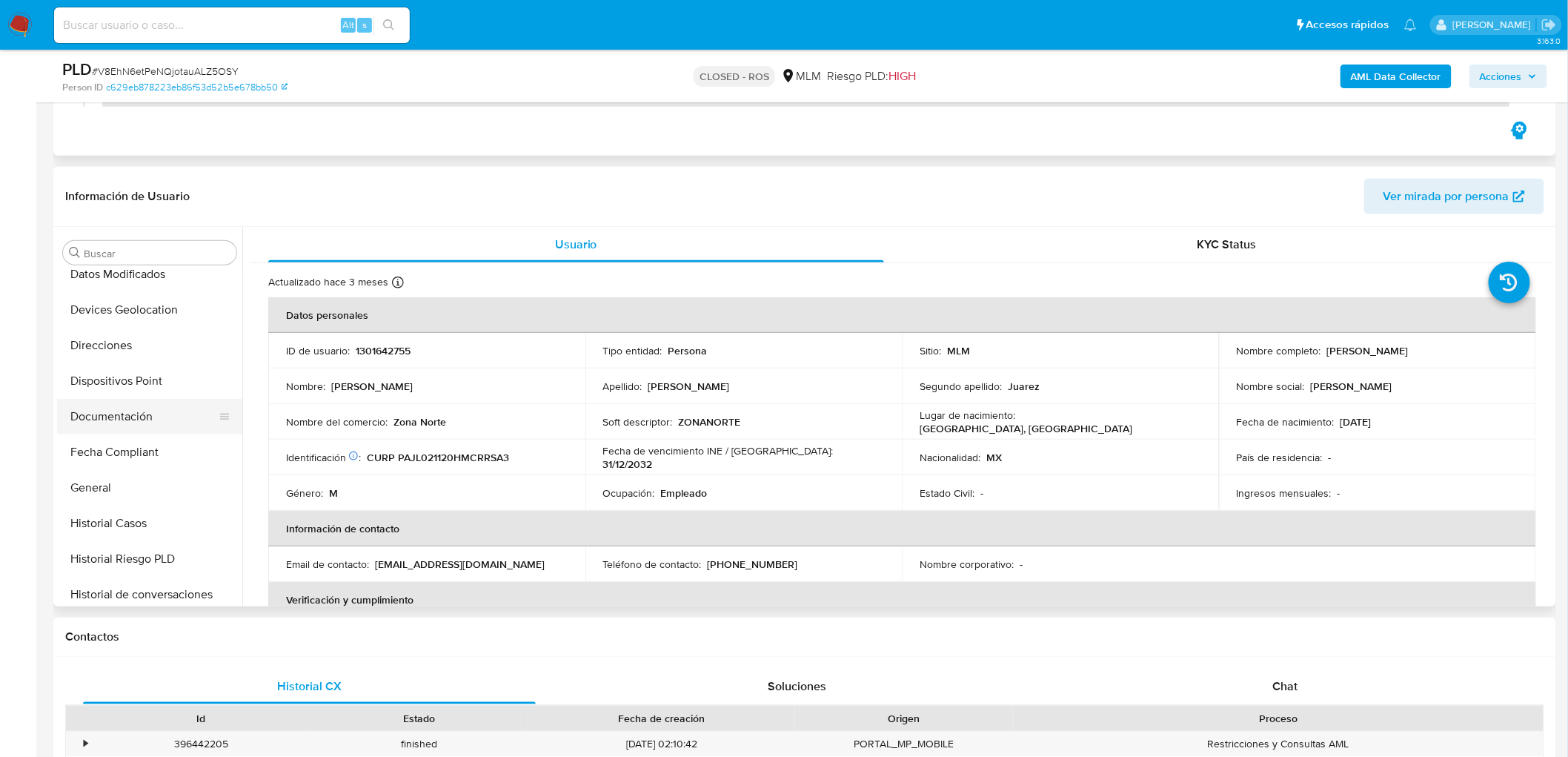
scroll to position [239, 0]
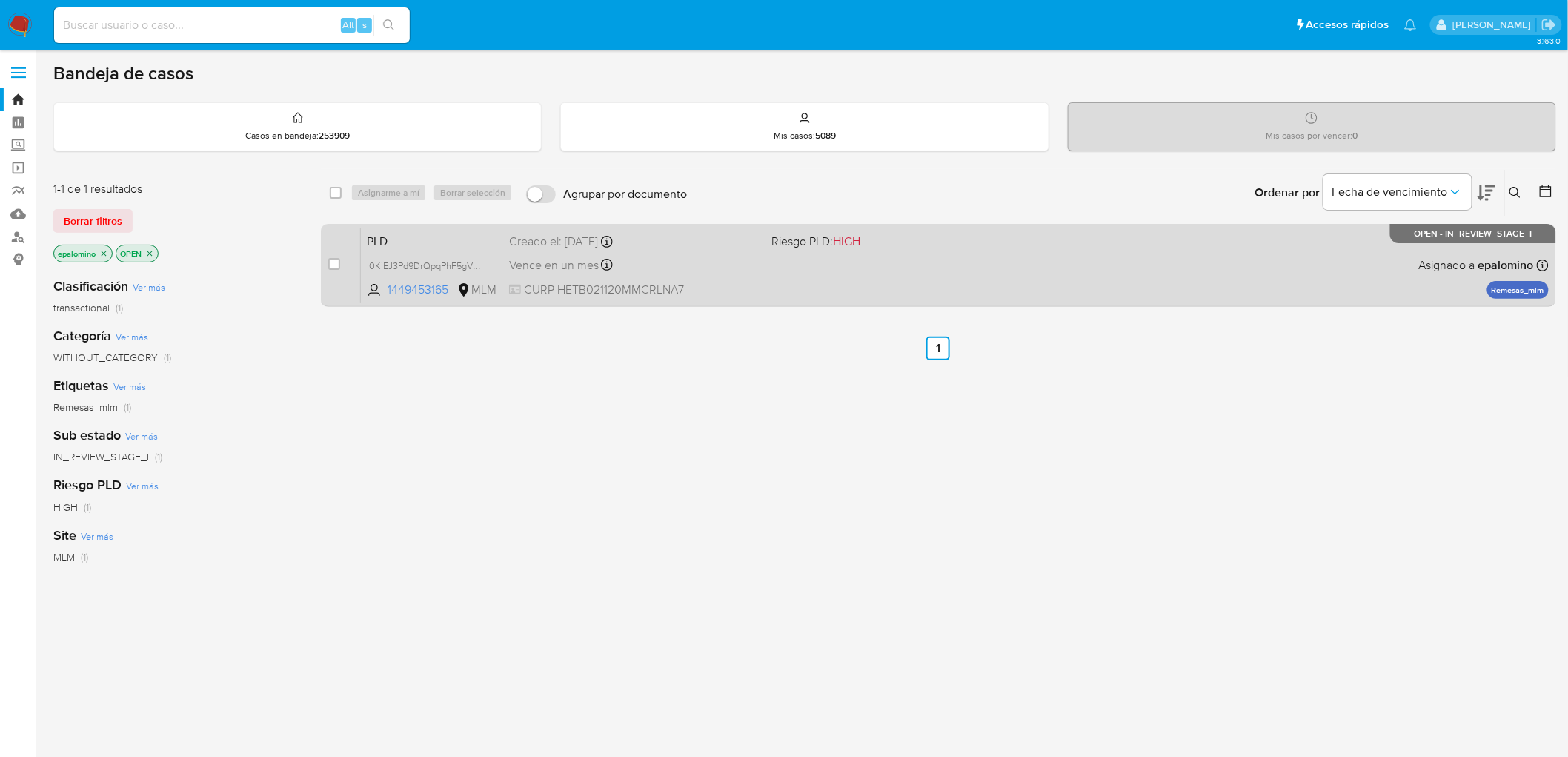
click at [386, 249] on div "PLD l0KiEJ3Pd9DrQpqPhF5gV9Hn 1449453165 MLM Riesgo PLD: HIGH Creado el: [DATE] …" at bounding box center [955, 265] width 1188 height 75
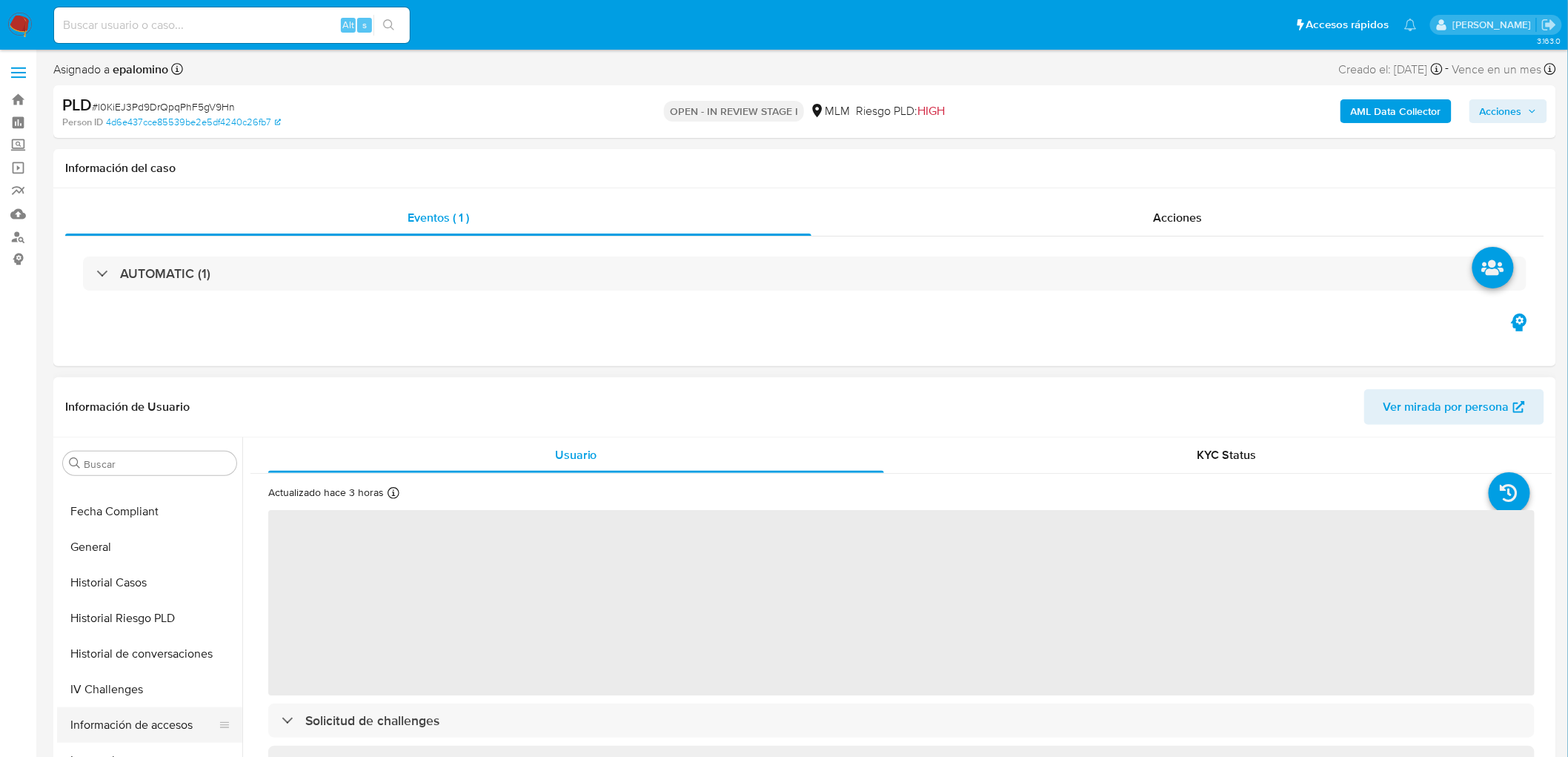
select select "10"
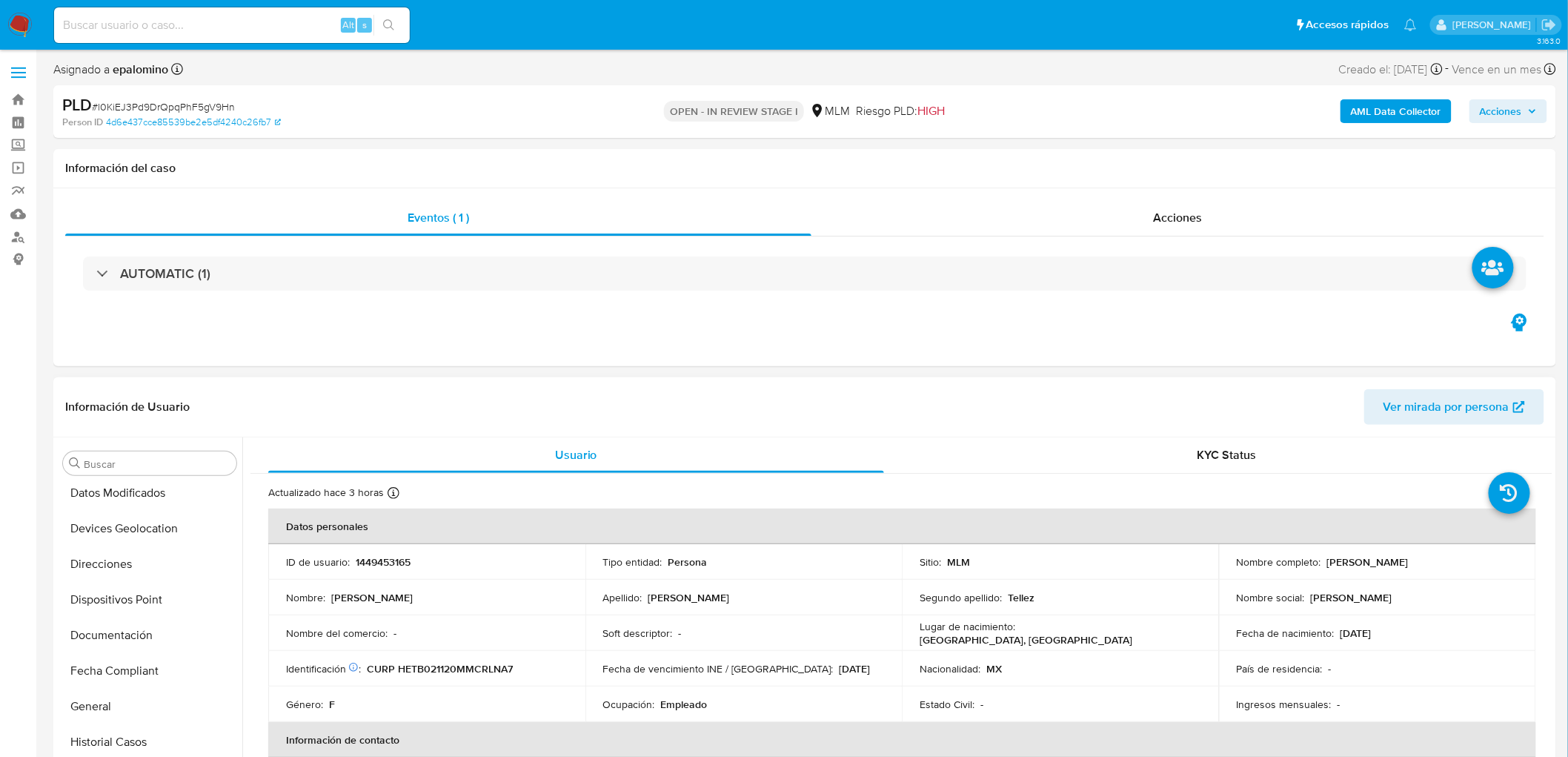
scroll to position [321, 0]
click at [186, 539] on button "Devices Geolocation" at bounding box center [144, 533] width 173 height 36
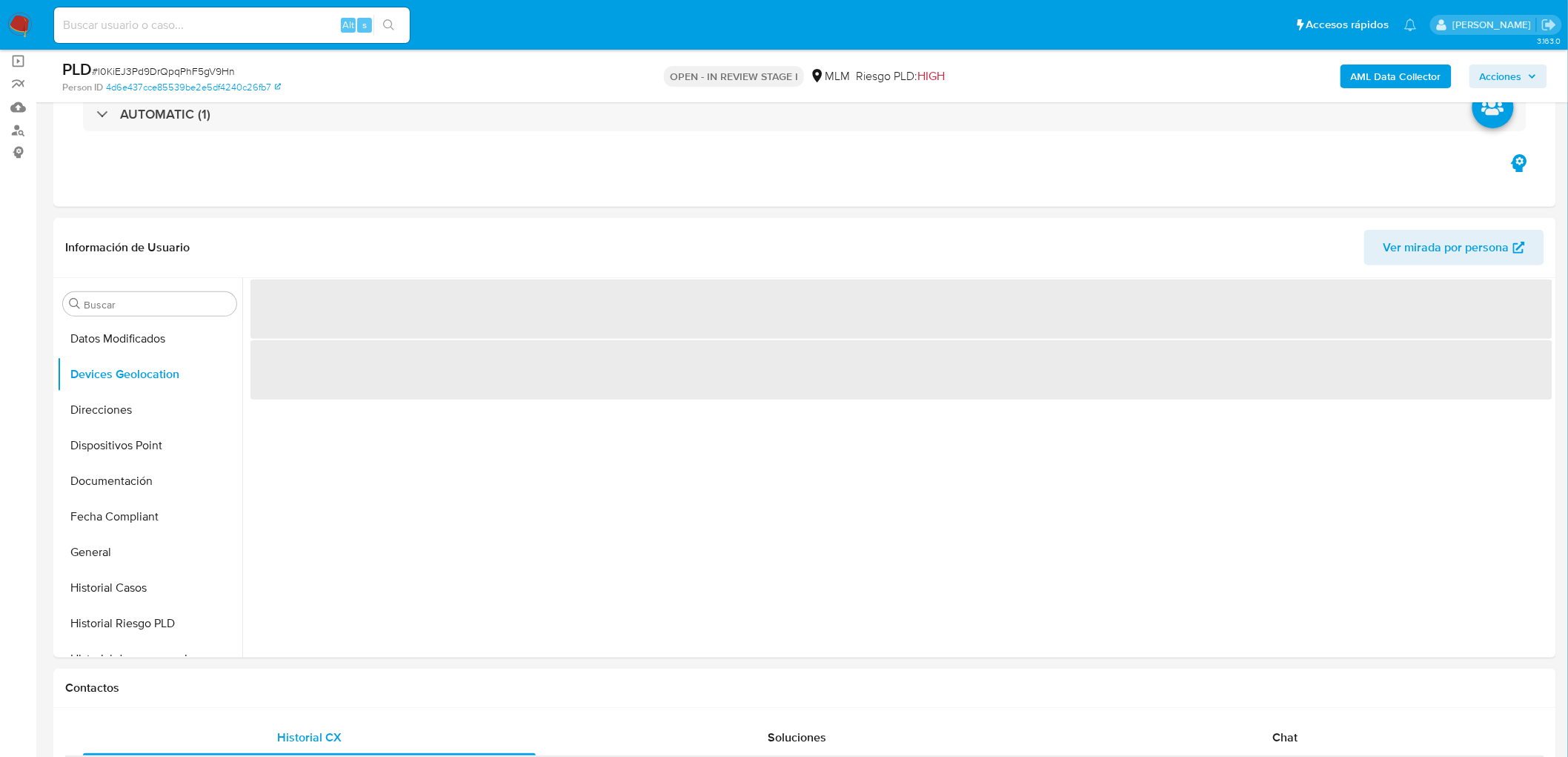
scroll to position [110, 0]
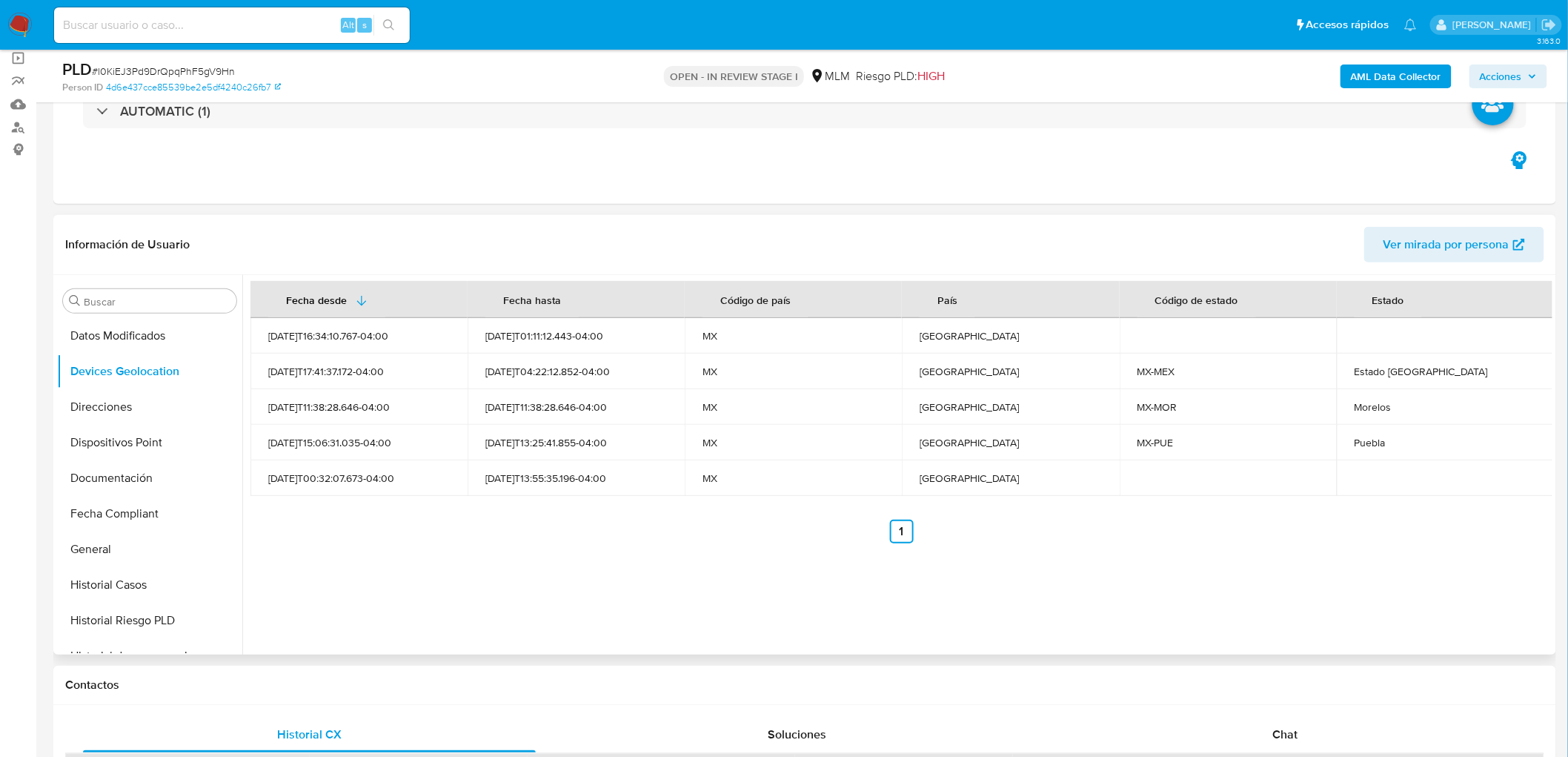
click at [646, 543] on div "Fecha desde [GEOGRAPHIC_DATA] hasta Código de país País Código de estado Estado…" at bounding box center [897, 465] width 1310 height 380
click at [1372, 411] on div "Morelos" at bounding box center [1446, 407] width 182 height 14
copy div "Morelos"
click at [1359, 442] on div "Puebla" at bounding box center [1446, 443] width 182 height 14
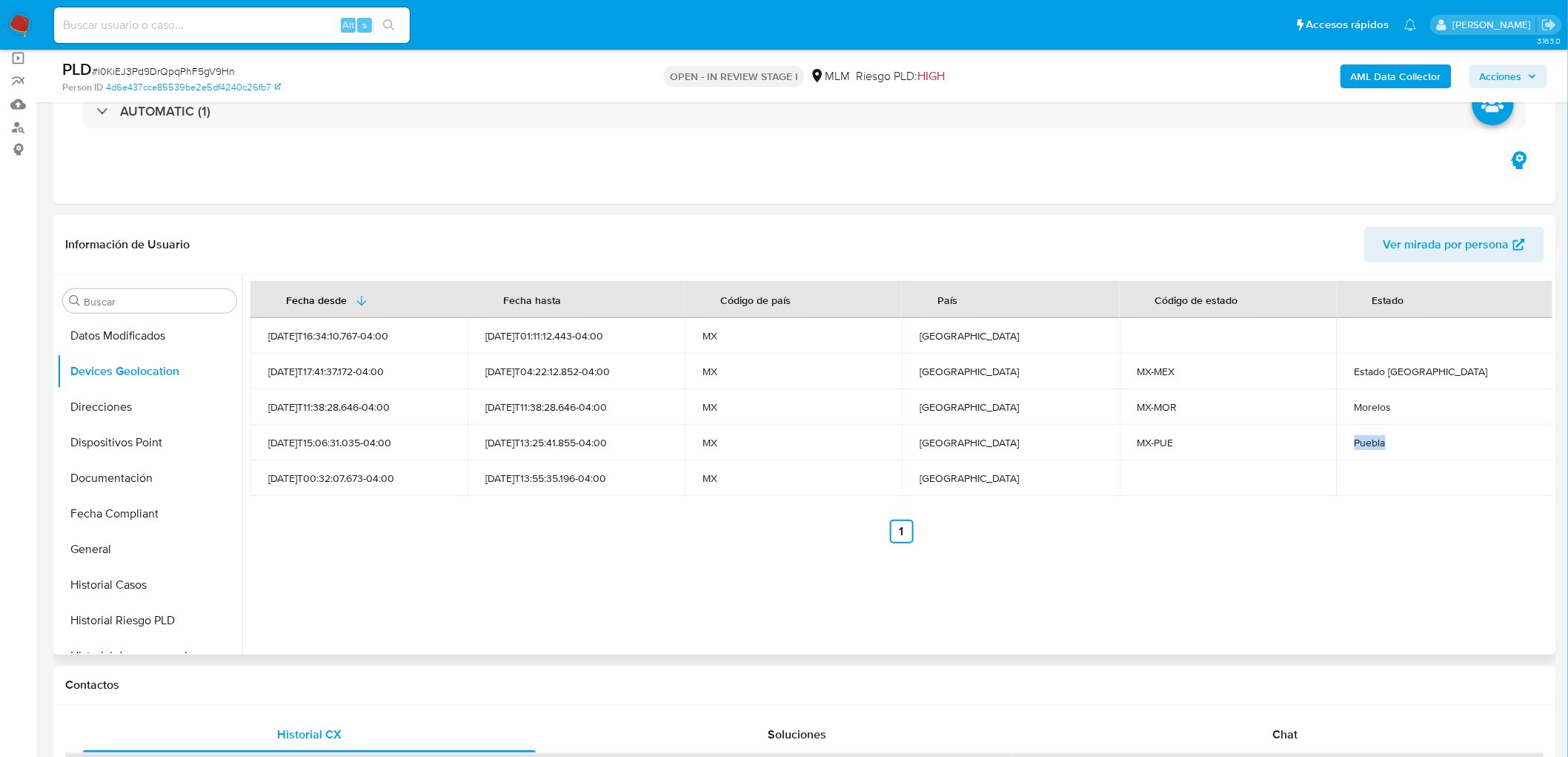
click at [1359, 442] on div "Puebla" at bounding box center [1446, 443] width 182 height 14
copy div "Puebla"
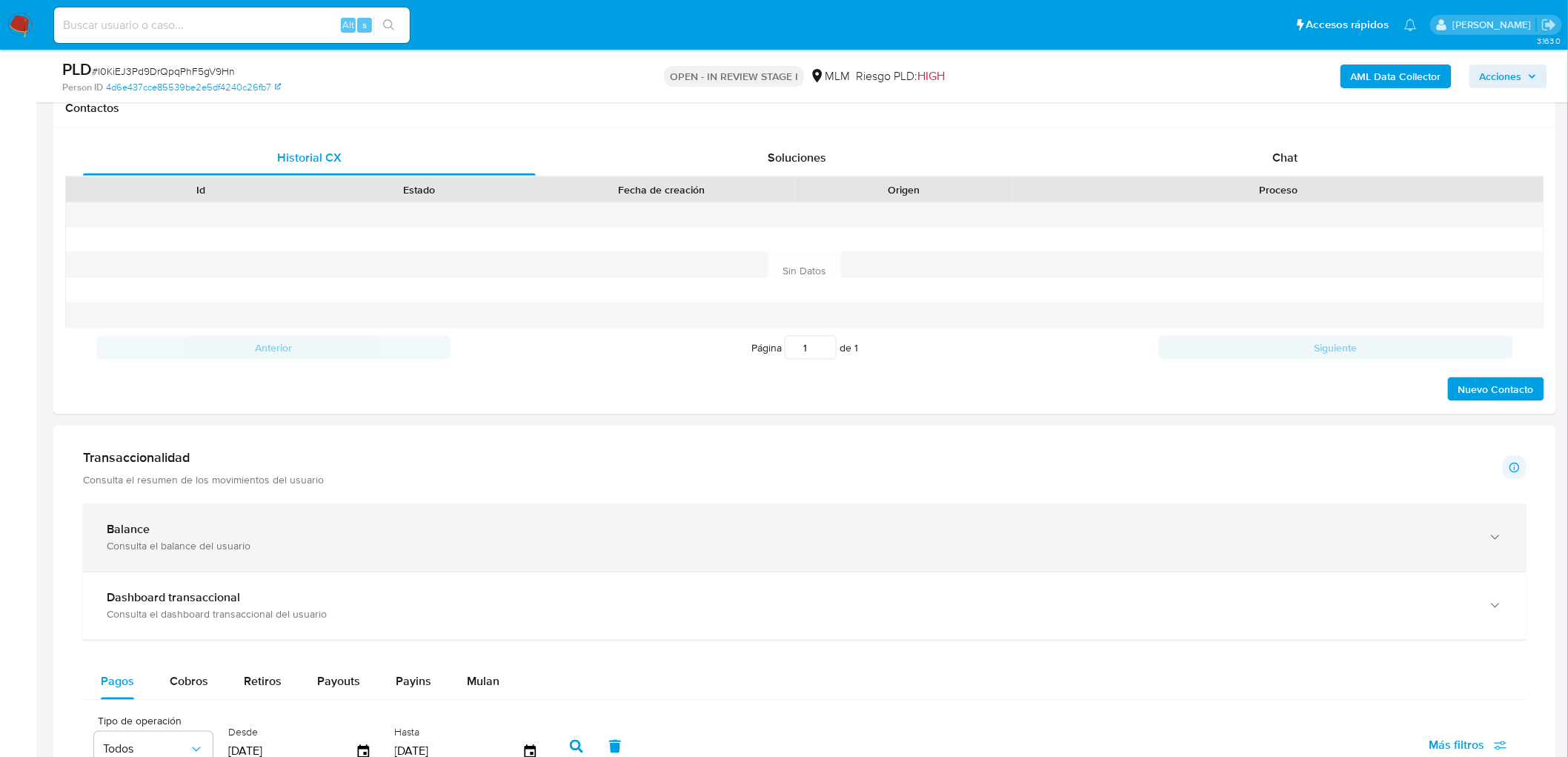
click at [217, 535] on div "Balance" at bounding box center [789, 530] width 1366 height 14
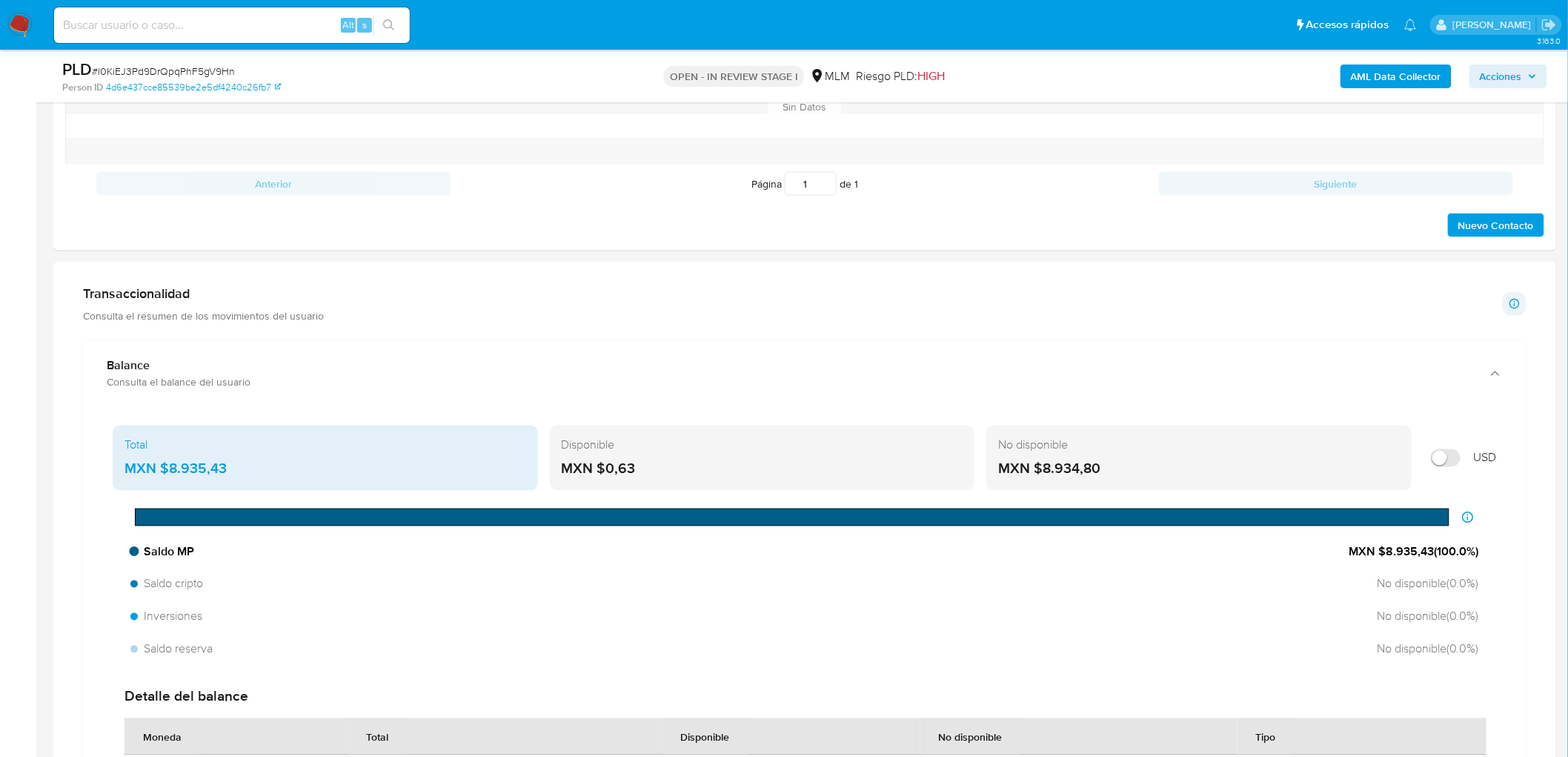
scroll to position [851, 0]
drag, startPoint x: 640, startPoint y: 468, endPoint x: 608, endPoint y: 468, distance: 32.0
click at [608, 468] on div "MXN $0,63" at bounding box center [763, 468] width 402 height 19
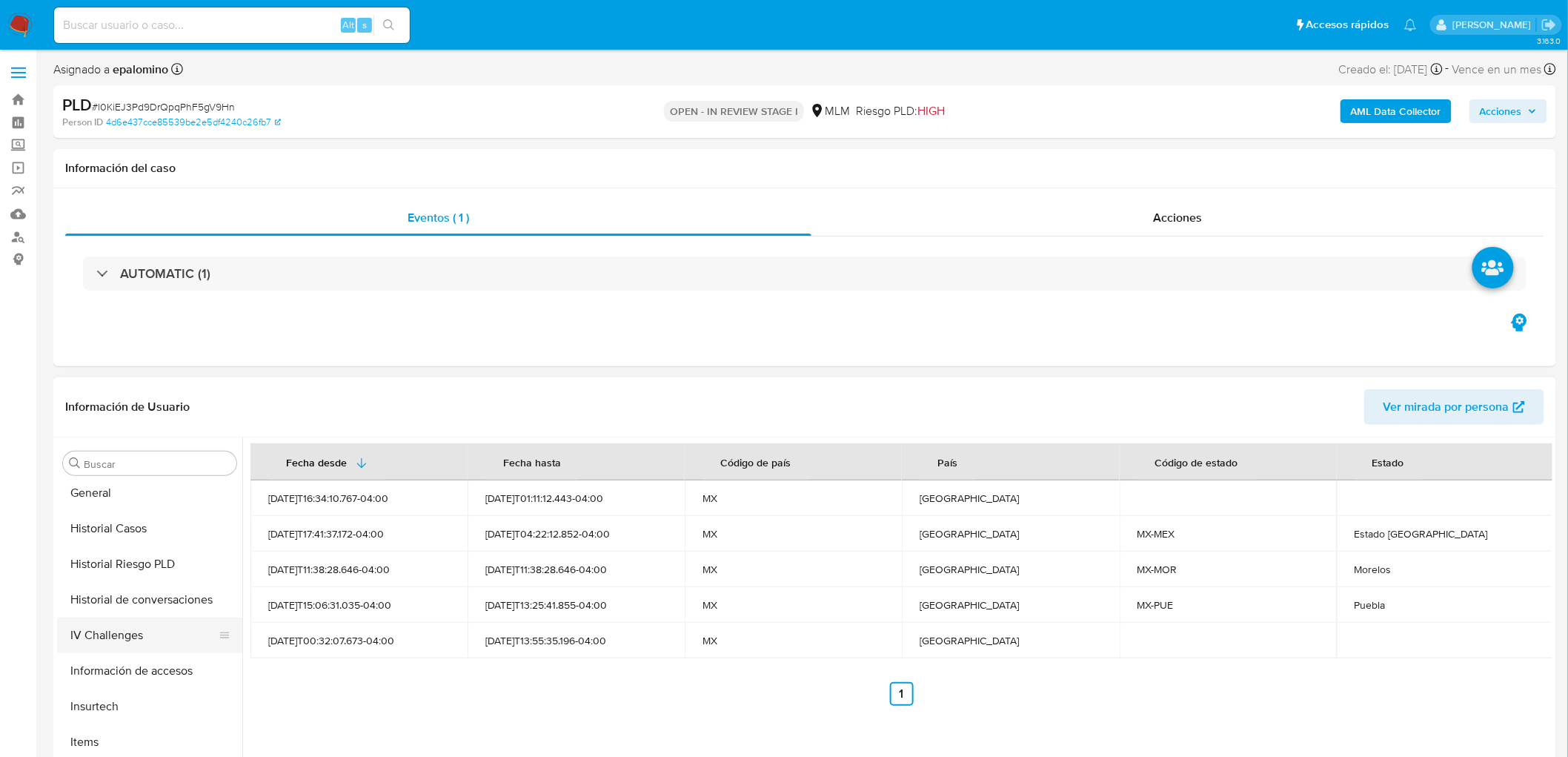
scroll to position [576, 0]
click at [102, 733] on button "KYC" at bounding box center [144, 741] width 173 height 36
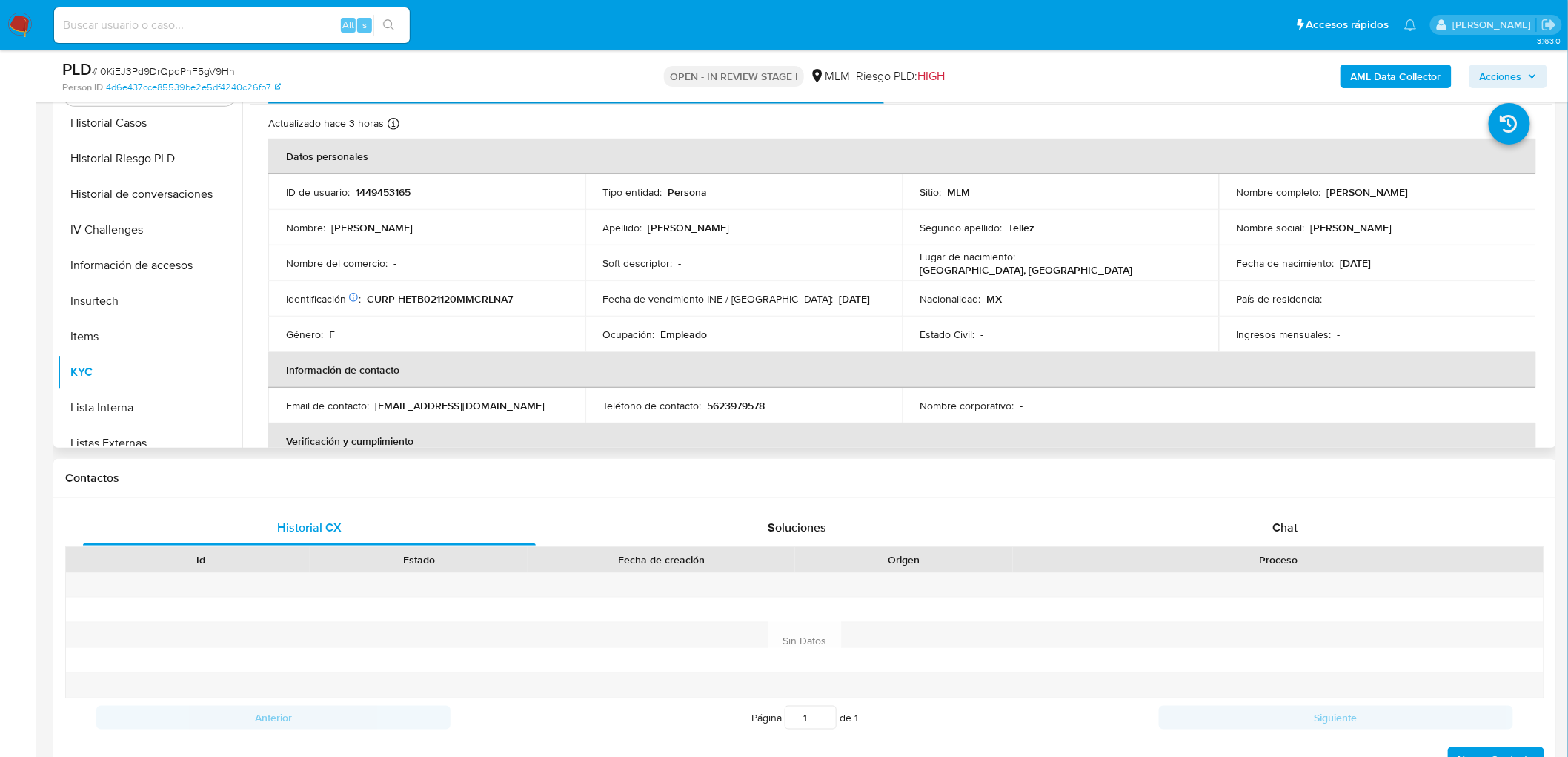
scroll to position [202, 0]
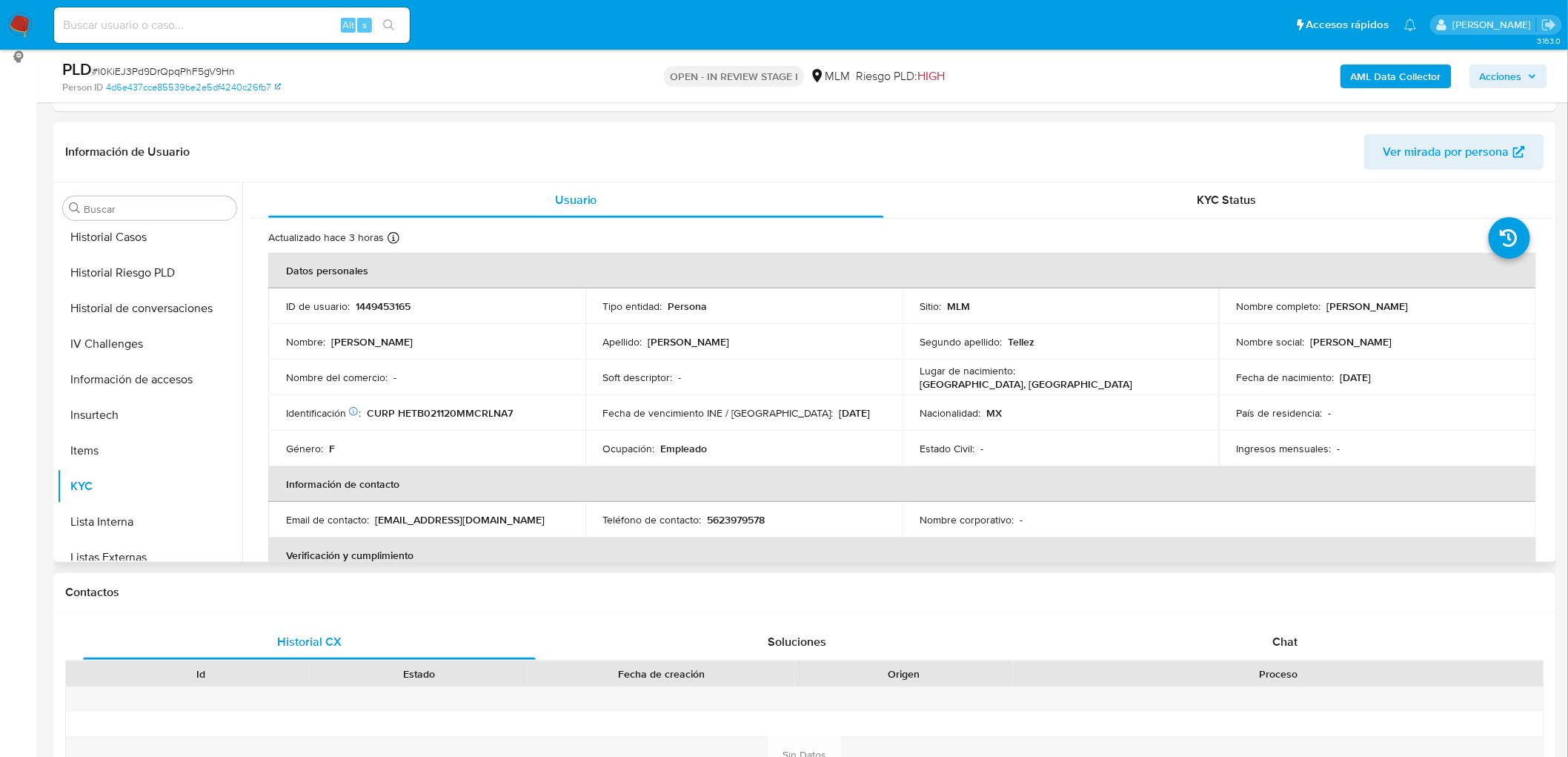
drag, startPoint x: 1483, startPoint y: 307, endPoint x: 1316, endPoint y: 308, distance: 167.0
click at [1325, 307] on div "Nombre completo : Benia Abigail Hernandez Tellez" at bounding box center [1378, 307] width 281 height 14
copy p "Benia Abigail Hernandez Tellez"
click at [551, 436] on td "Género : F" at bounding box center [427, 448] width 317 height 36
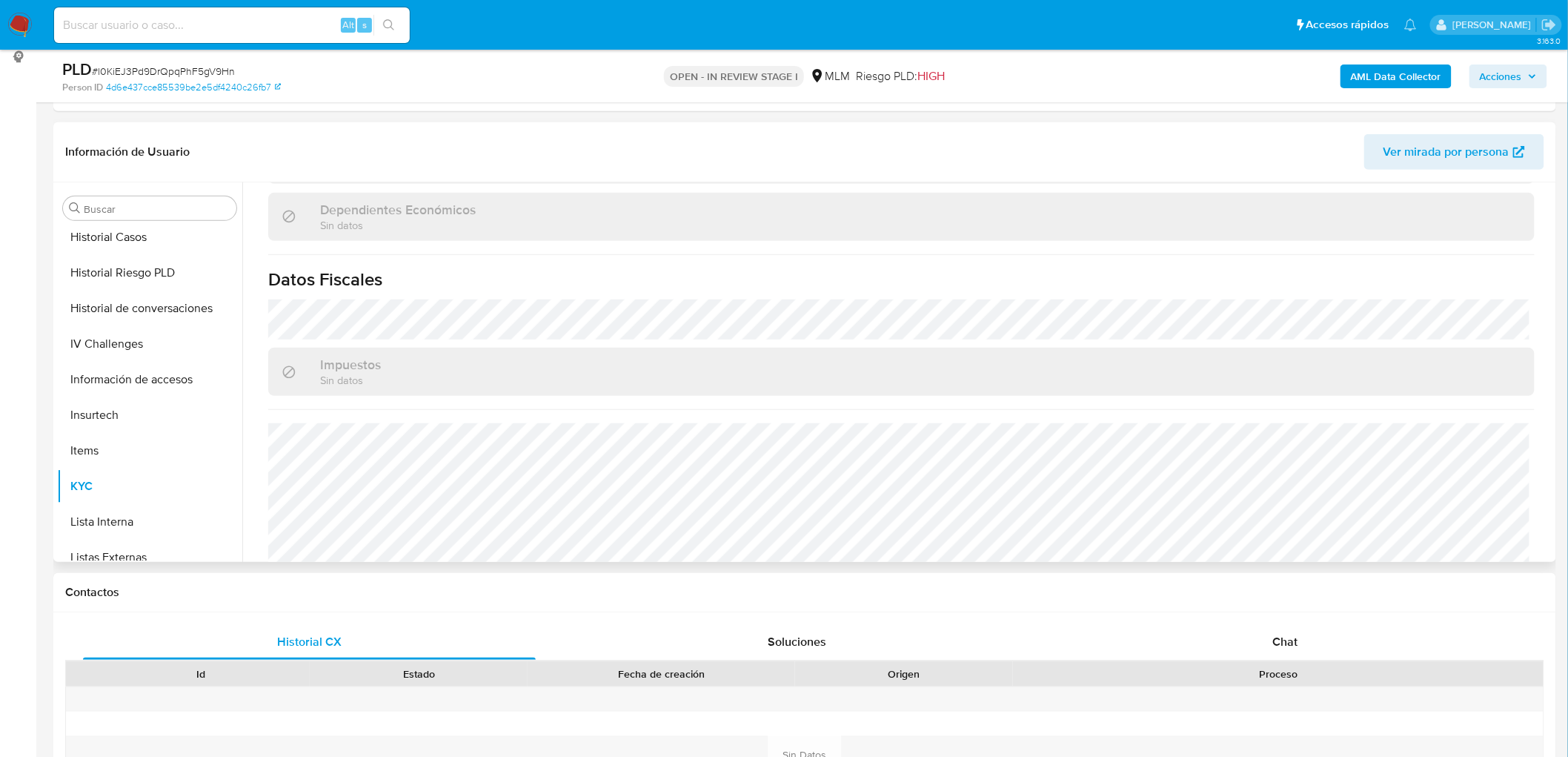
scroll to position [902, 0]
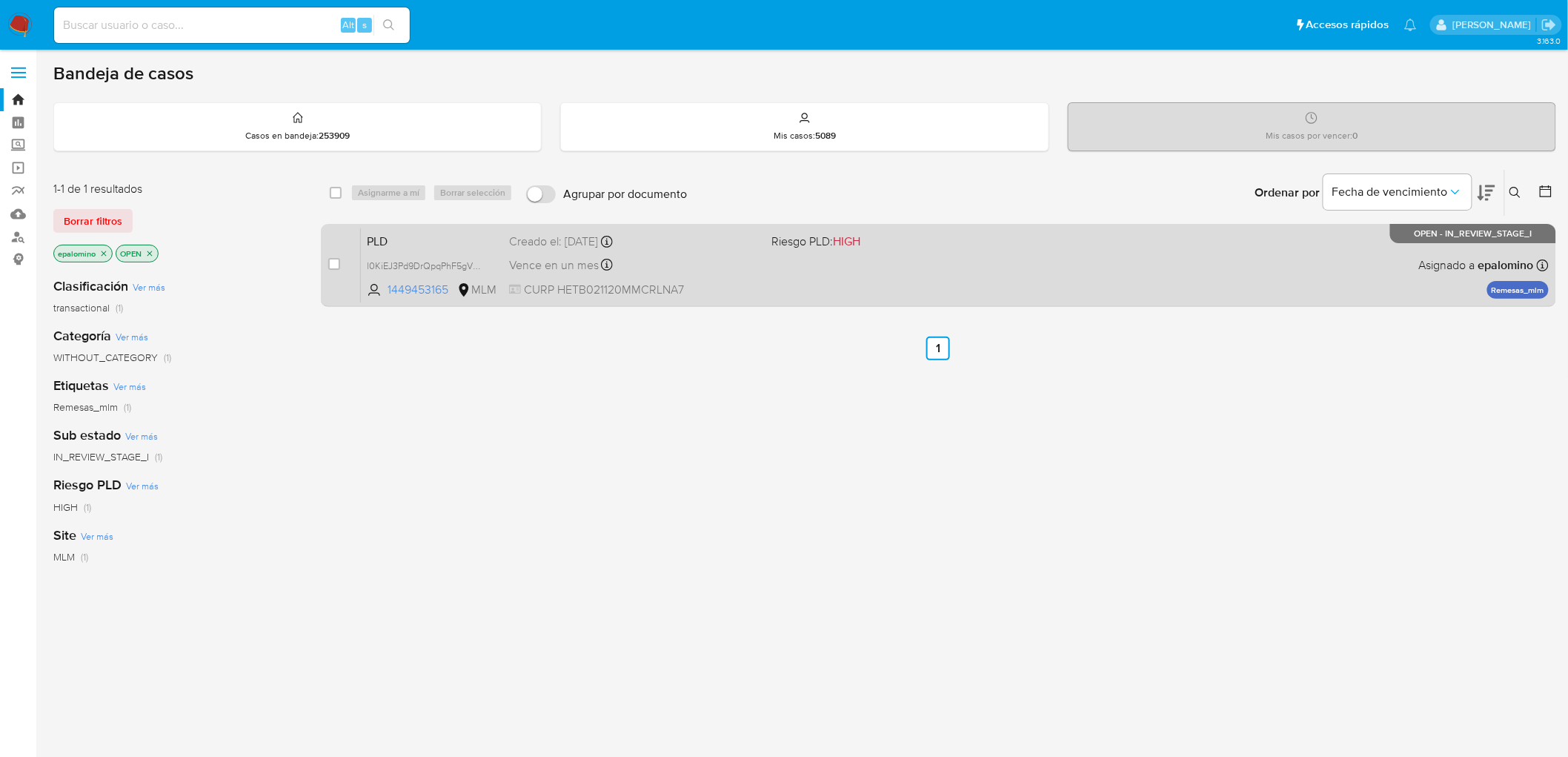
click at [367, 237] on span "PLD" at bounding box center [432, 240] width 131 height 19
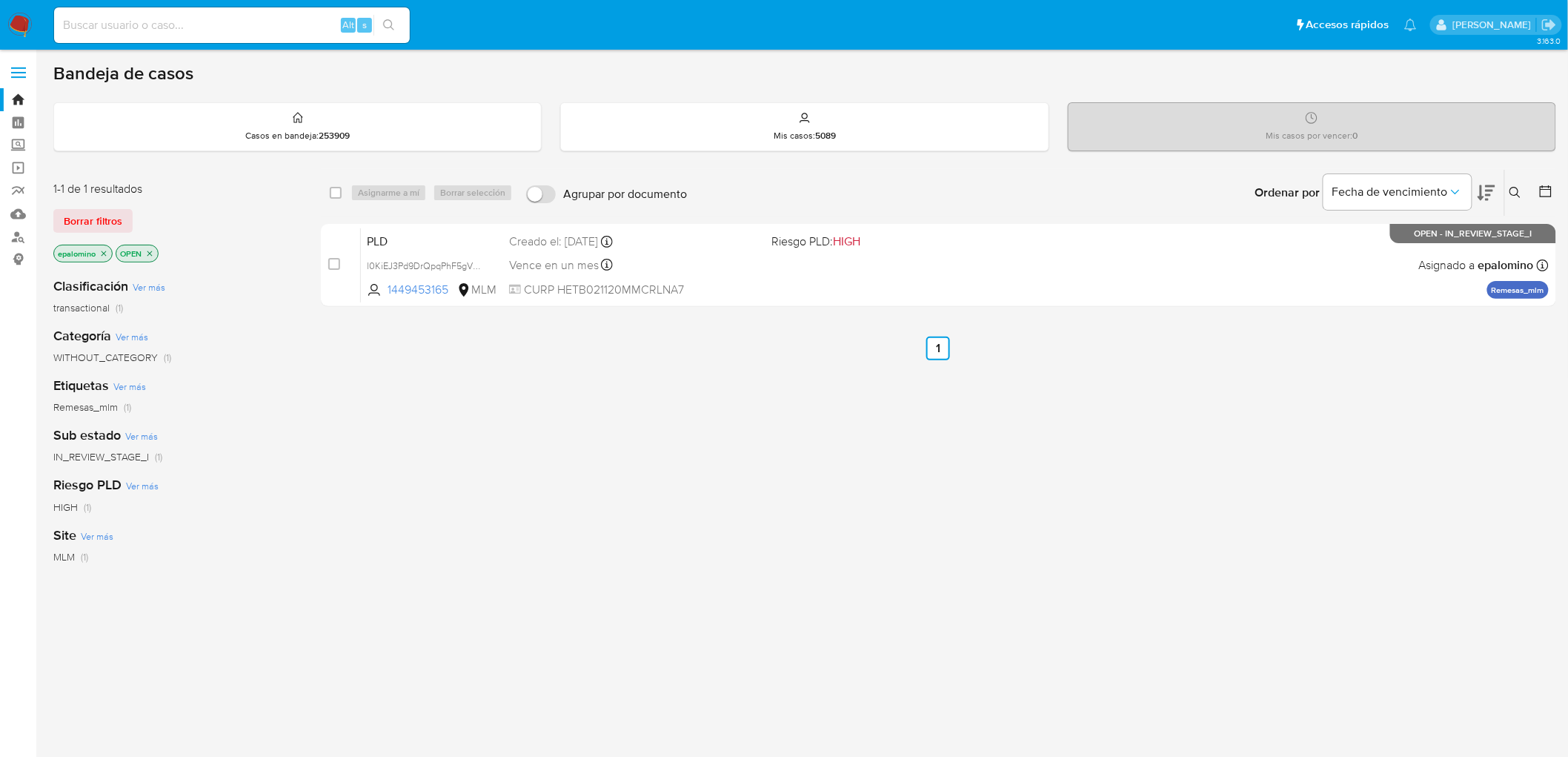
click at [21, 21] on img at bounding box center [20, 25] width 25 height 25
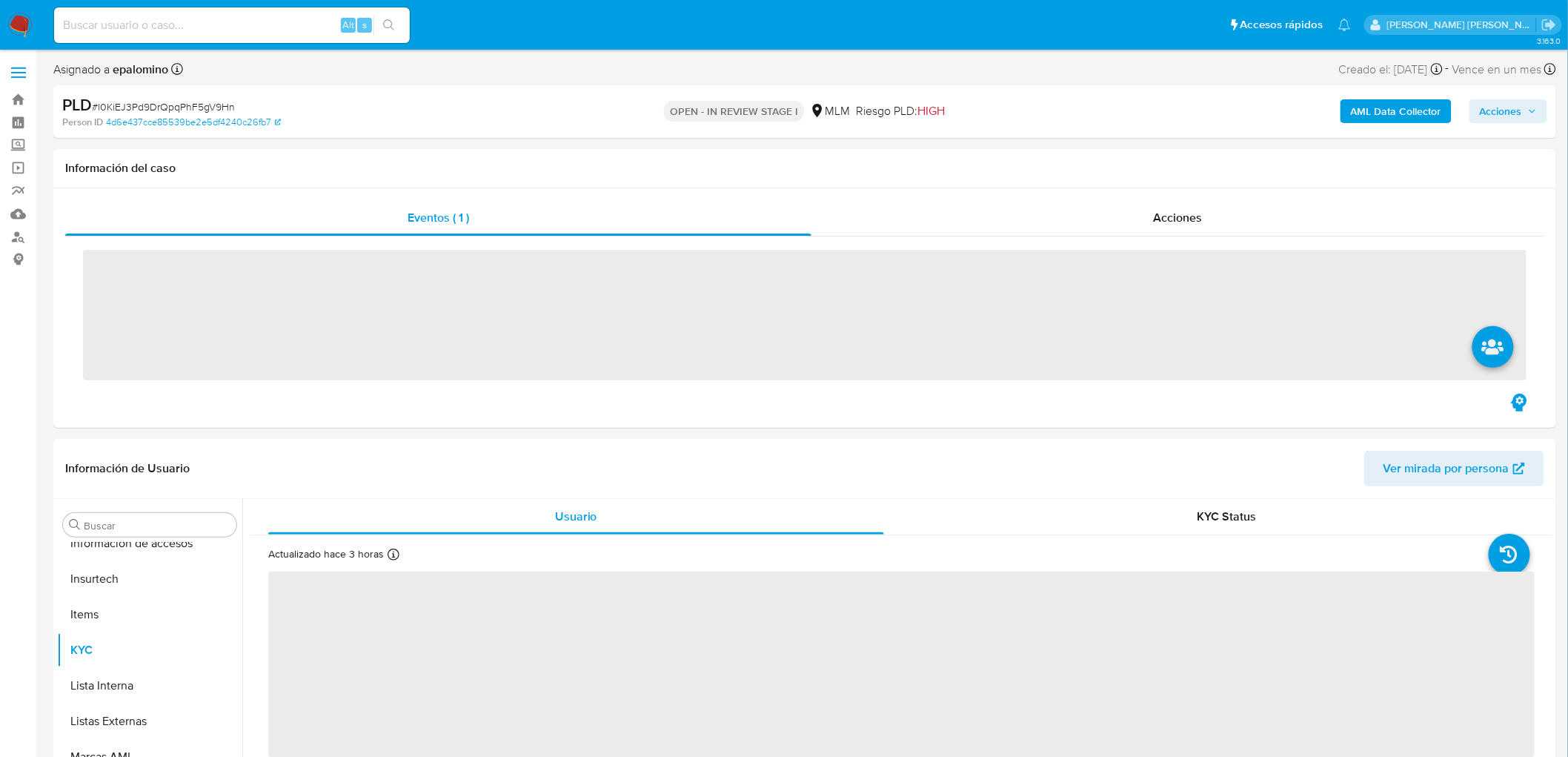
scroll to position [733, 0]
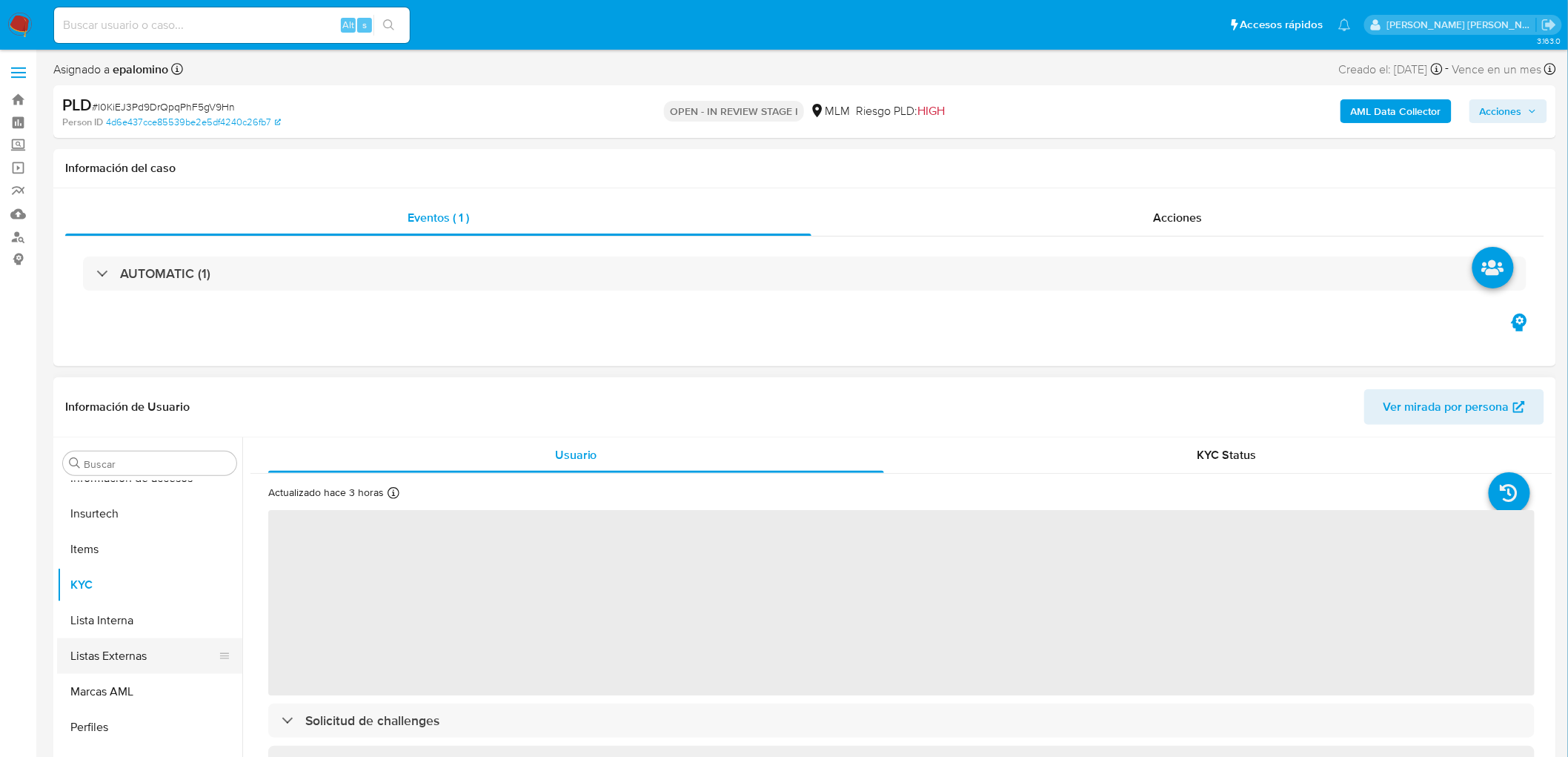
select select "10"
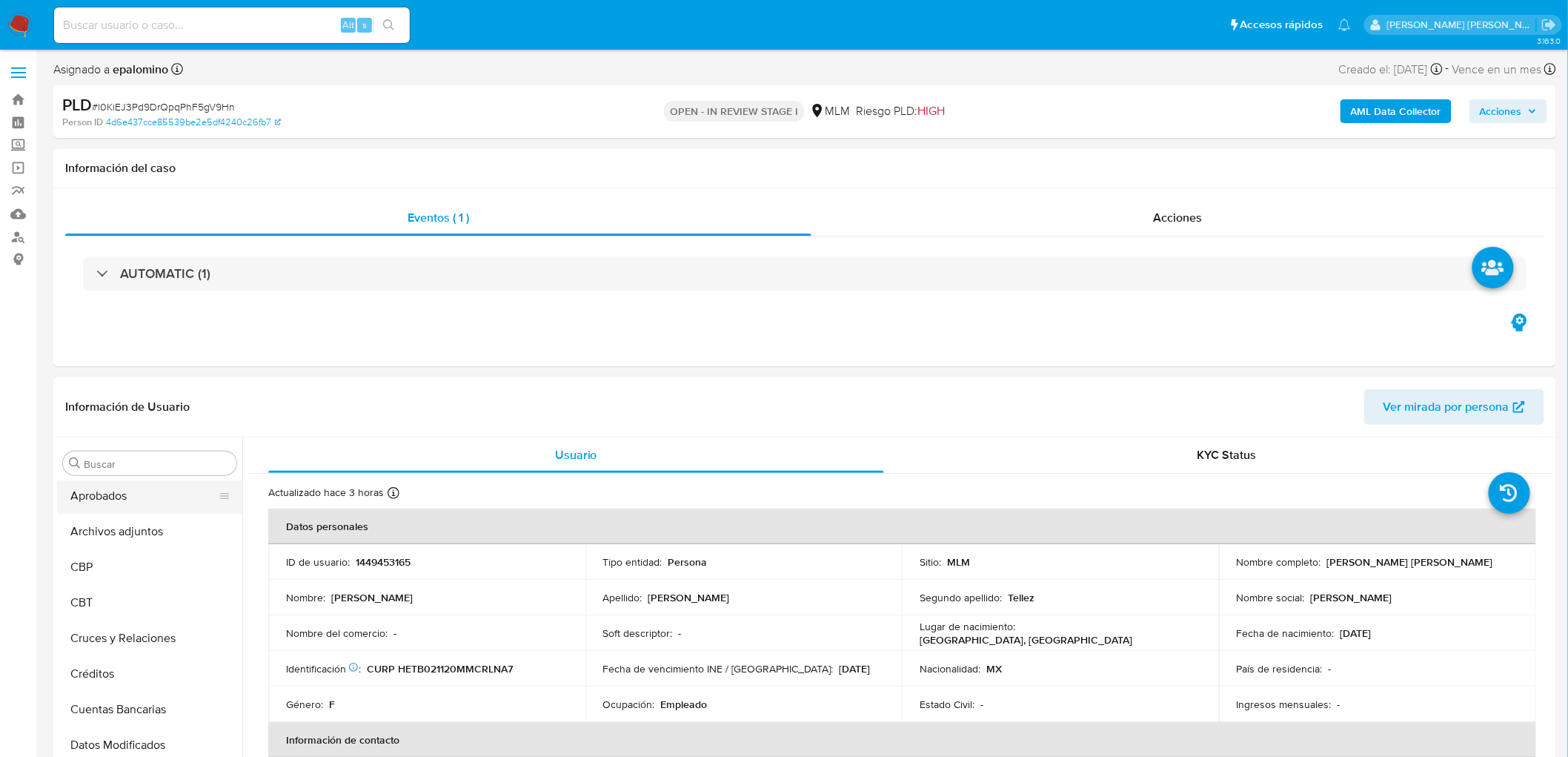
scroll to position [0, 0]
click at [143, 603] on button "Archivos adjuntos" at bounding box center [144, 606] width 173 height 36
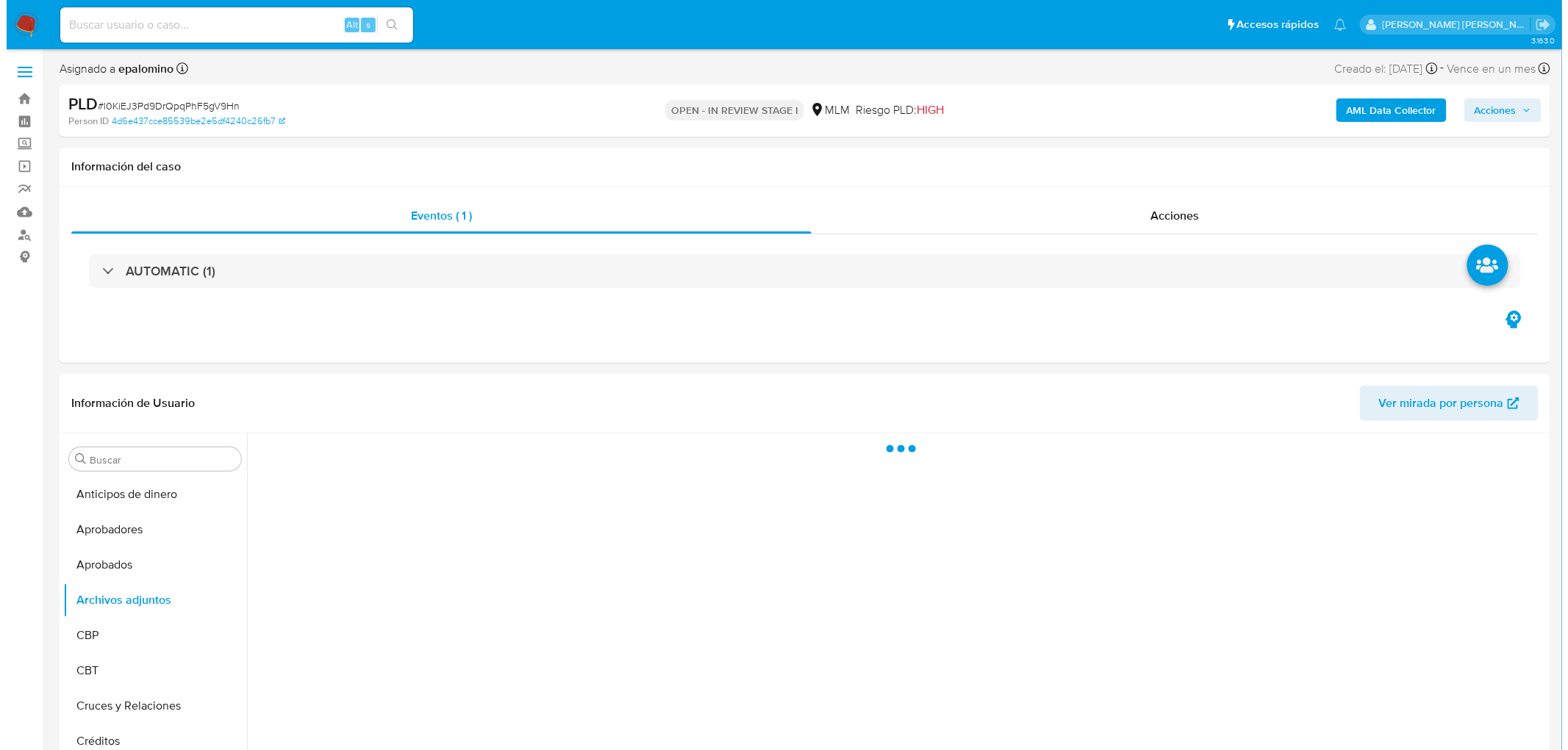
scroll to position [112, 0]
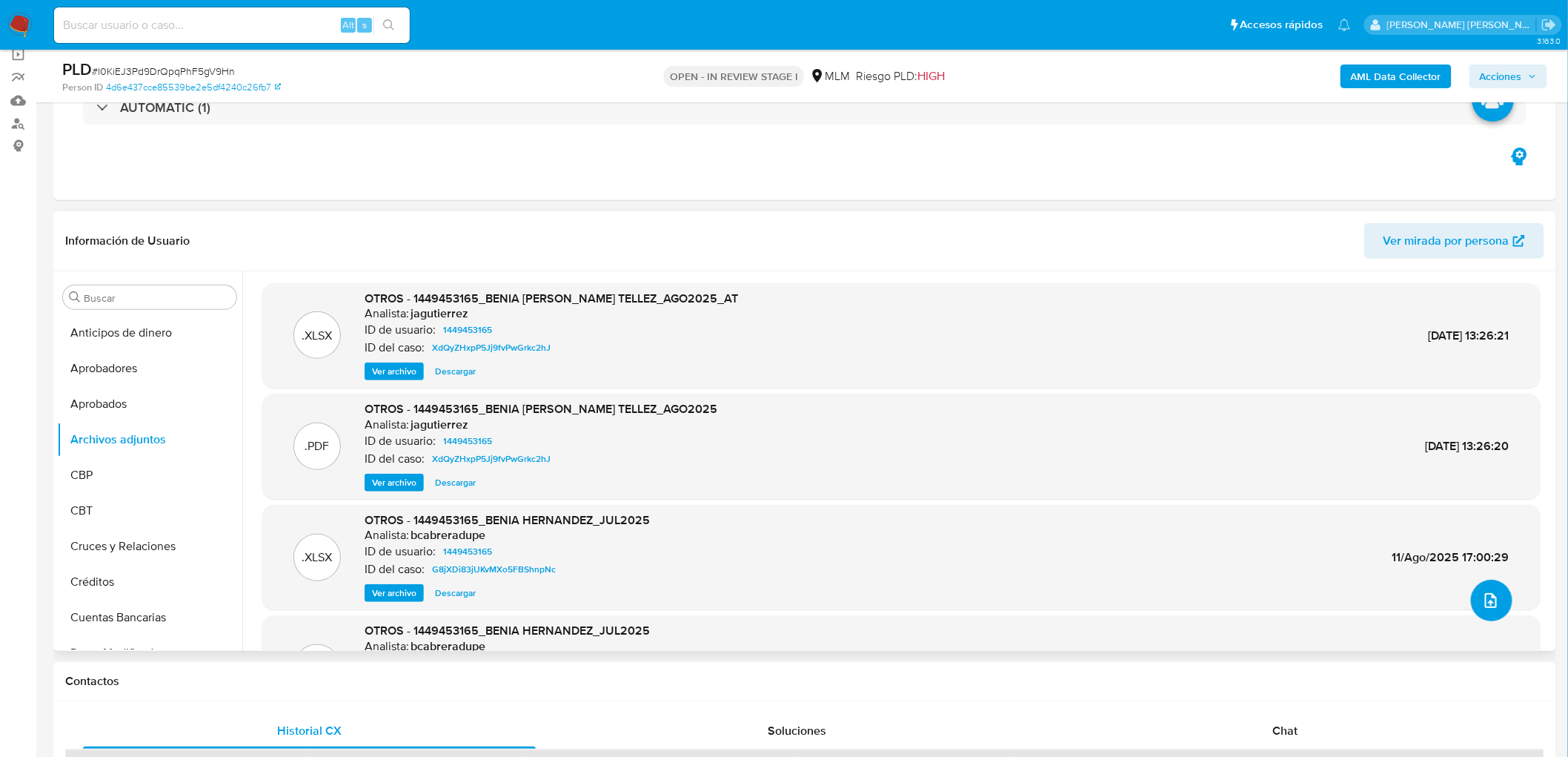
click at [1486, 599] on icon "upload-file" at bounding box center [1490, 600] width 17 height 17
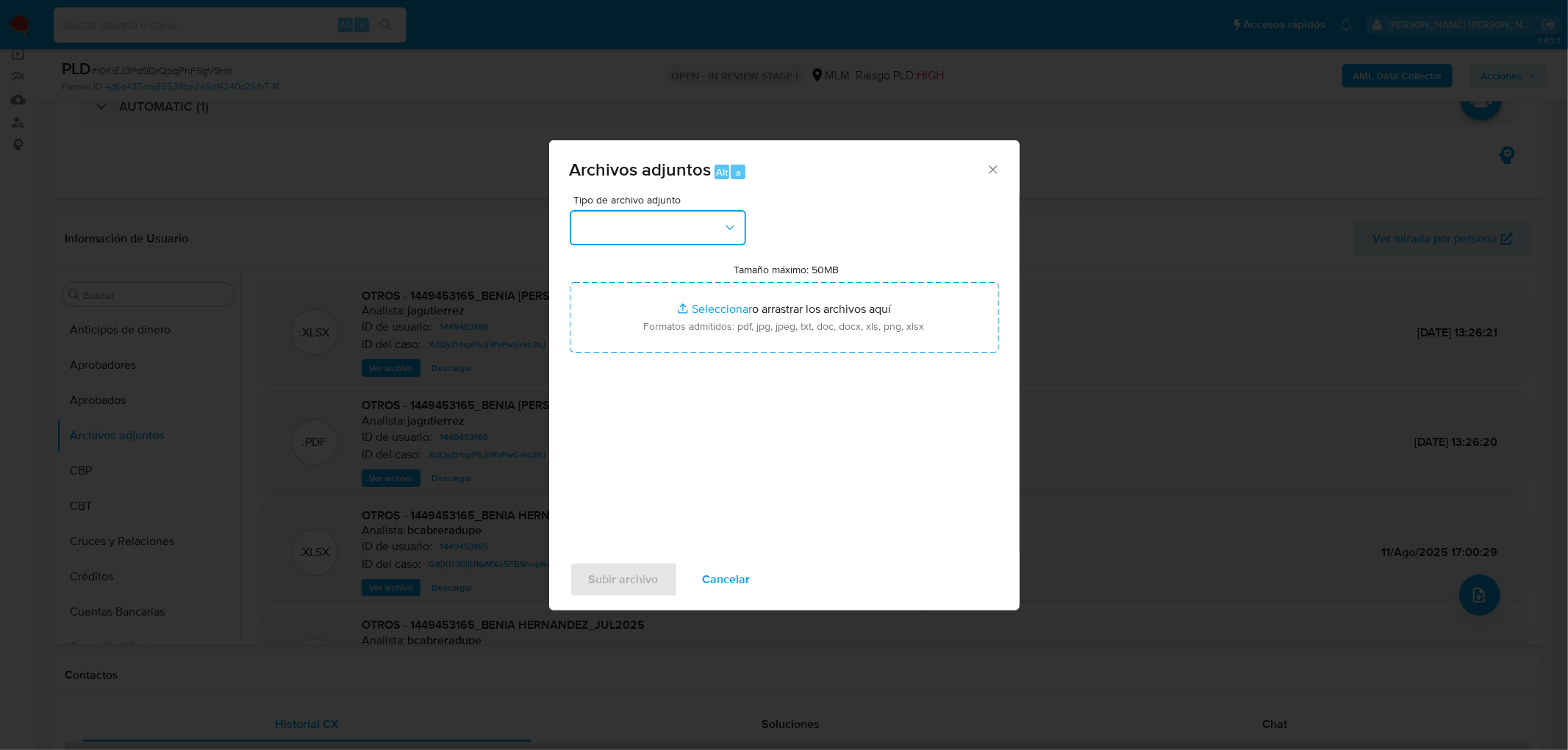
click at [701, 211] on button "button" at bounding box center [658, 228] width 176 height 35
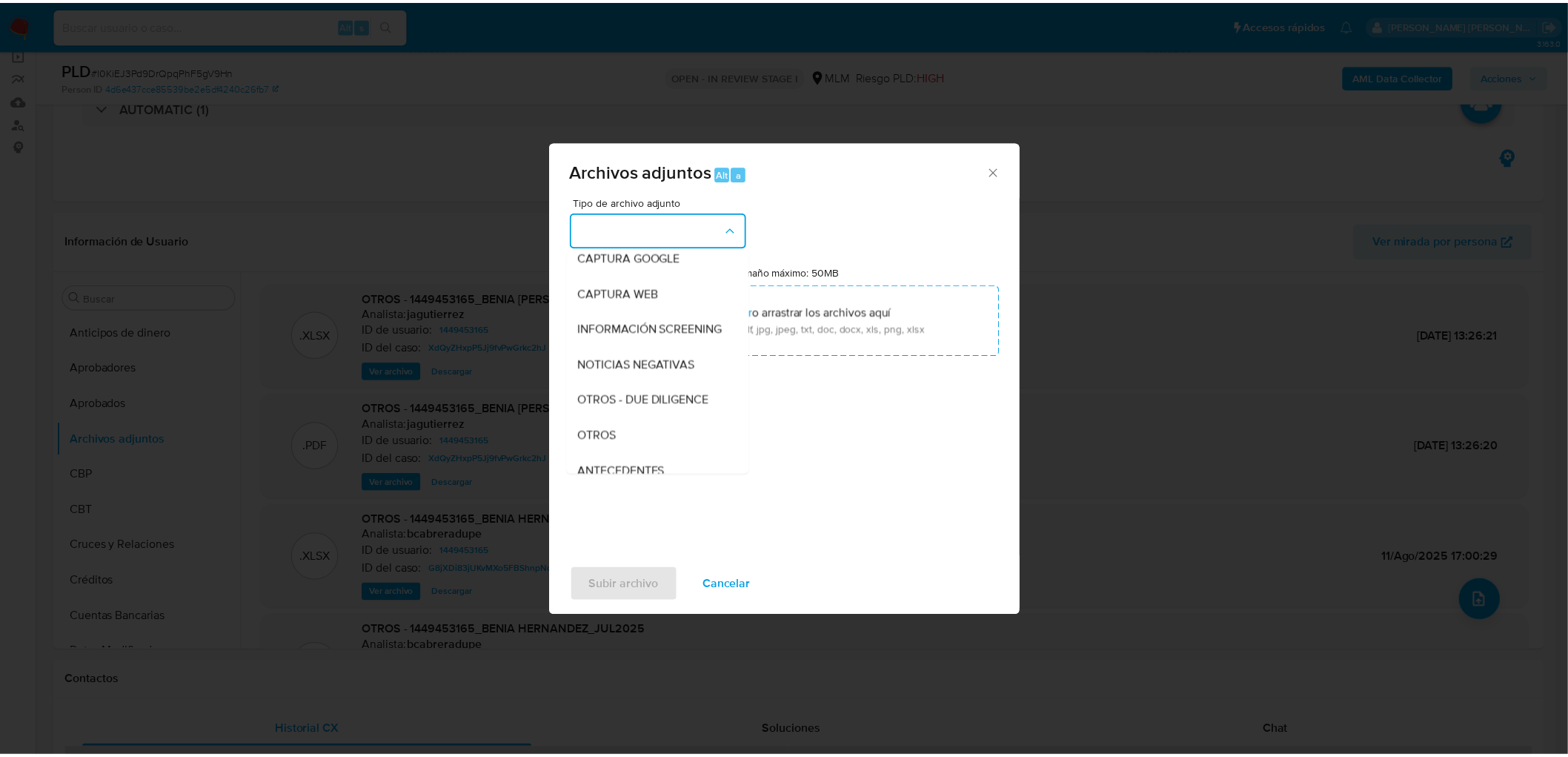
scroll to position [247, 0]
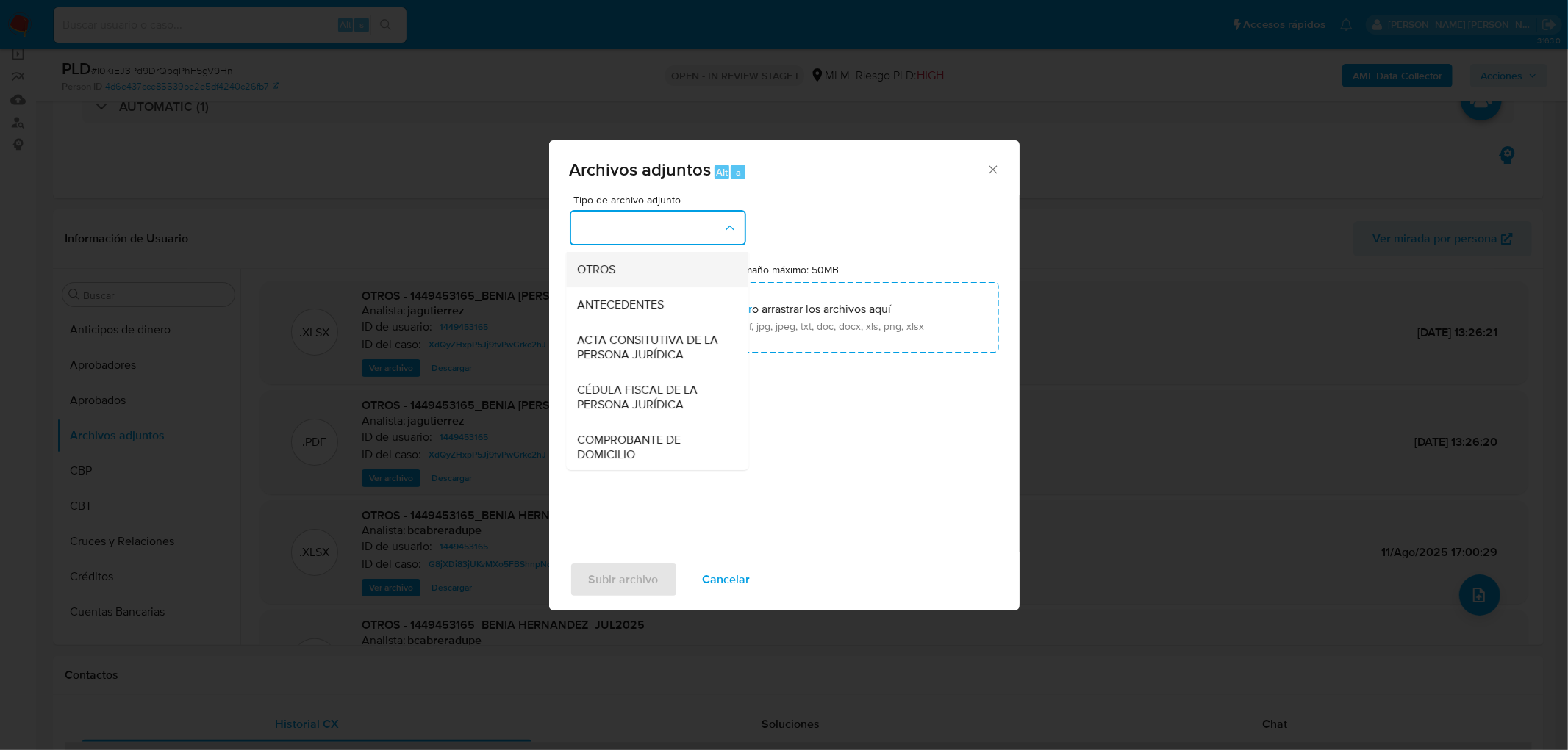
click at [616, 279] on div "OTROS" at bounding box center [652, 269] width 150 height 35
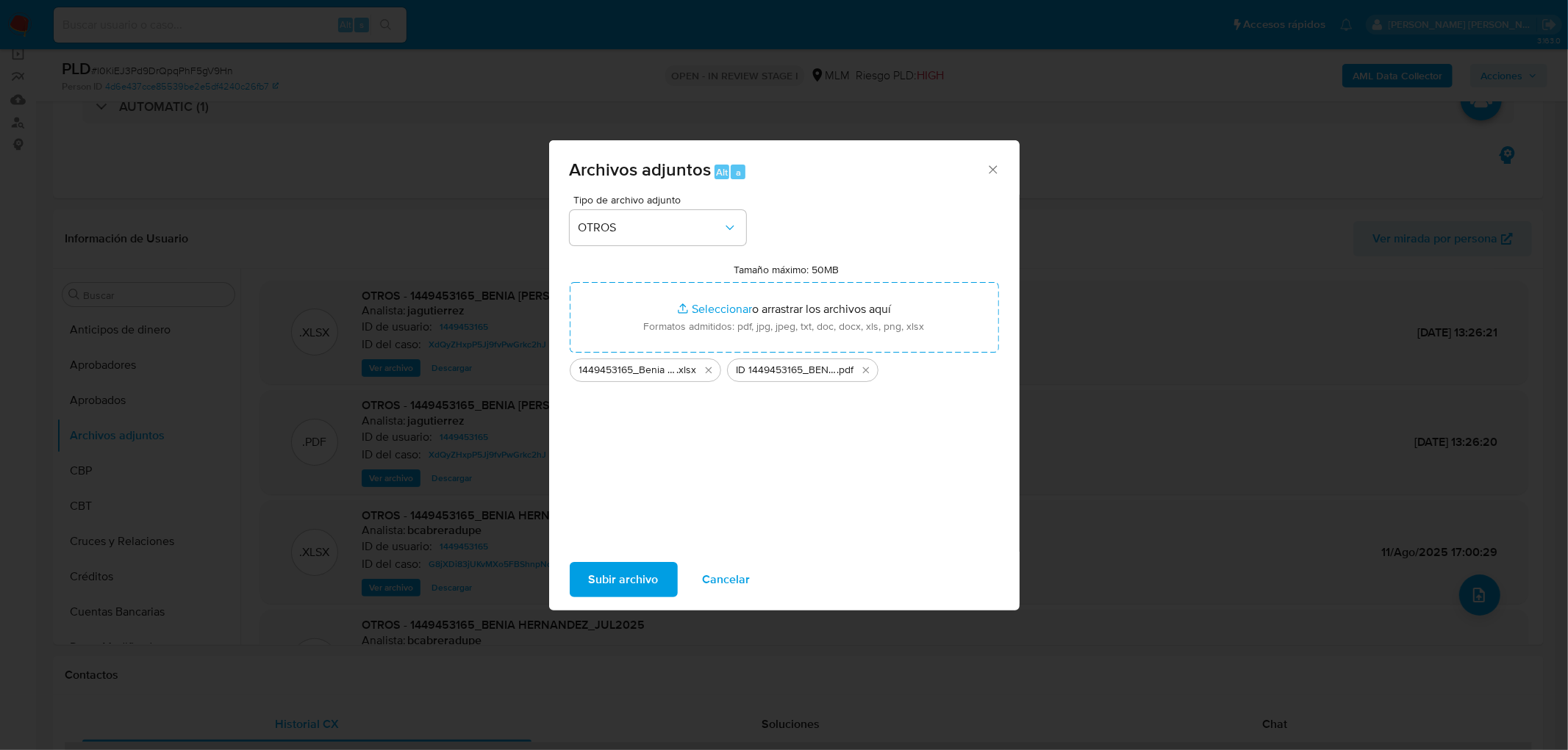
click at [625, 577] on span "Subir archivo" at bounding box center [624, 580] width 70 height 32
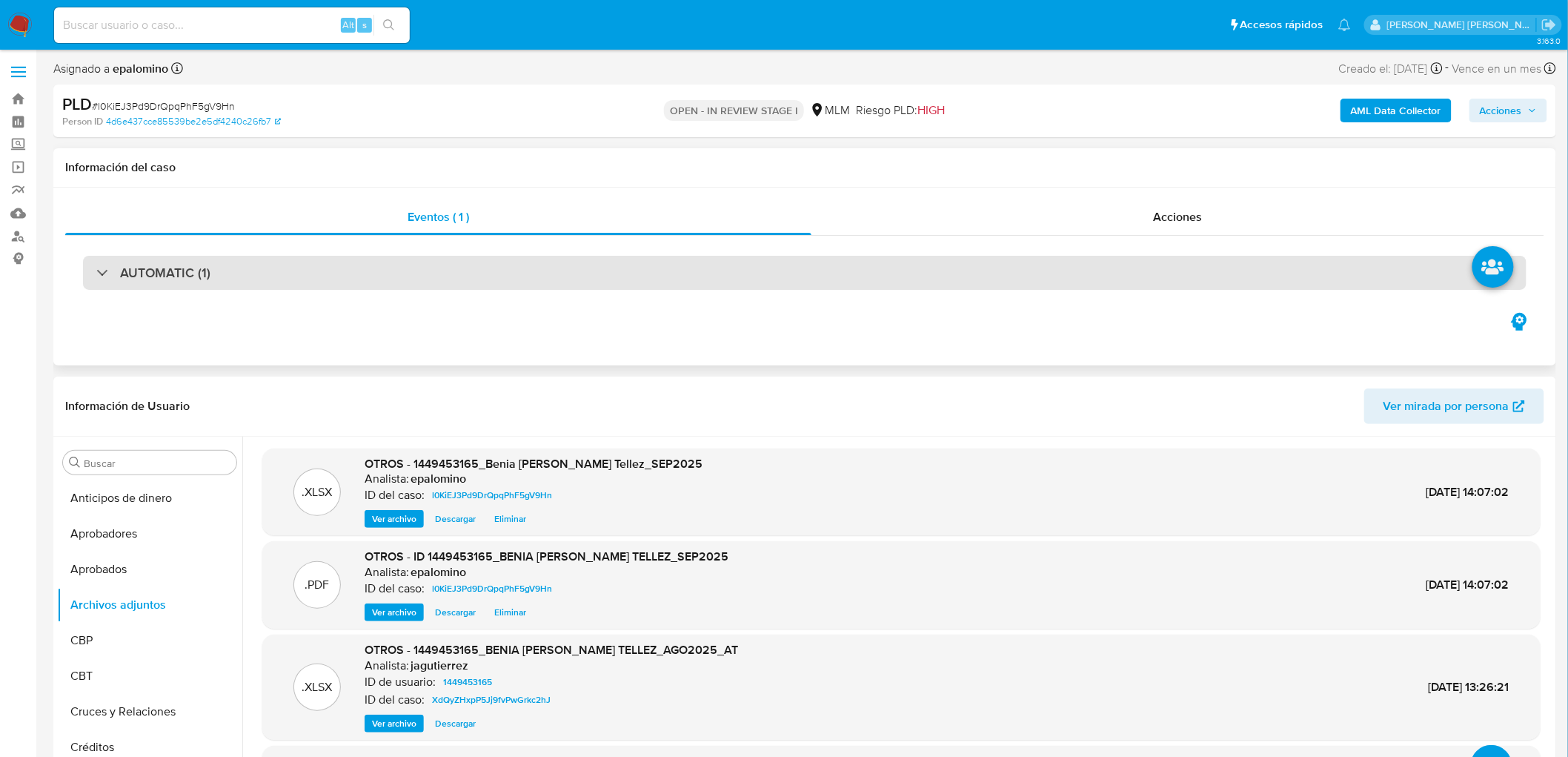
scroll to position [0, 0]
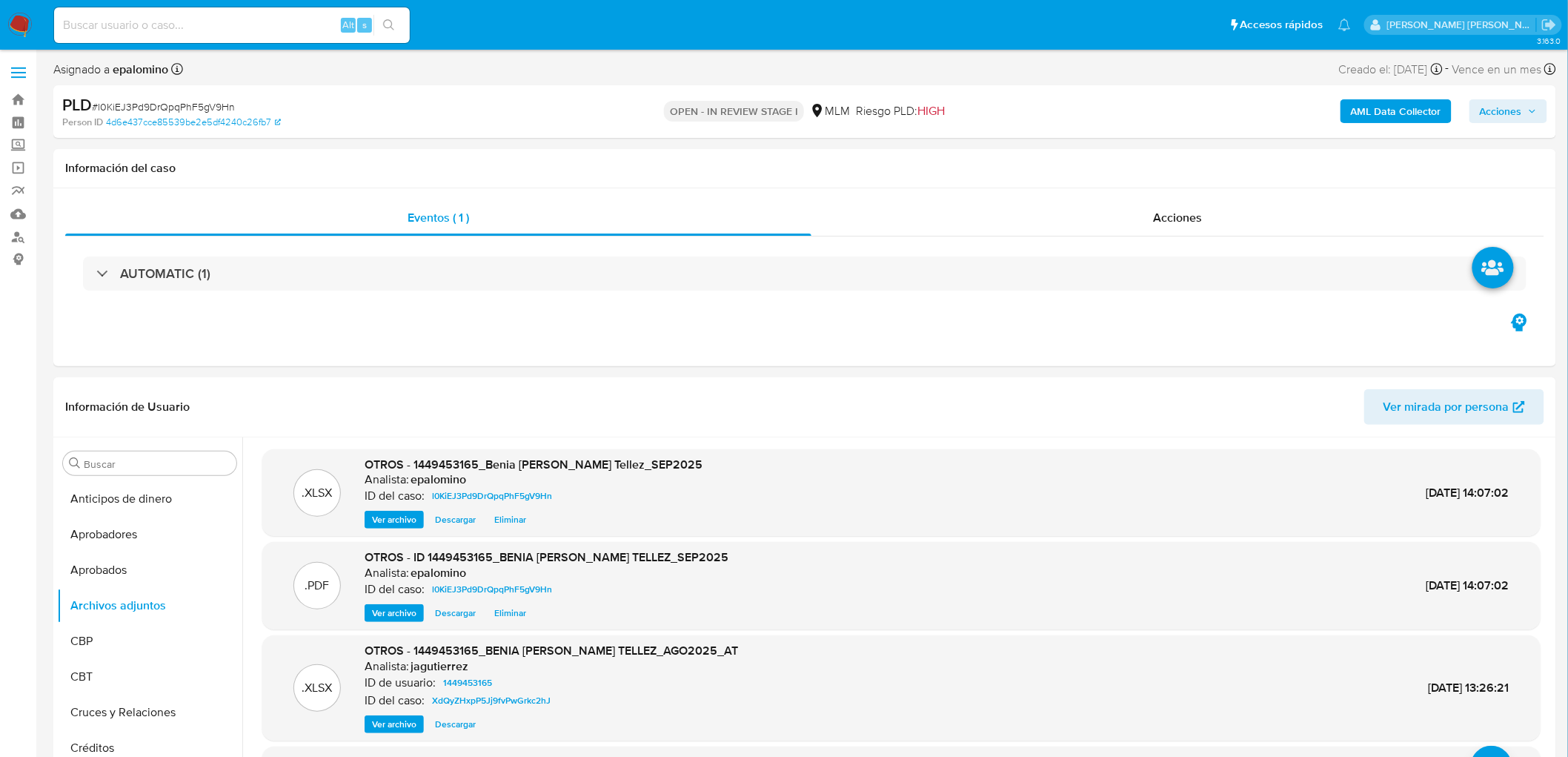
click at [1506, 117] on span "Acciones" at bounding box center [1501, 111] width 43 height 24
click at [1481, 355] on span "Enviar" at bounding box center [1491, 348] width 29 height 21
drag, startPoint x: 1115, startPoint y: 158, endPoint x: 1117, endPoint y: 173, distance: 15.1
click at [1114, 158] on span "Resolución del caso" at bounding box center [1087, 158] width 106 height 17
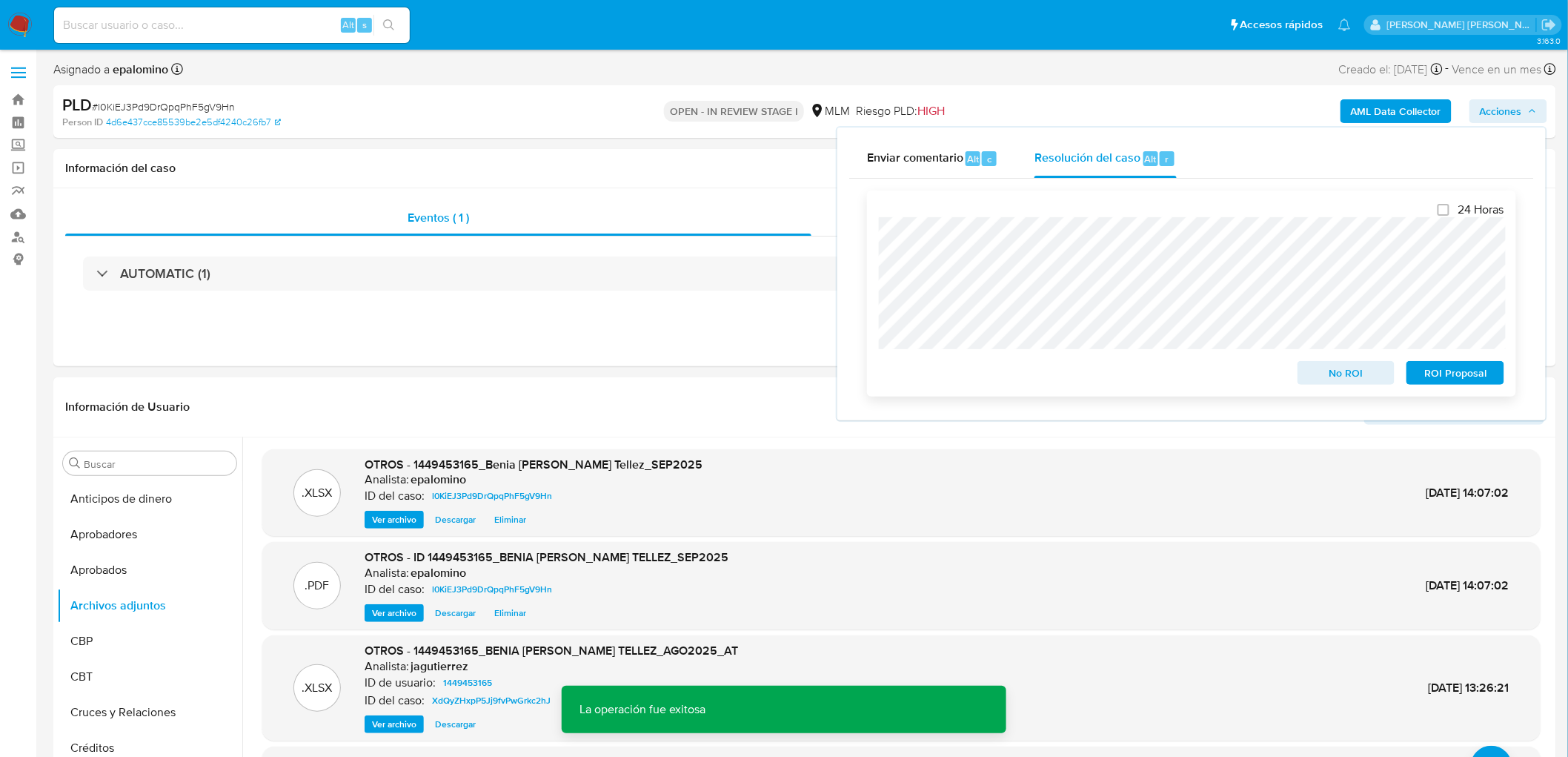
click at [1446, 369] on span "ROI Proposal" at bounding box center [1455, 373] width 77 height 21
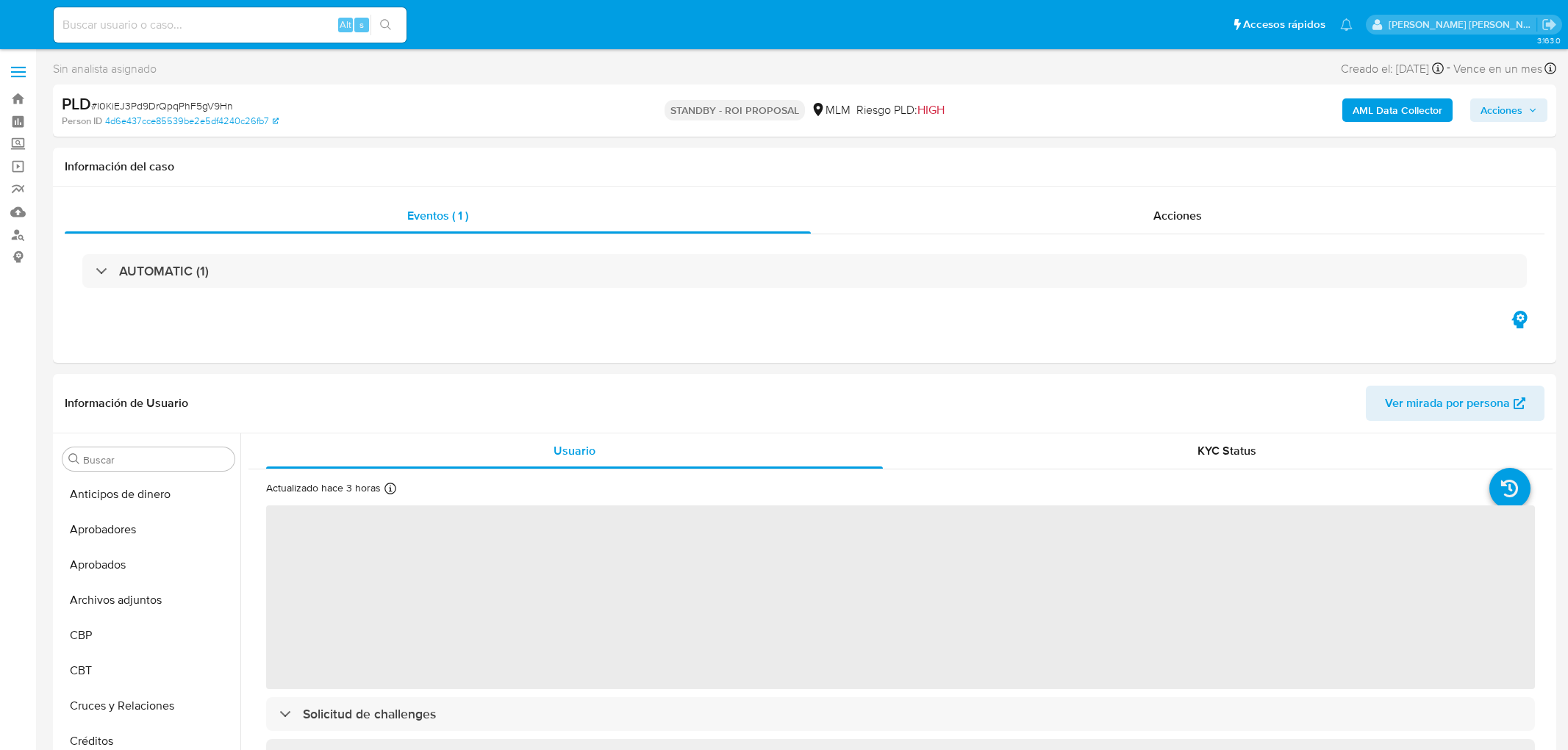
select select "10"
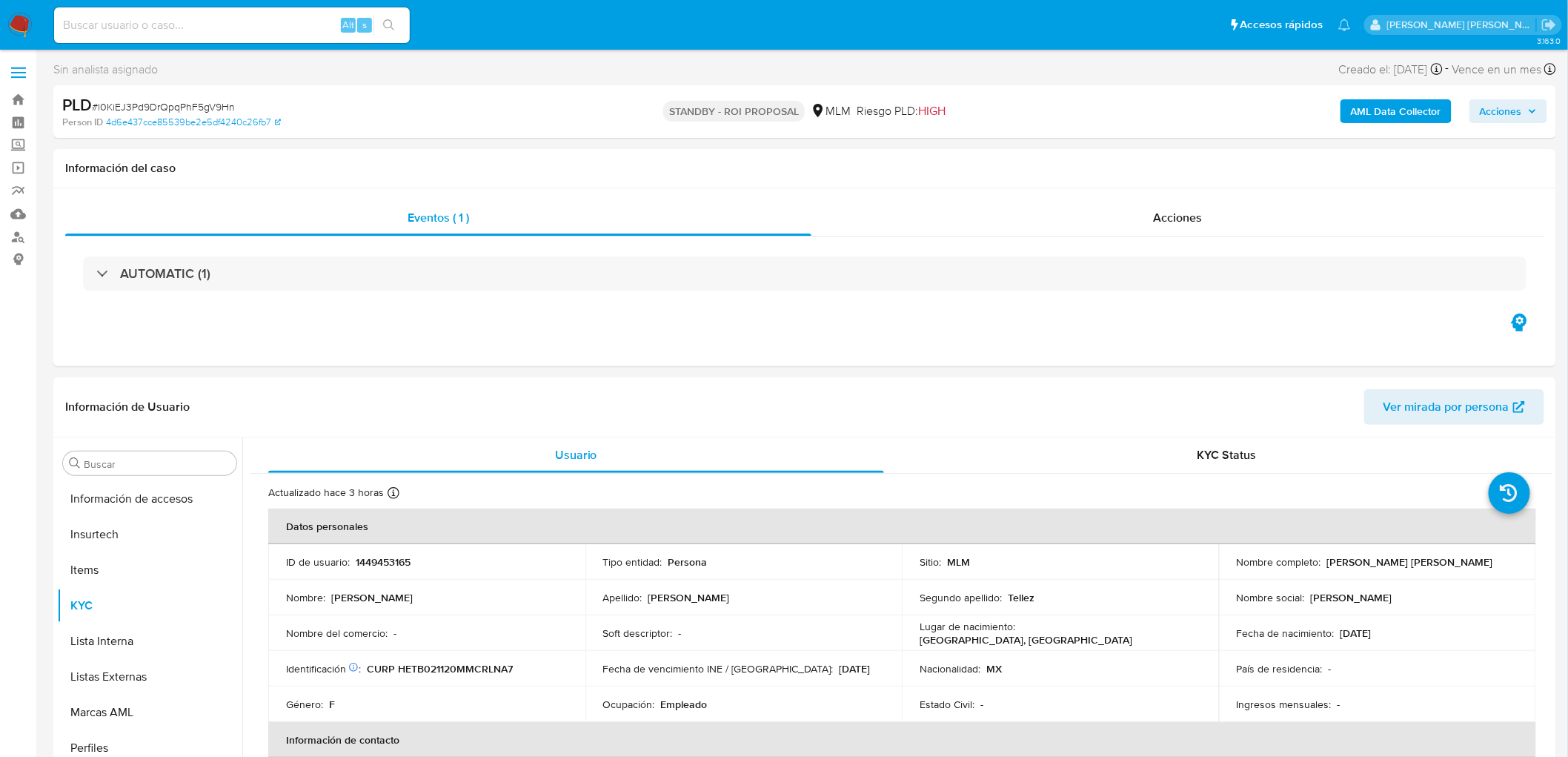
scroll to position [733, 0]
click at [202, 101] on span "# l0KiEJ3Pd9DrQpqPhF5gV9Hn" at bounding box center [163, 107] width 143 height 14
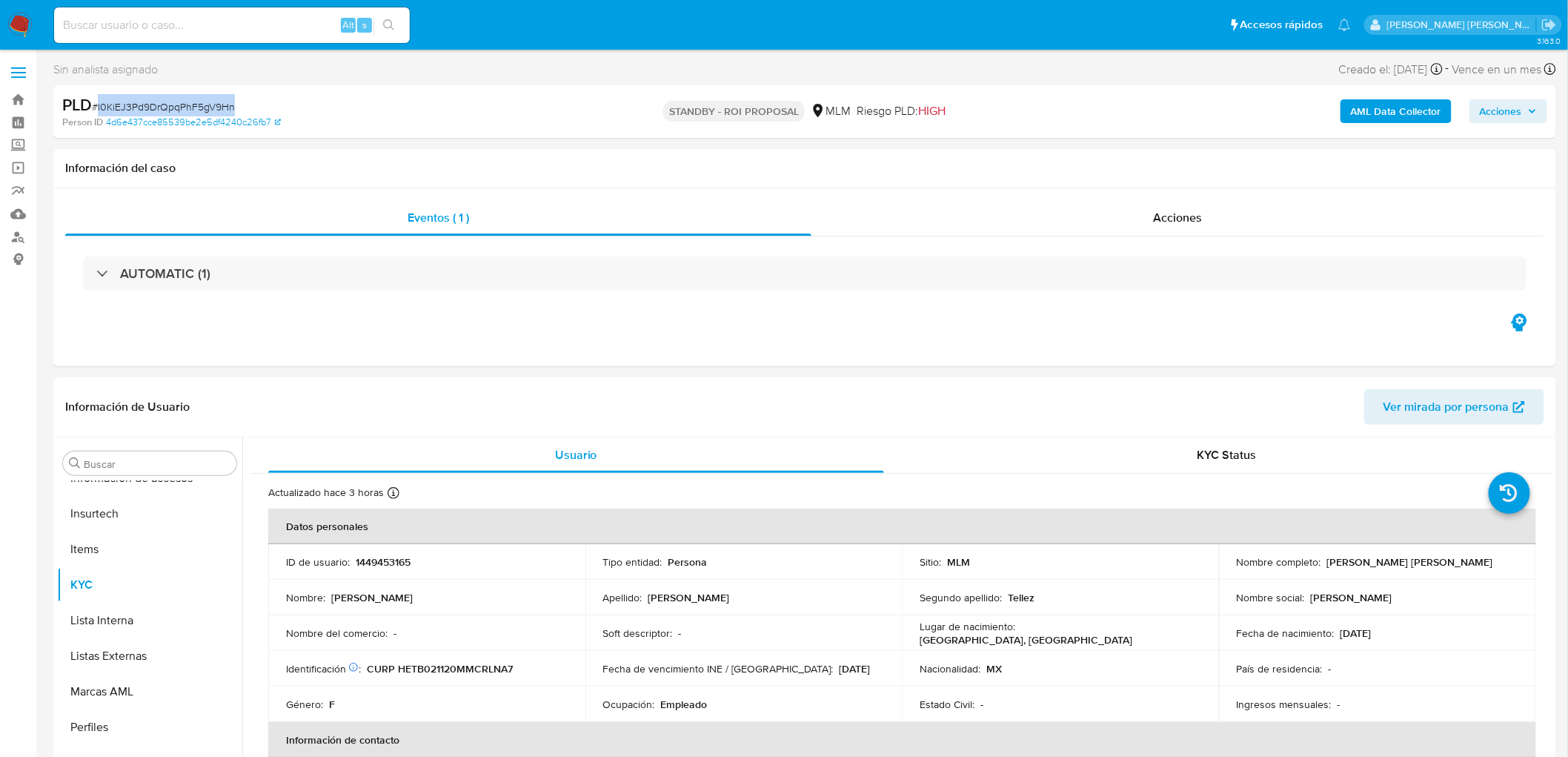
click at [202, 101] on span "# l0KiEJ3Pd9DrQpqPhF5gV9Hn" at bounding box center [163, 107] width 143 height 14
copy span "l0KiEJ3Pd9DrQpqPhF5gV9Hn"
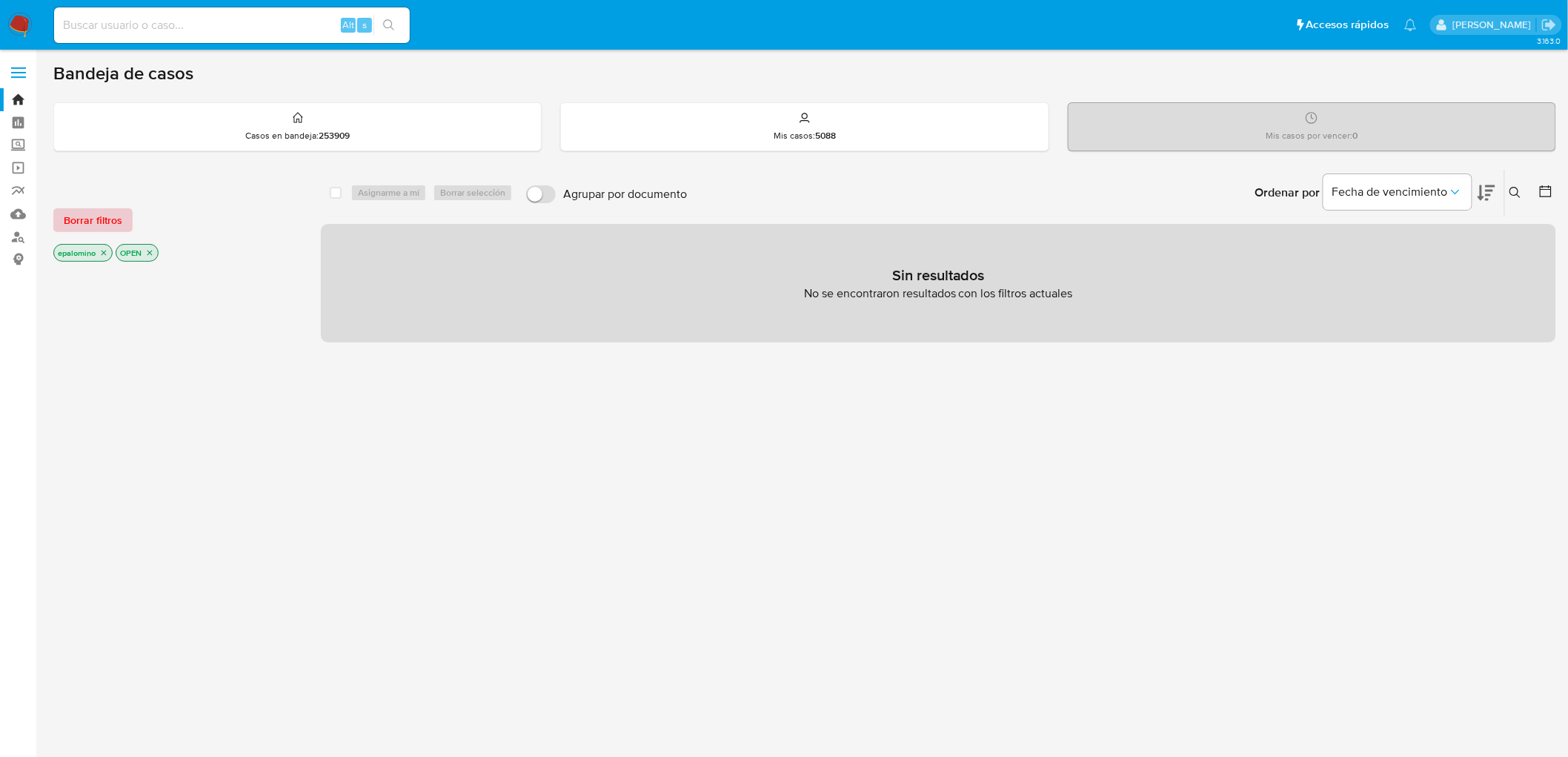
click at [106, 227] on span "Borrar filtros" at bounding box center [93, 220] width 59 height 21
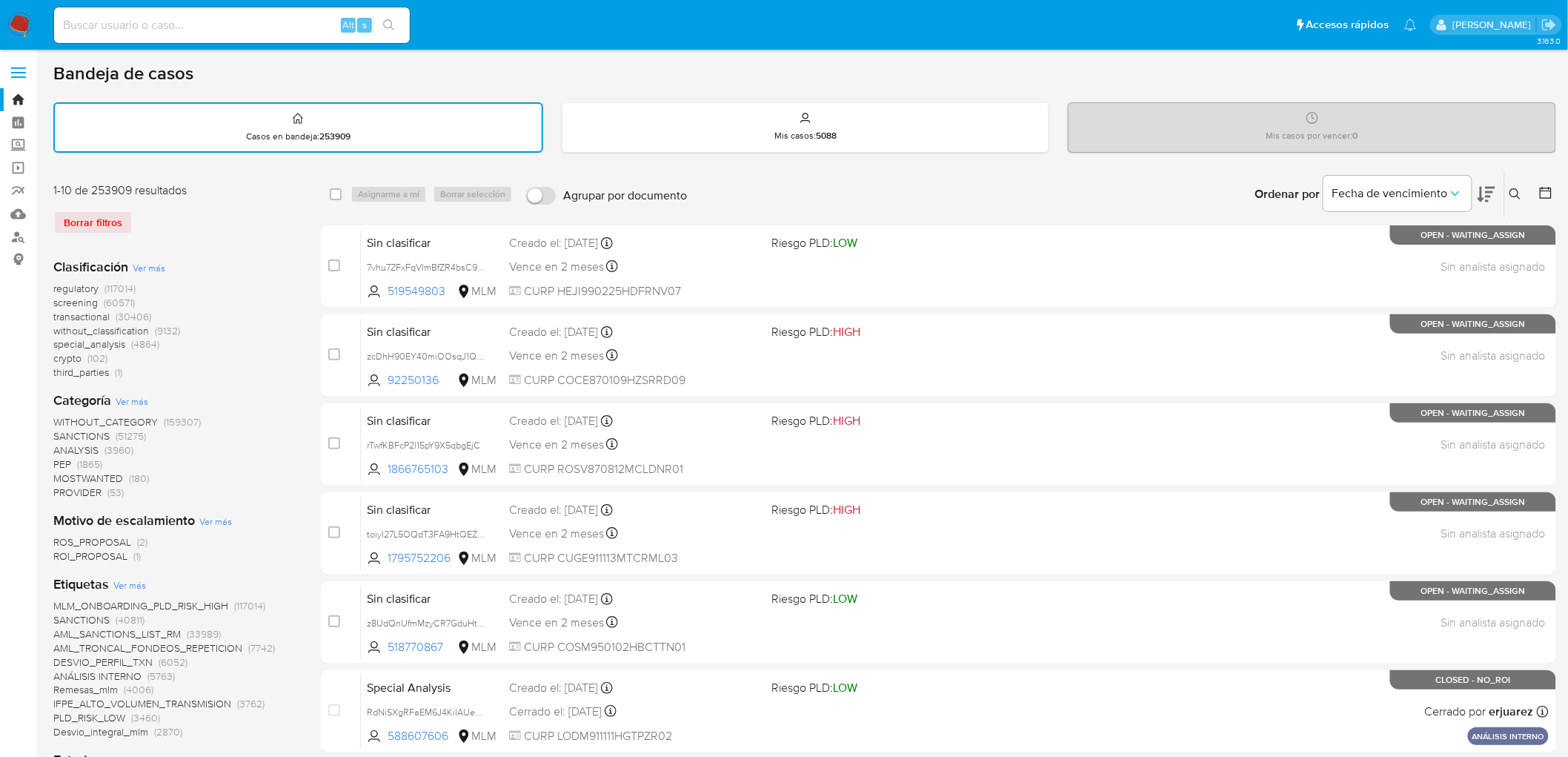
click at [1517, 190] on icon at bounding box center [1516, 195] width 12 height 12
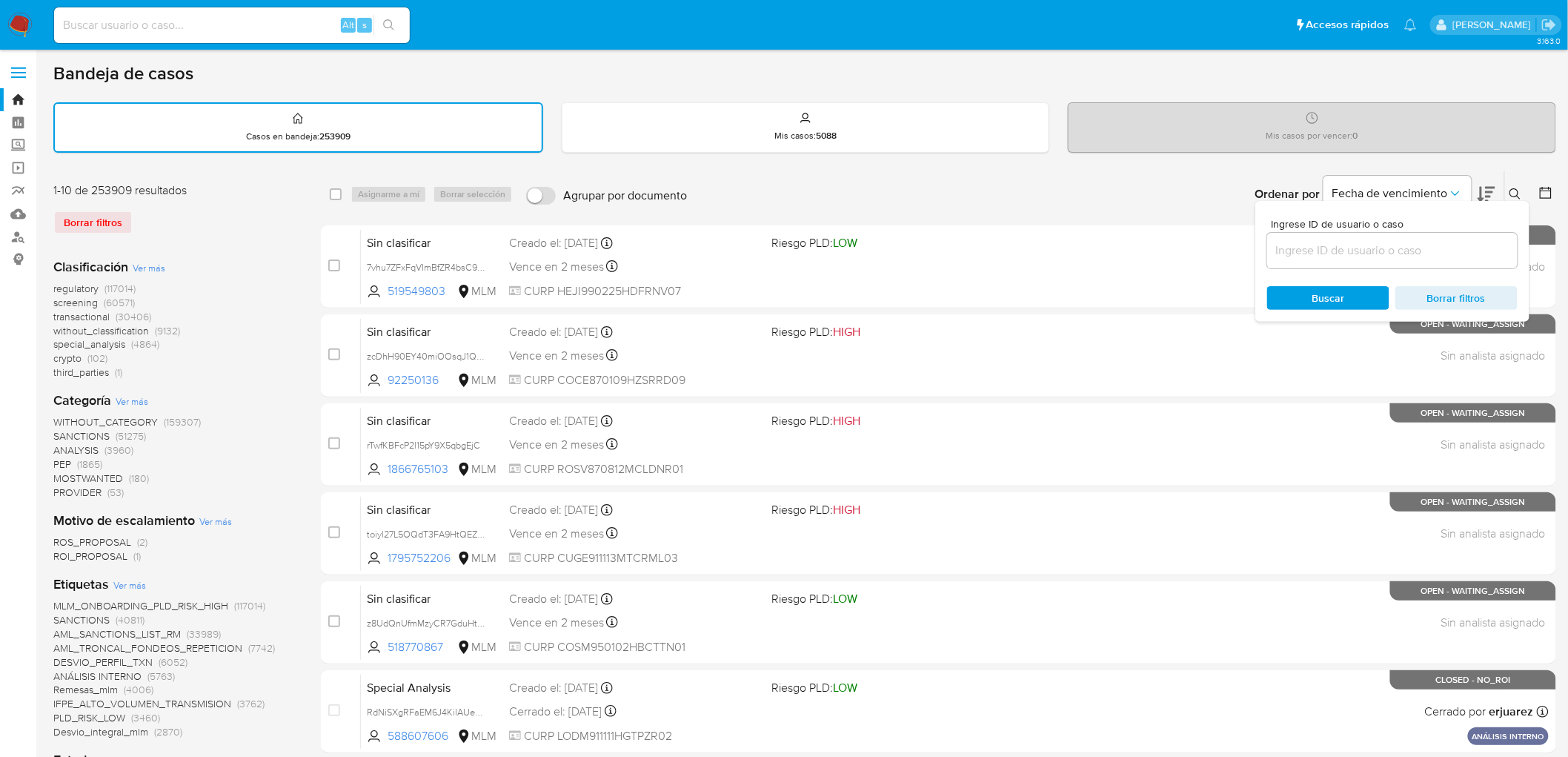
click at [1341, 237] on div at bounding box center [1392, 250] width 250 height 36
click at [1334, 254] on input at bounding box center [1392, 250] width 250 height 19
paste input "187869661"
type input "187869661"
click at [1325, 288] on span "Buscar" at bounding box center [1328, 297] width 33 height 24
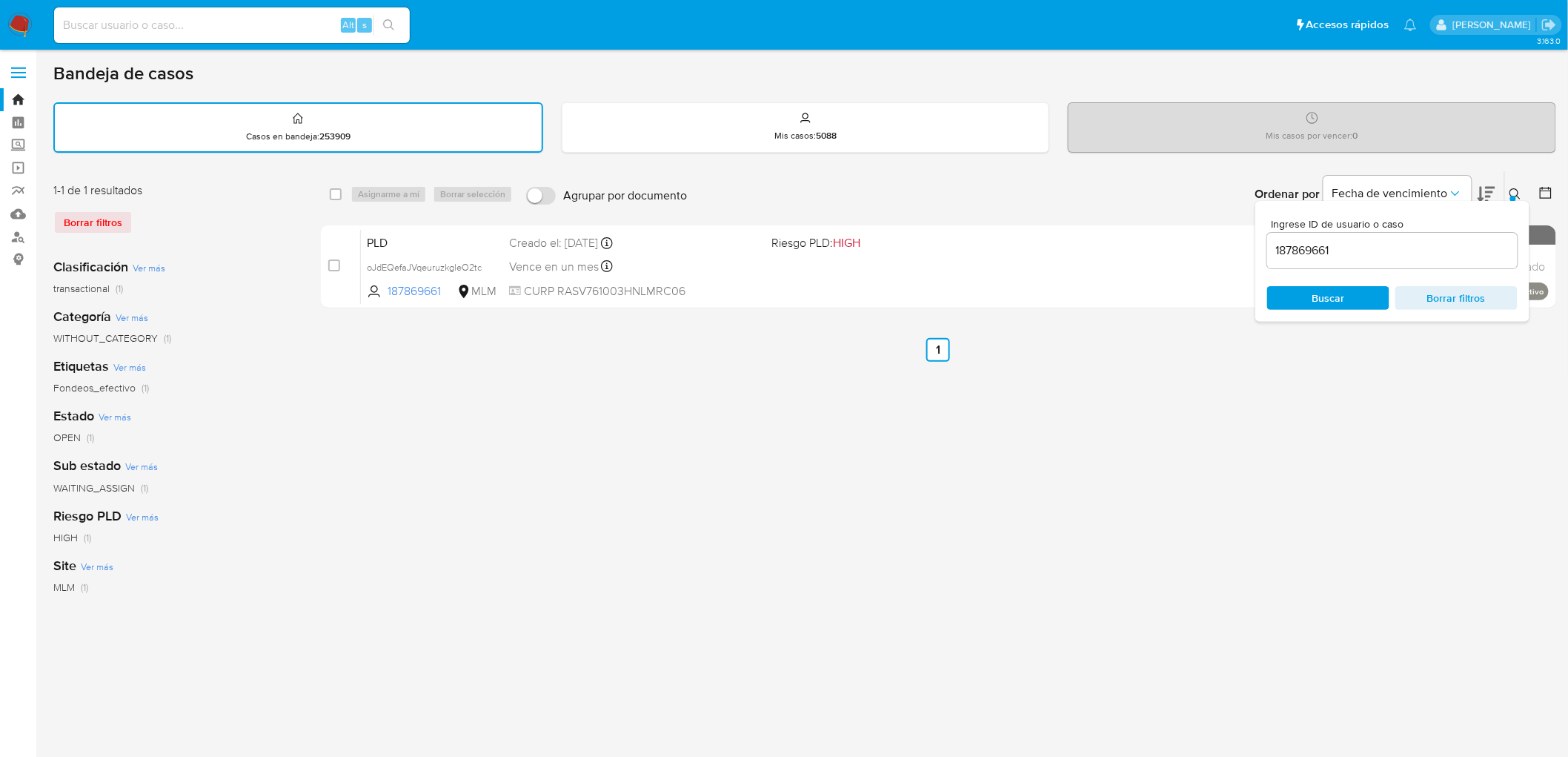
click at [1508, 190] on button at bounding box center [1517, 194] width 24 height 17
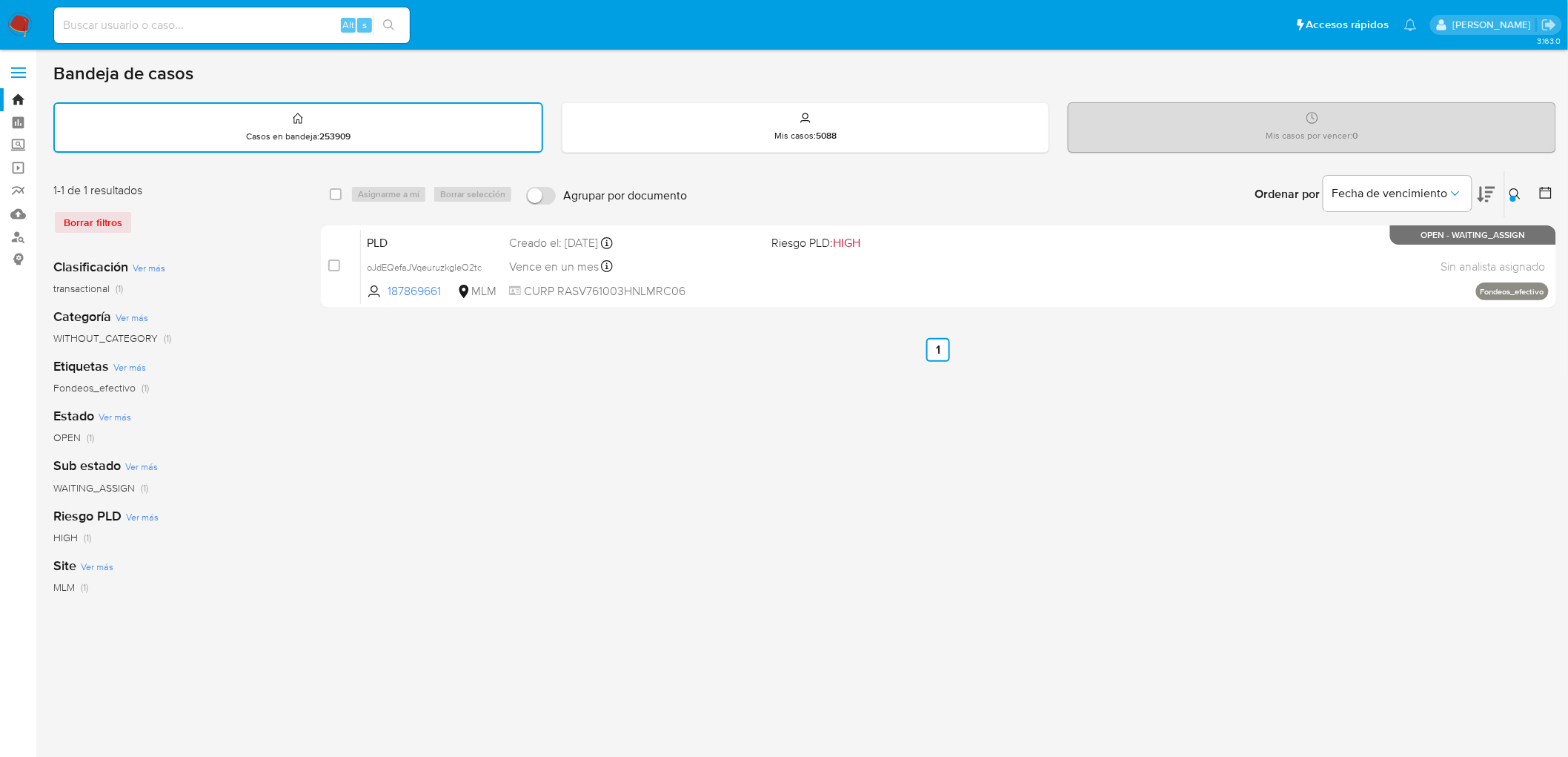
click at [15, 21] on img at bounding box center [20, 25] width 25 height 25
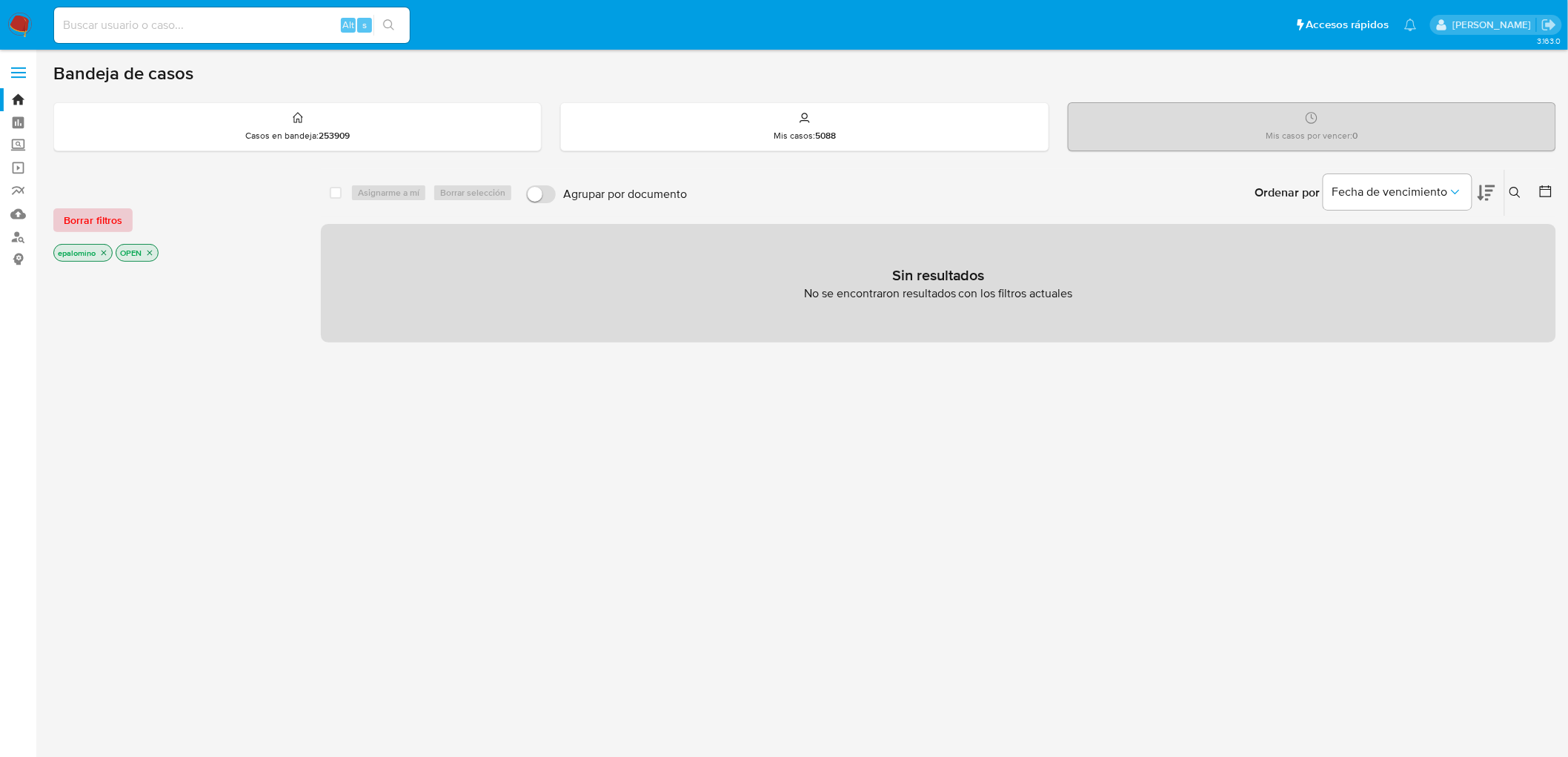
click at [87, 227] on span "Borrar filtros" at bounding box center [93, 220] width 59 height 21
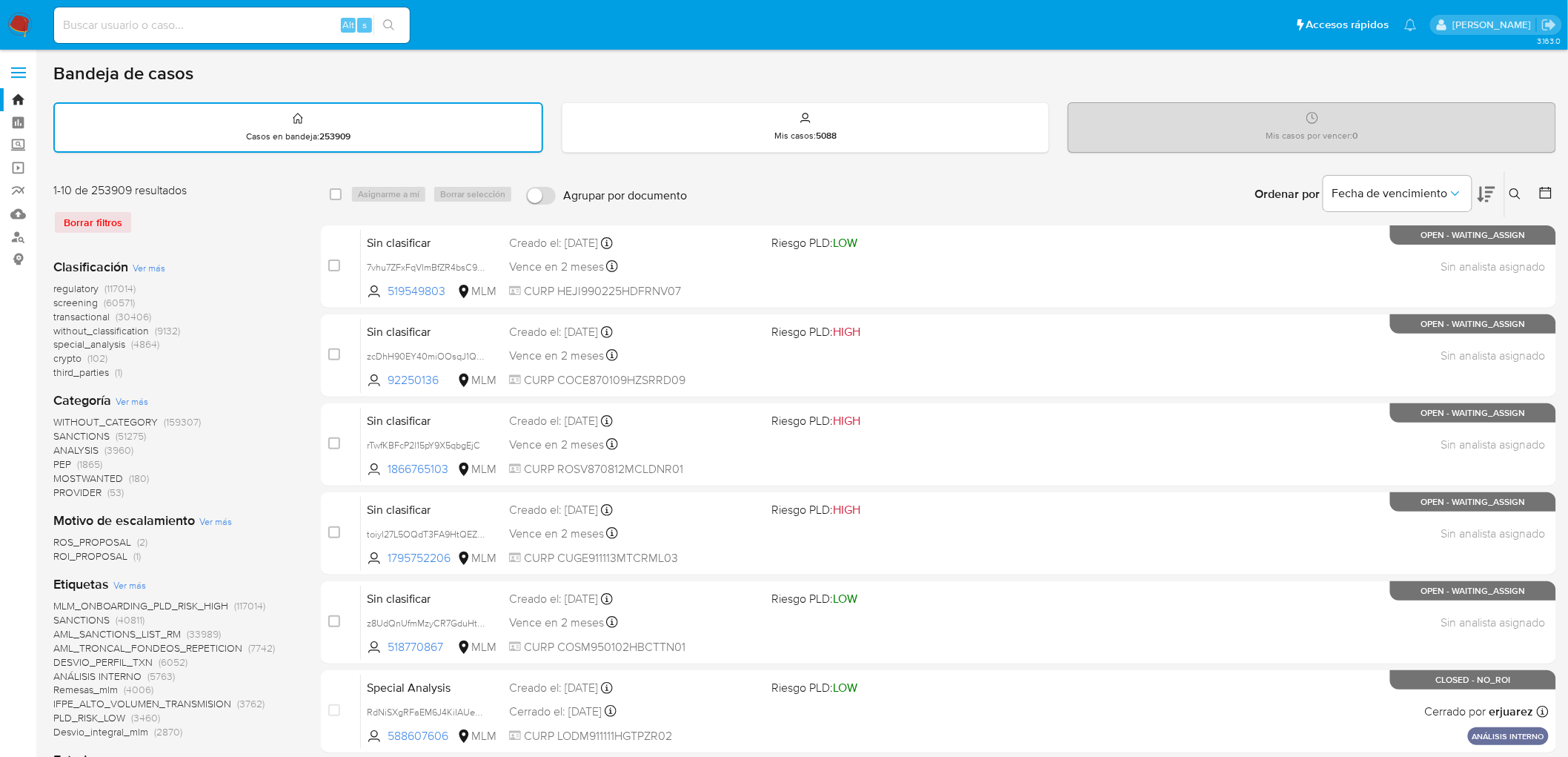
click at [22, 34] on img at bounding box center [20, 25] width 25 height 25
